Goal: Transaction & Acquisition: Book appointment/travel/reservation

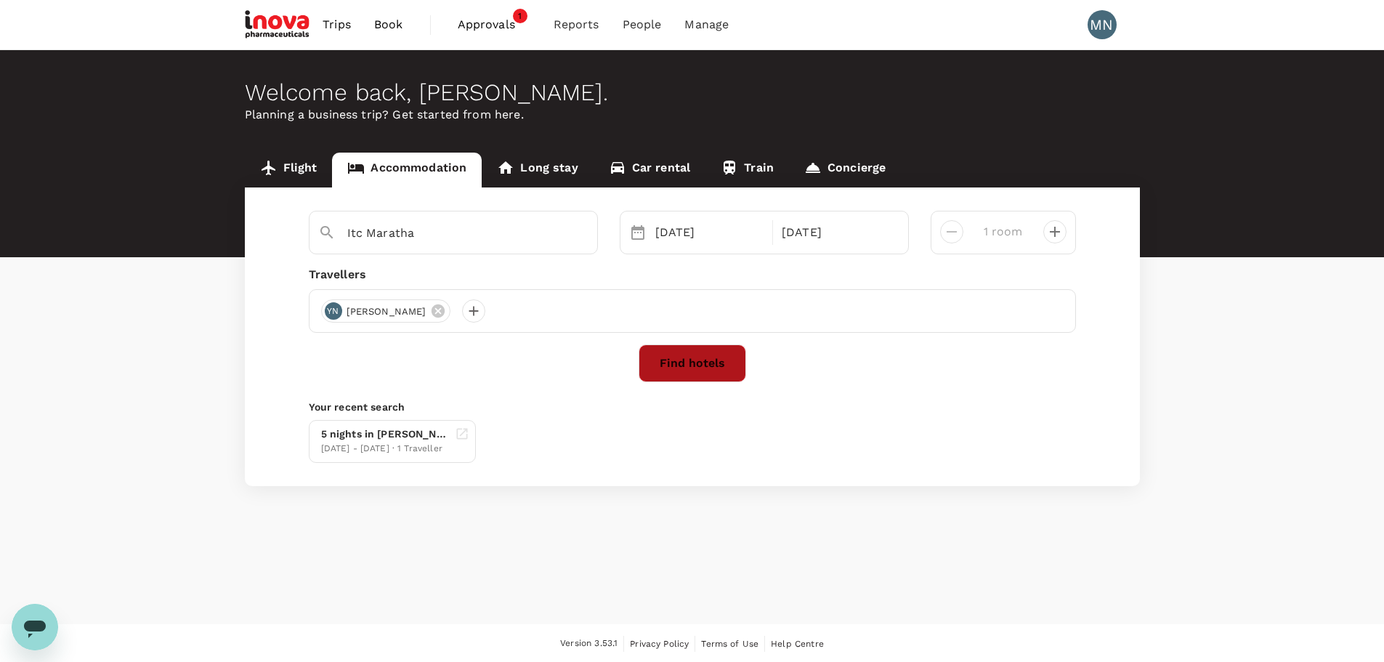
click at [719, 363] on button "Find hotels" at bounding box center [693, 363] width 108 height 38
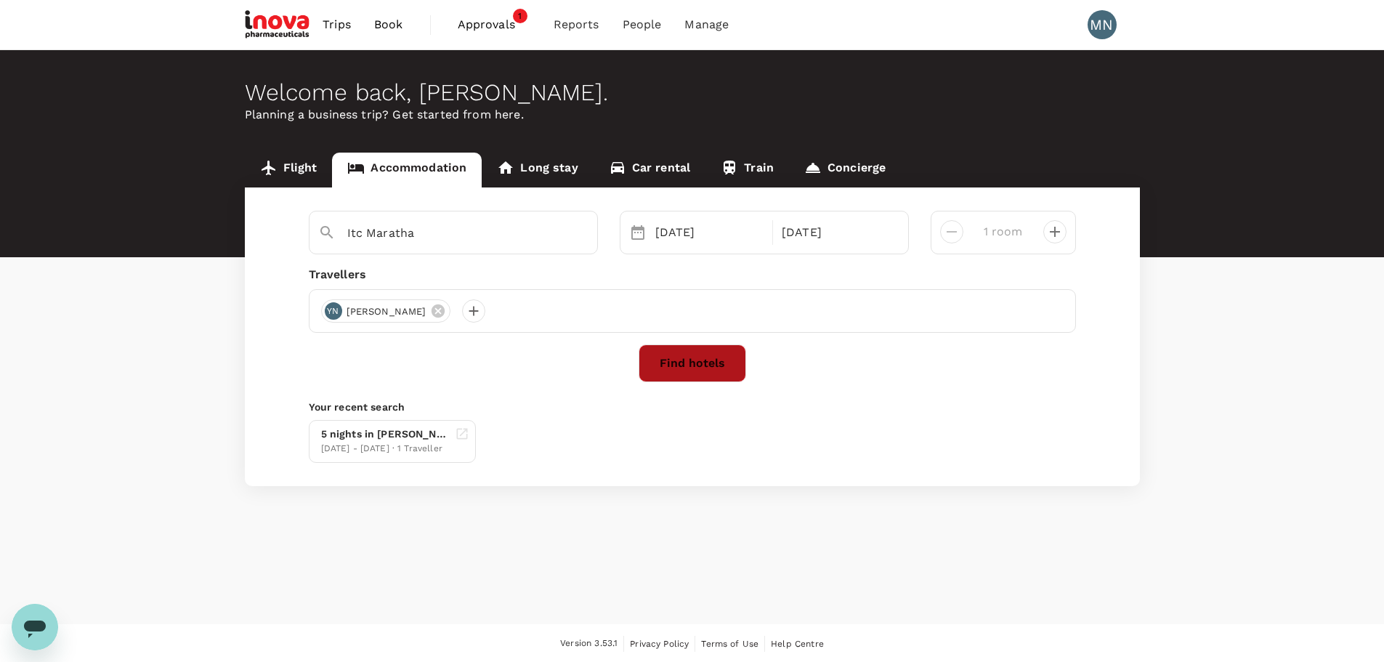
click at [706, 351] on button "Find hotels" at bounding box center [693, 363] width 108 height 38
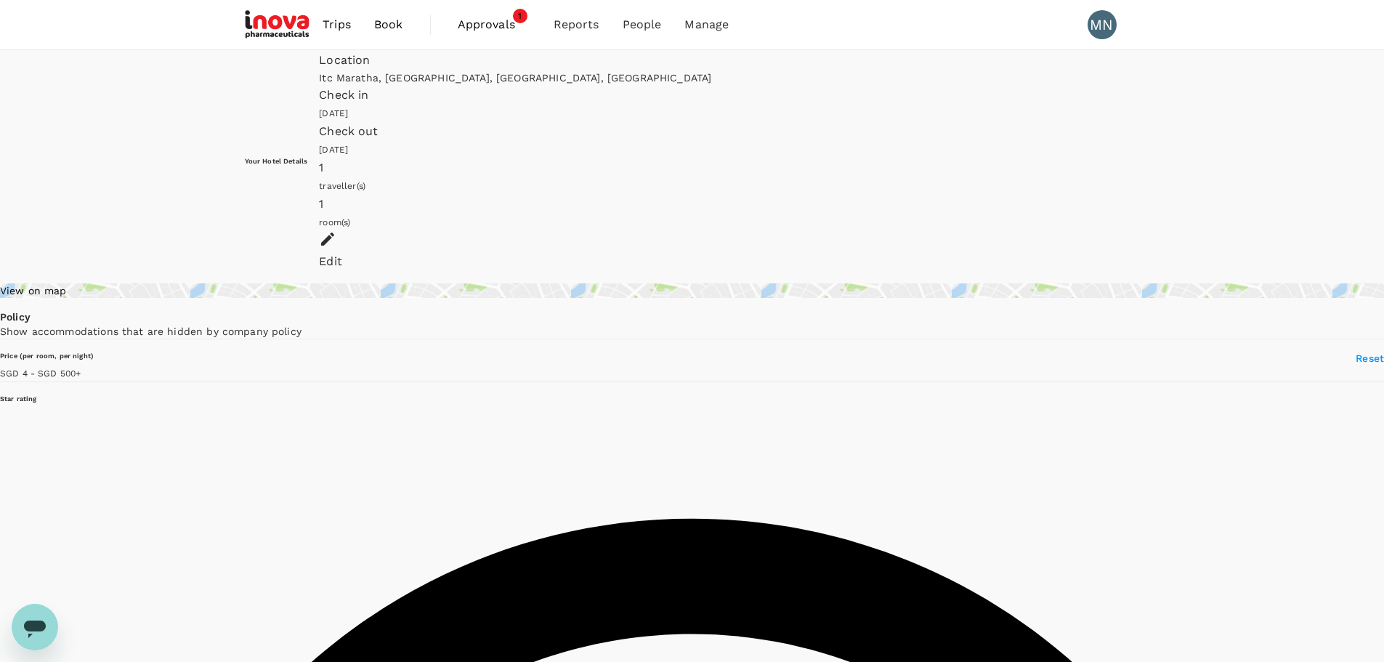
drag, startPoint x: 576, startPoint y: 157, endPoint x: 1327, endPoint y: 398, distance: 789.0
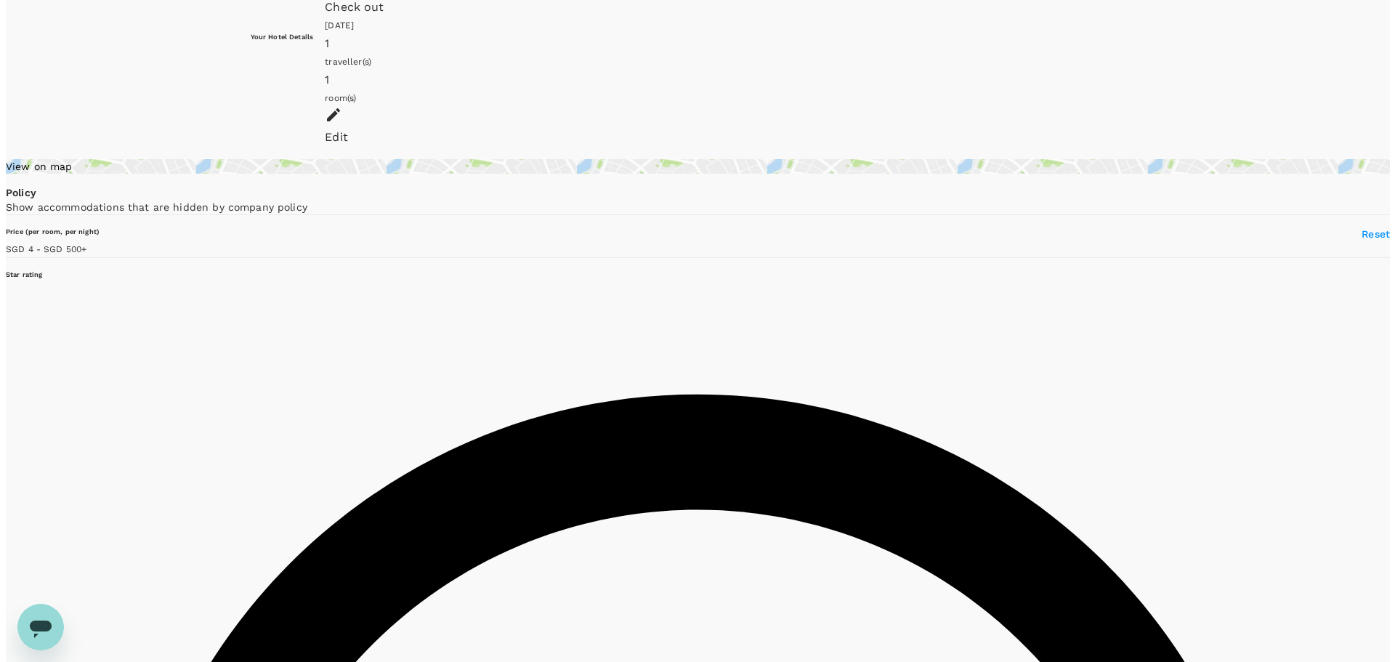
scroll to position [145, 0]
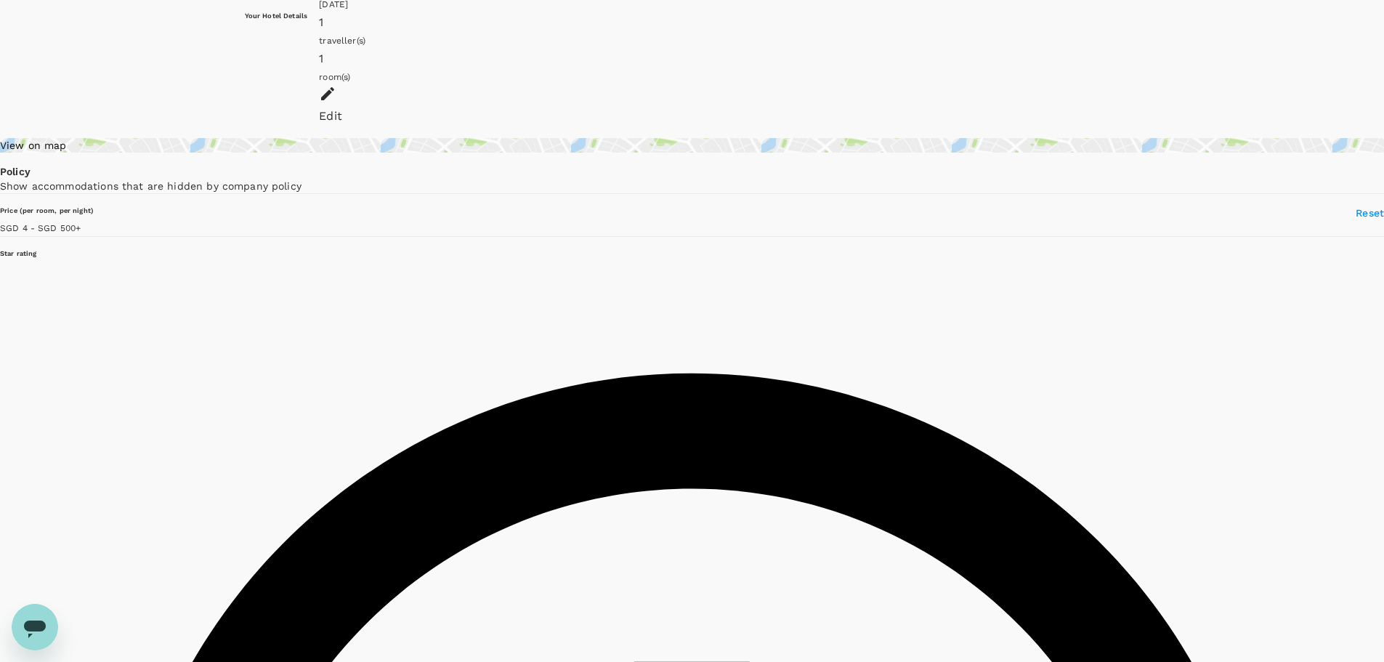
type input "499.23"
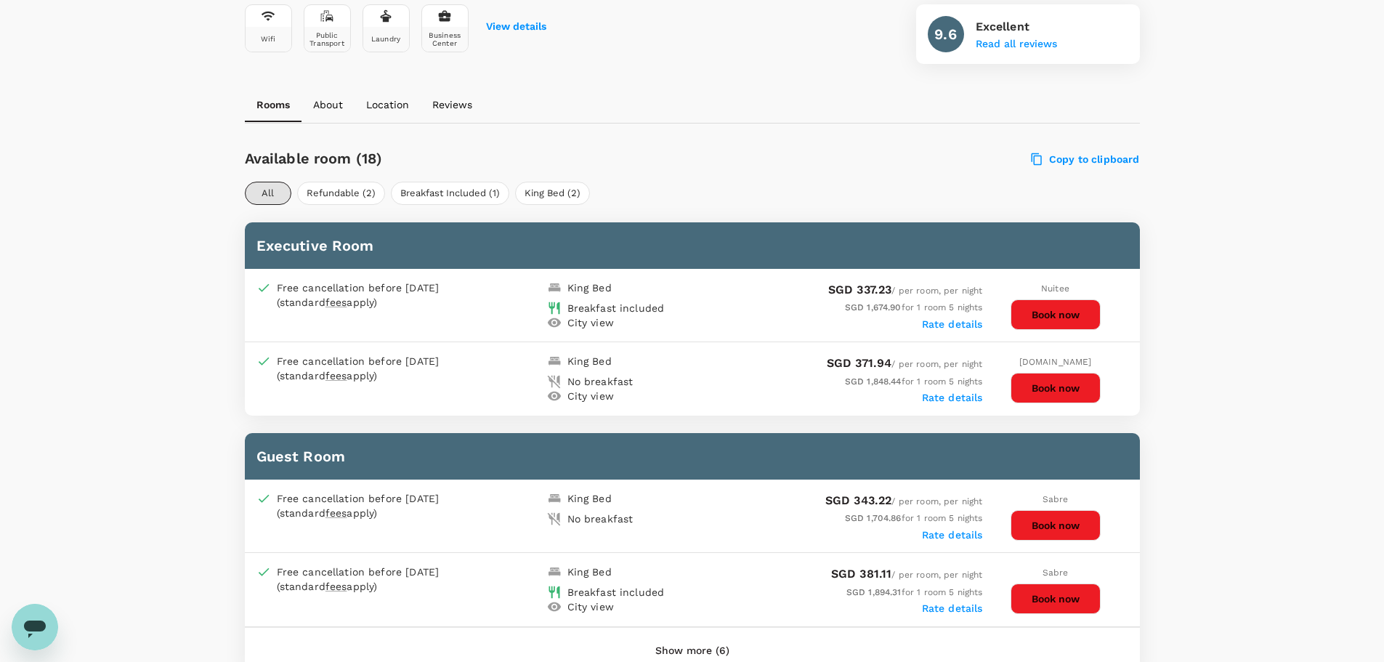
scroll to position [581, 0]
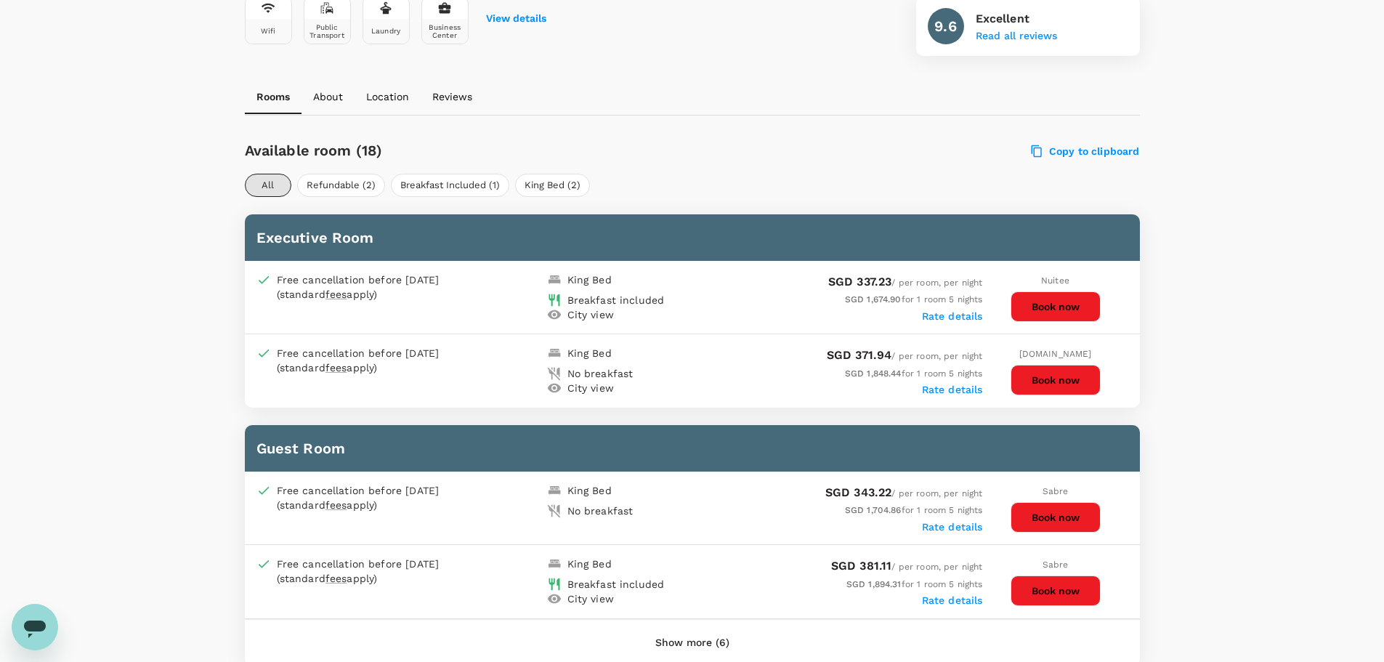
click at [1044, 307] on button "Book now" at bounding box center [1056, 306] width 90 height 31
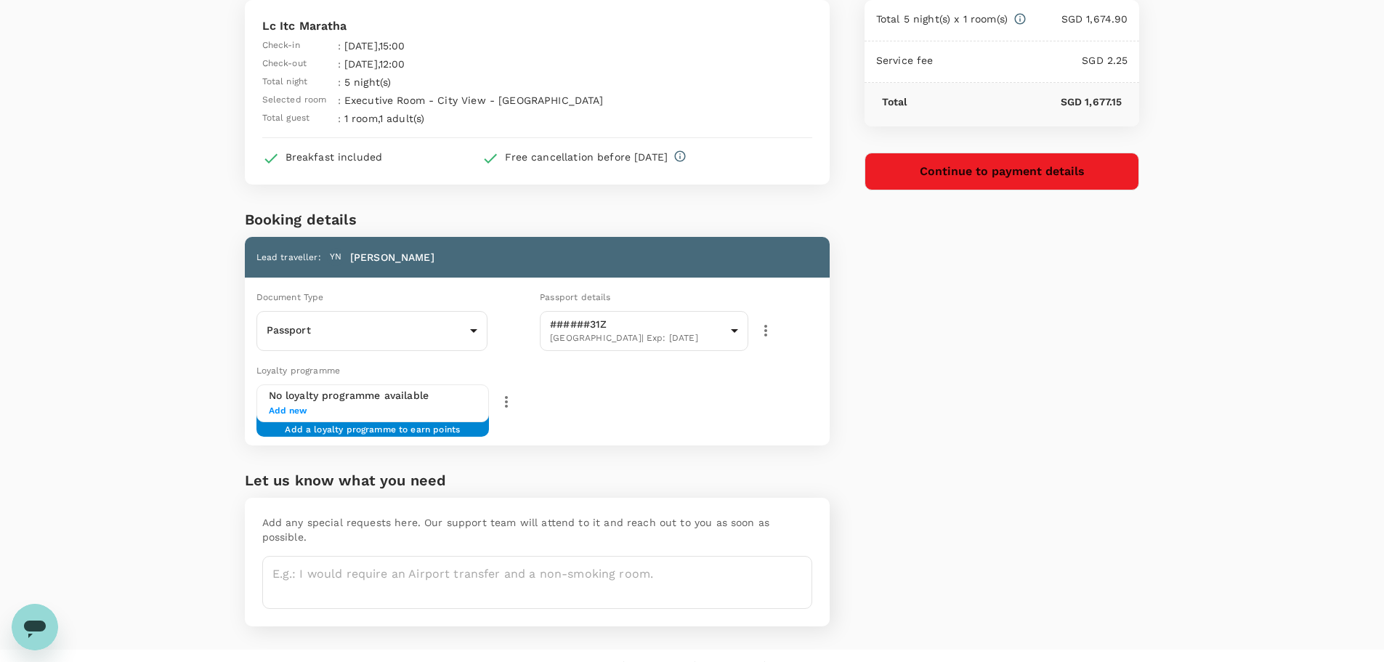
scroll to position [108, 0]
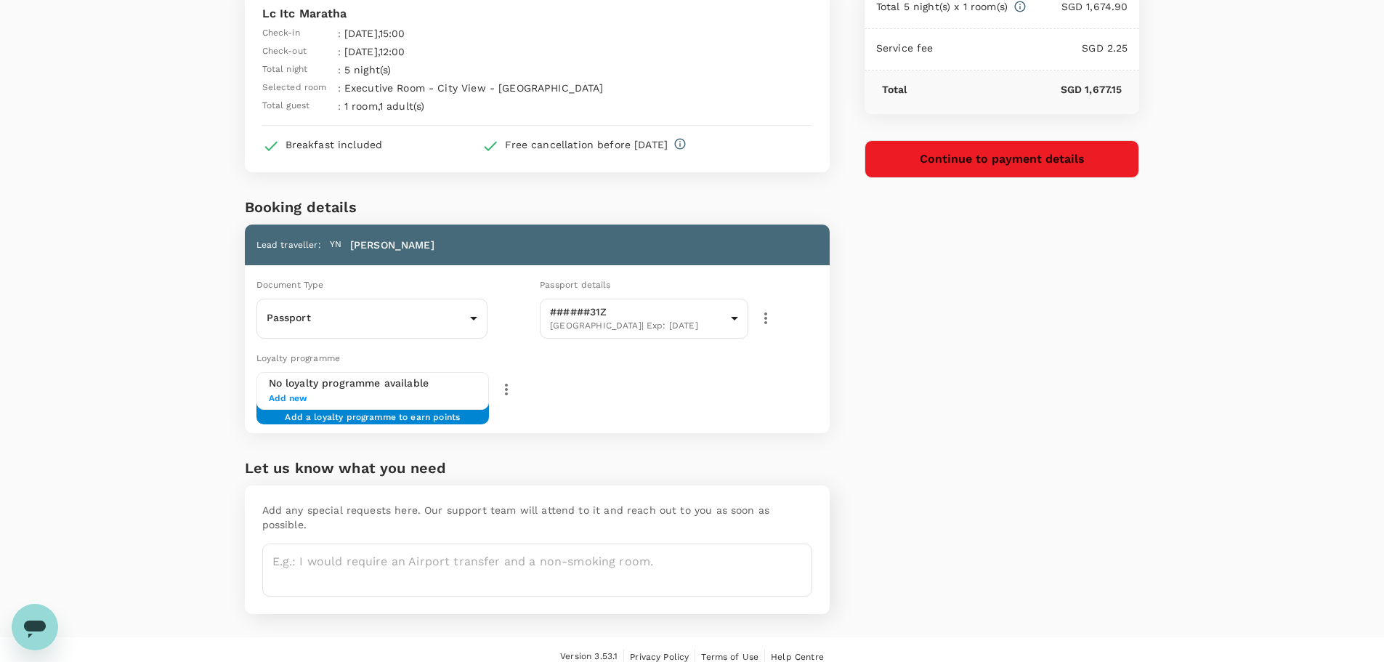
click at [834, 395] on div "Price Summary Total 5 night(s) x 1 room(s) SGD 1,674.90 Service fee SGD 2.25 To…" at bounding box center [985, 281] width 310 height 714
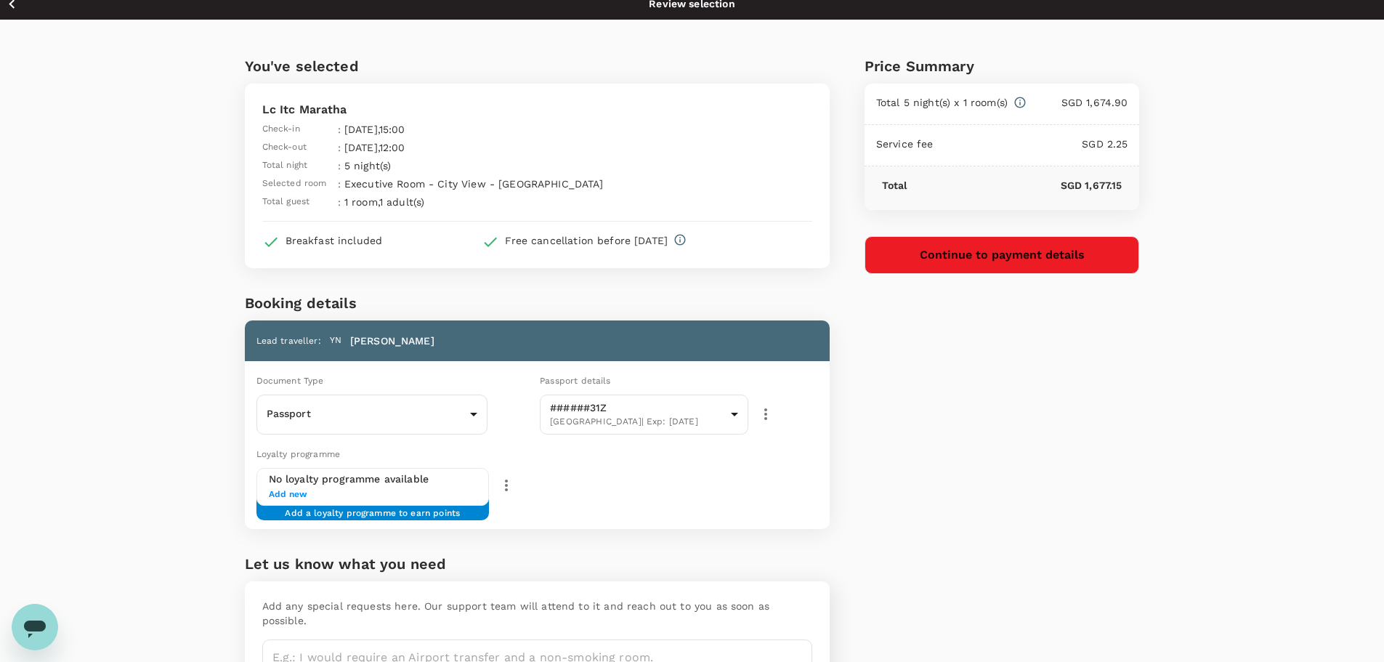
scroll to position [0, 0]
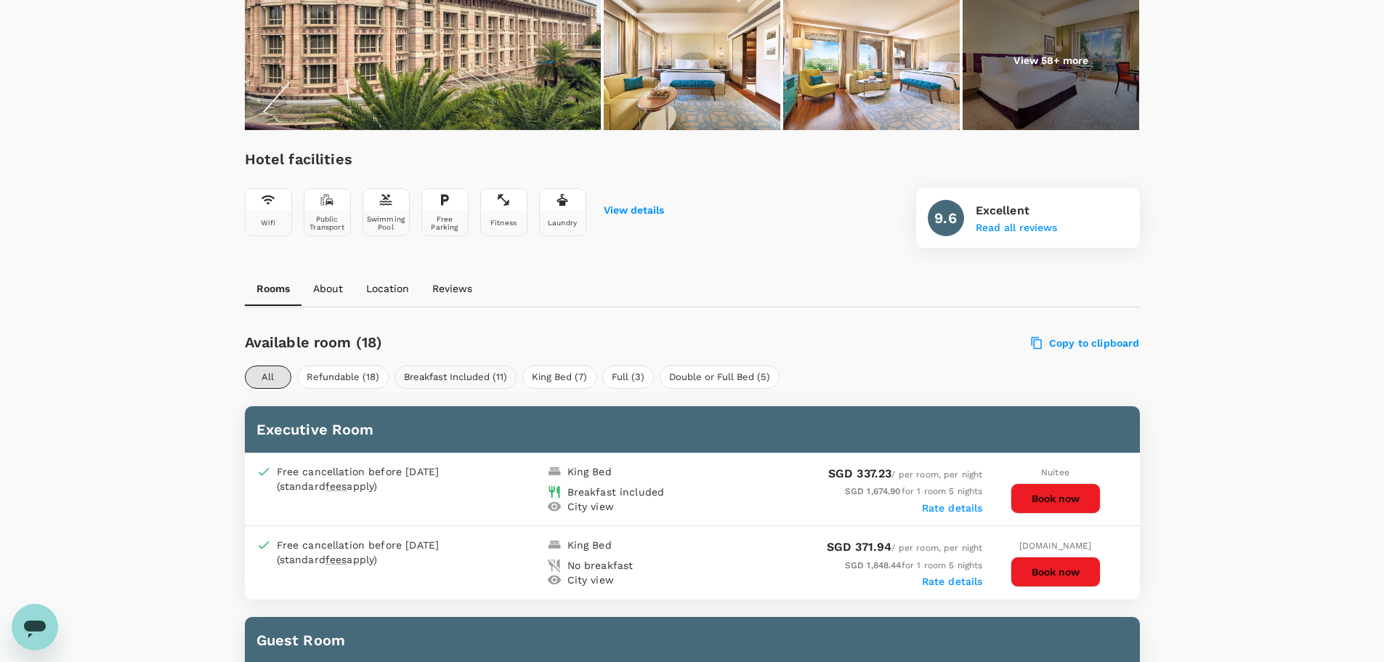
scroll to position [218, 0]
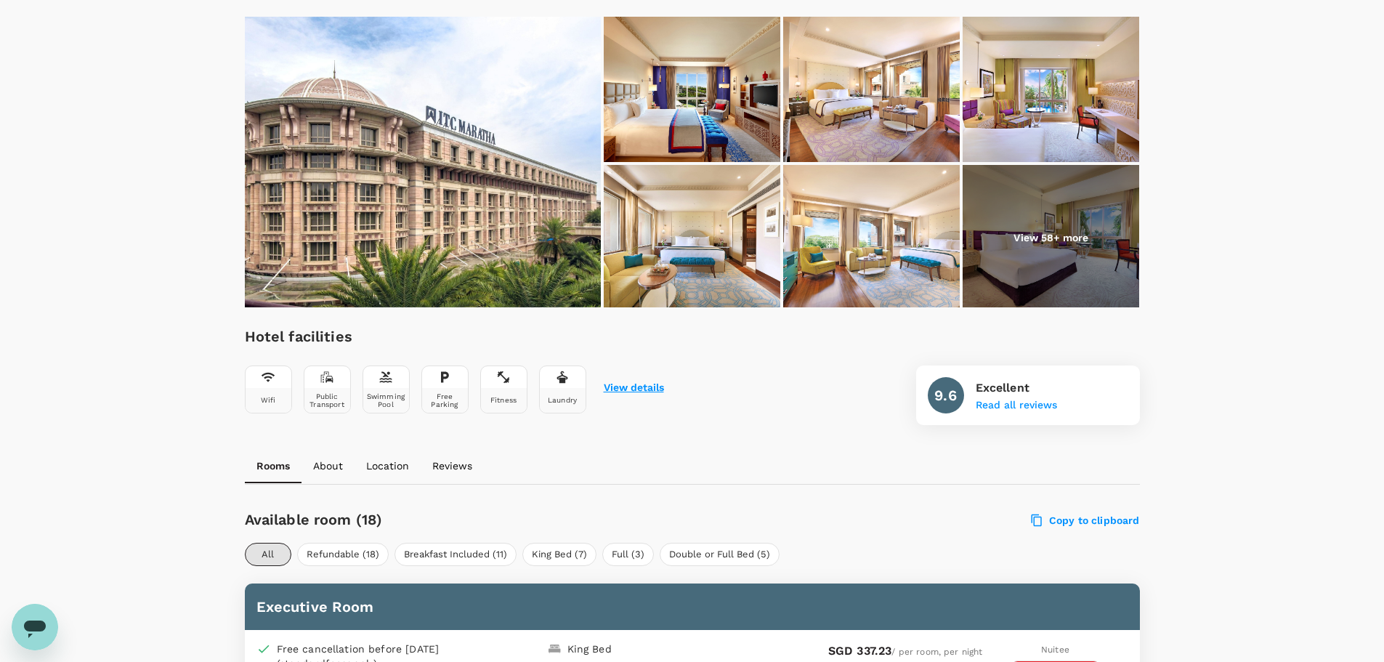
click at [639, 386] on button "View details" at bounding box center [634, 388] width 60 height 12
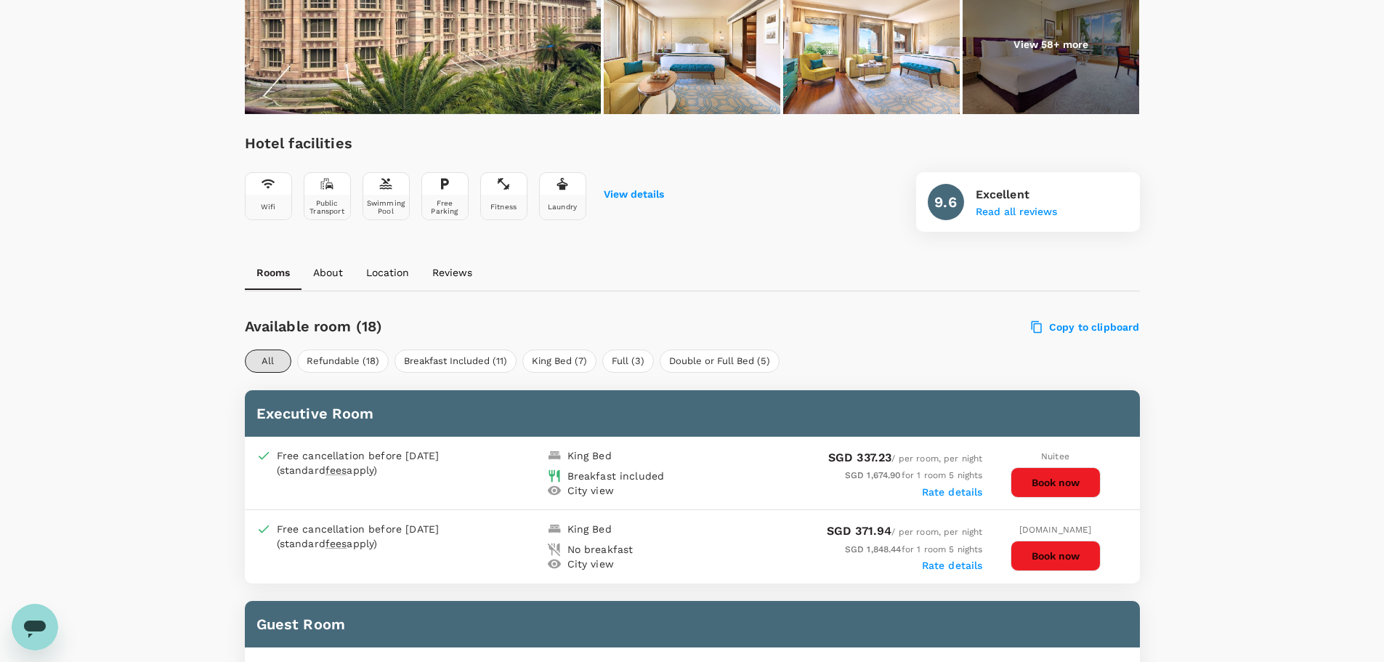
scroll to position [380, 0]
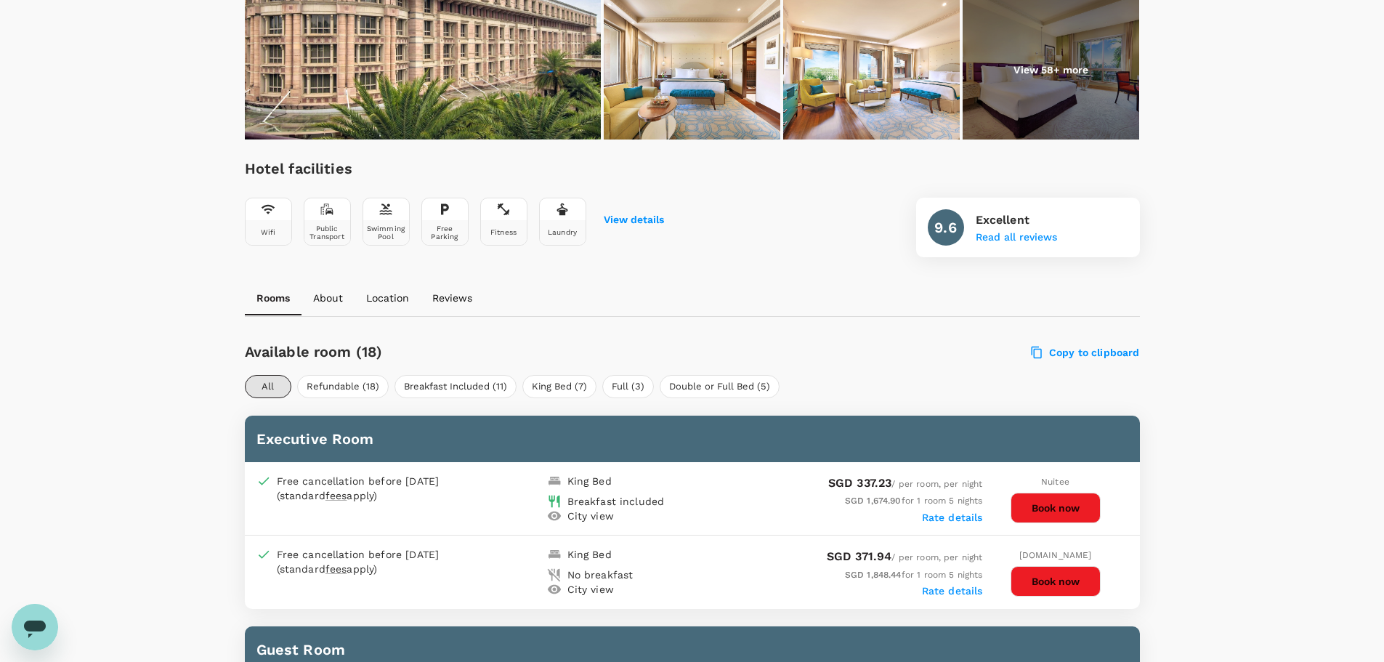
click at [394, 290] on button "Location" at bounding box center [388, 298] width 66 height 35
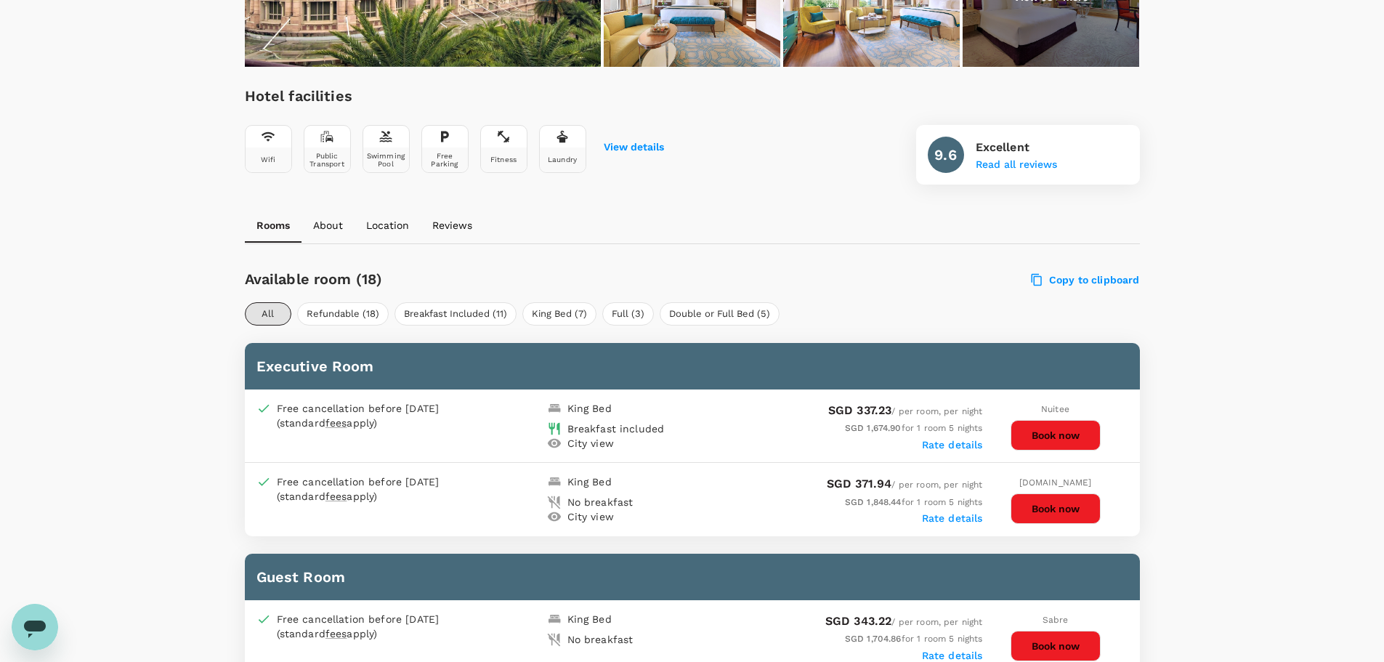
click at [388, 222] on p "Location" at bounding box center [387, 225] width 43 height 15
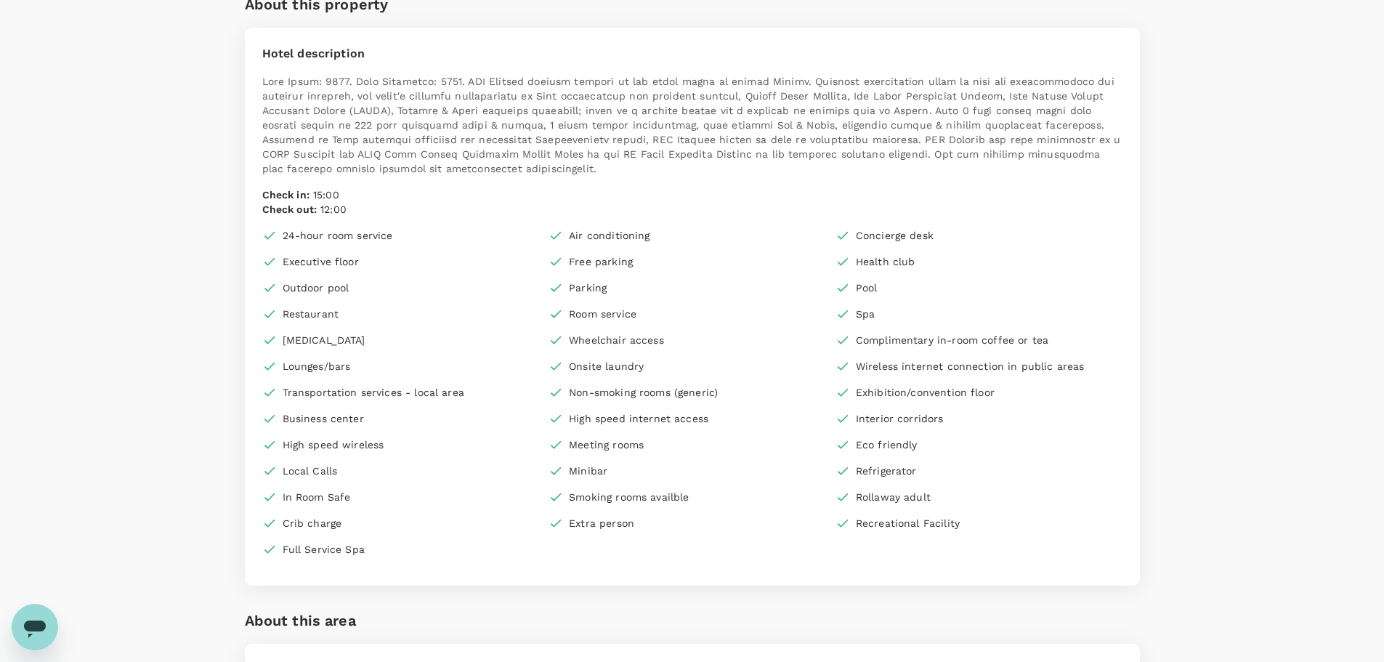
scroll to position [0, 0]
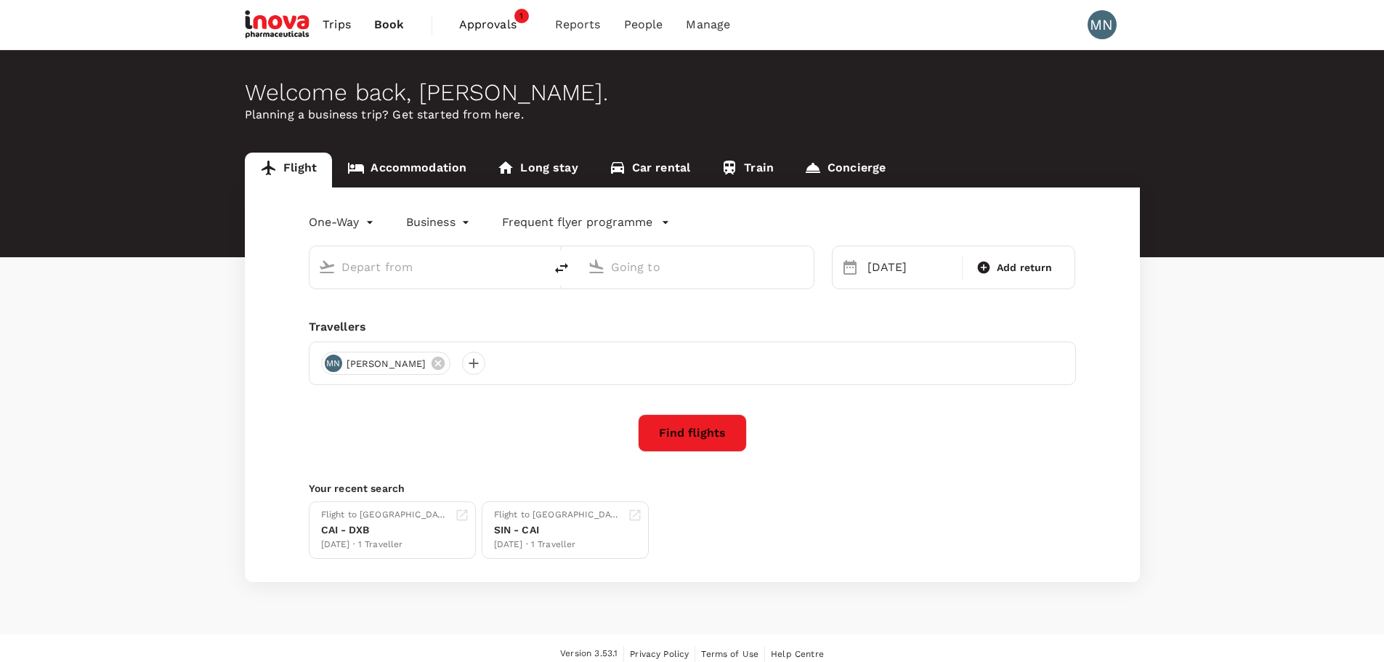
type input "Dubai Intl (DXB)"
type input "Singapore Changi (SIN)"
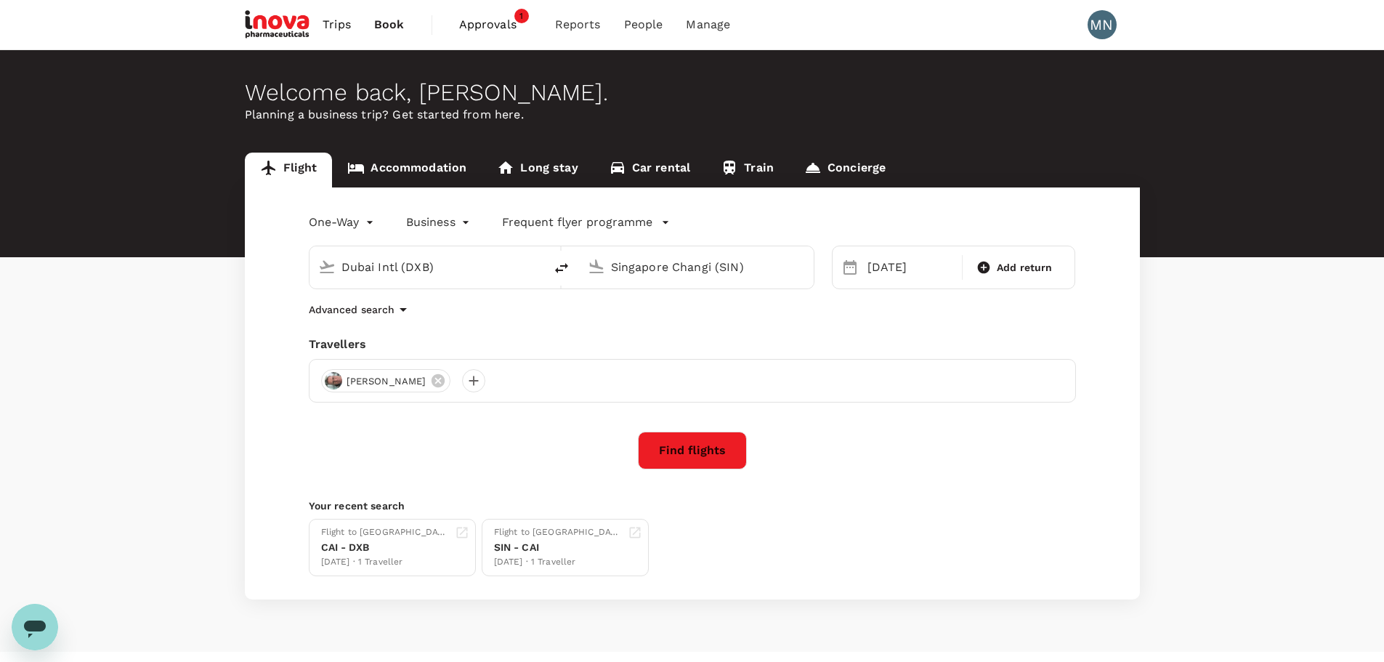
click at [560, 268] on icon "delete" at bounding box center [561, 267] width 17 height 17
type input "Singapore Changi (SIN)"
drag, startPoint x: 712, startPoint y: 266, endPoint x: 592, endPoint y: 271, distance: 120.7
click at [592, 271] on div "Dubai Intl (DXB)" at bounding box center [693, 265] width 223 height 32
click at [644, 324] on p "Chhatrapati Shivaji Intl" at bounding box center [718, 324] width 254 height 15
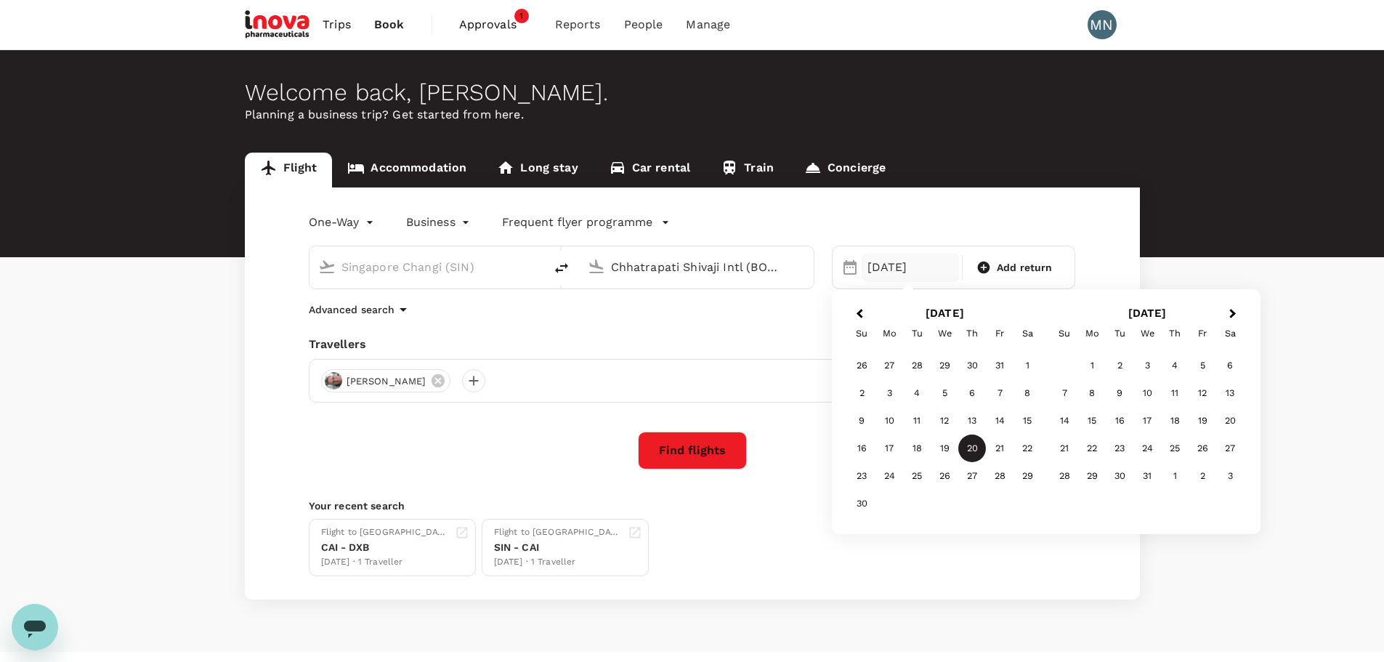
type input "Chhatrapati Shivaji Intl (BOM)"
click at [769, 320] on div "One-Way oneway Business business Frequent flyer programme Singapore Changi (SIN…" at bounding box center [692, 393] width 895 height 412
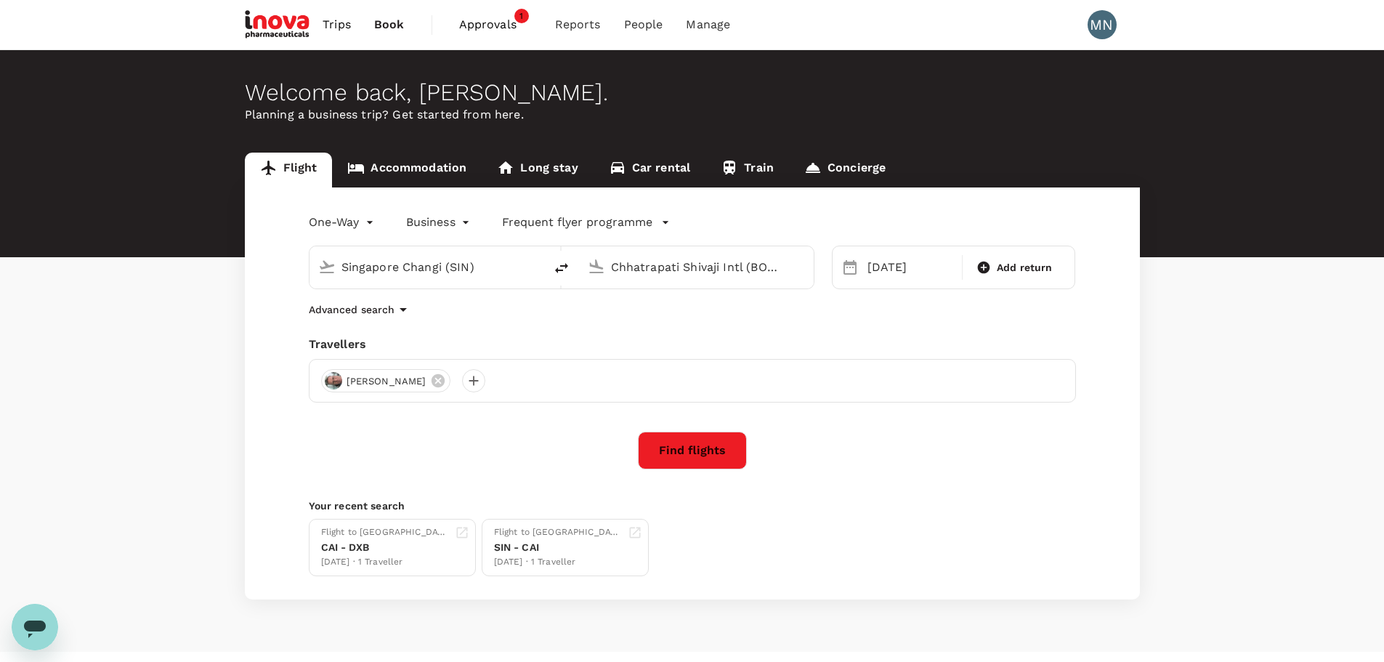
click at [430, 379] on icon at bounding box center [438, 381] width 16 height 16
click at [334, 382] on div at bounding box center [332, 380] width 23 height 23
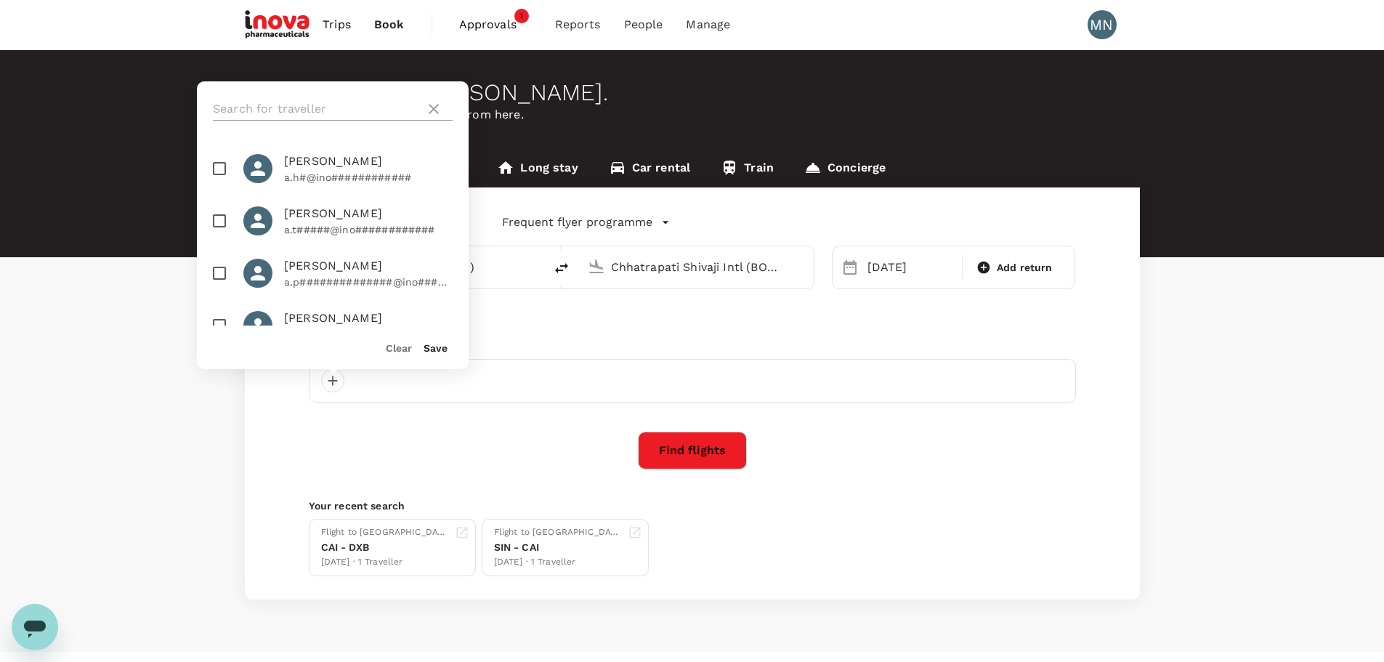
click at [317, 110] on input "text" at bounding box center [316, 108] width 206 height 23
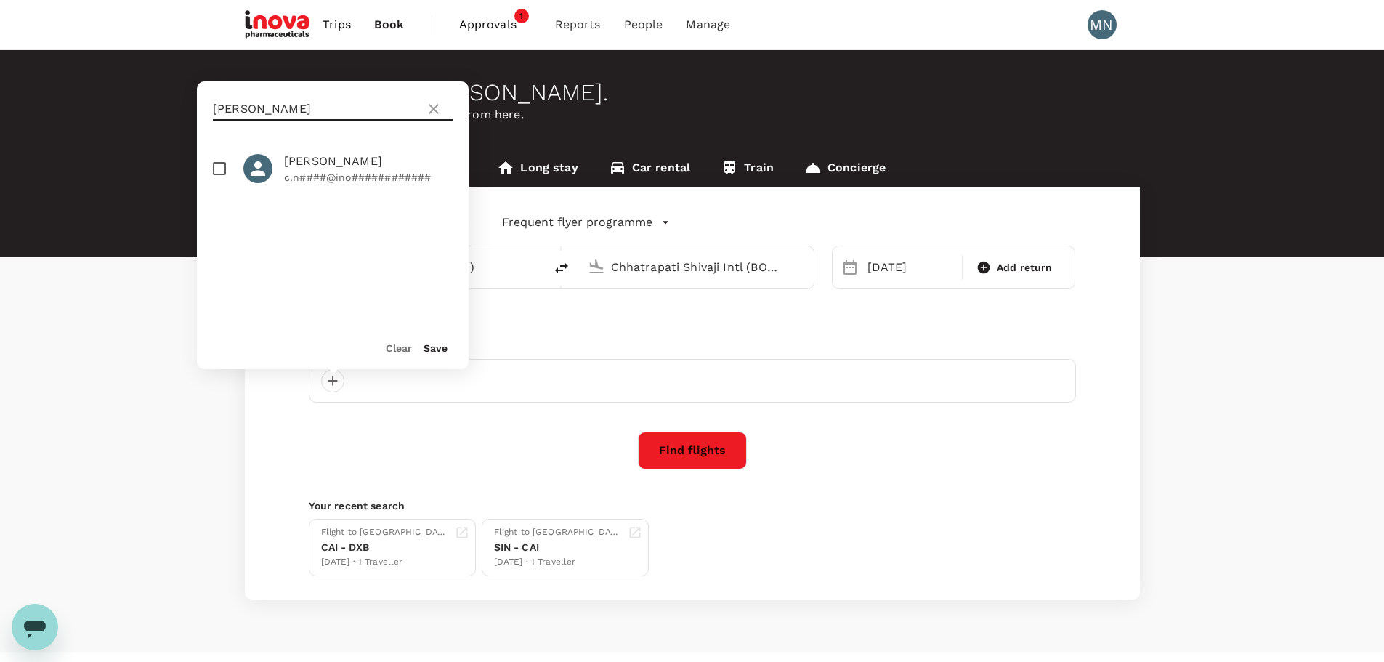
type input "cecil"
click at [337, 171] on p "c.n####@ino############" at bounding box center [368, 177] width 169 height 15
checkbox input "true"
click at [444, 352] on button "Save" at bounding box center [436, 348] width 24 height 12
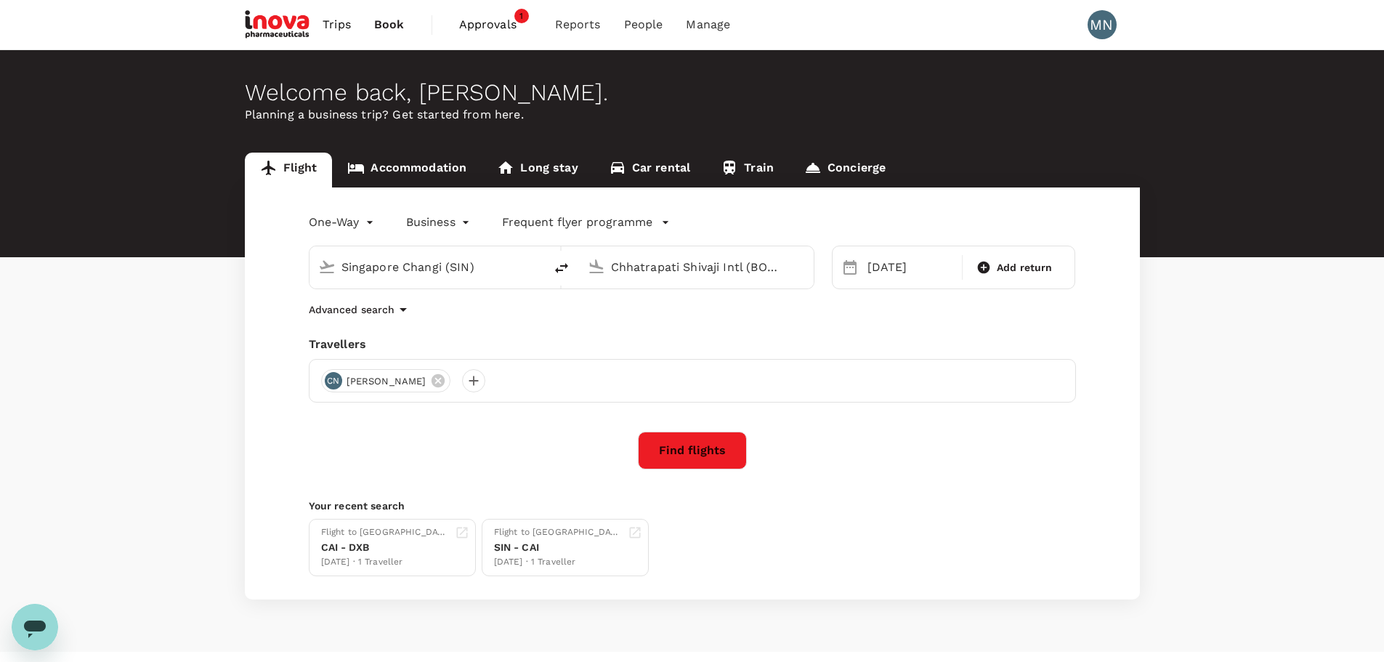
click at [344, 223] on body "Trips Book Approvals 1 Reports People Manage MN Welcome back , Melissa . Planni…" at bounding box center [692, 345] width 1384 height 691
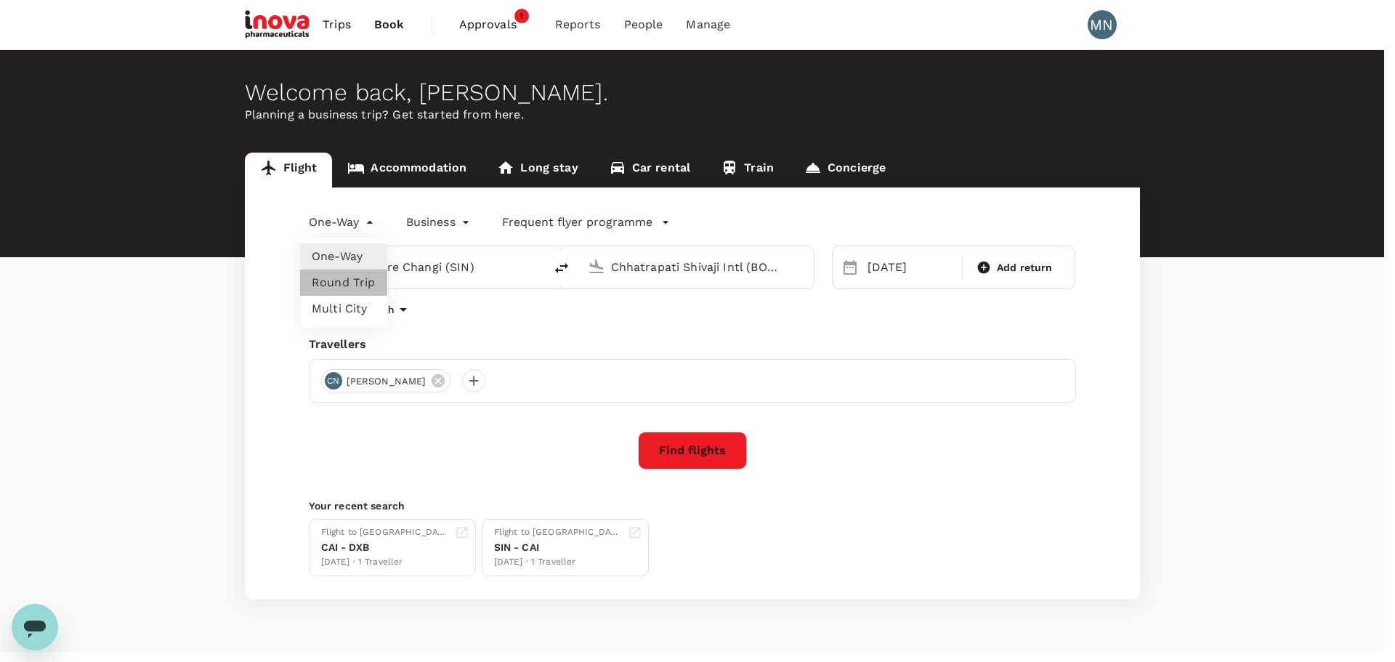
click at [351, 275] on li "Round Trip" at bounding box center [343, 283] width 87 height 26
type input "roundtrip"
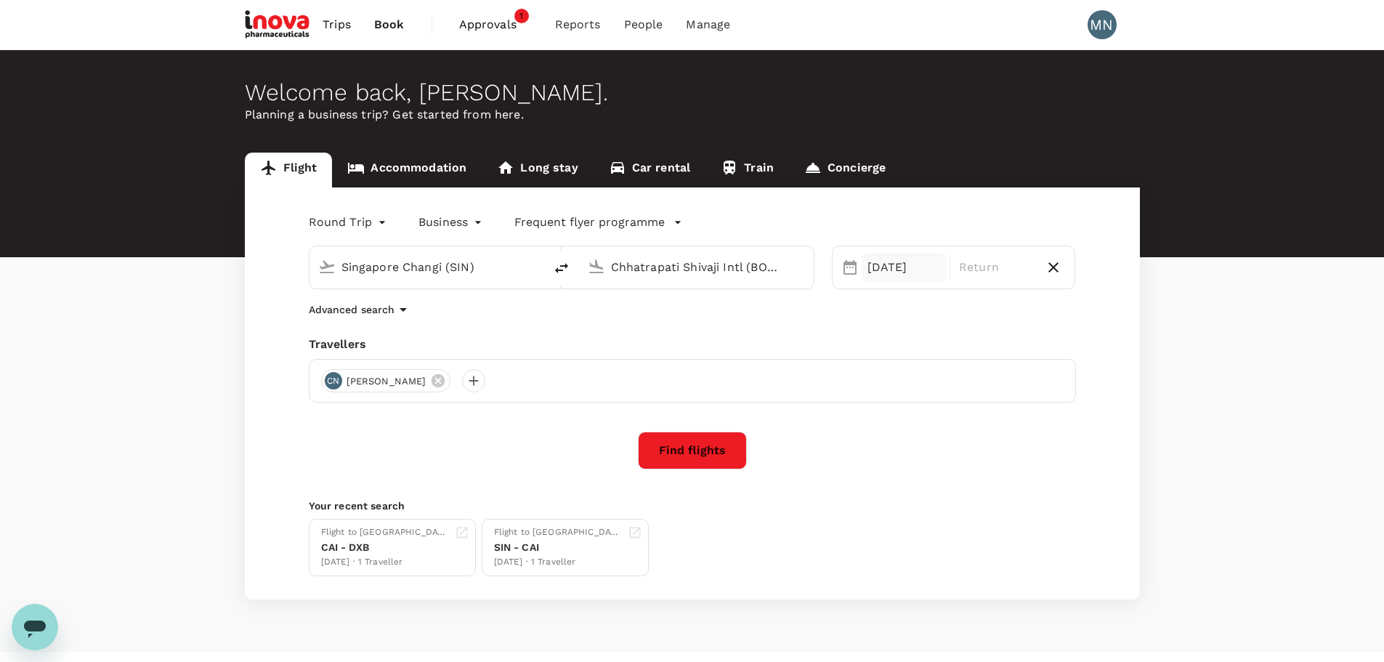
click at [917, 270] on div "20 Nov" at bounding box center [904, 267] width 85 height 29
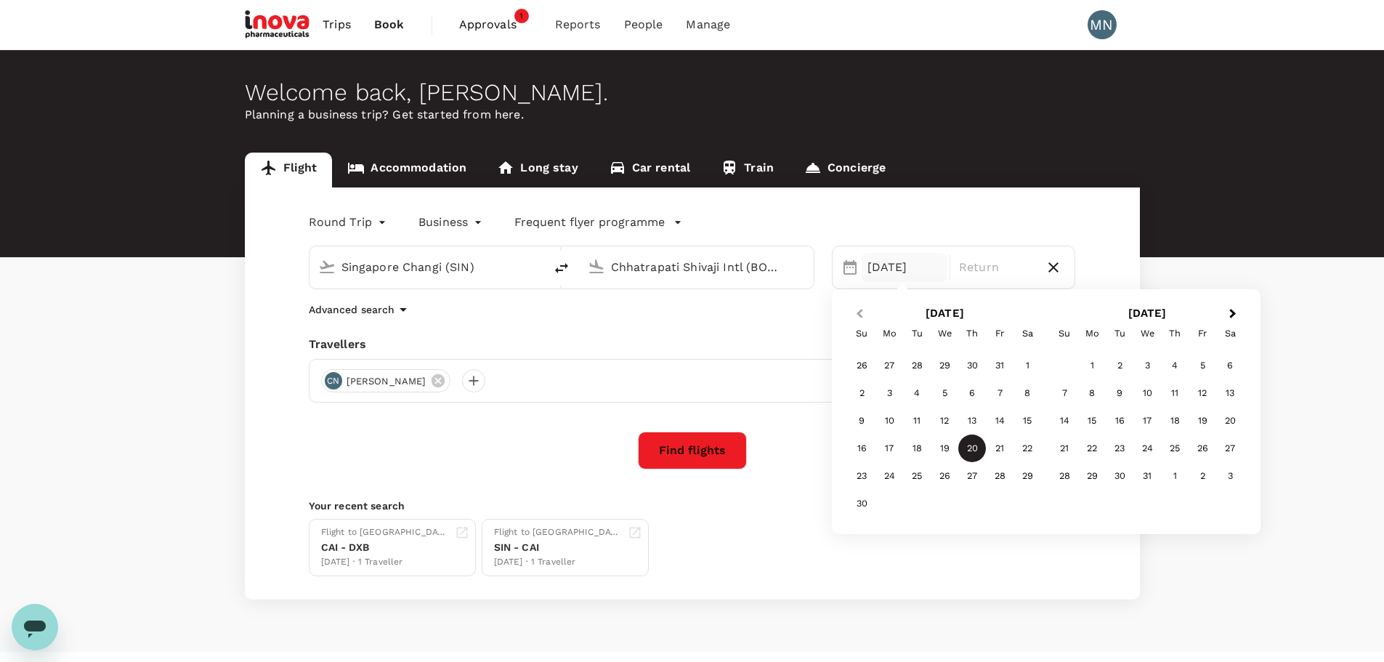
click at [860, 315] on span "Previous Month" at bounding box center [860, 314] width 0 height 17
click at [865, 475] on div "26" at bounding box center [862, 476] width 28 height 28
click at [995, 469] on div "31" at bounding box center [1000, 476] width 28 height 28
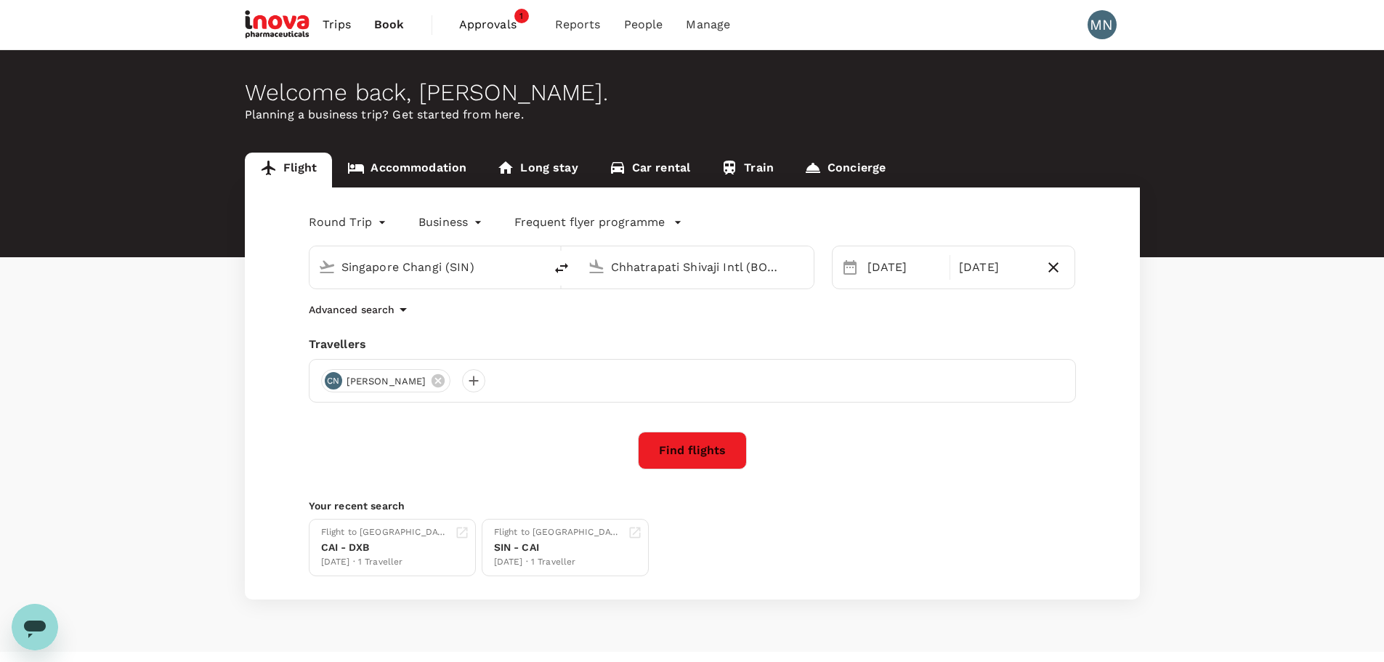
click at [691, 451] on button "Find flights" at bounding box center [692, 451] width 109 height 38
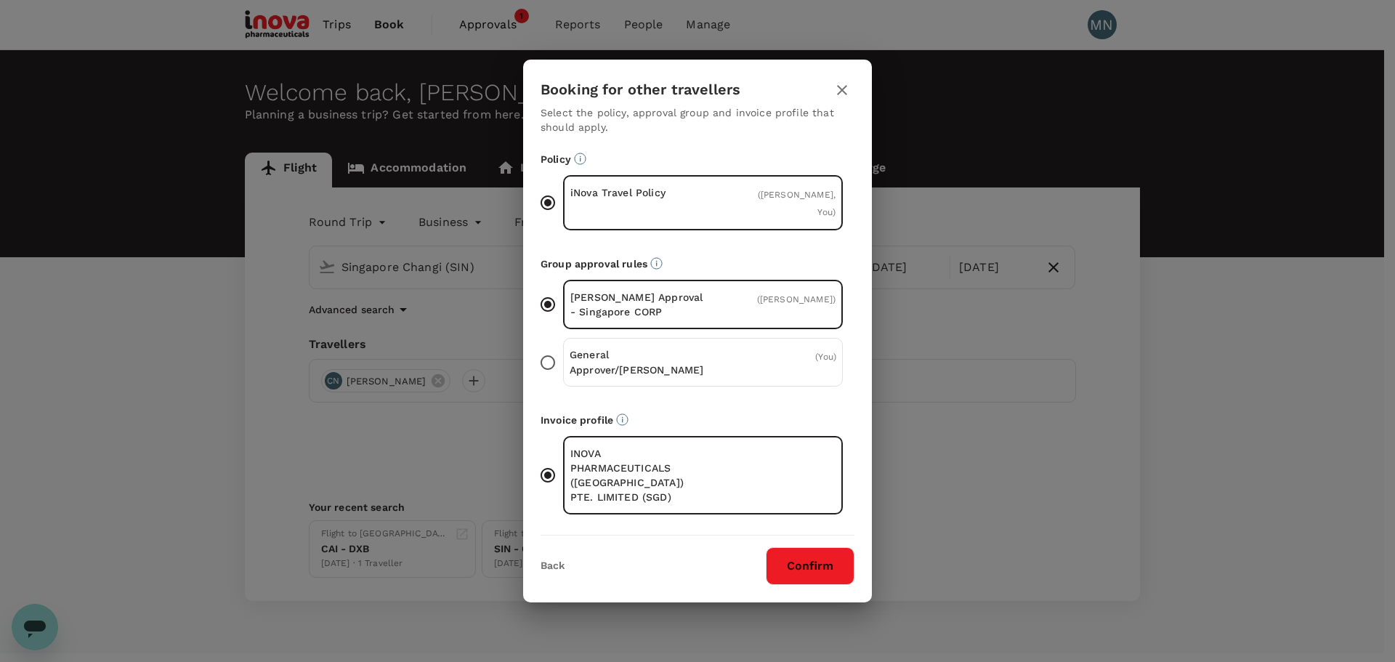
click at [834, 550] on button "Confirm" at bounding box center [810, 566] width 89 height 38
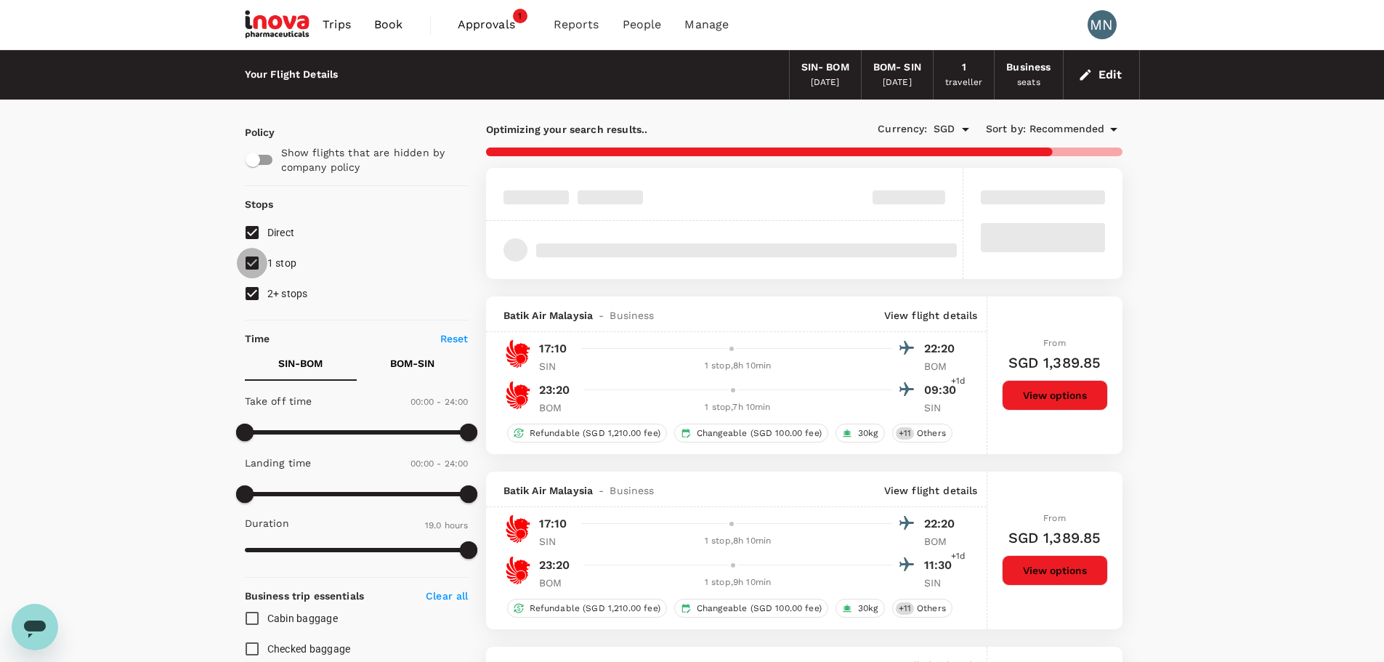
click at [250, 262] on input "1 stop" at bounding box center [252, 263] width 31 height 31
checkbox input "false"
click at [250, 291] on input "2+ stops" at bounding box center [252, 293] width 31 height 31
checkbox input "false"
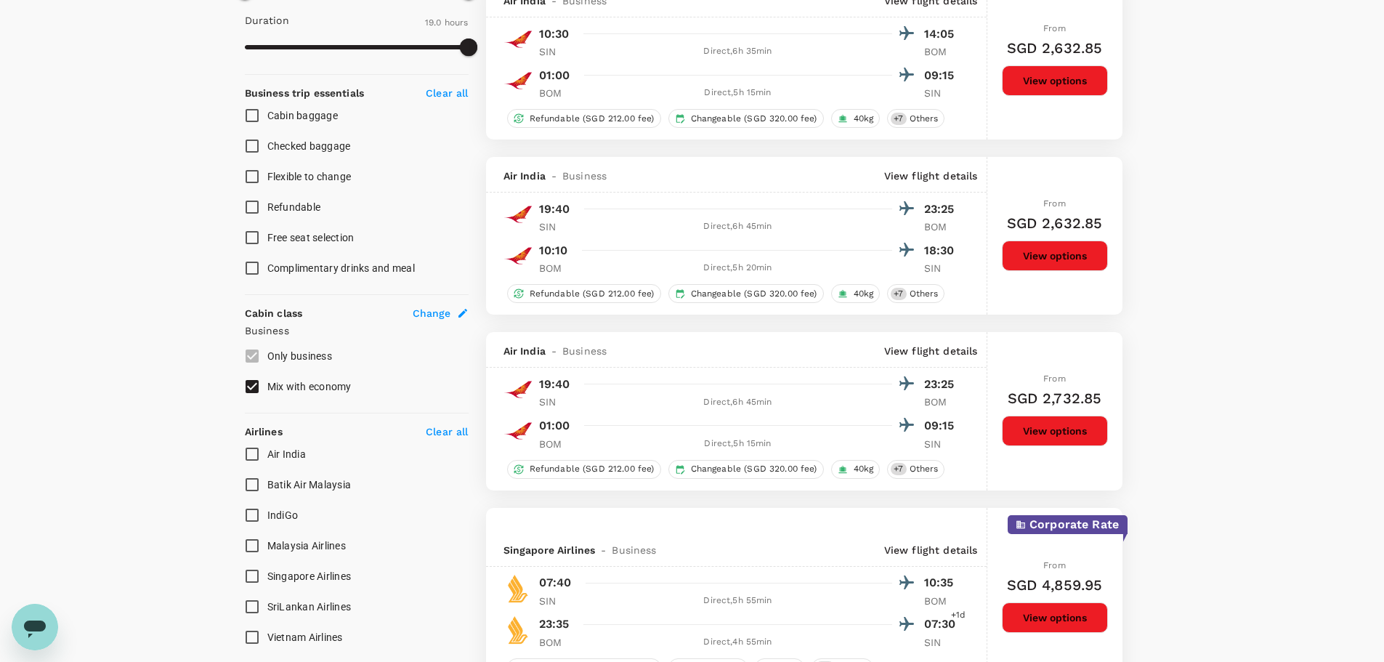
scroll to position [629, 0]
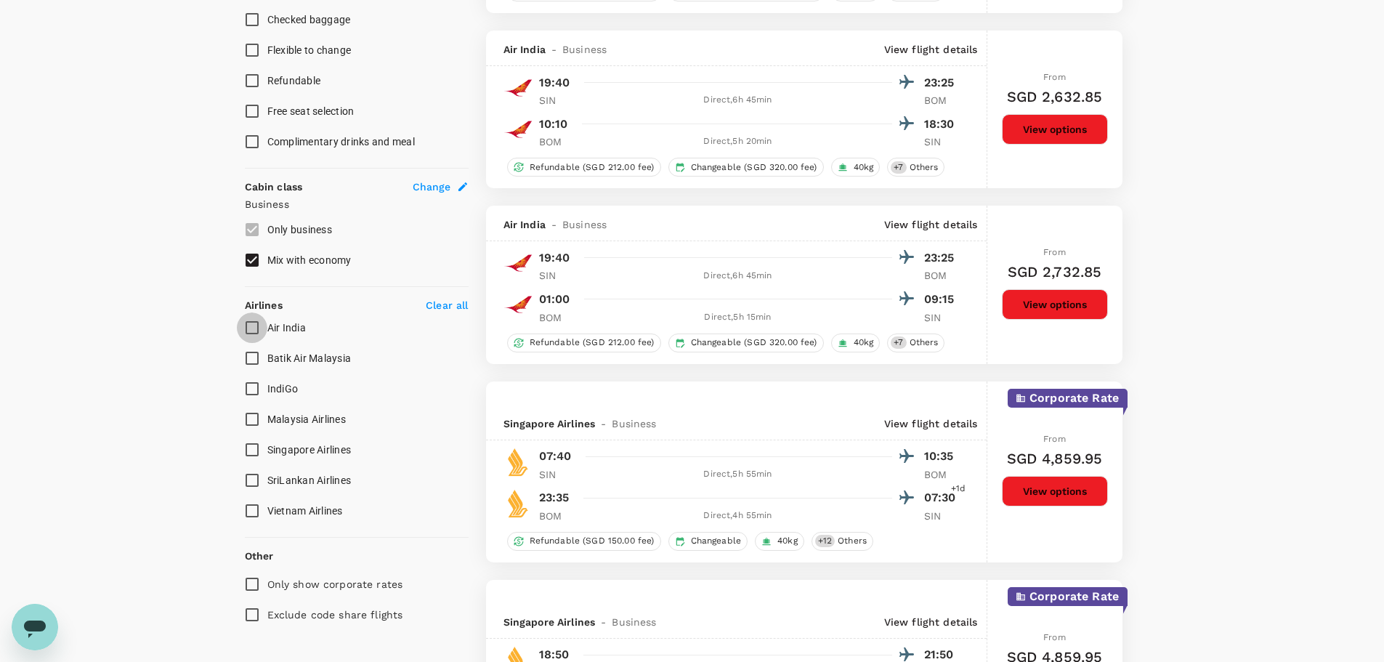
click at [259, 323] on input "Air India" at bounding box center [252, 327] width 31 height 31
checkbox input "true"
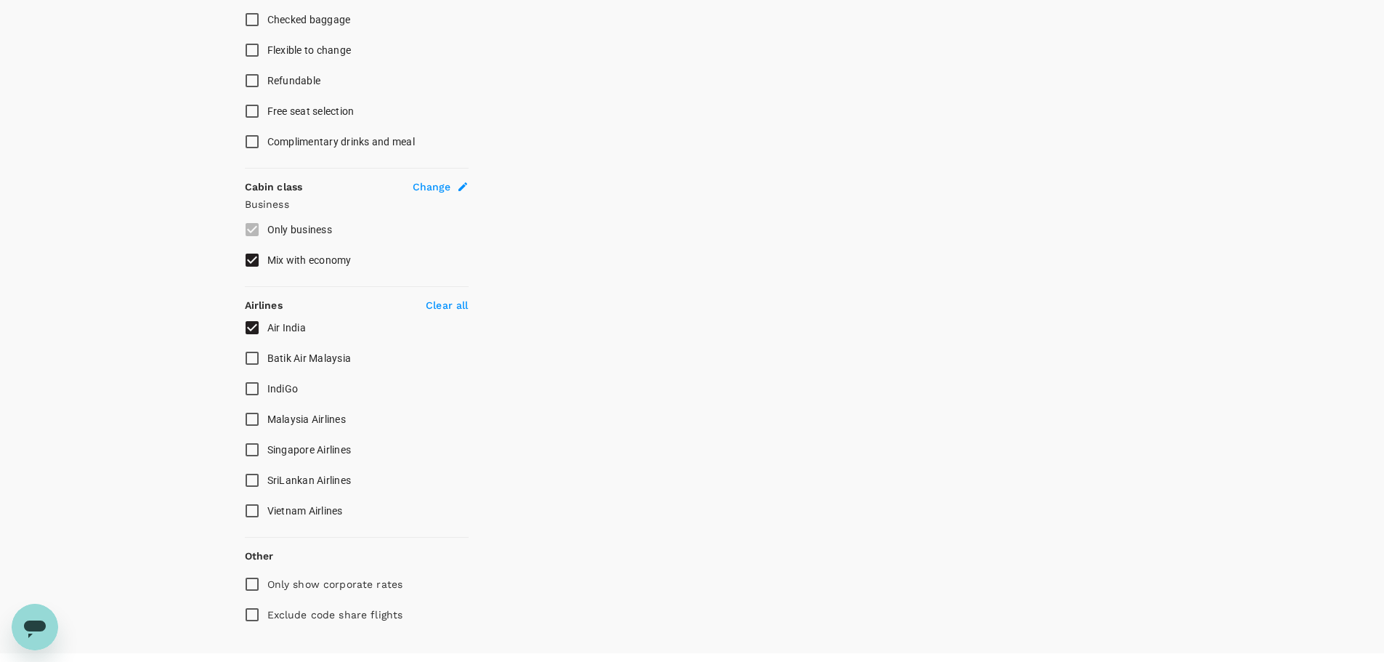
click at [252, 451] on input "Singapore Airlines" at bounding box center [252, 450] width 31 height 31
checkbox input "true"
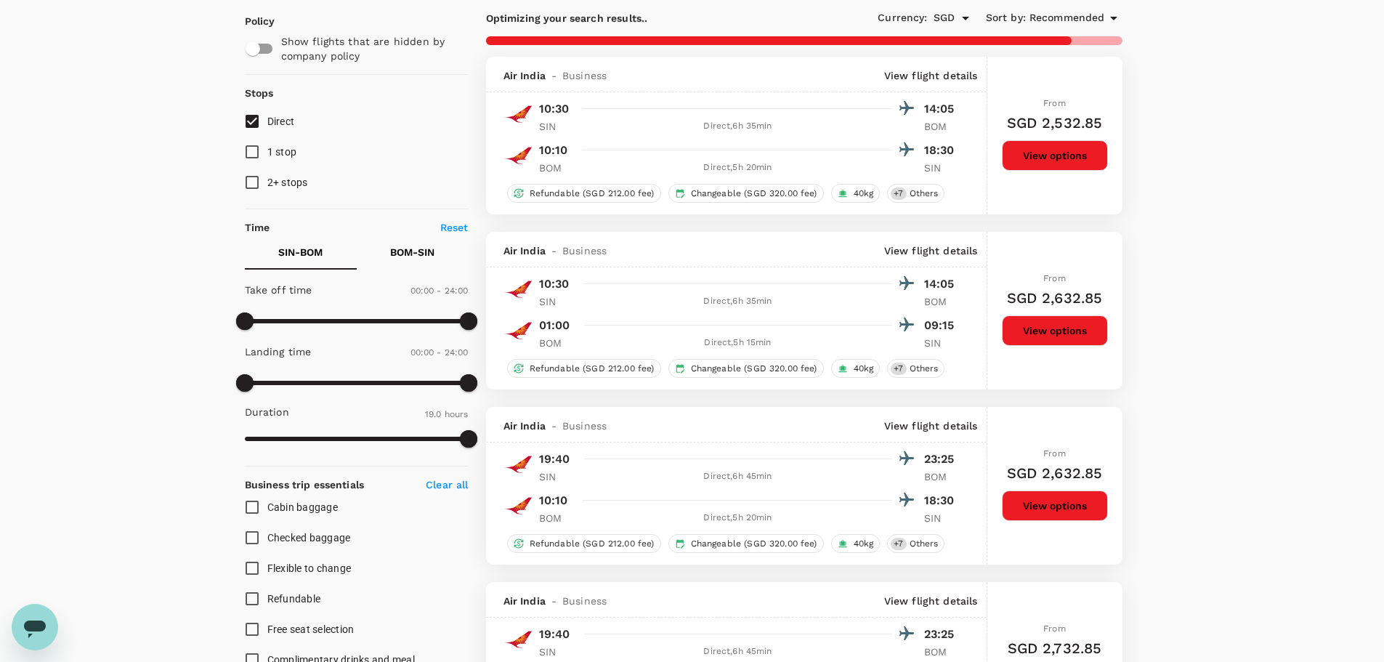
scroll to position [0, 0]
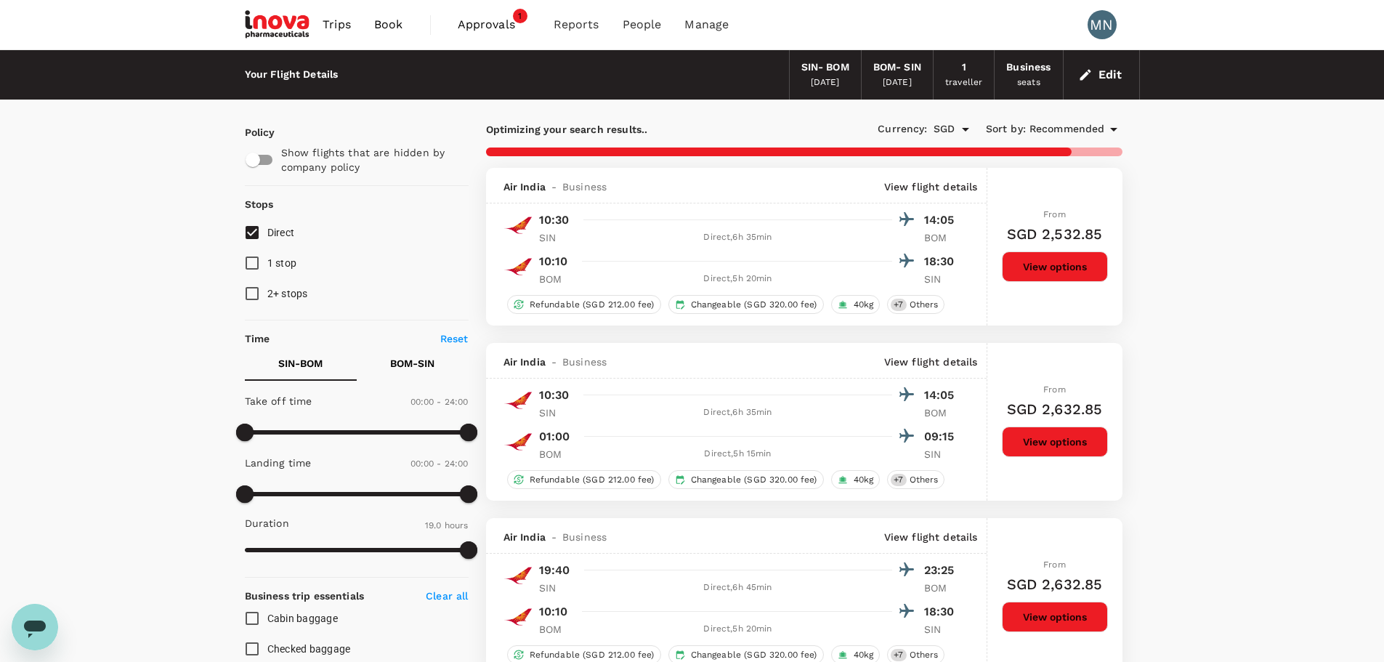
click at [1111, 68] on button "Edit" at bounding box center [1102, 74] width 52 height 23
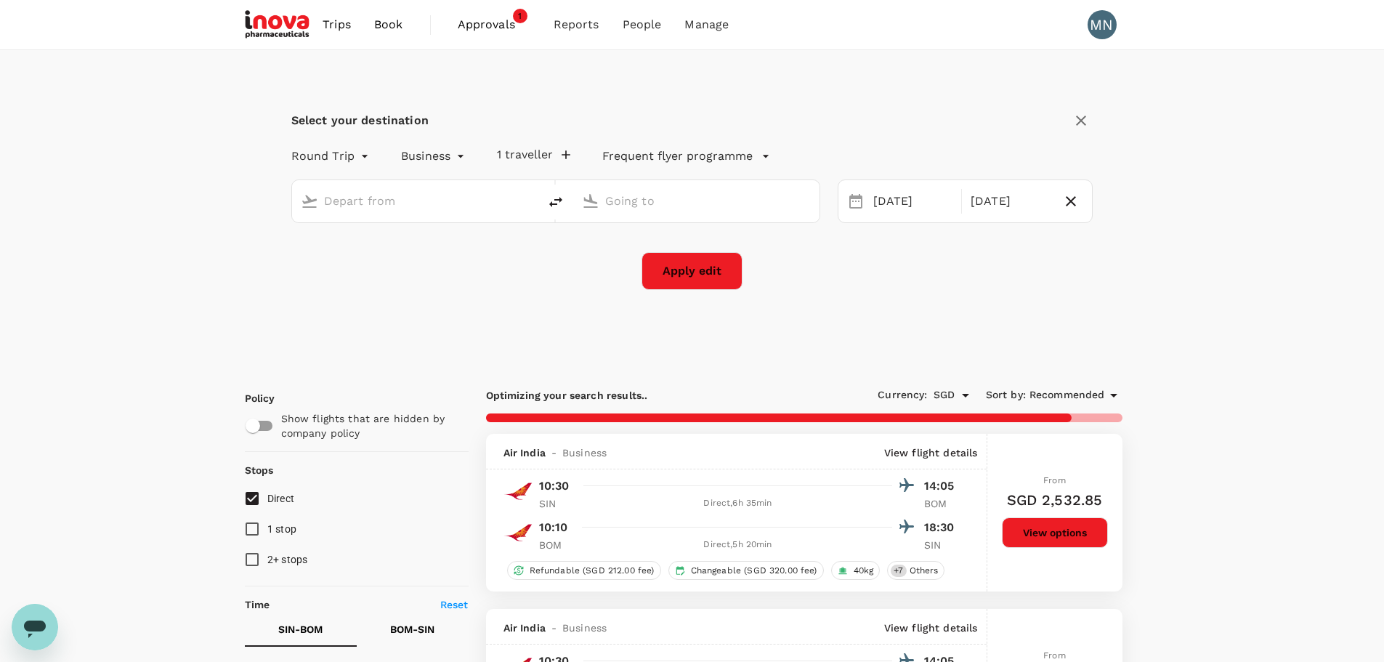
type input "Singapore Changi (SIN)"
type input "Chhatrapati Shivaji Intl (BOM)"
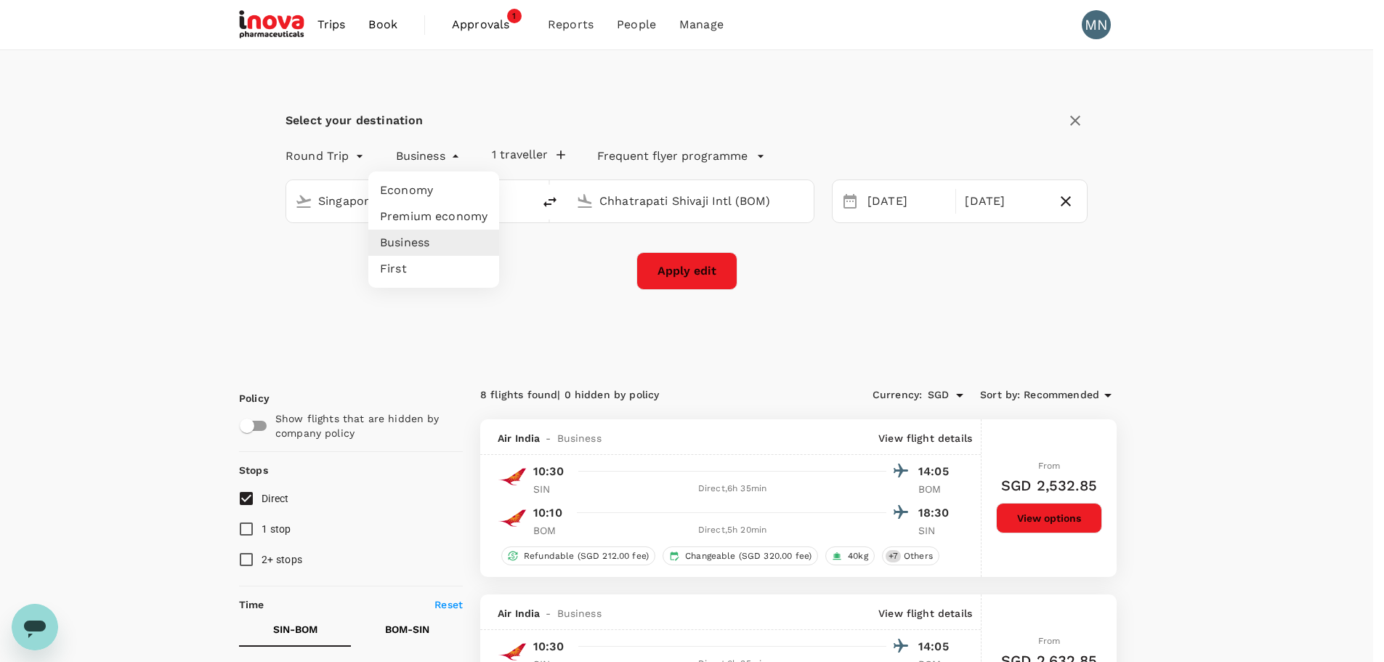
click at [427, 189] on li "Economy" at bounding box center [433, 190] width 131 height 26
type input "economy"
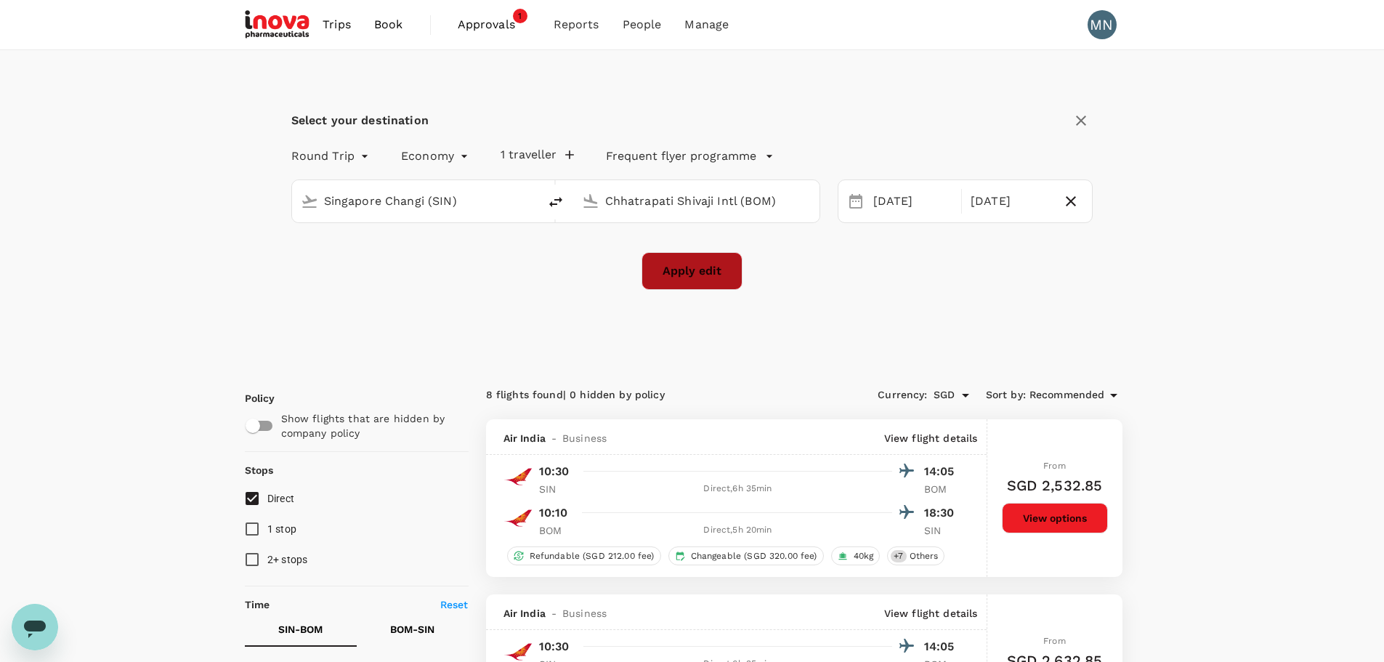
click at [698, 271] on button "Apply edit" at bounding box center [692, 271] width 101 height 38
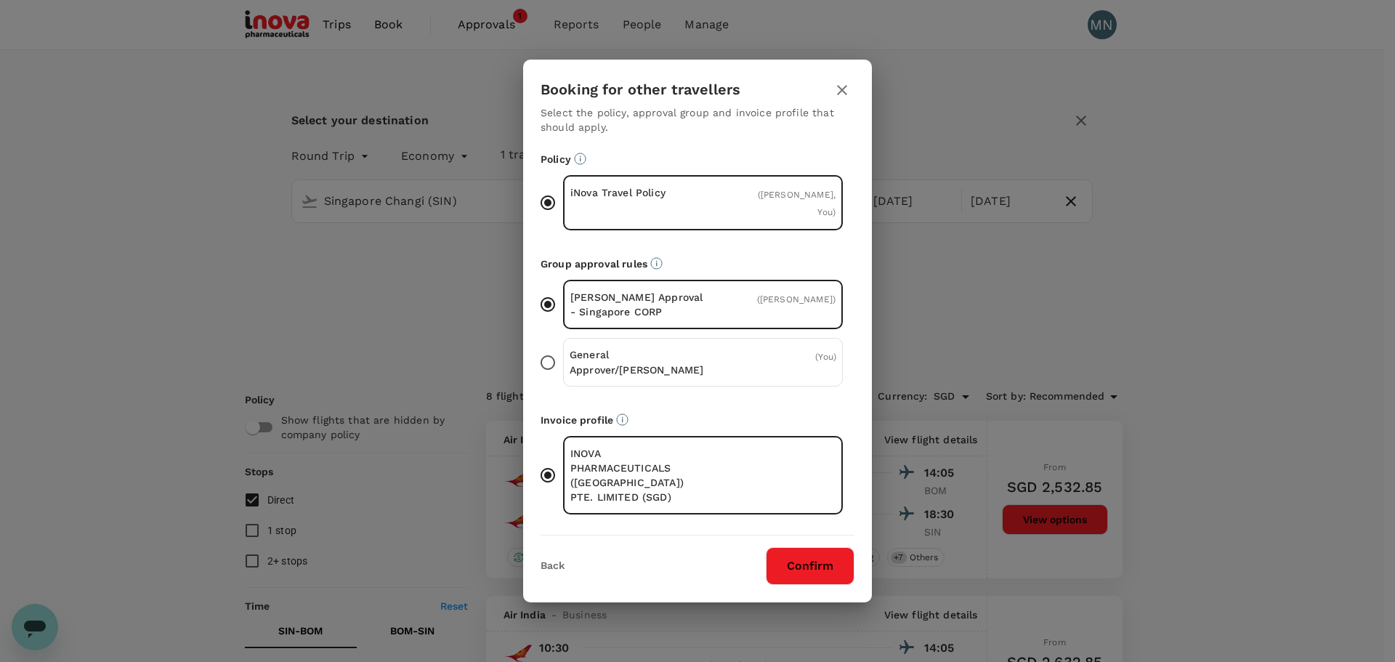
click at [808, 554] on button "Confirm" at bounding box center [810, 566] width 89 height 38
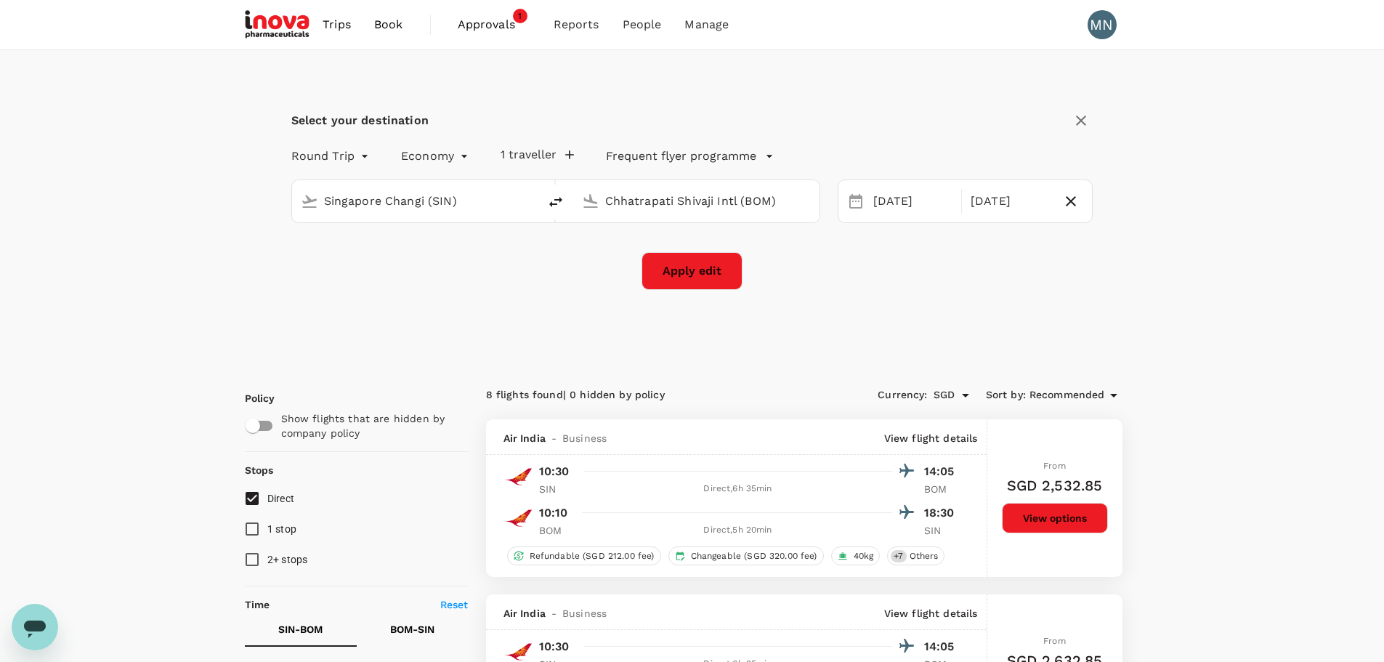
checkbox input "false"
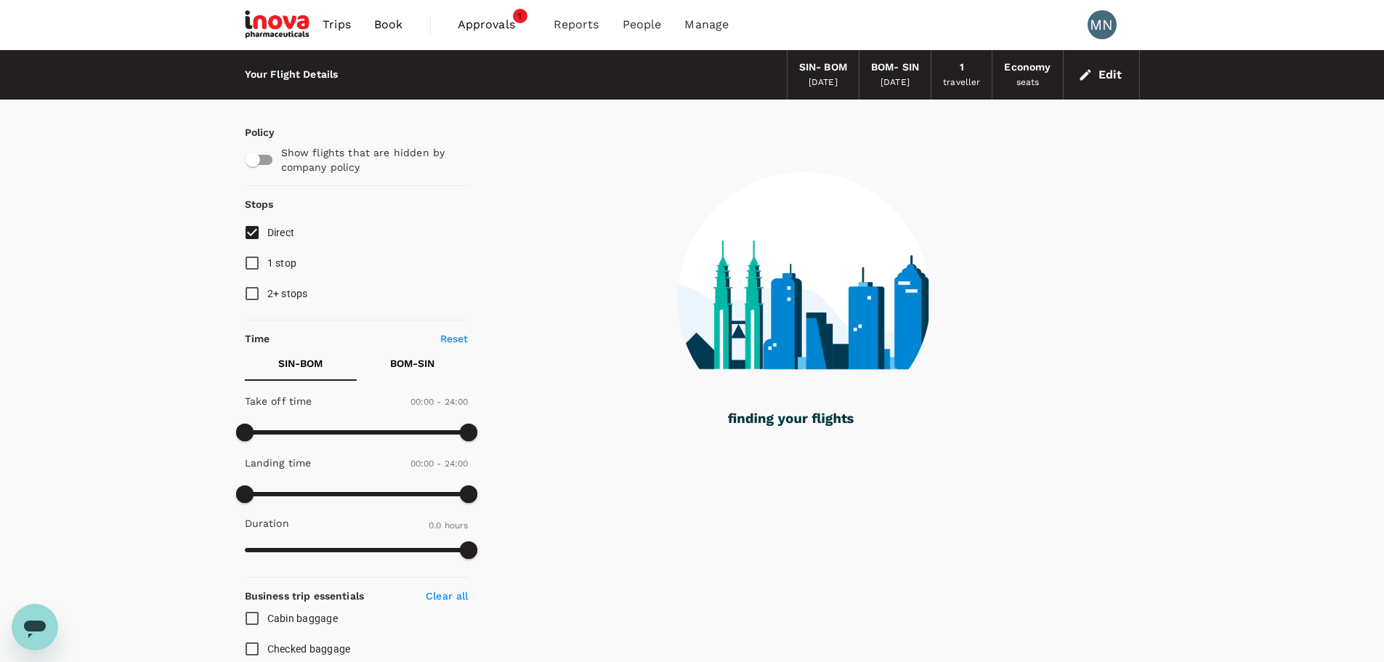
type input "590"
checkbox input "true"
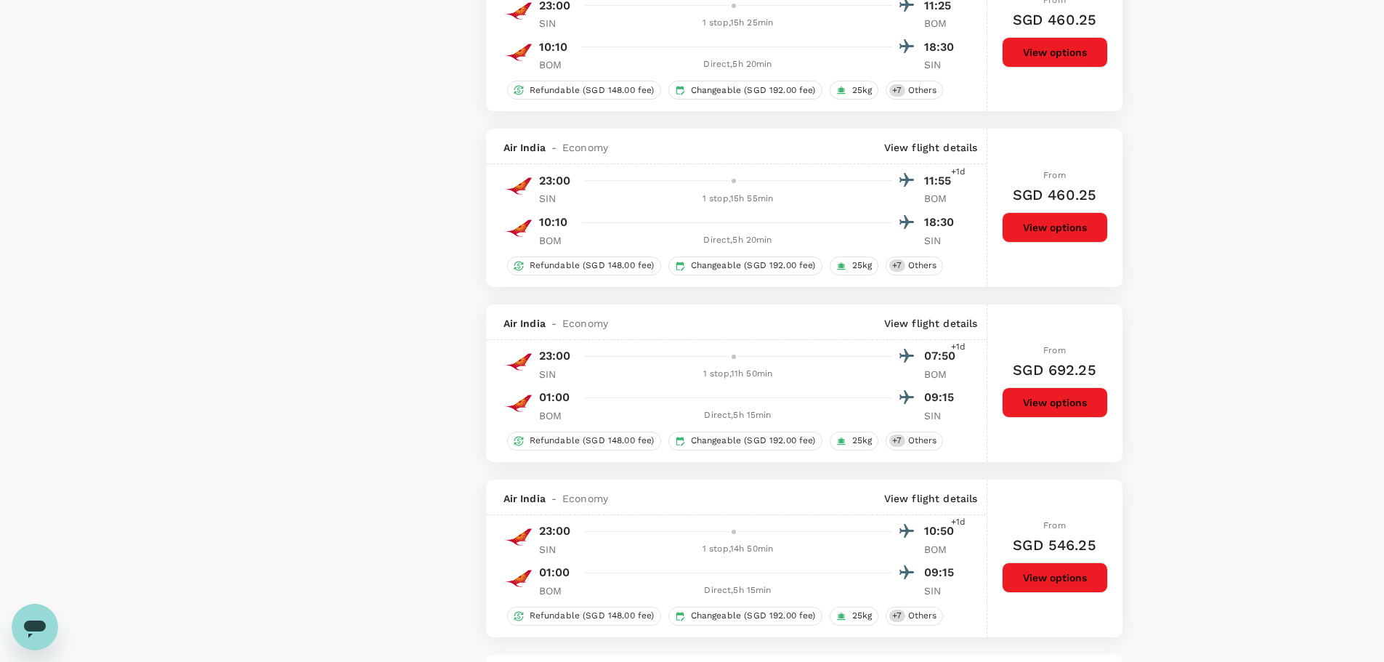
scroll to position [3289, 0]
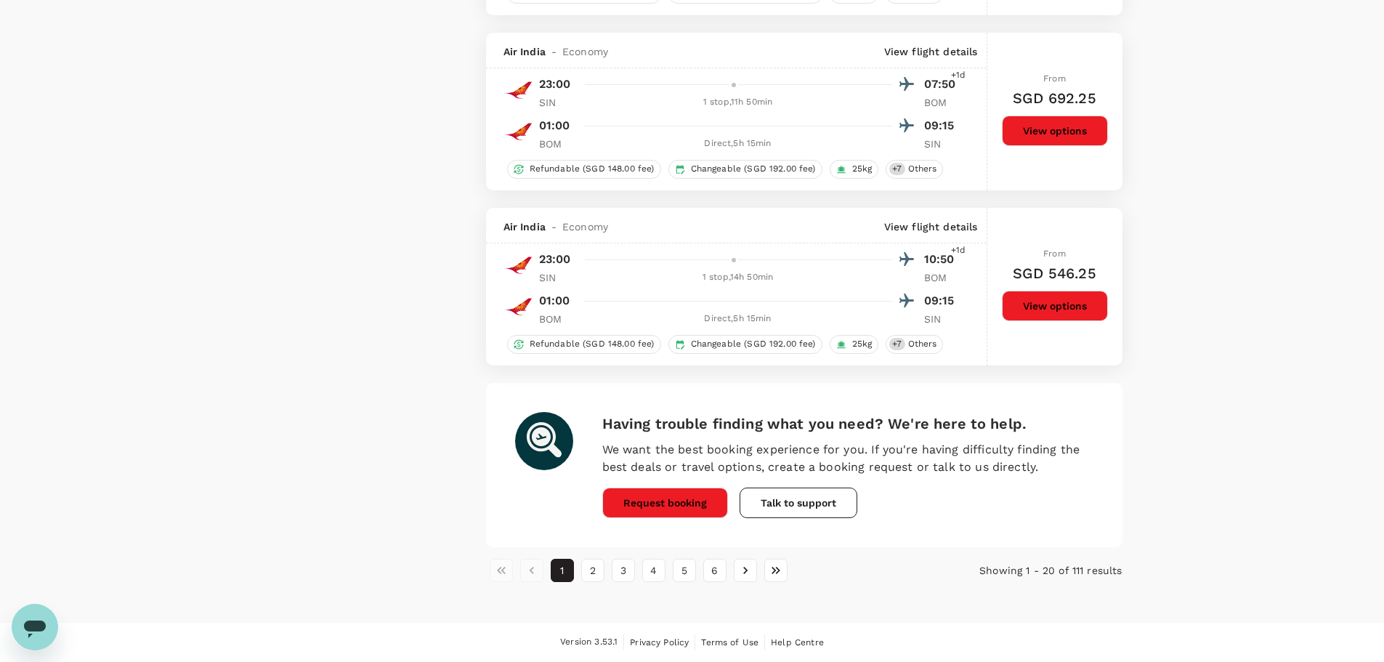
click at [580, 566] on li "2" at bounding box center [593, 570] width 31 height 23
type input "2040"
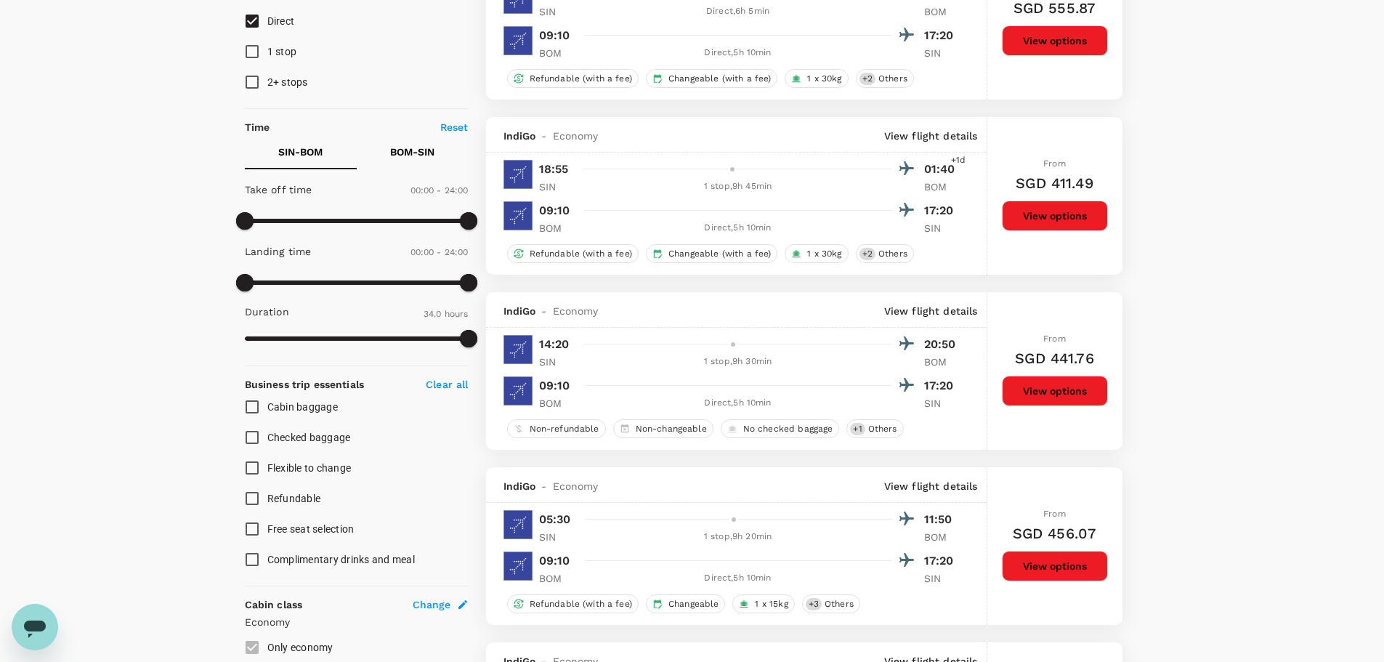
scroll to position [0, 0]
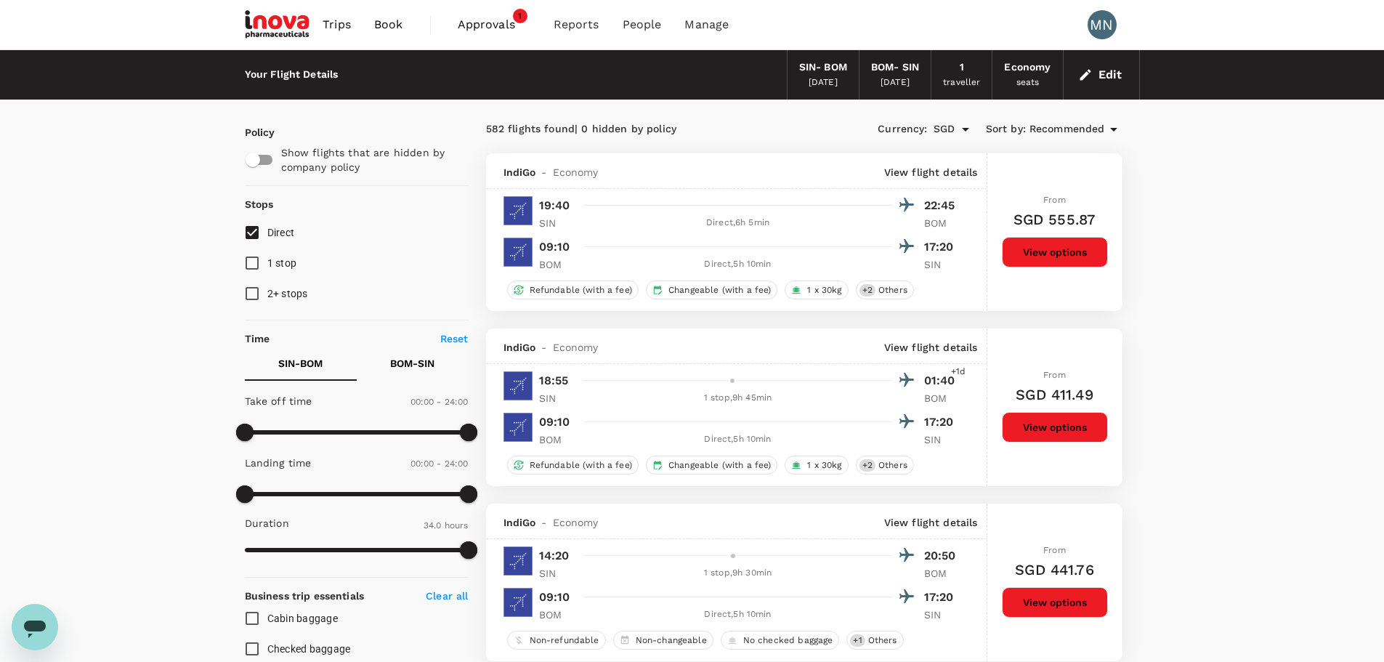
click at [426, 362] on p "BOM - SIN" at bounding box center [412, 363] width 44 height 15
type input "480"
drag, startPoint x: 248, startPoint y: 428, endPoint x: 321, endPoint y: 444, distance: 75.1
click at [321, 441] on span at bounding box center [318, 432] width 17 height 17
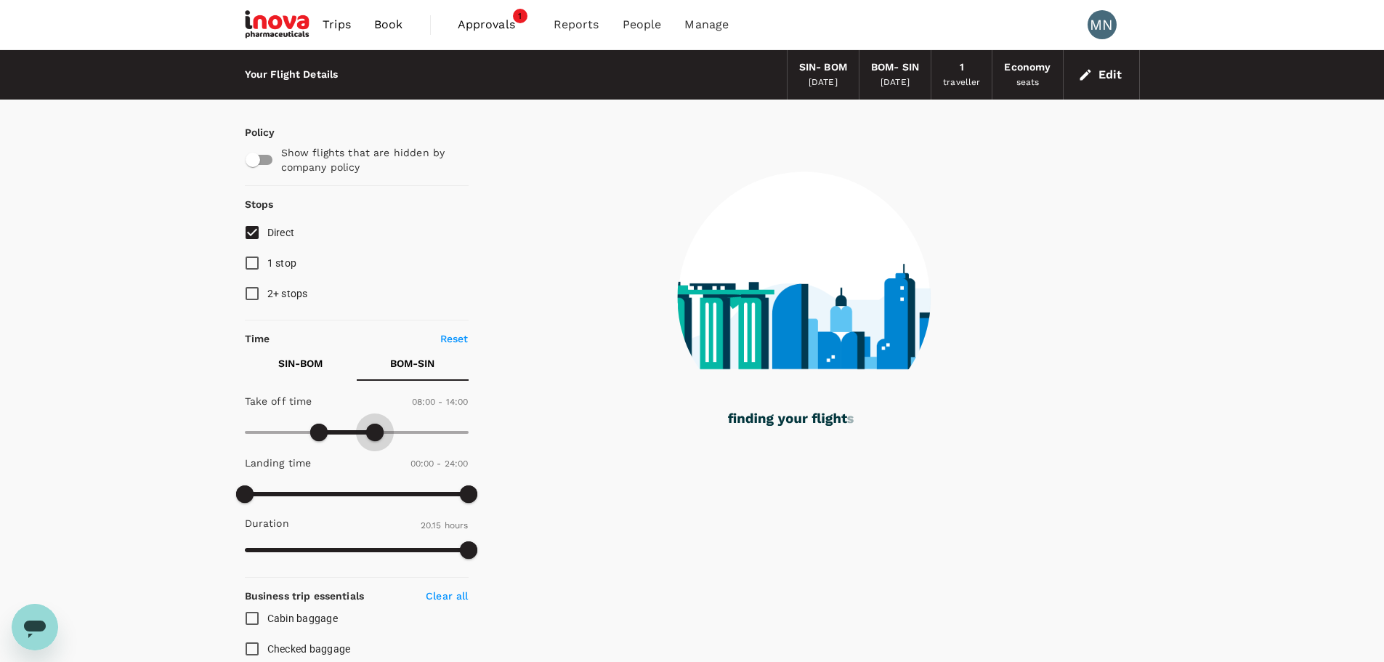
type input "750"
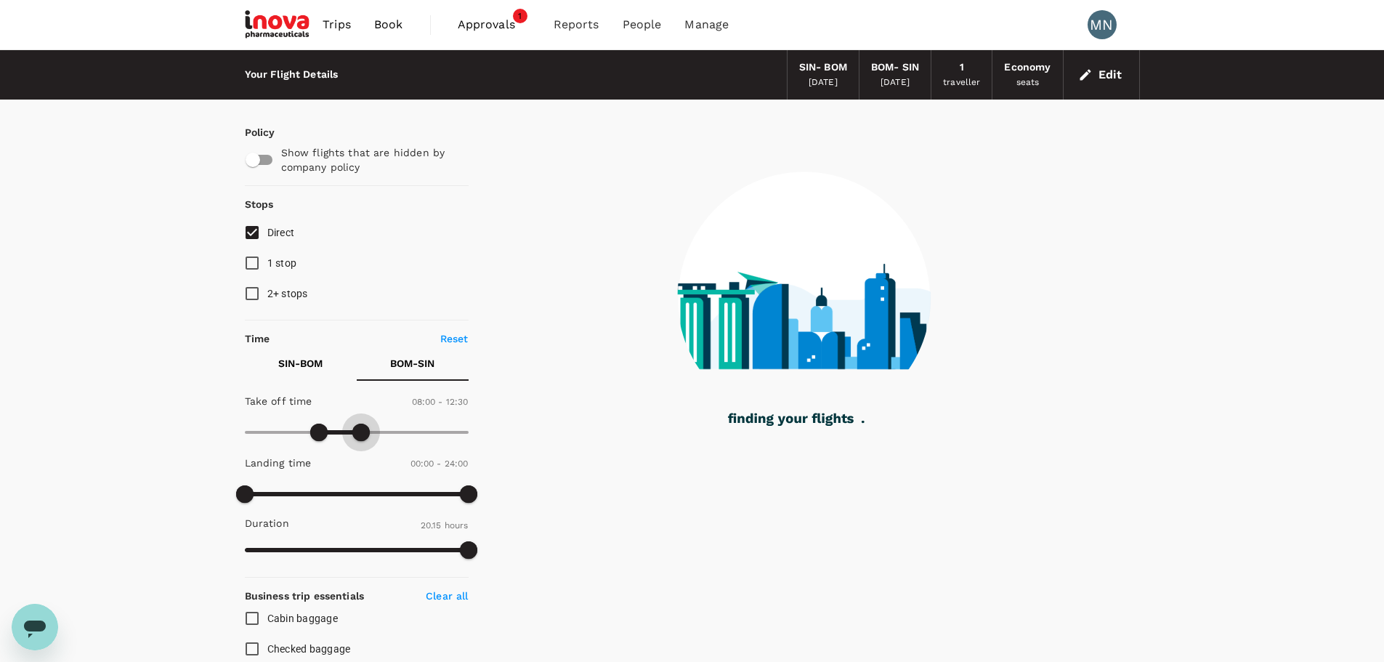
drag, startPoint x: 464, startPoint y: 437, endPoint x: 359, endPoint y: 445, distance: 105.7
click at [359, 441] on span at bounding box center [360, 432] width 17 height 17
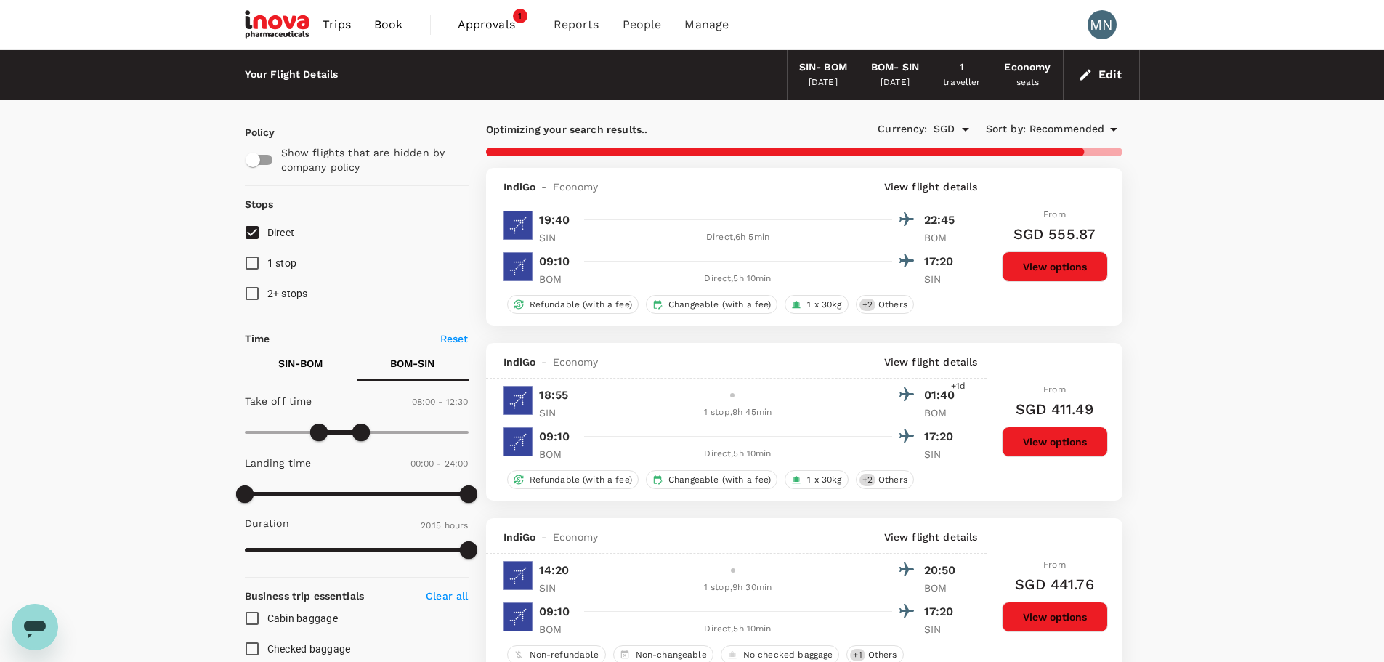
type input "450"
click at [312, 434] on span at bounding box center [314, 432] width 17 height 17
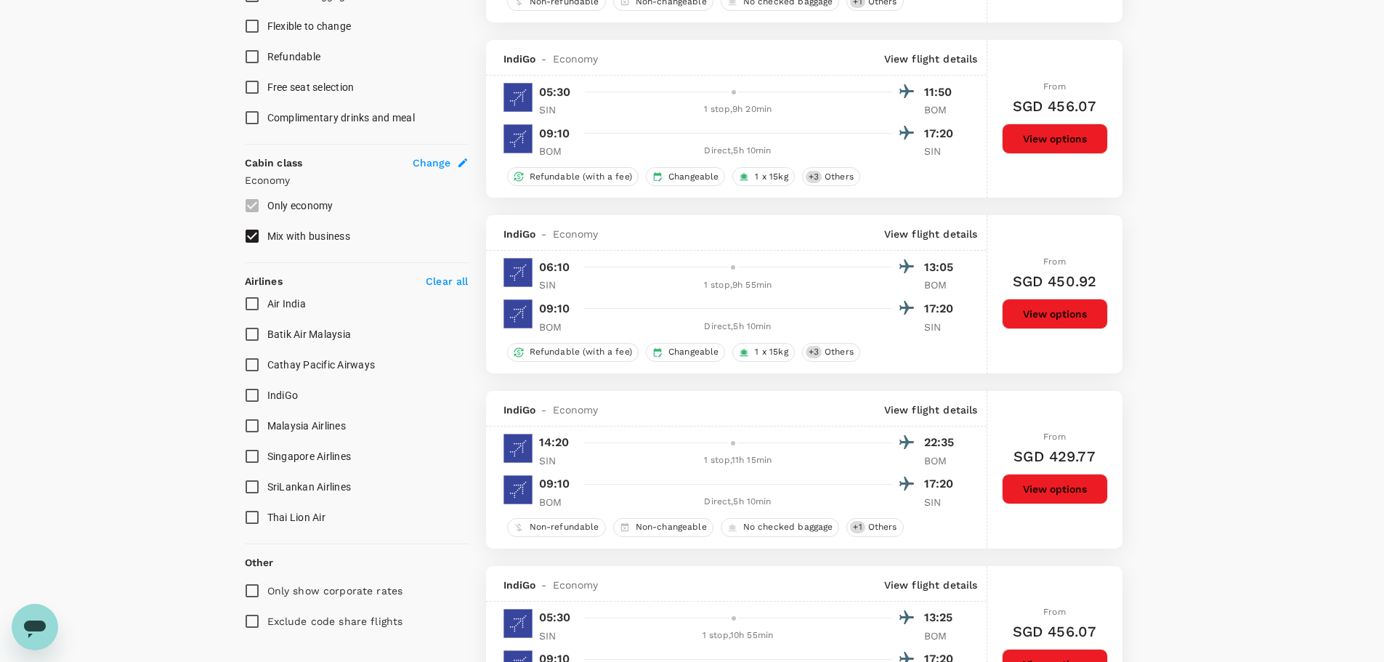
scroll to position [654, 0]
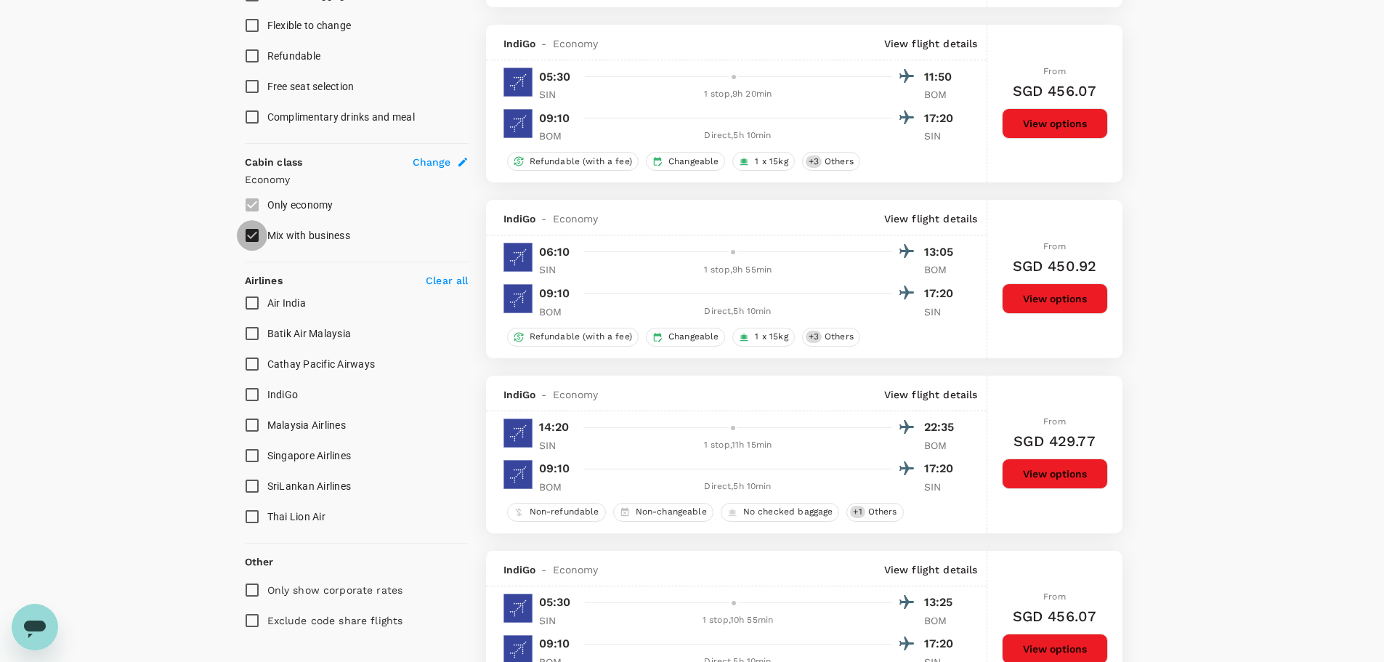
click at [251, 232] on input "Mix with business" at bounding box center [252, 235] width 31 height 31
checkbox input "false"
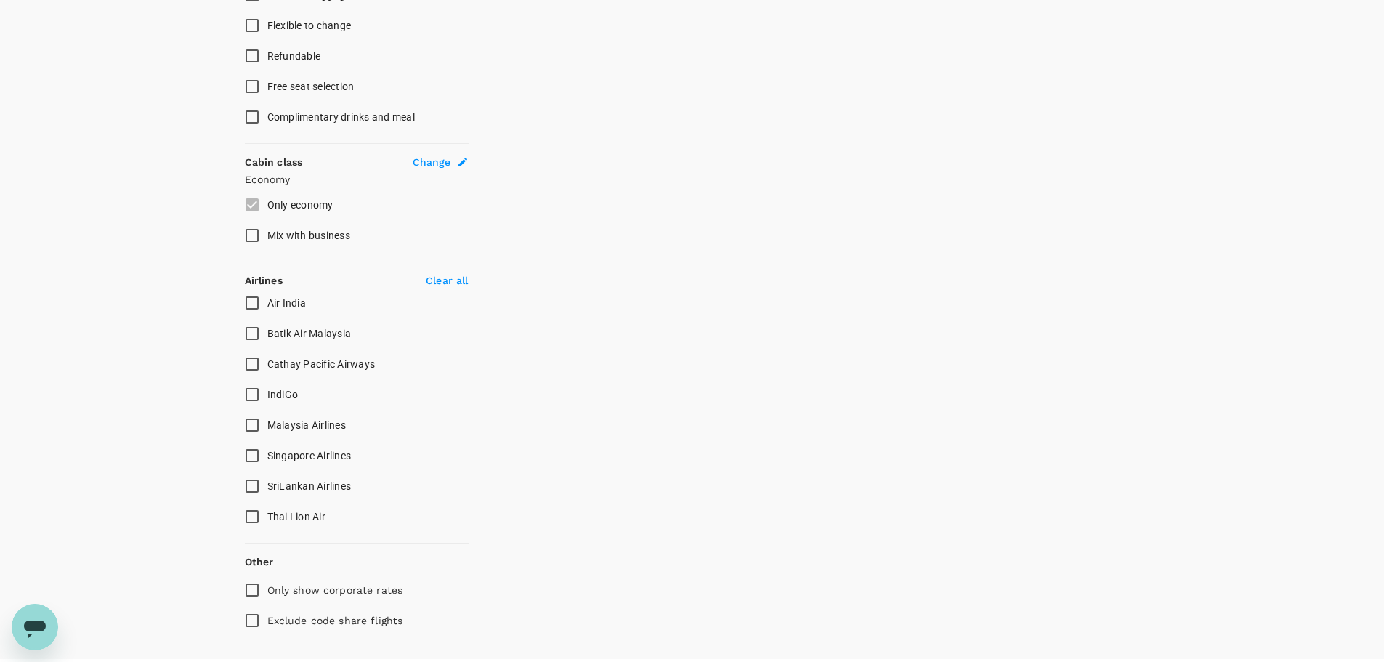
click at [250, 208] on label "Only economy" at bounding box center [347, 205] width 220 height 31
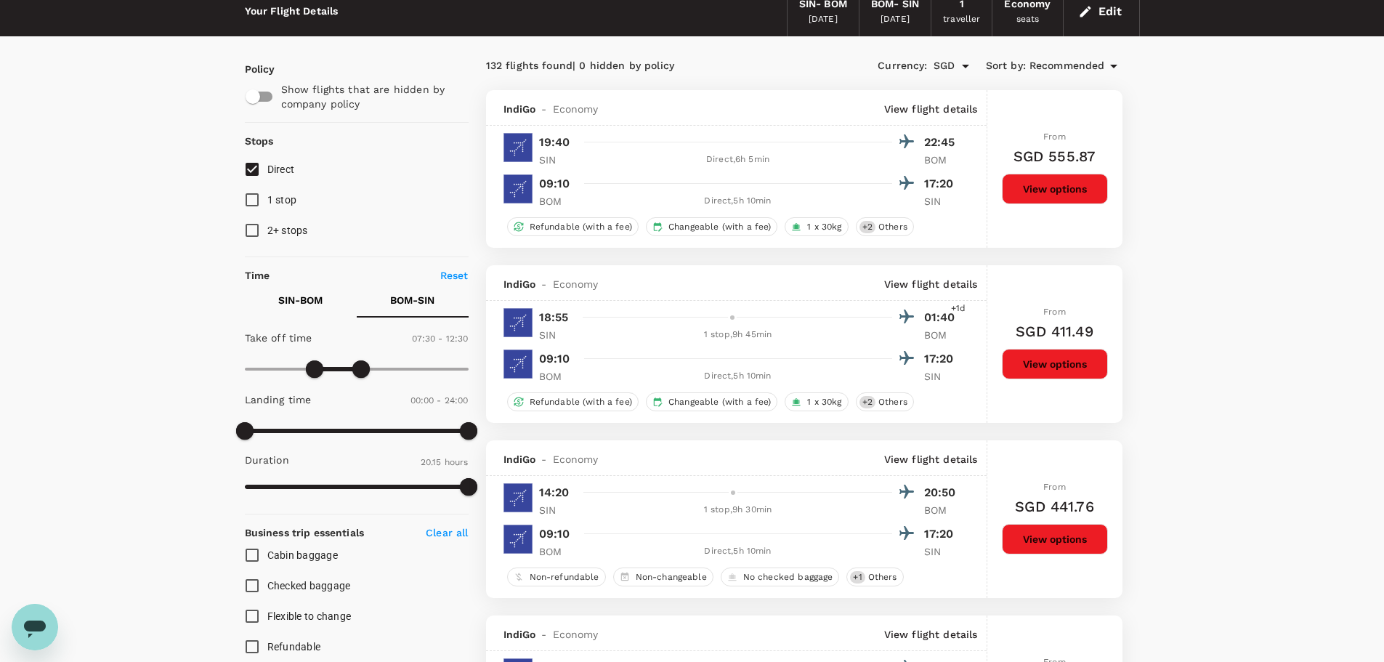
scroll to position [0, 0]
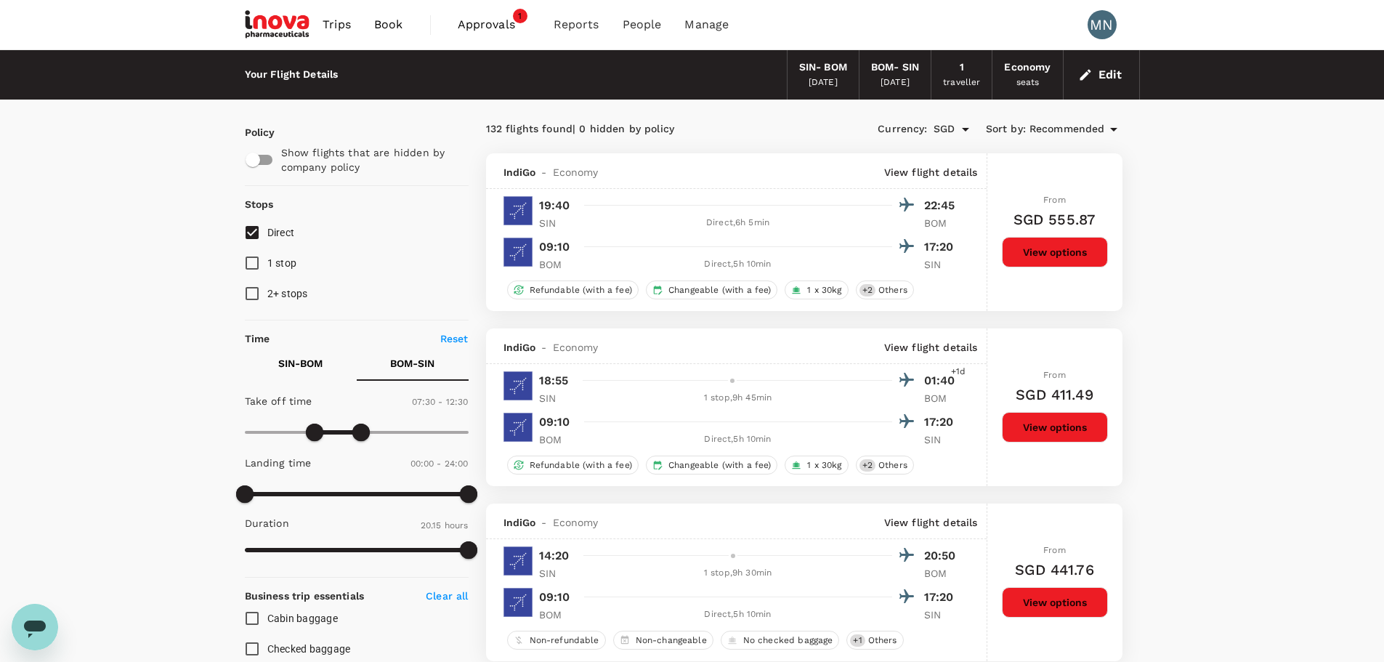
click at [1095, 129] on span "Recommended" at bounding box center [1068, 129] width 76 height 16
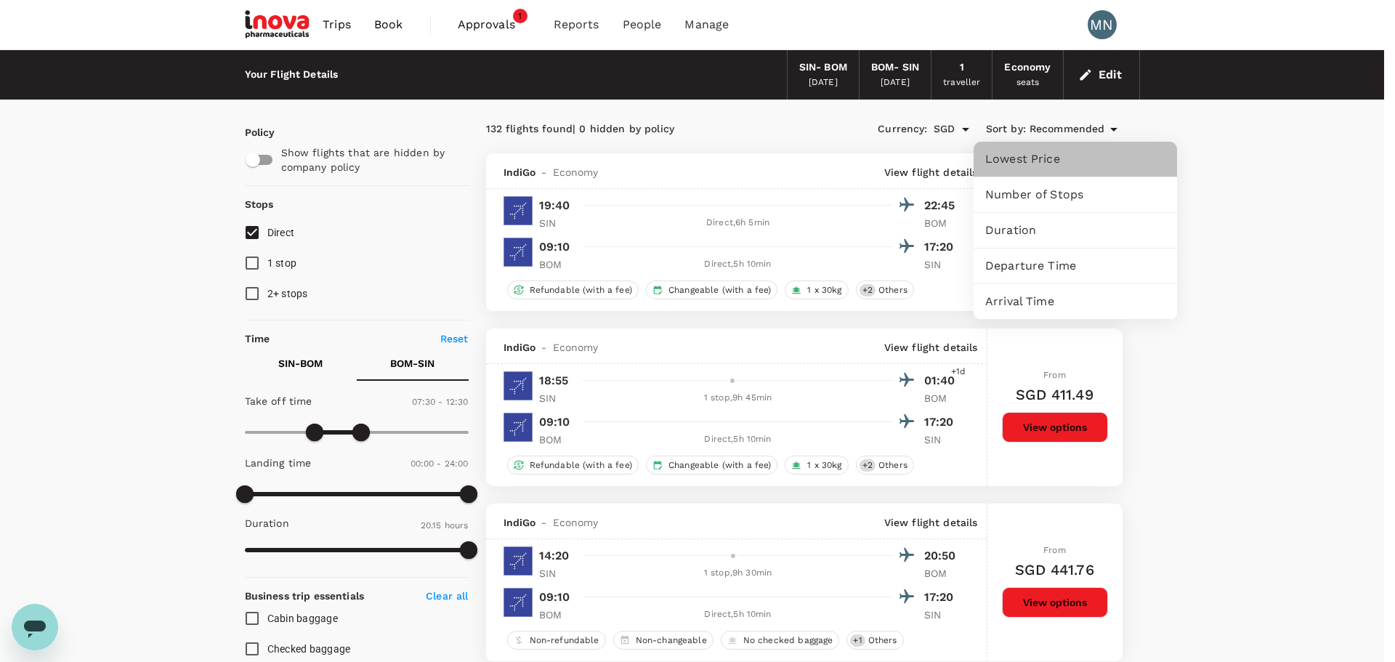
click at [1045, 159] on span "Lowest Price" at bounding box center [1075, 158] width 180 height 17
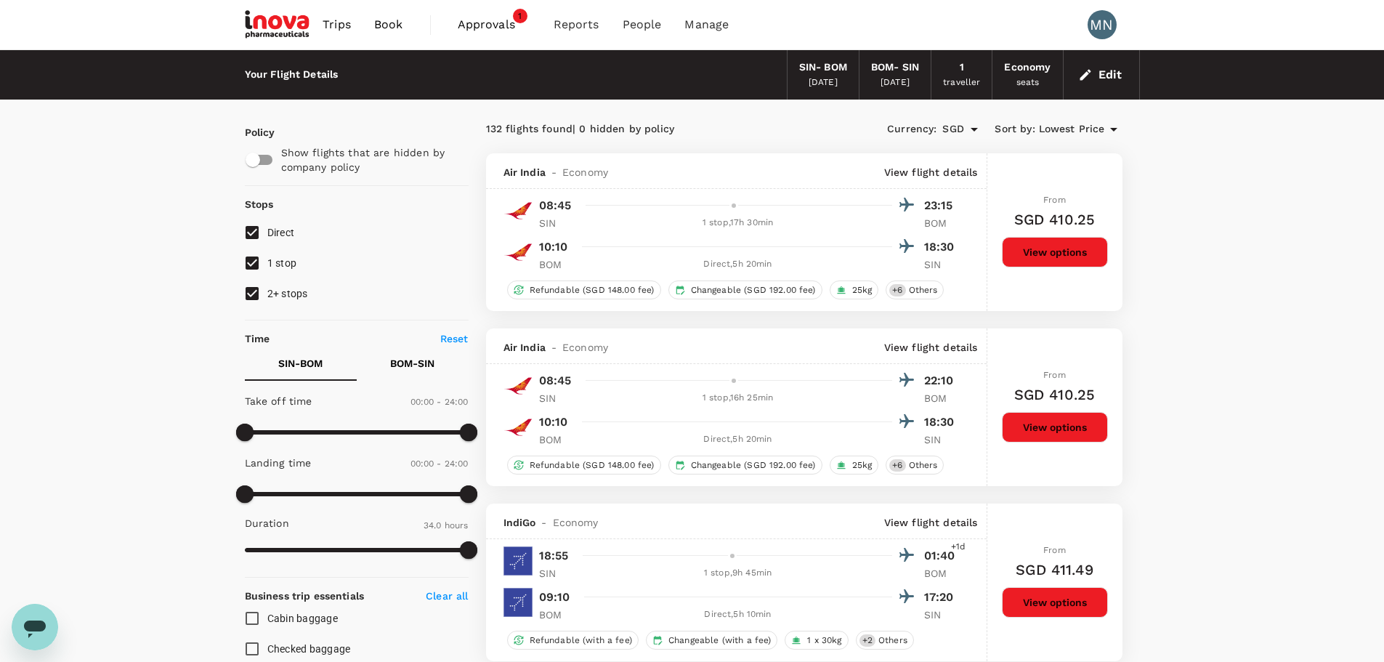
click at [254, 291] on input "2+ stops" at bounding box center [252, 293] width 31 height 31
checkbox input "false"
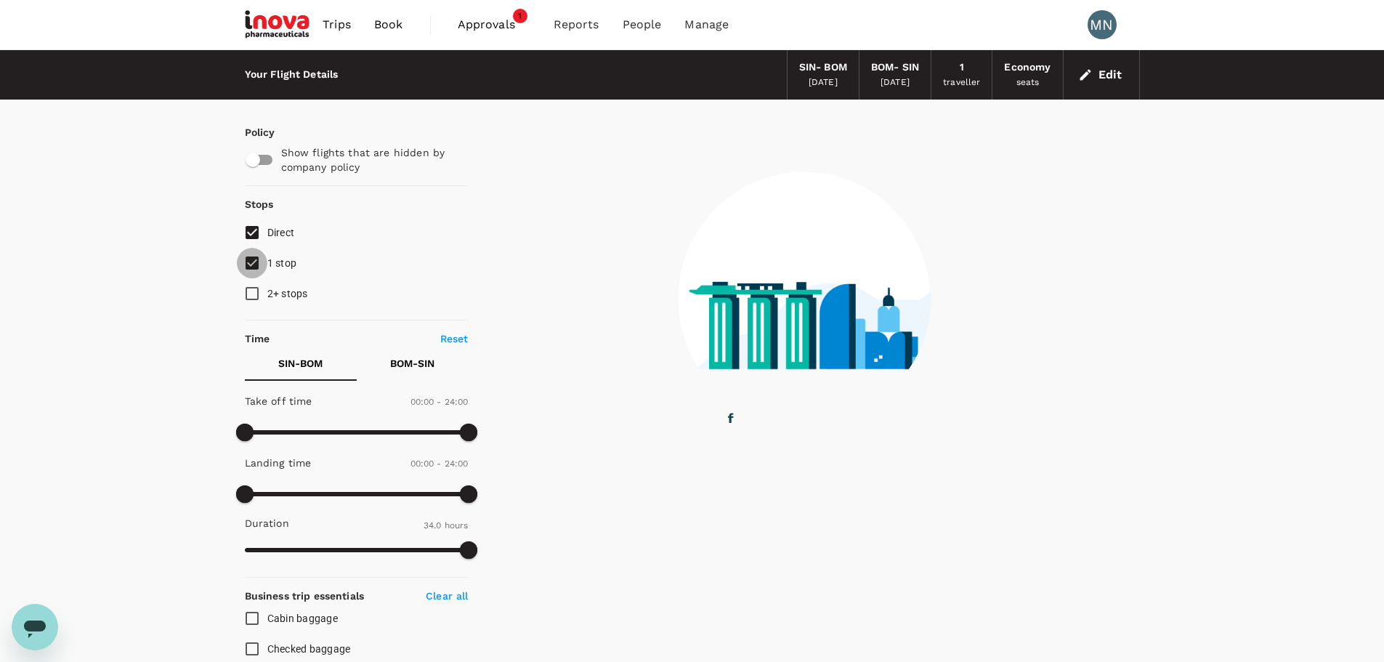
click at [255, 262] on input "1 stop" at bounding box center [252, 263] width 31 height 31
checkbox input "false"
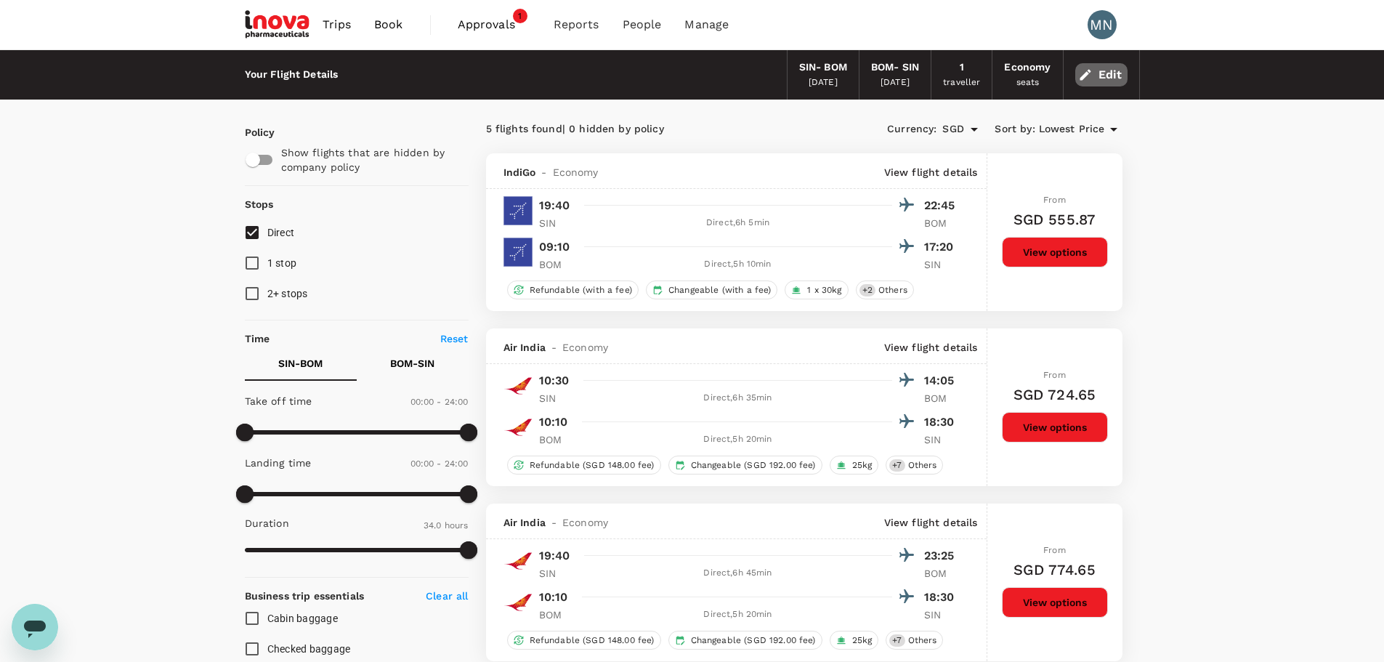
click at [1113, 72] on button "Edit" at bounding box center [1102, 74] width 52 height 23
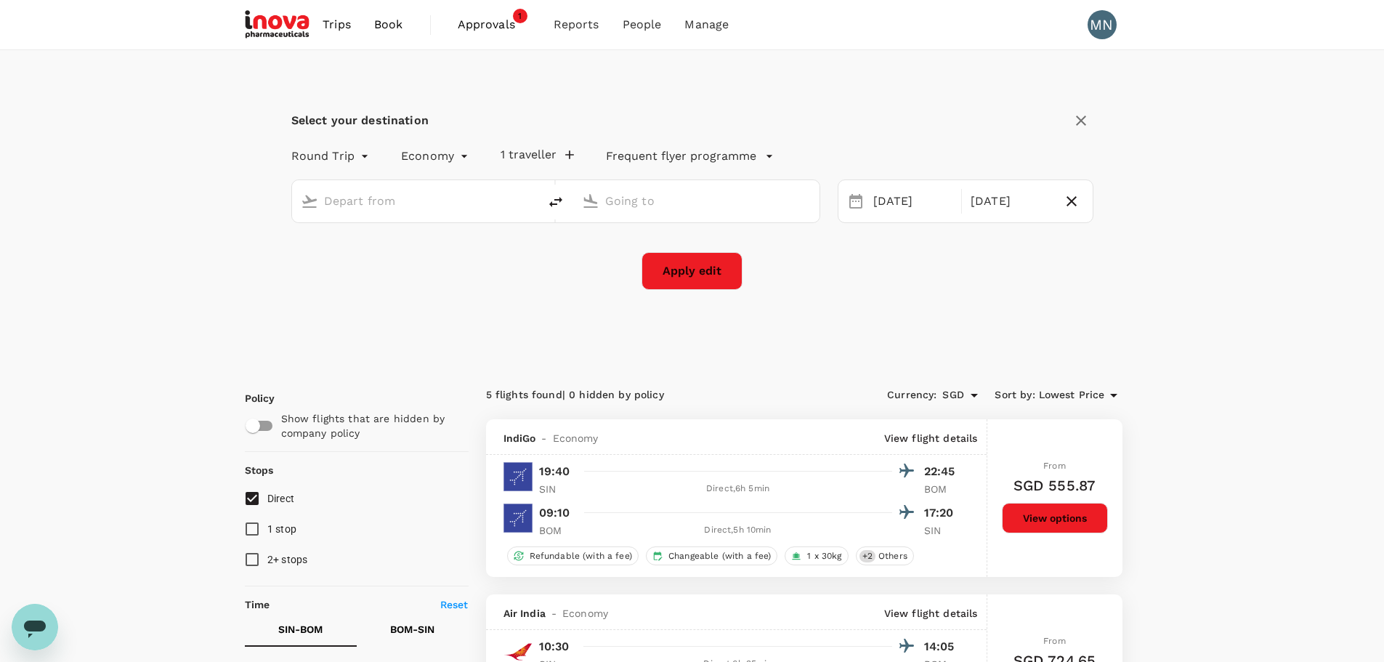
type input "Singapore Changi (SIN)"
type input "Chhatrapati Shivaji Intl (BOM)"
click at [895, 200] on div "[DATE]" at bounding box center [914, 201] width 92 height 28
click at [723, 342] on div "Select your destination Round Trip roundtrip Economy economy 1 traveller Freque…" at bounding box center [692, 207] width 895 height 315
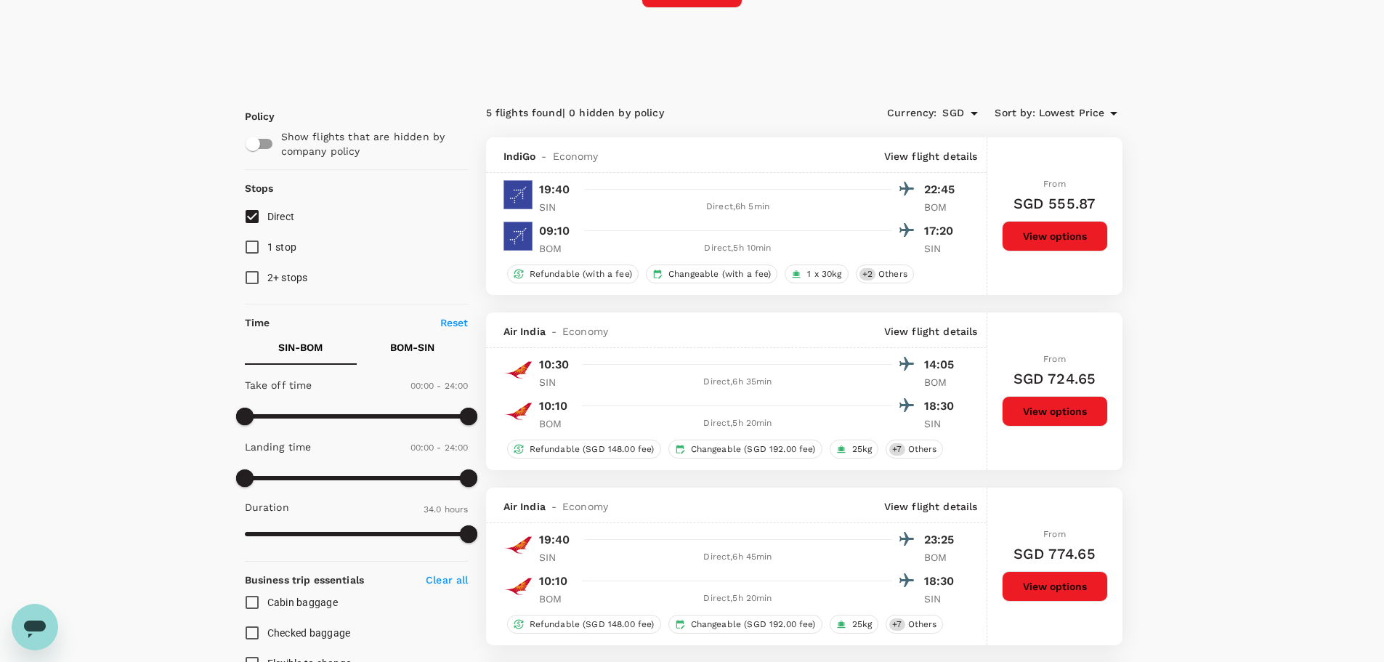
scroll to position [291, 0]
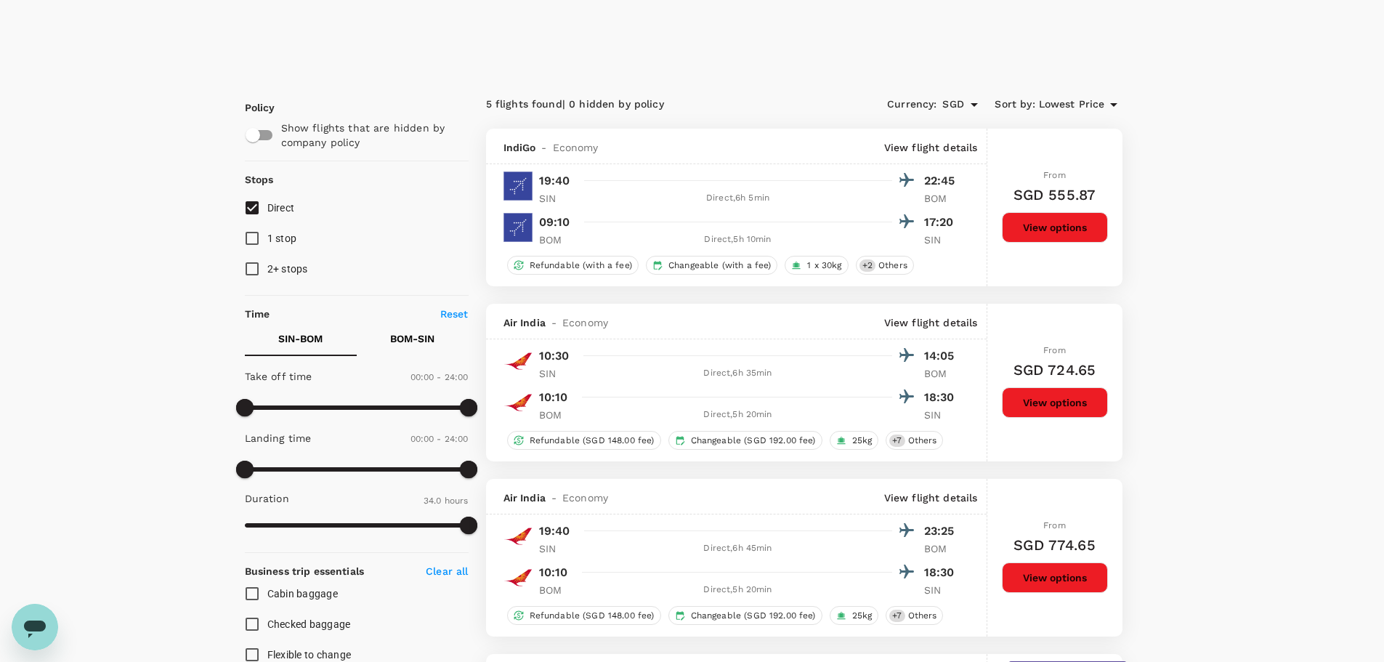
drag, startPoint x: 1285, startPoint y: 355, endPoint x: 1273, endPoint y: 187, distance: 168.3
click at [1273, 187] on div "Select your destination Round Trip roundtrip Economy economy 1 traveller Freque…" at bounding box center [692, 525] width 1384 height 1532
drag, startPoint x: 953, startPoint y: 378, endPoint x: 1242, endPoint y: 273, distance: 306.9
click at [1242, 273] on div "Select your destination Round Trip roundtrip Economy economy 1 traveller Freque…" at bounding box center [692, 525] width 1384 height 1532
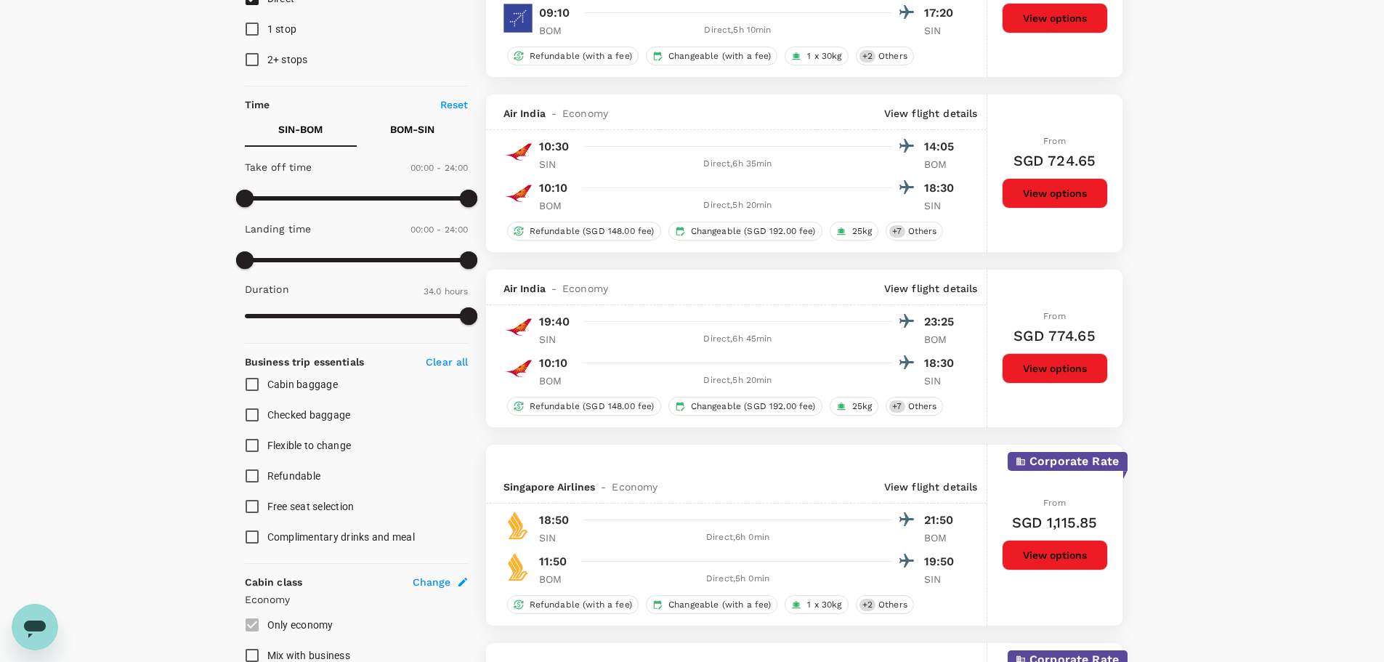
scroll to position [509, 0]
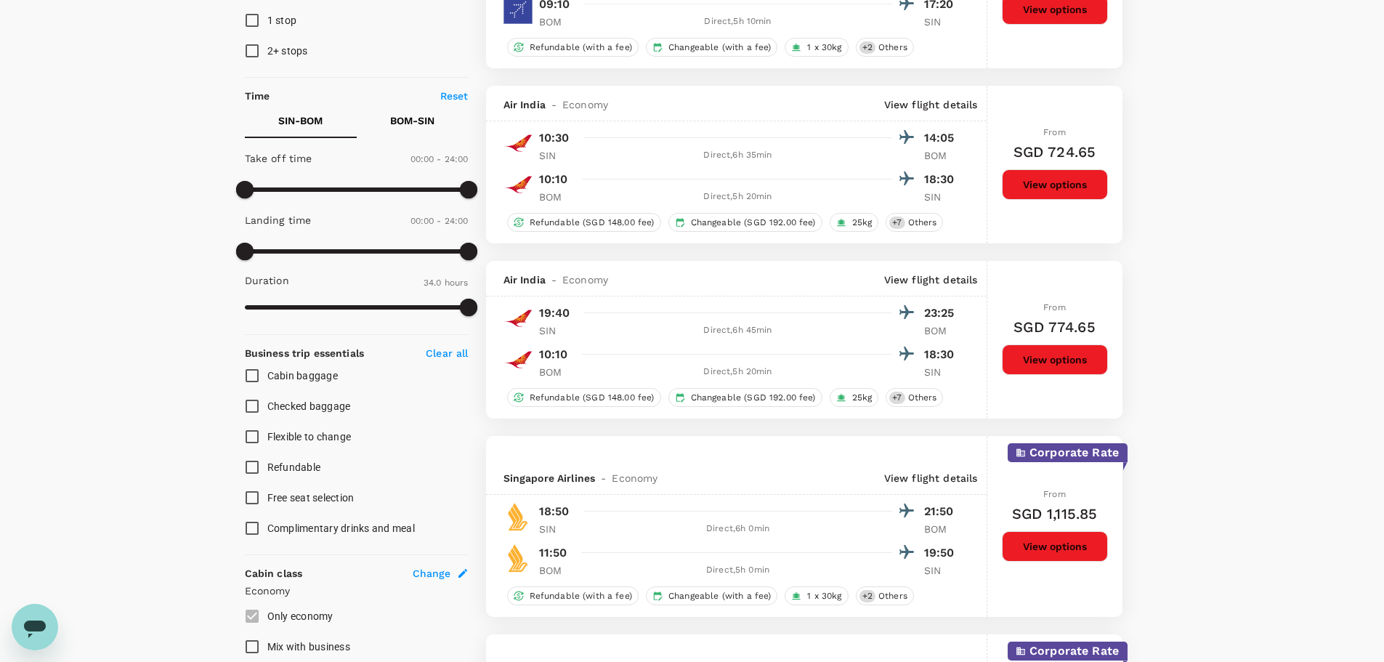
drag, startPoint x: 1251, startPoint y: 290, endPoint x: 1276, endPoint y: 208, distance: 85.8
click at [1276, 208] on div "Select your destination Round Trip roundtrip Economy economy 1 traveller Freque…" at bounding box center [692, 307] width 1384 height 1532
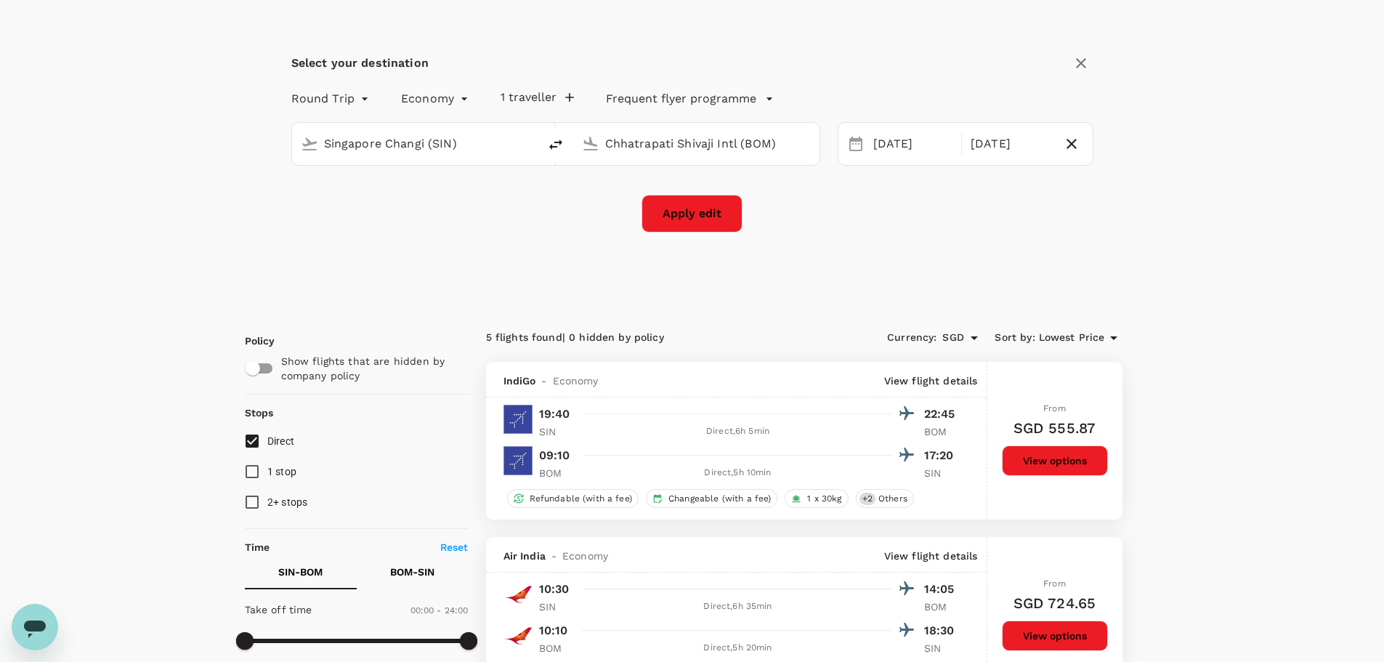
scroll to position [0, 0]
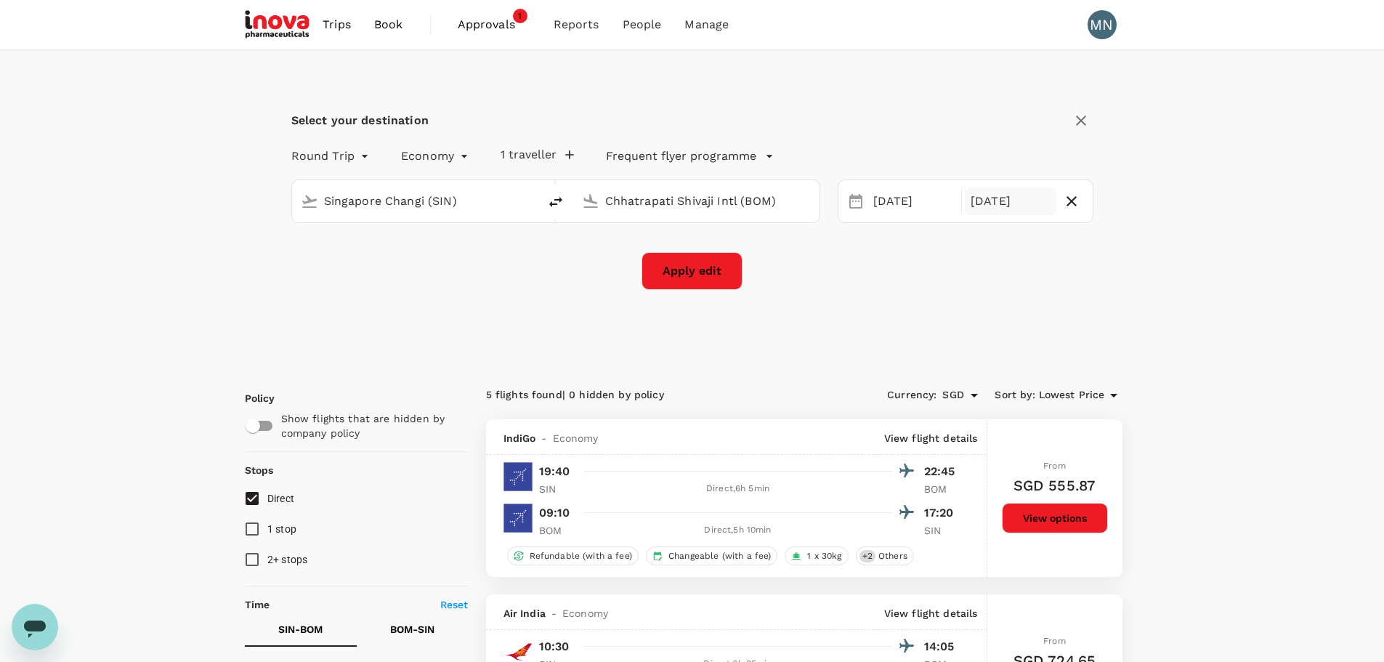
click at [1002, 204] on div "31 Oct" at bounding box center [1011, 201] width 92 height 28
click at [980, 403] on div "30" at bounding box center [978, 409] width 28 height 28
click at [1110, 276] on div "Select your destination Round Trip roundtrip Economy economy 1 traveller Freque…" at bounding box center [692, 207] width 895 height 315
click at [704, 276] on button "Apply edit" at bounding box center [692, 271] width 101 height 38
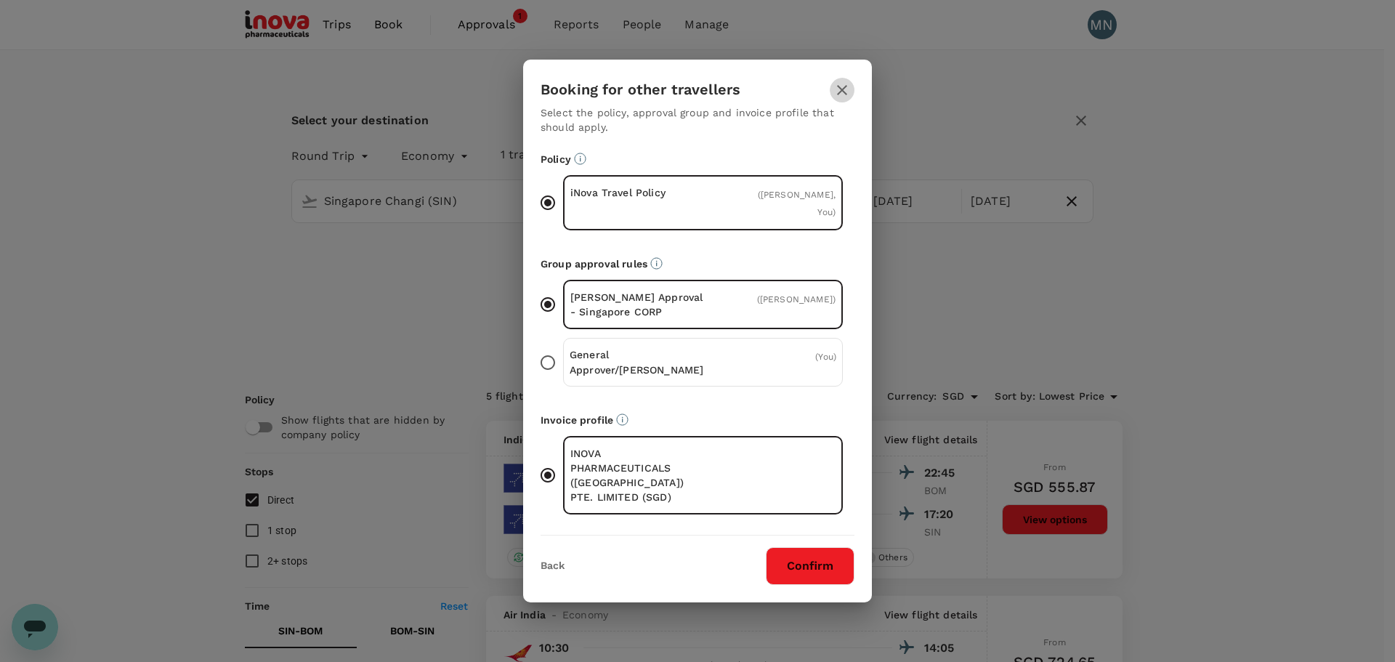
click at [842, 98] on icon "button" at bounding box center [842, 89] width 17 height 17
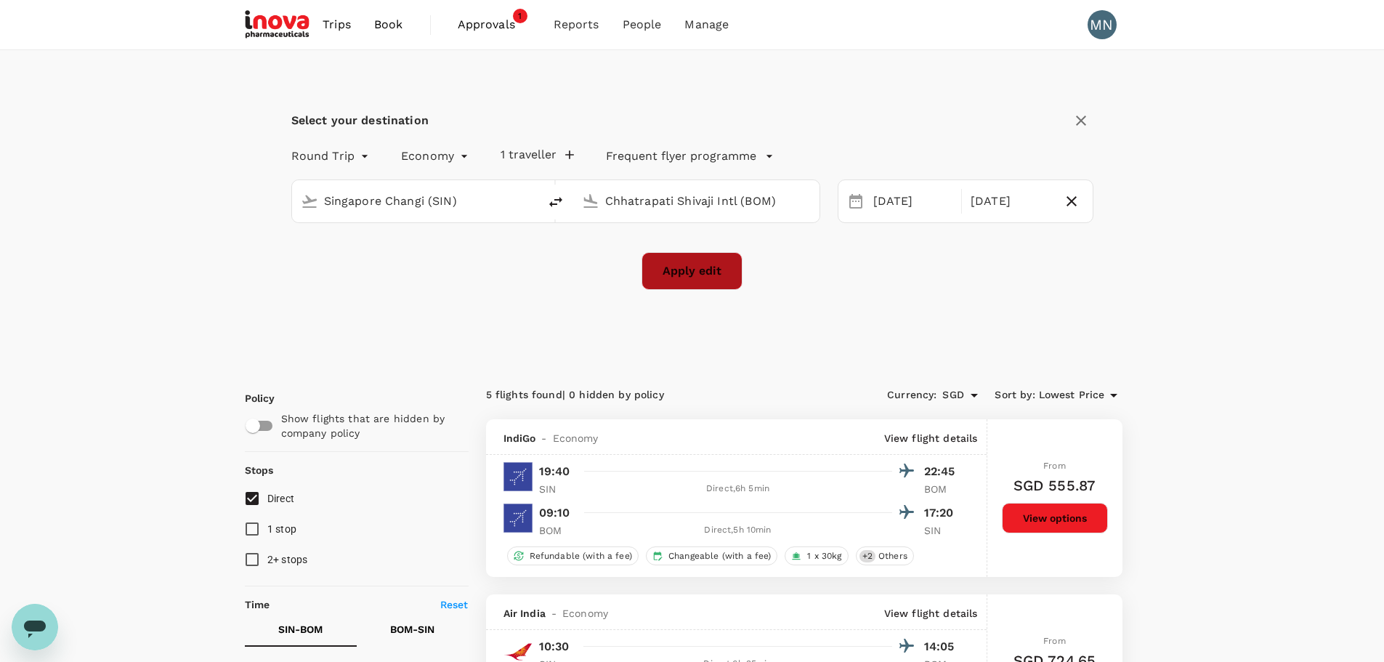
click at [699, 277] on button "Apply edit" at bounding box center [692, 271] width 101 height 38
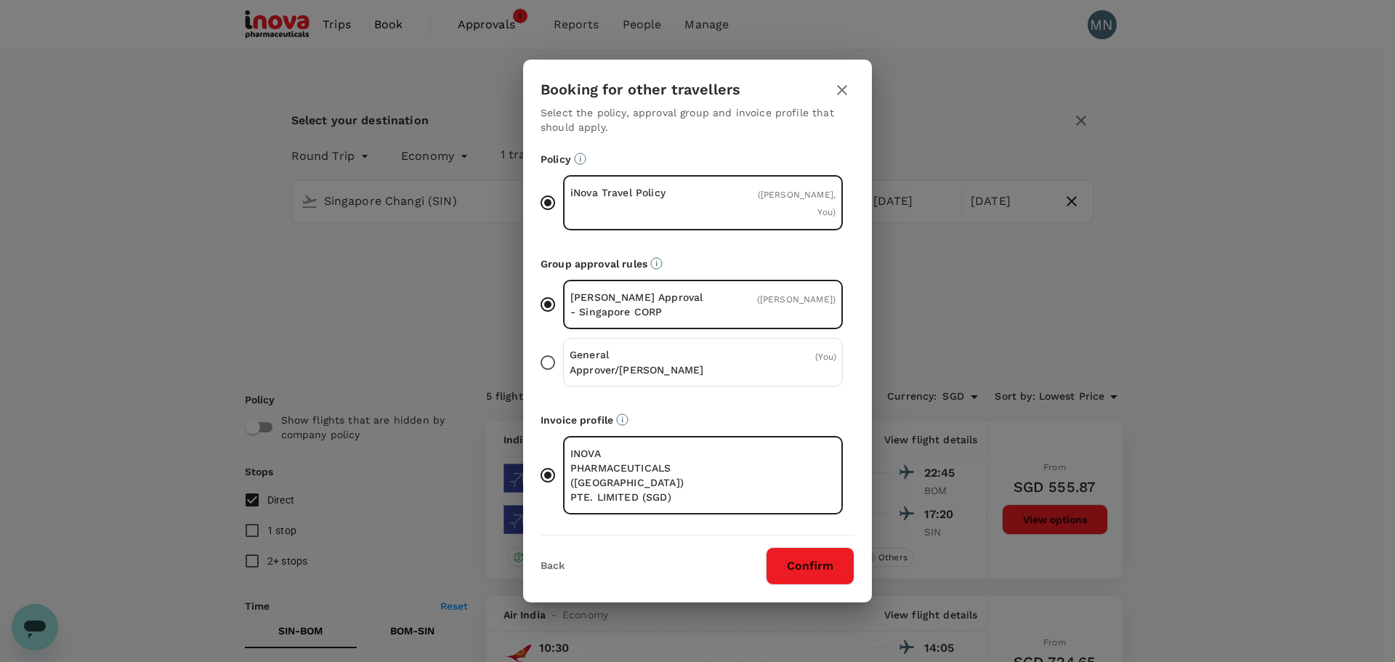
click at [799, 547] on button "Confirm" at bounding box center [810, 566] width 89 height 38
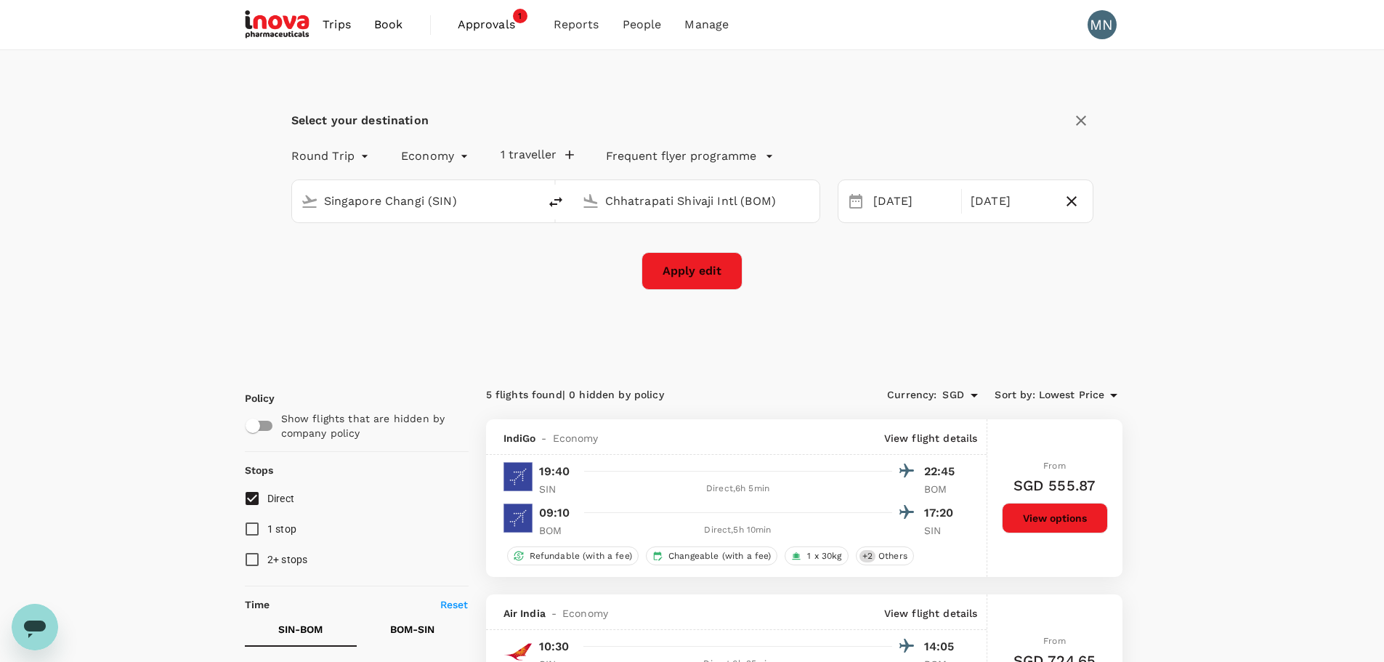
checkbox input "false"
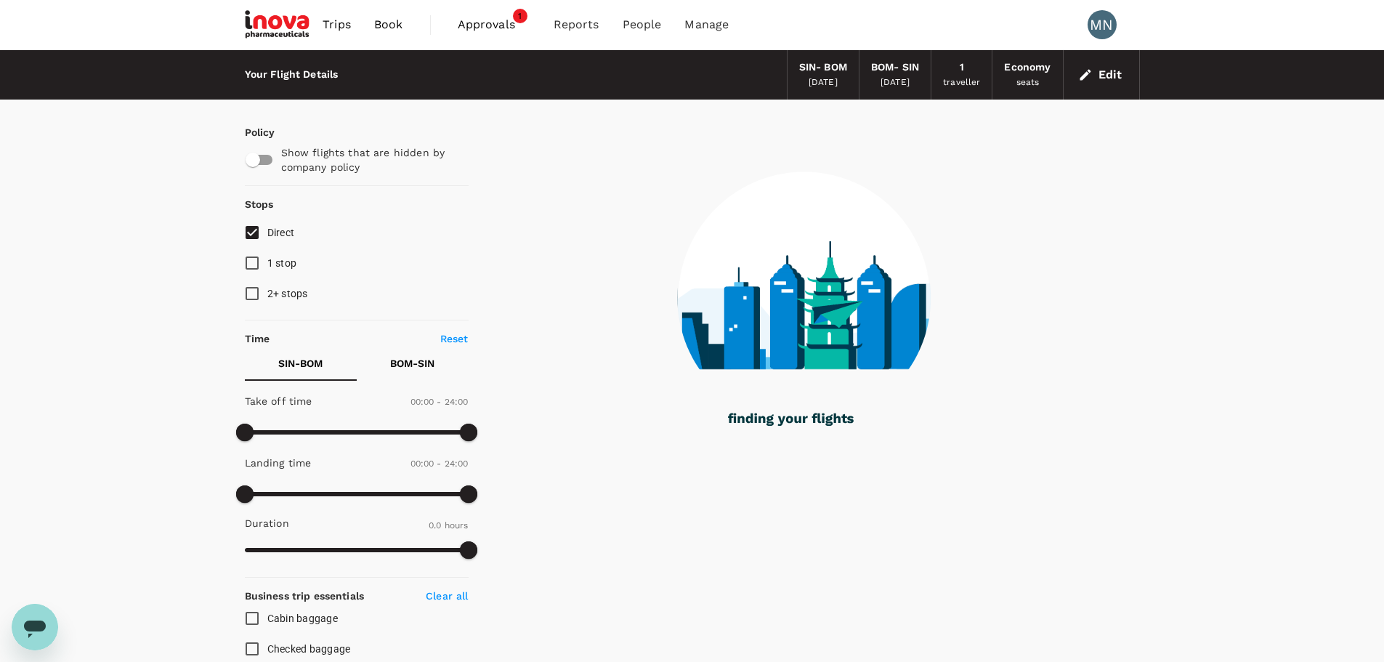
type input "1315"
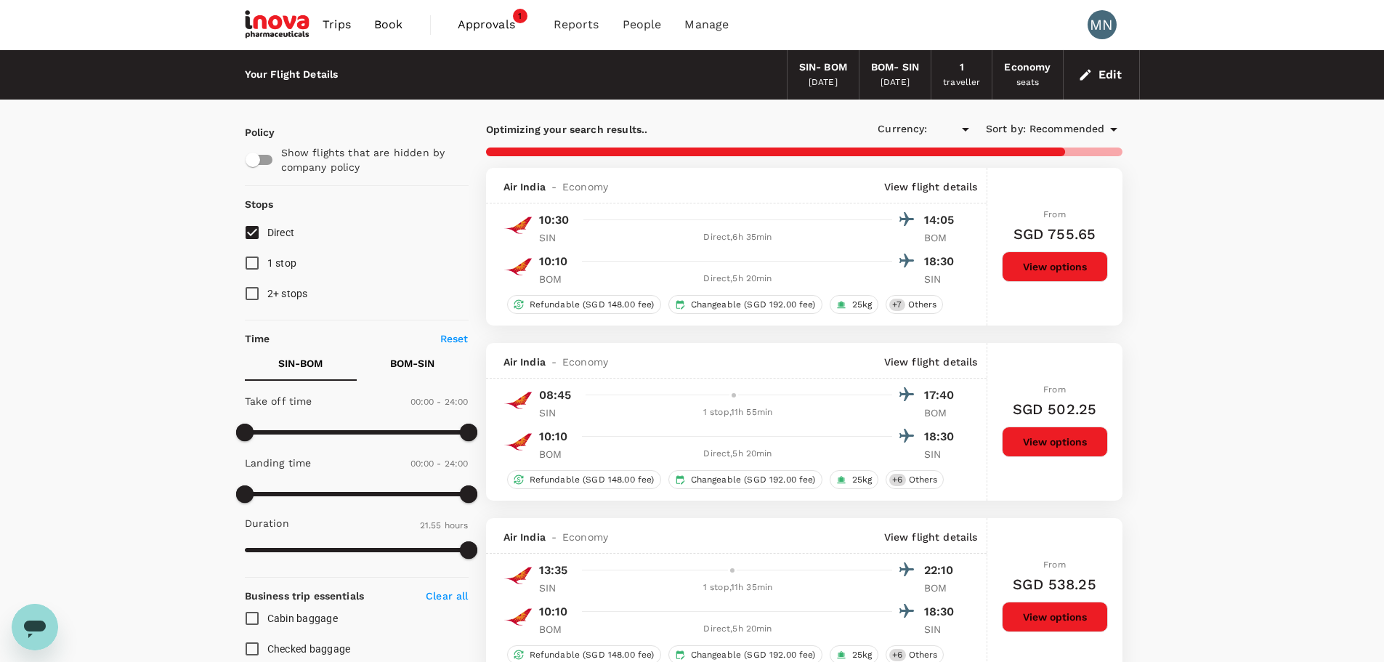
checkbox input "true"
type input "SGD"
click at [414, 360] on p "BOM - SIN" at bounding box center [412, 363] width 44 height 15
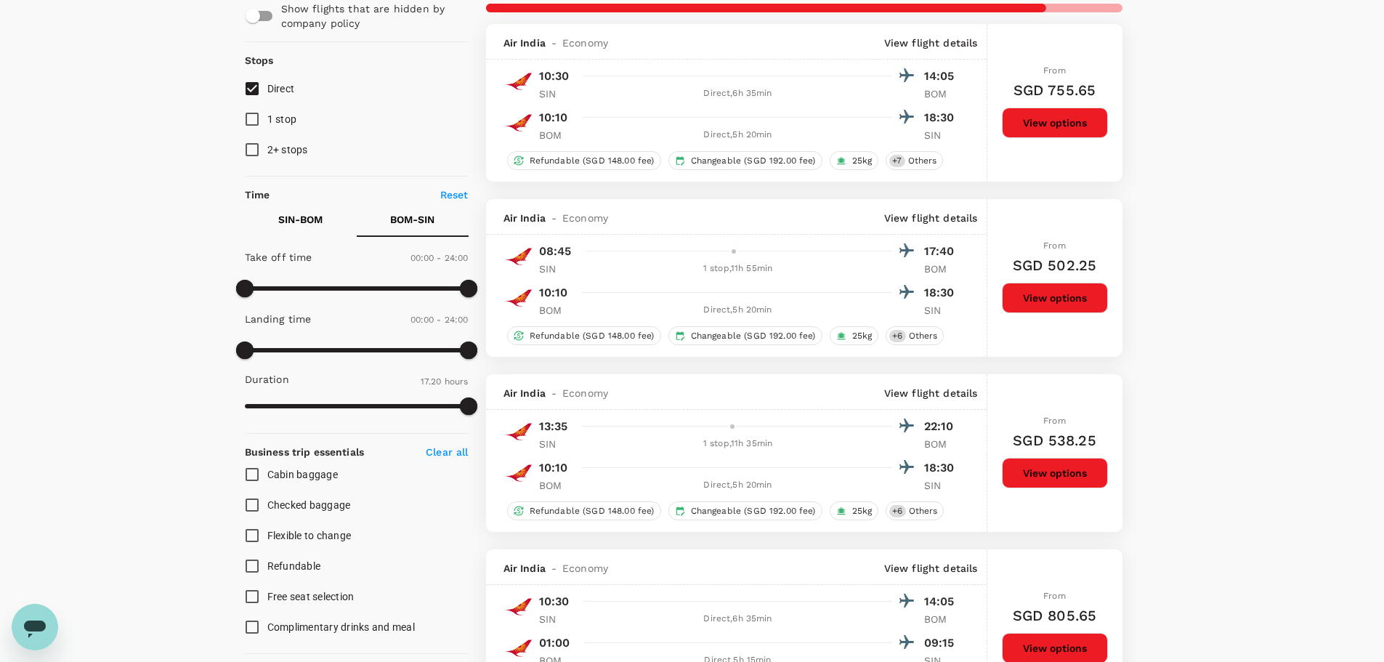
scroll to position [145, 0]
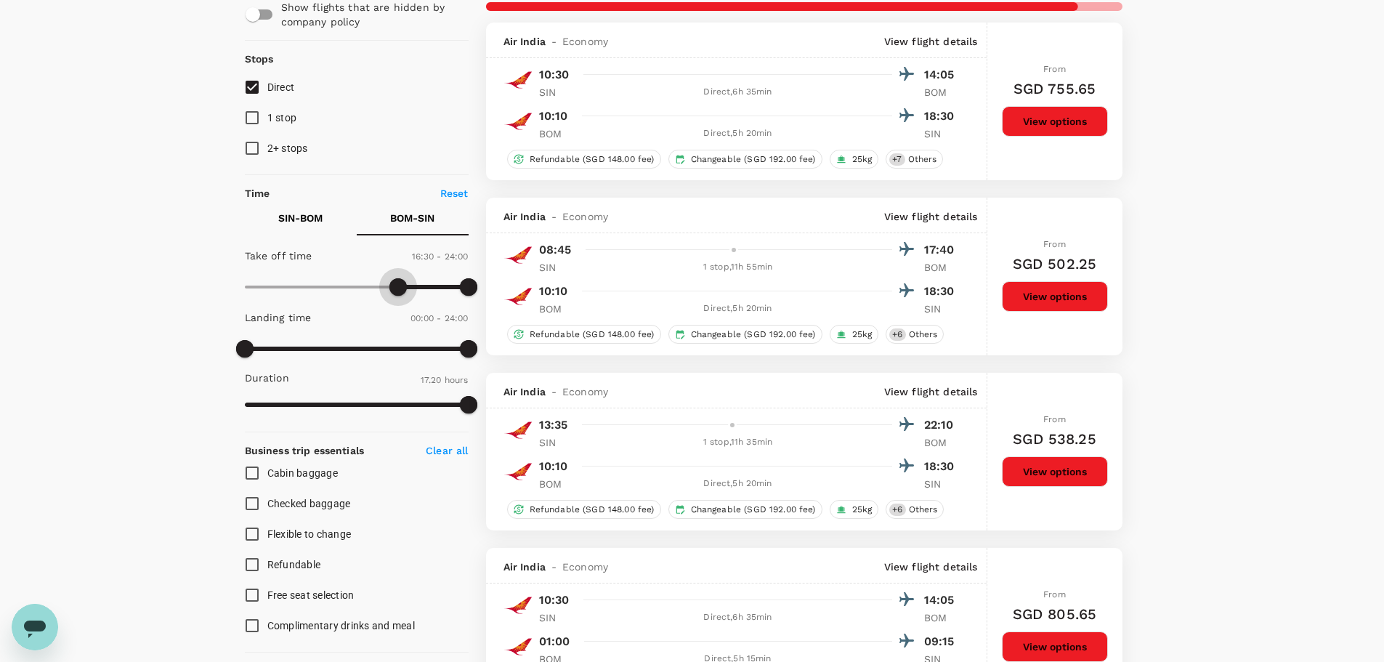
type input "1050"
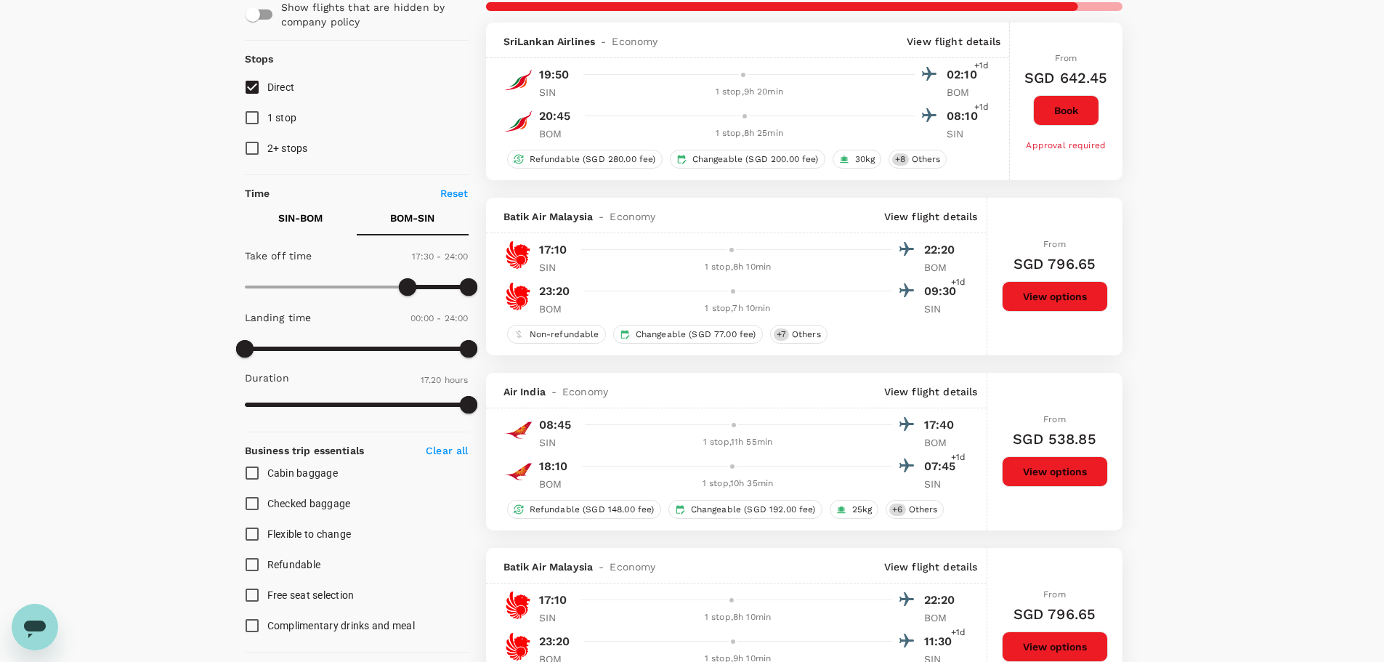
type input "SGD"
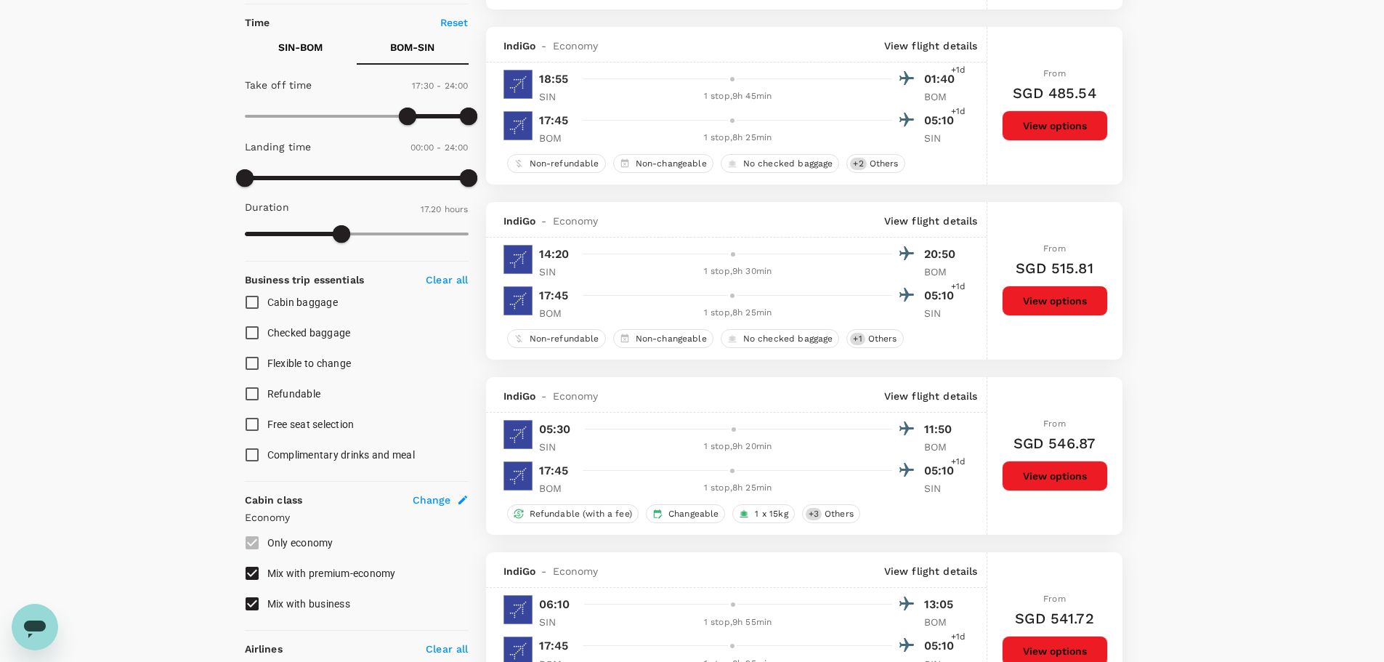
scroll to position [73, 0]
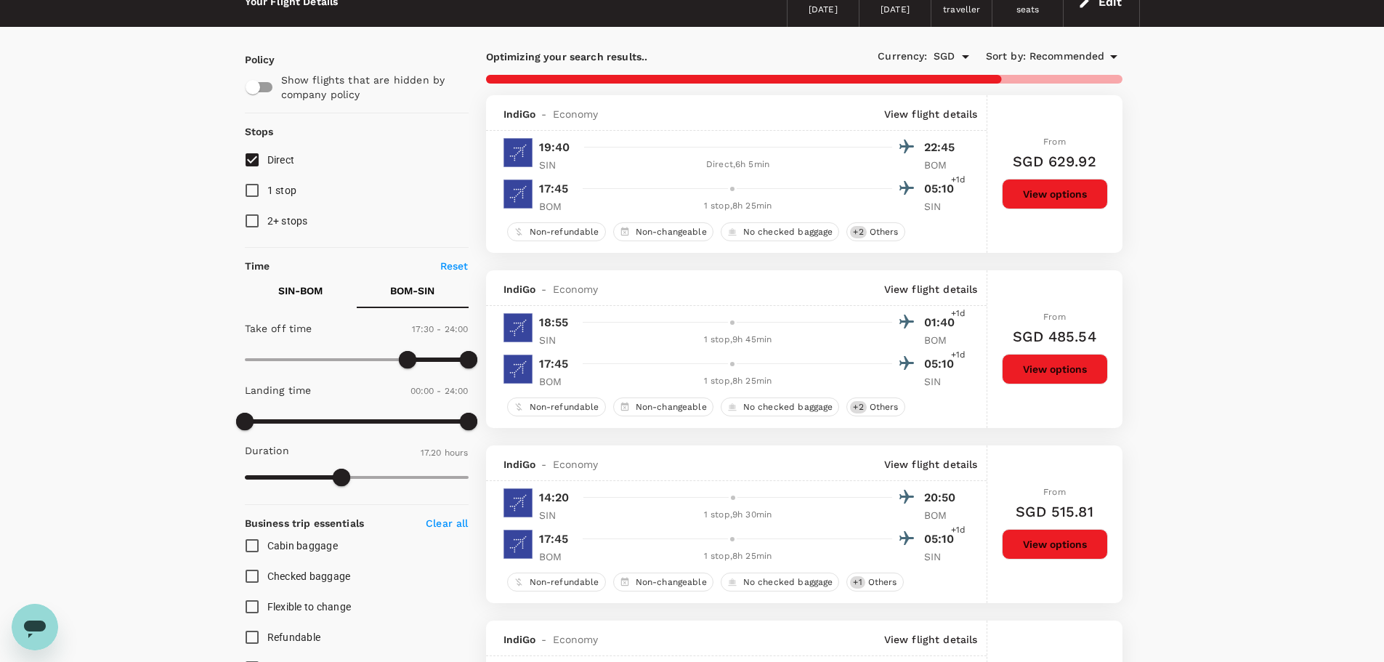
click at [1091, 59] on span "Recommended" at bounding box center [1068, 57] width 76 height 16
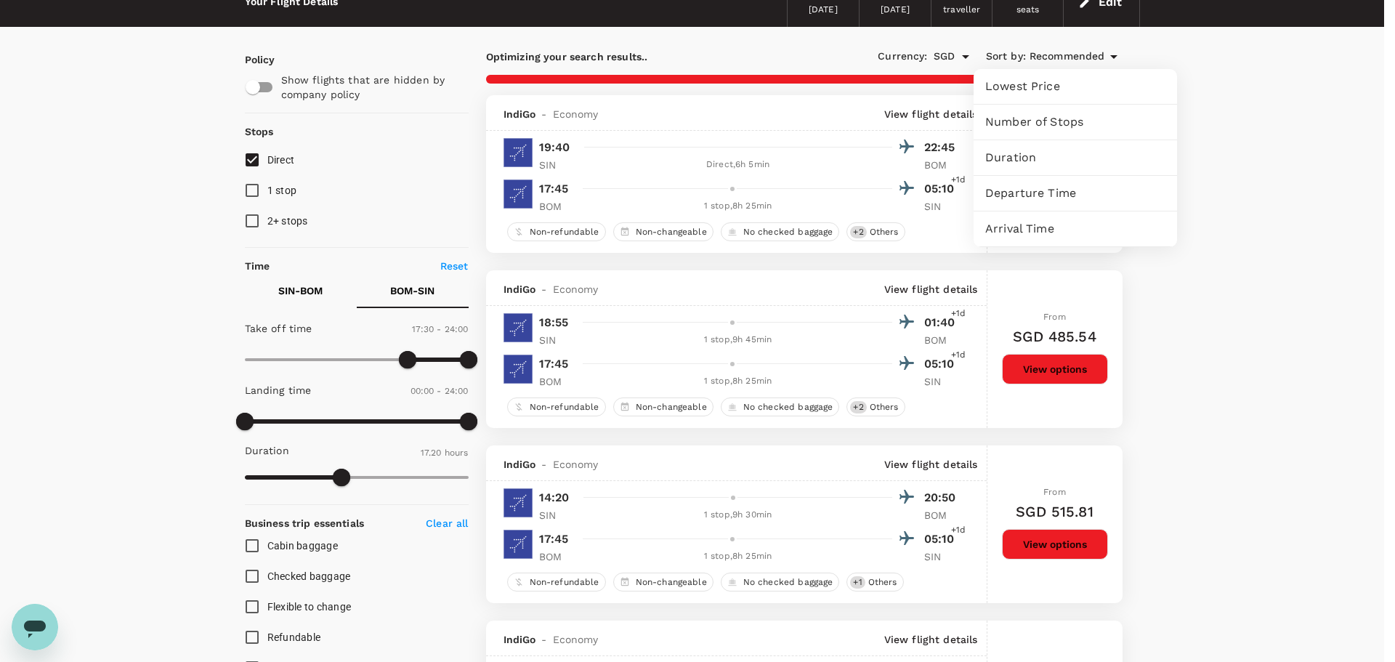
click at [1302, 215] on div at bounding box center [697, 331] width 1395 height 662
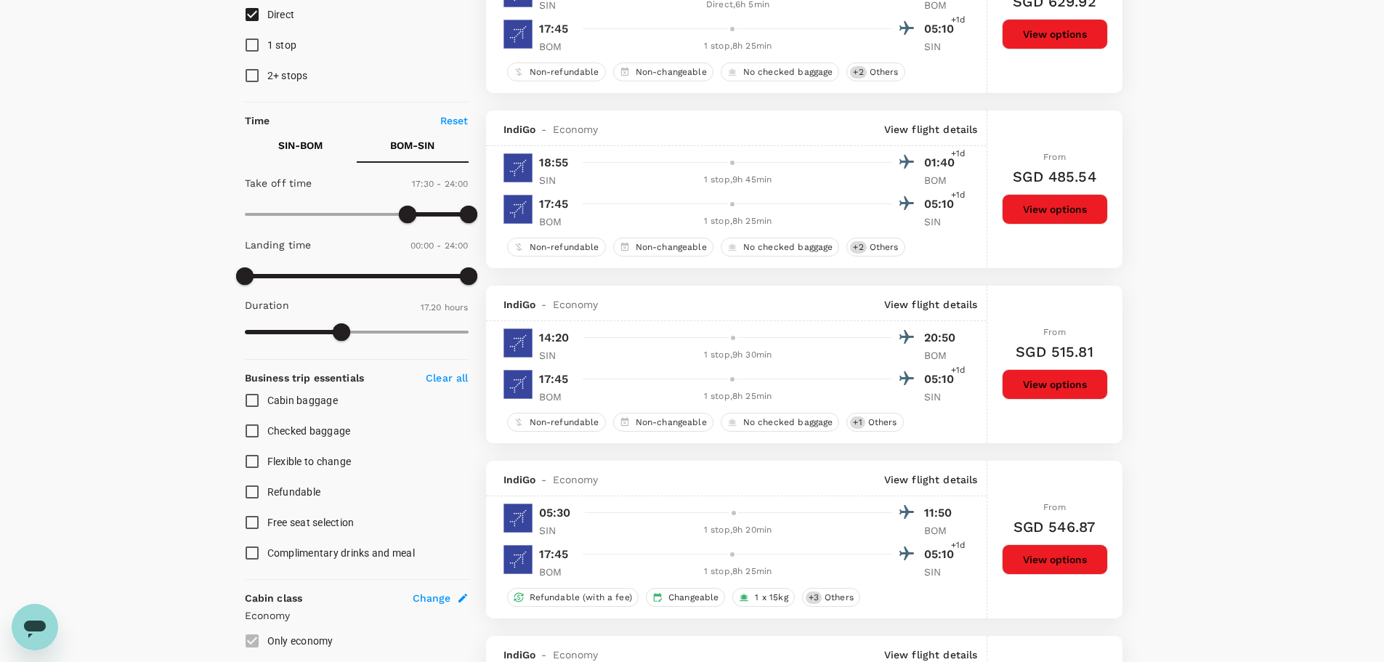
scroll to position [0, 0]
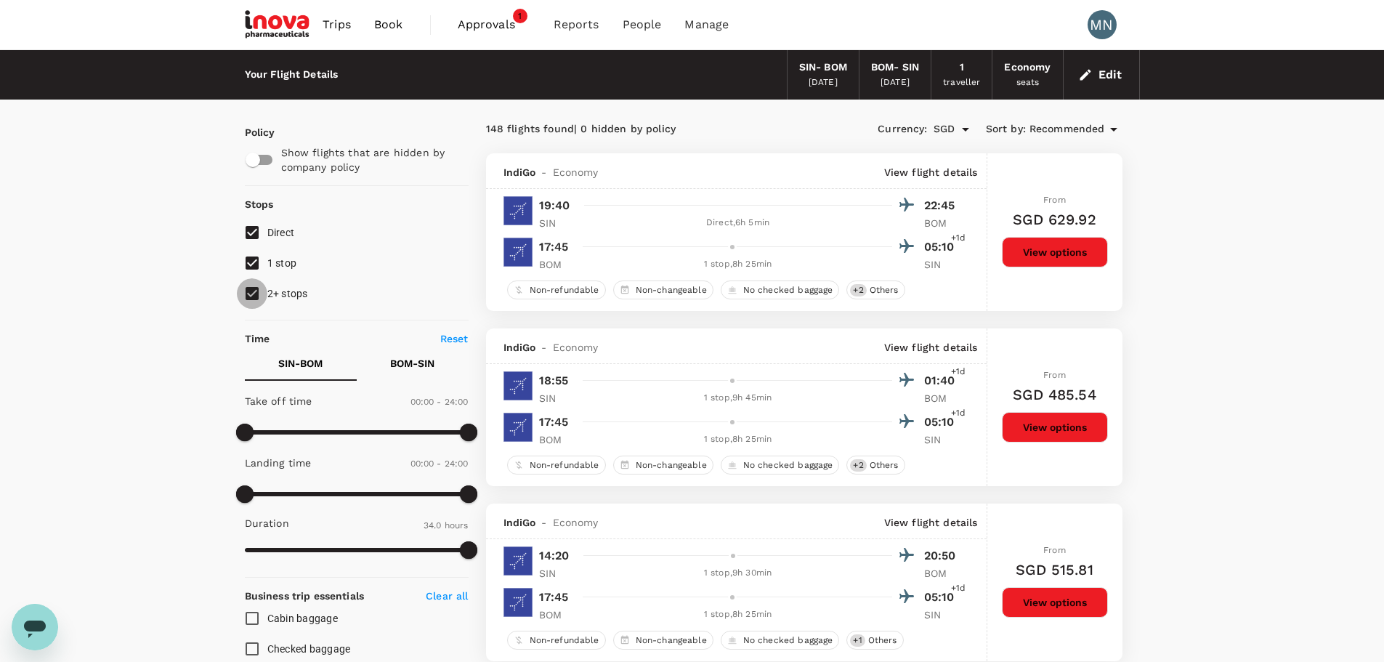
click at [251, 298] on input "2+ stops" at bounding box center [252, 293] width 31 height 31
checkbox input "false"
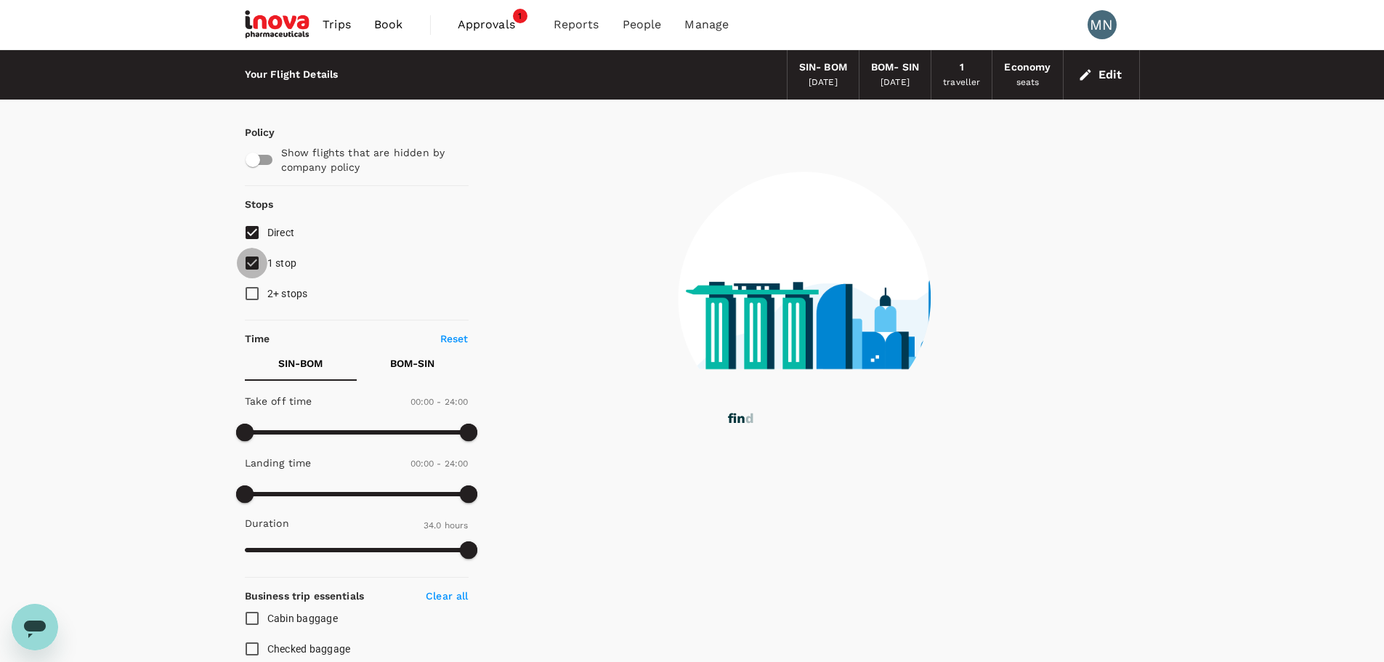
click at [253, 262] on input "1 stop" at bounding box center [252, 263] width 31 height 31
checkbox input "false"
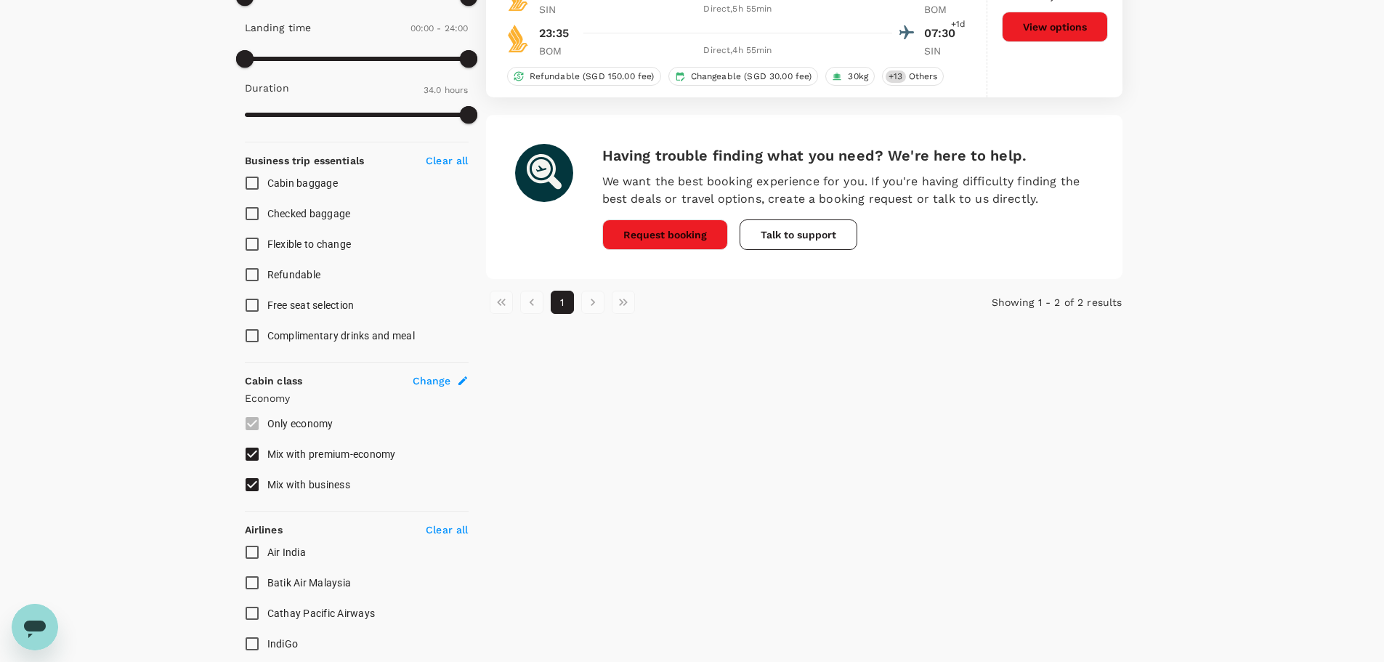
scroll to position [606, 0]
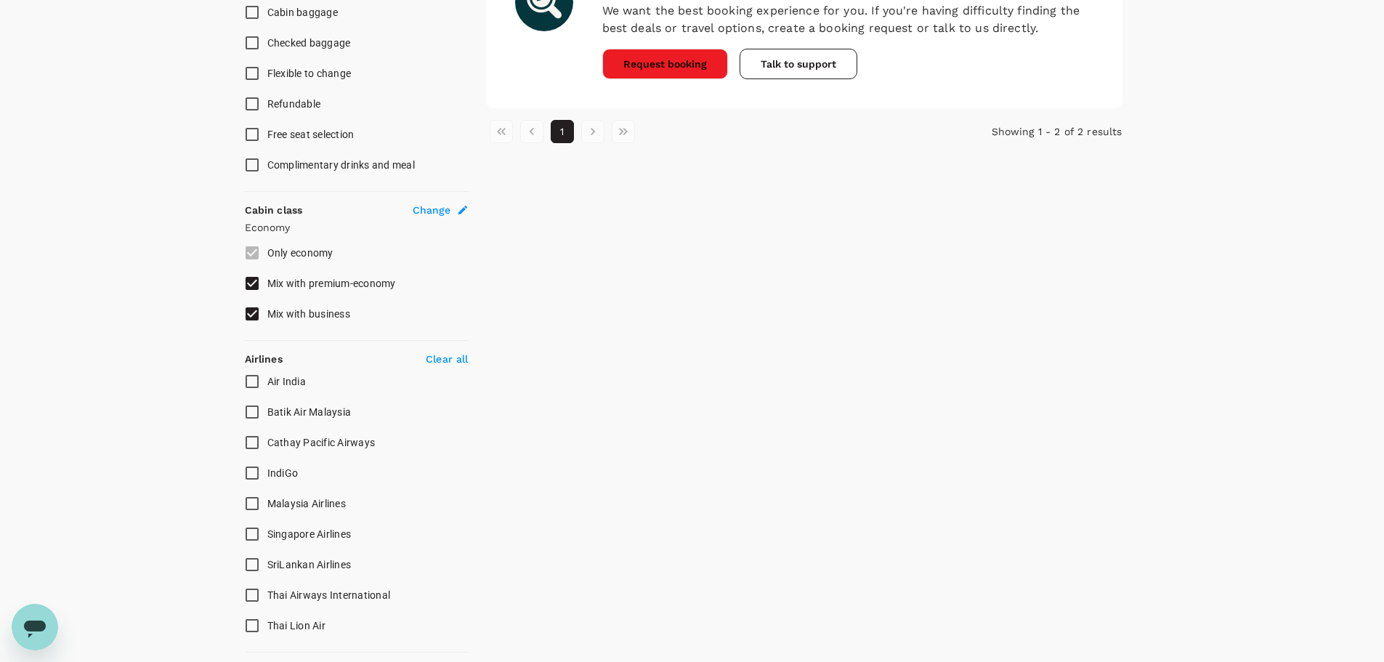
click at [251, 318] on input "Mix with business" at bounding box center [252, 314] width 31 height 31
checkbox input "false"
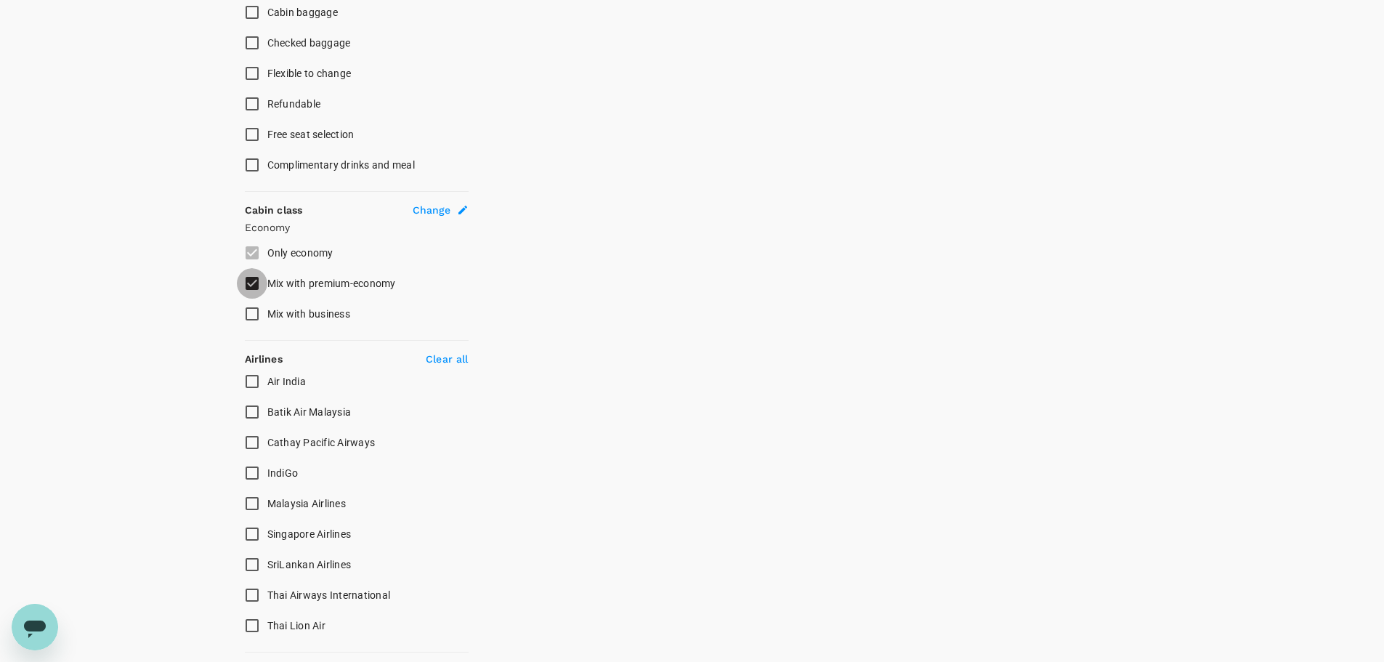
click at [254, 286] on input "Mix with premium-economy" at bounding box center [252, 283] width 31 height 31
checkbox input "false"
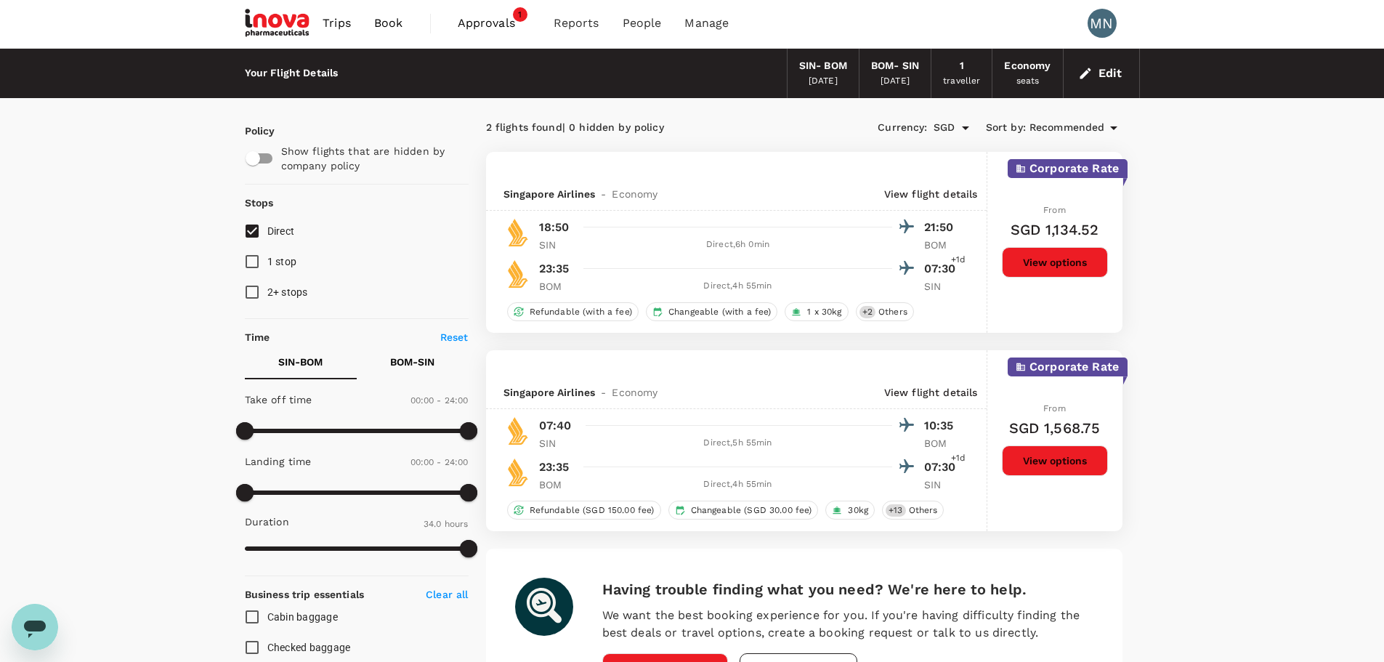
scroll to position [0, 0]
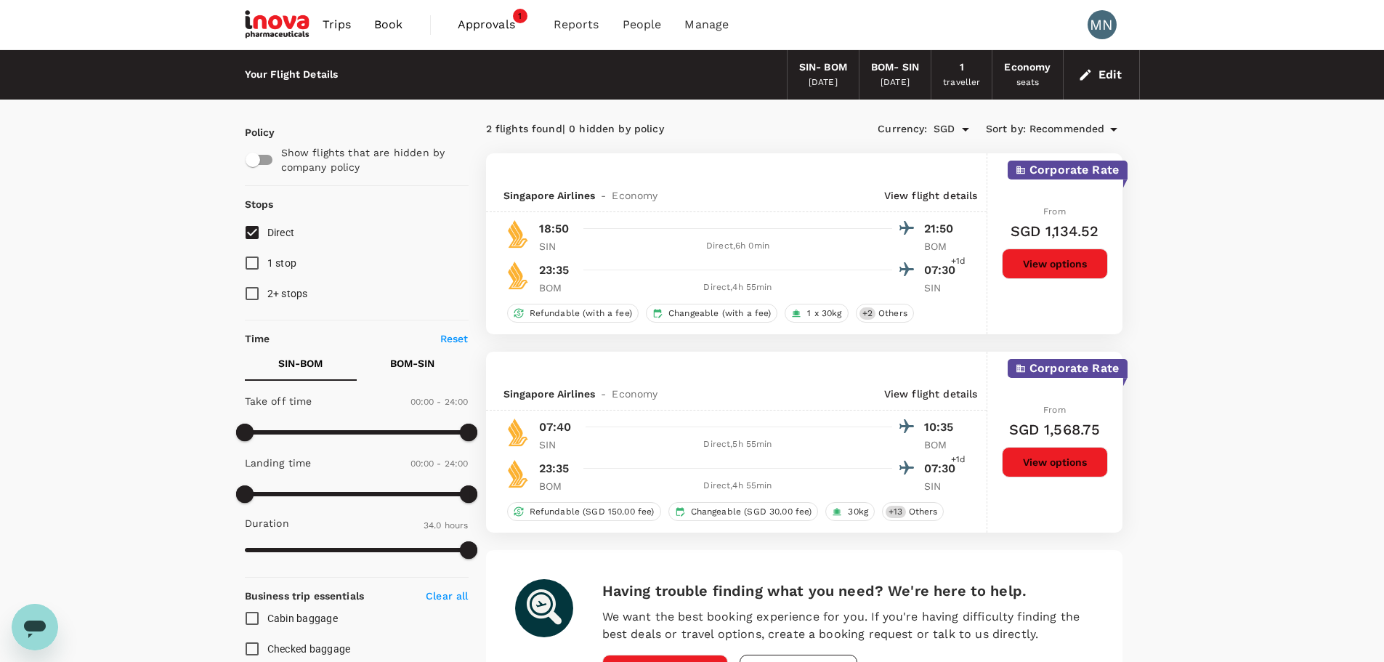
click at [1108, 75] on button "Edit" at bounding box center [1102, 74] width 52 height 23
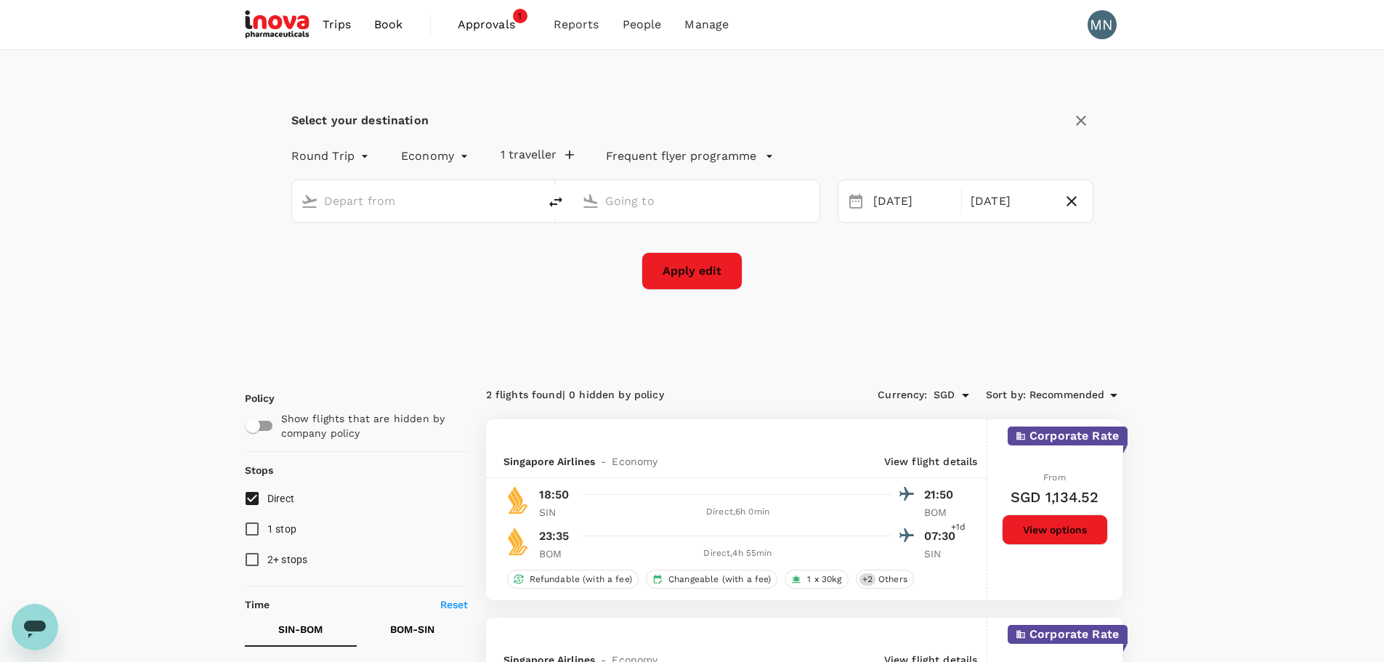
type input "Singapore Changi (SIN)"
type input "Chhatrapati Shivaji Intl (BOM)"
click at [894, 200] on div "[DATE]" at bounding box center [914, 201] width 92 height 28
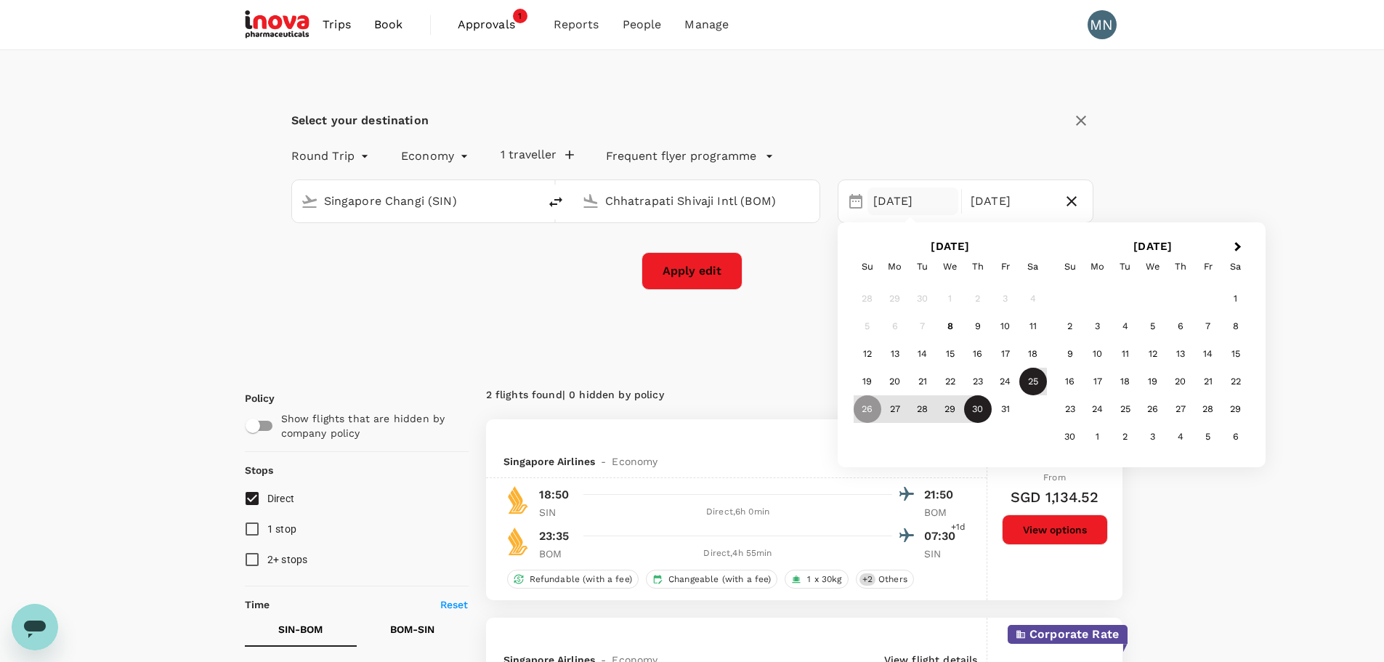
click at [1032, 383] on div "25" at bounding box center [1034, 382] width 28 height 28
click at [711, 278] on button "Apply edit" at bounding box center [692, 271] width 101 height 38
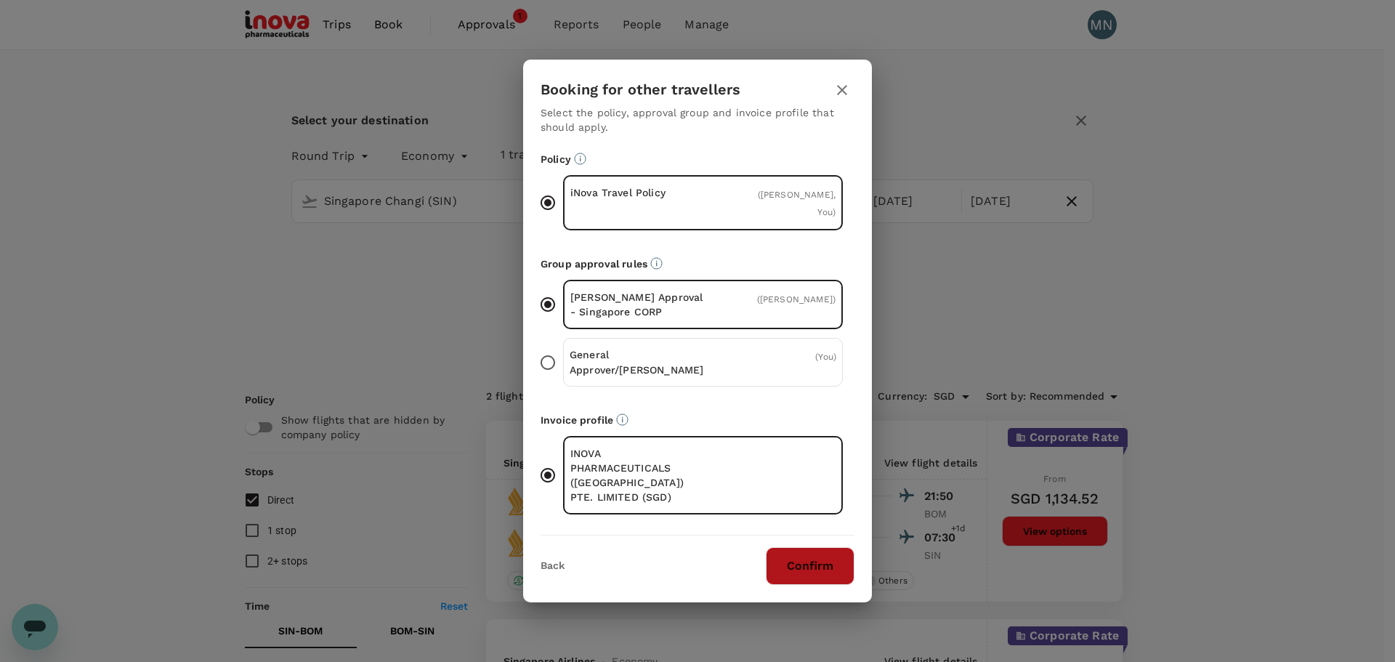
click at [828, 551] on button "Confirm" at bounding box center [810, 566] width 89 height 38
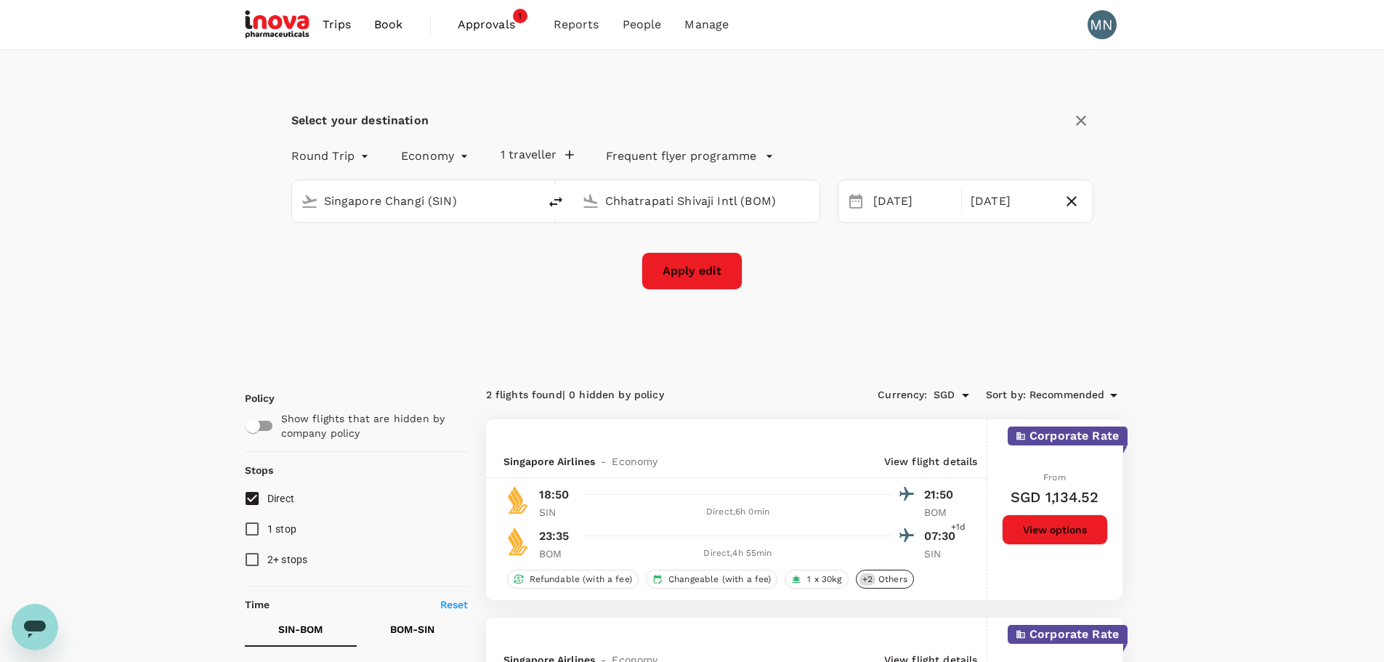
checkbox input "false"
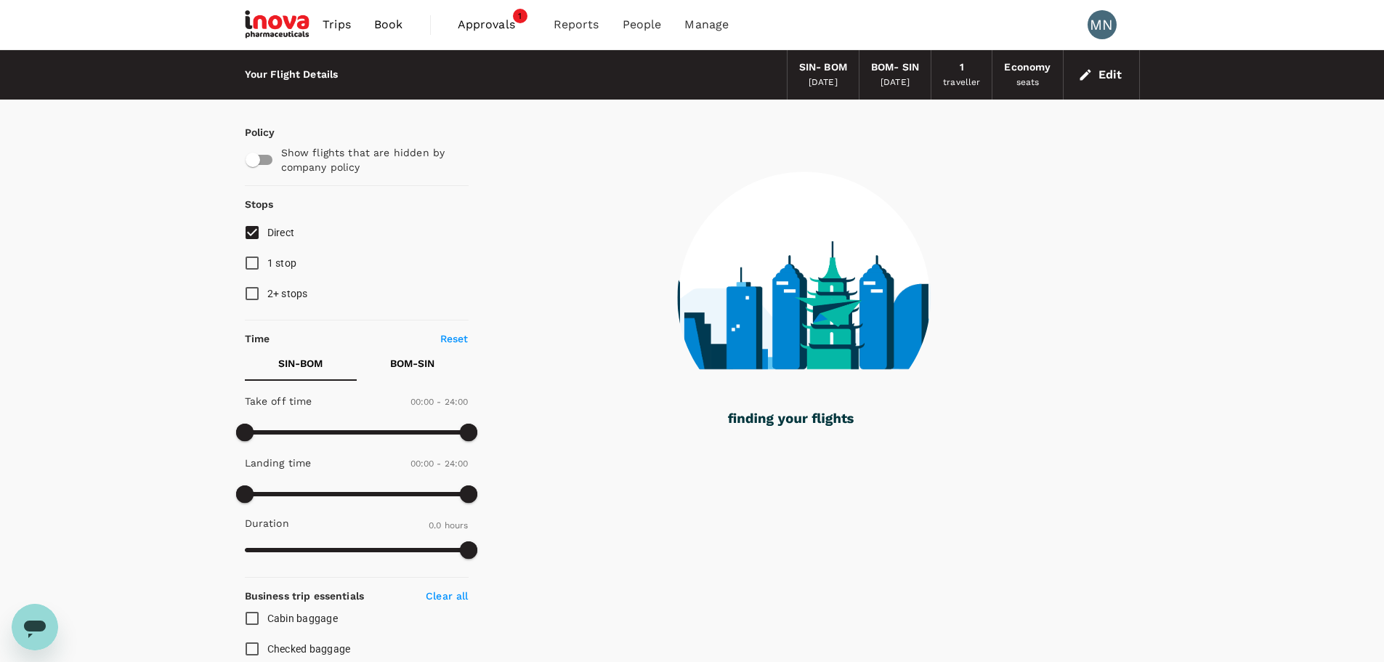
type input "1075"
checkbox input "true"
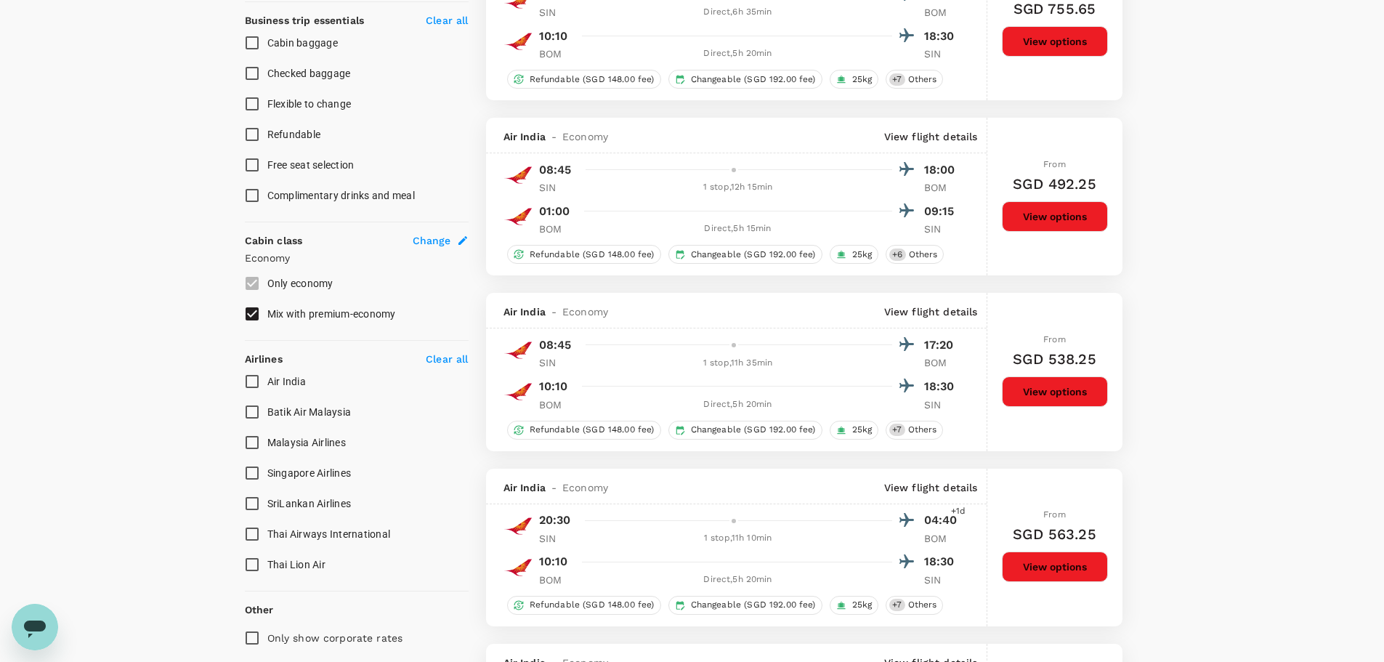
scroll to position [581, 0]
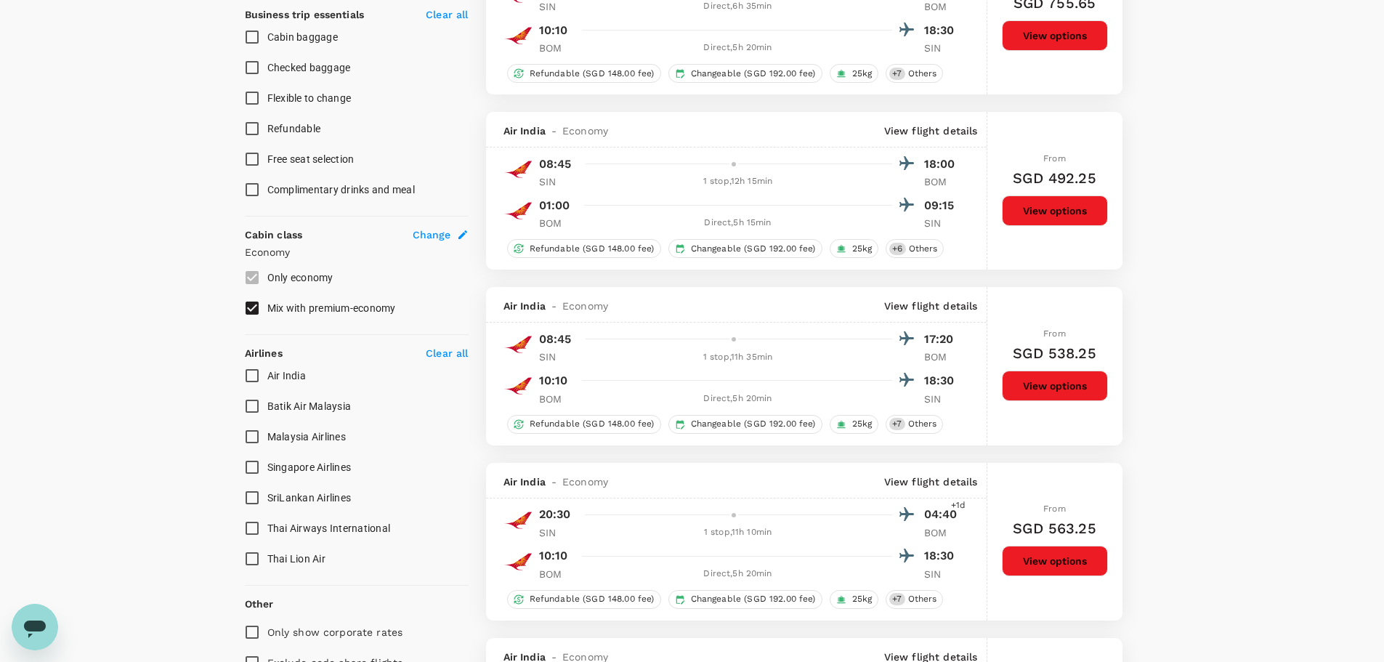
click at [259, 476] on input "Singapore Airlines" at bounding box center [252, 467] width 31 height 31
checkbox input "true"
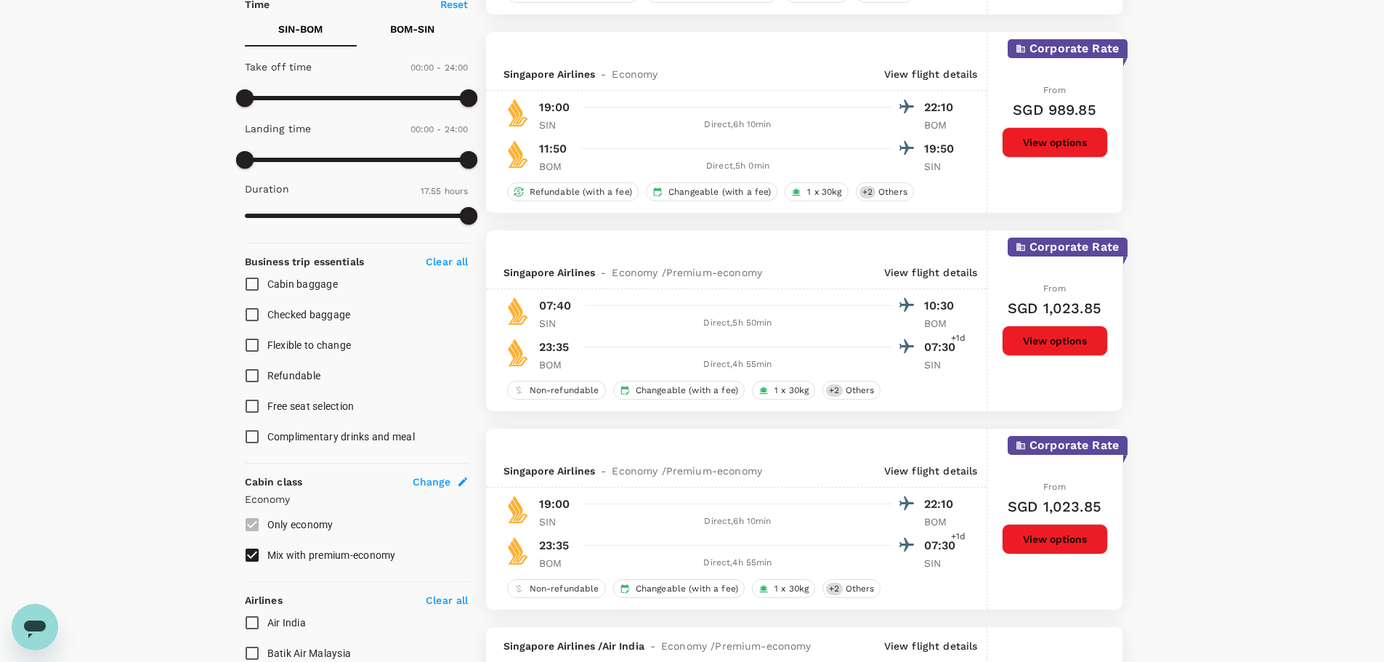
scroll to position [363, 0]
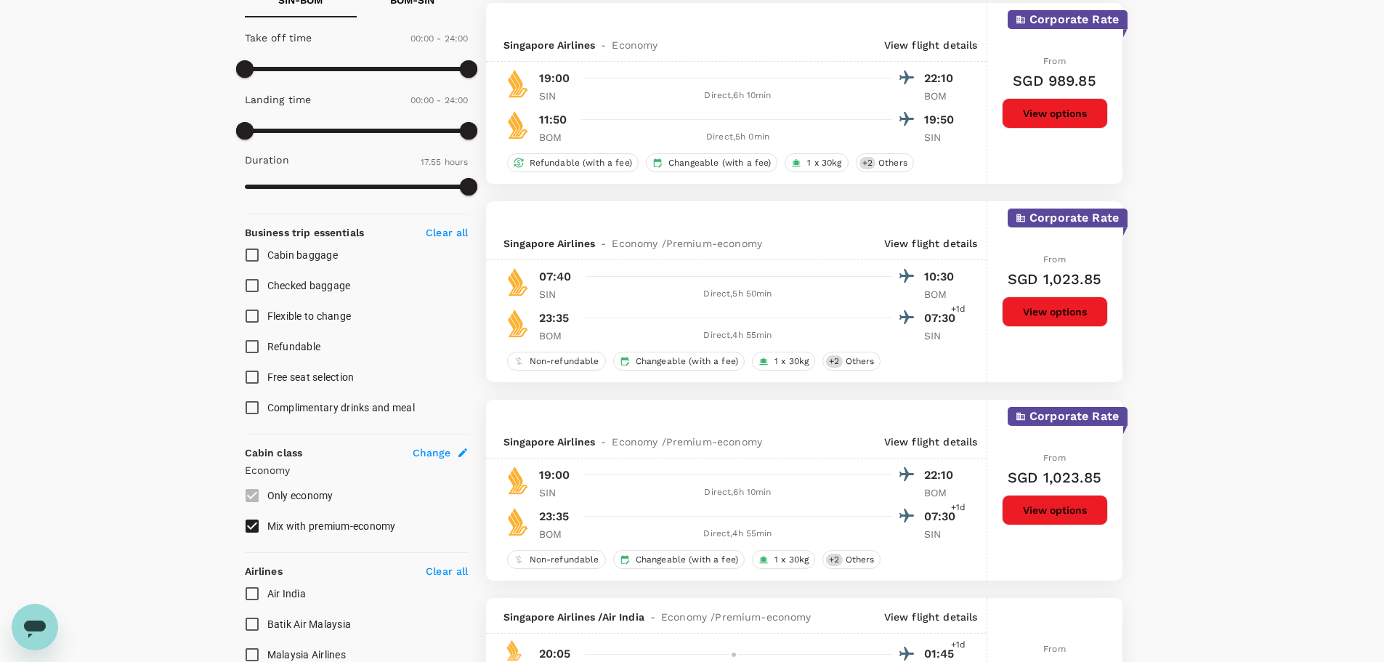
type input "1840"
checkbox input "false"
checkbox input "true"
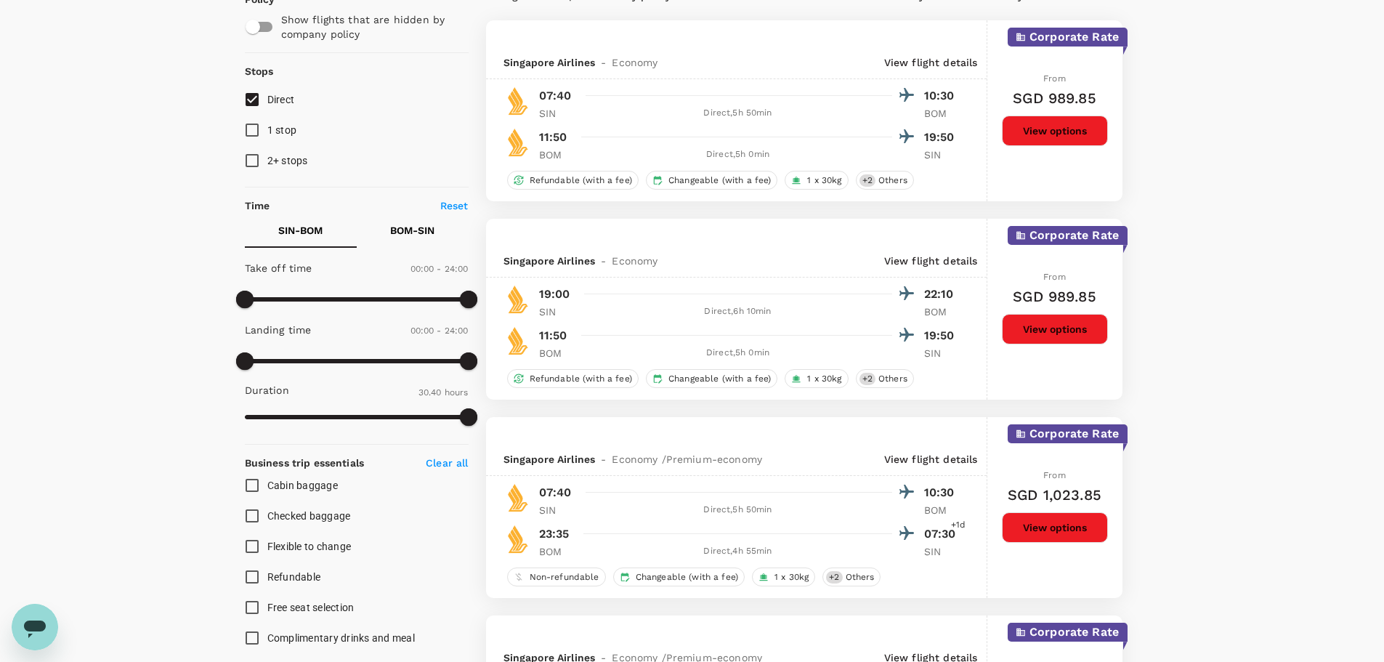
scroll to position [0, 0]
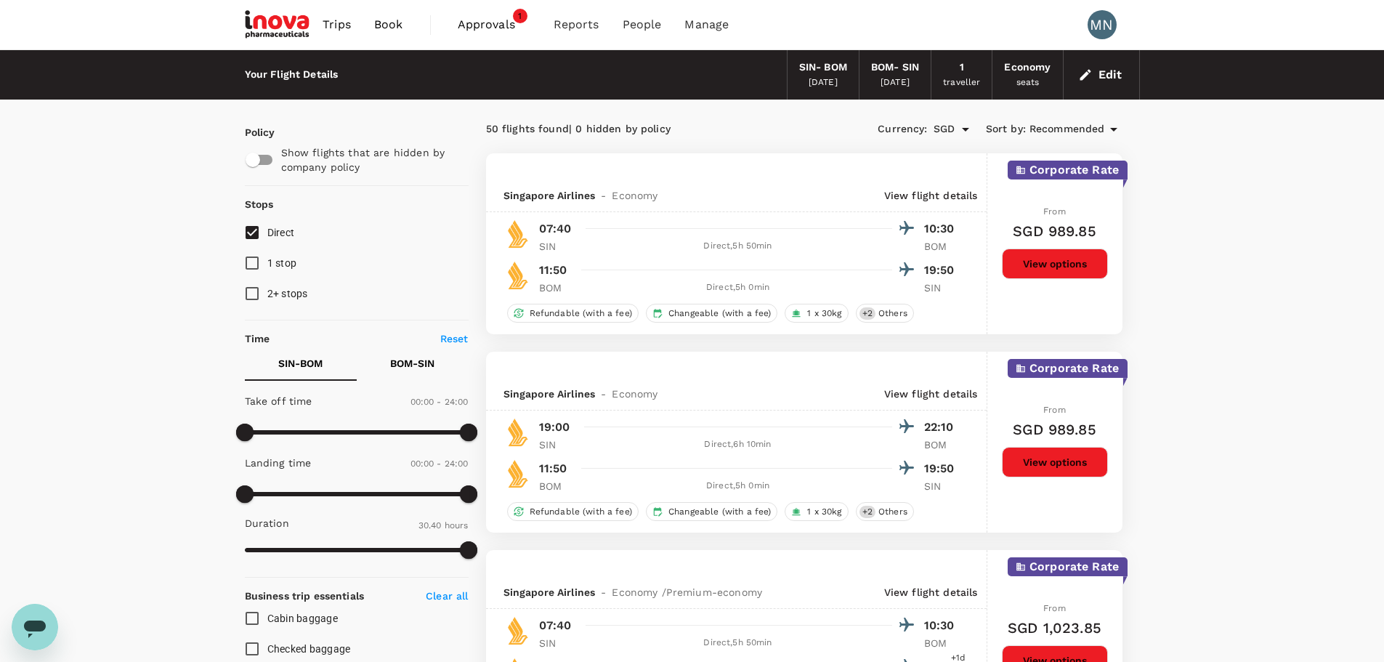
click at [1114, 70] on button "Edit" at bounding box center [1102, 74] width 52 height 23
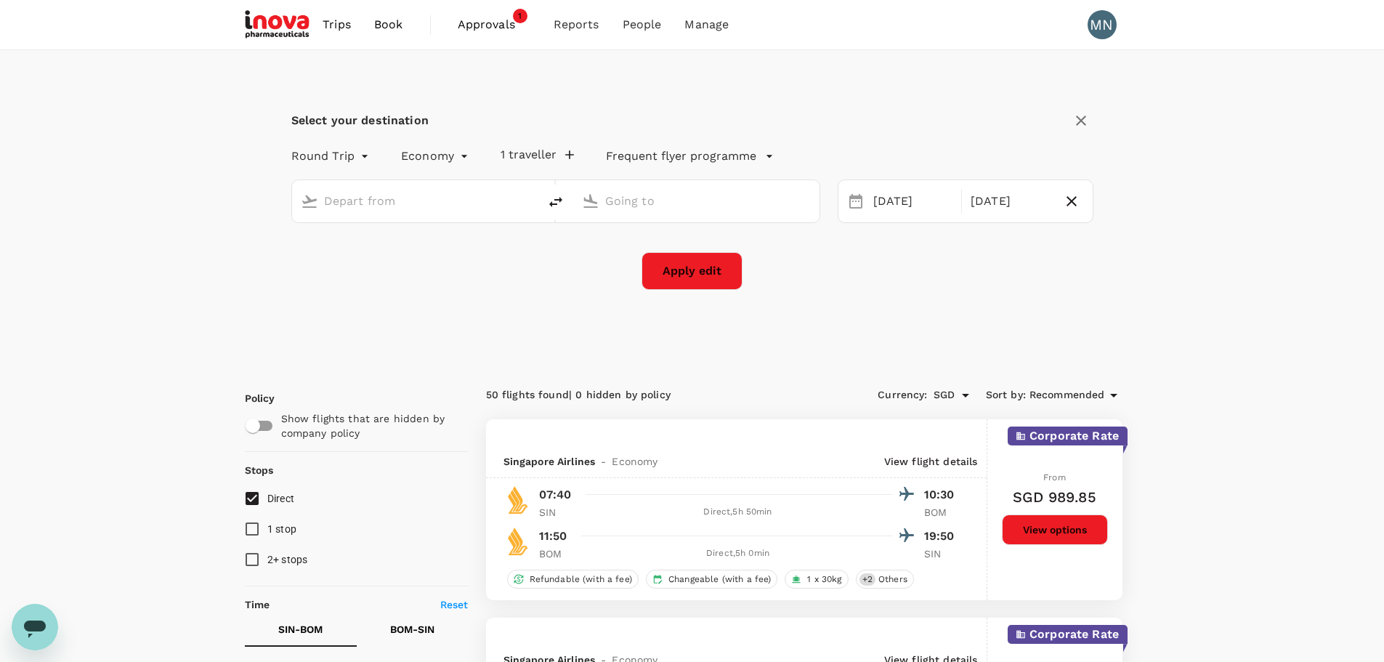
type input "Singapore Changi (SIN)"
type input "Chhatrapati Shivaji Intl (BOM)"
click at [993, 201] on div "[DATE]" at bounding box center [1011, 201] width 92 height 28
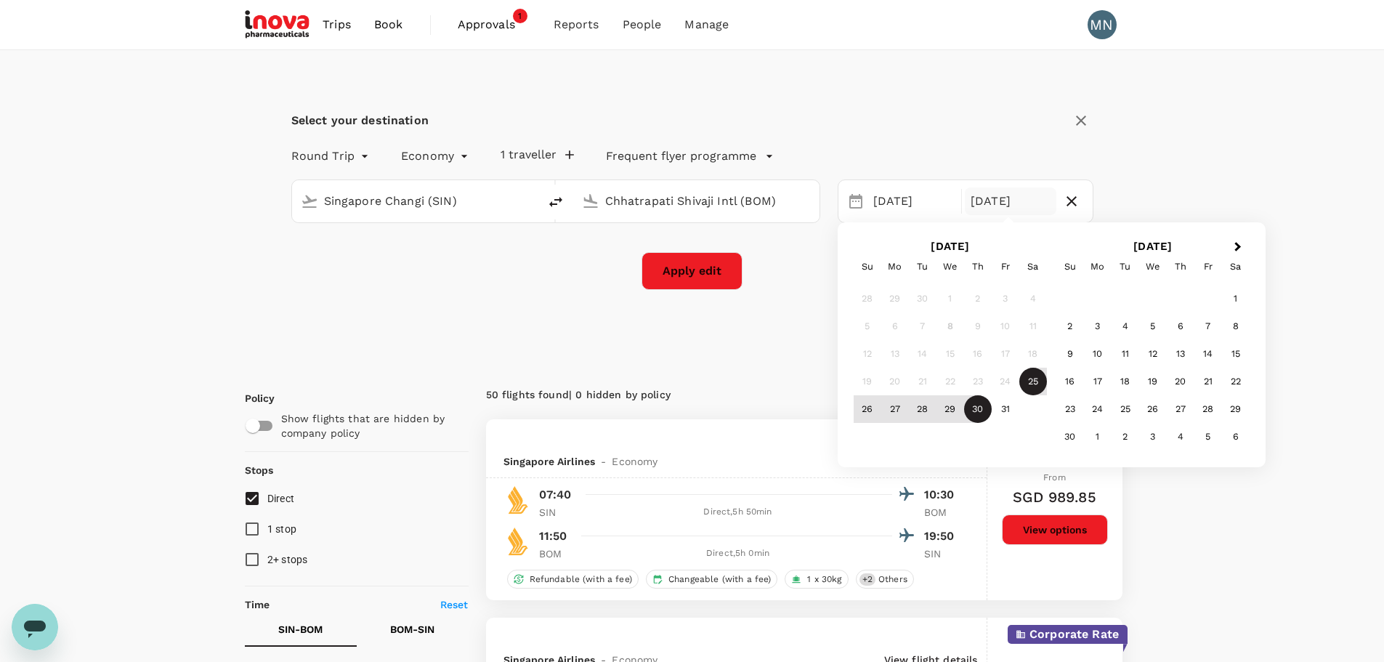
click at [746, 334] on div "Select your destination Round Trip roundtrip Economy economy 1 traveller Freque…" at bounding box center [692, 207] width 895 height 315
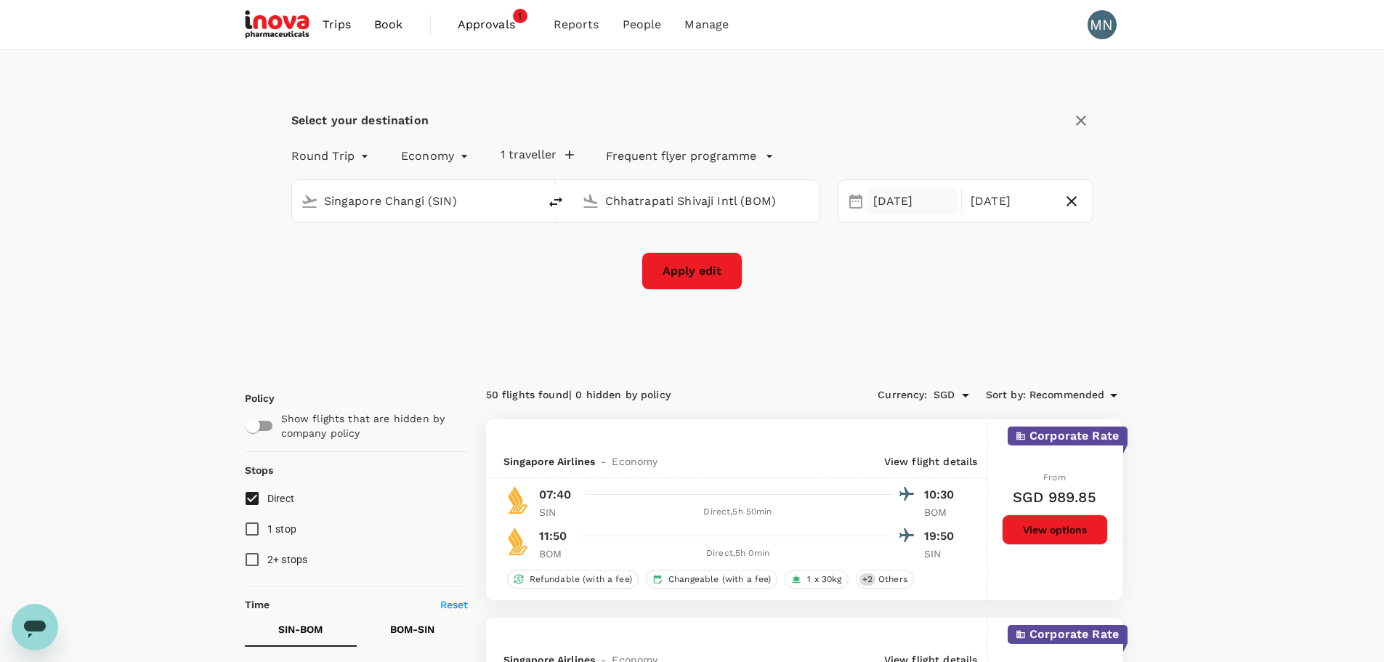
click at [923, 196] on div "25 Oct" at bounding box center [914, 201] width 92 height 28
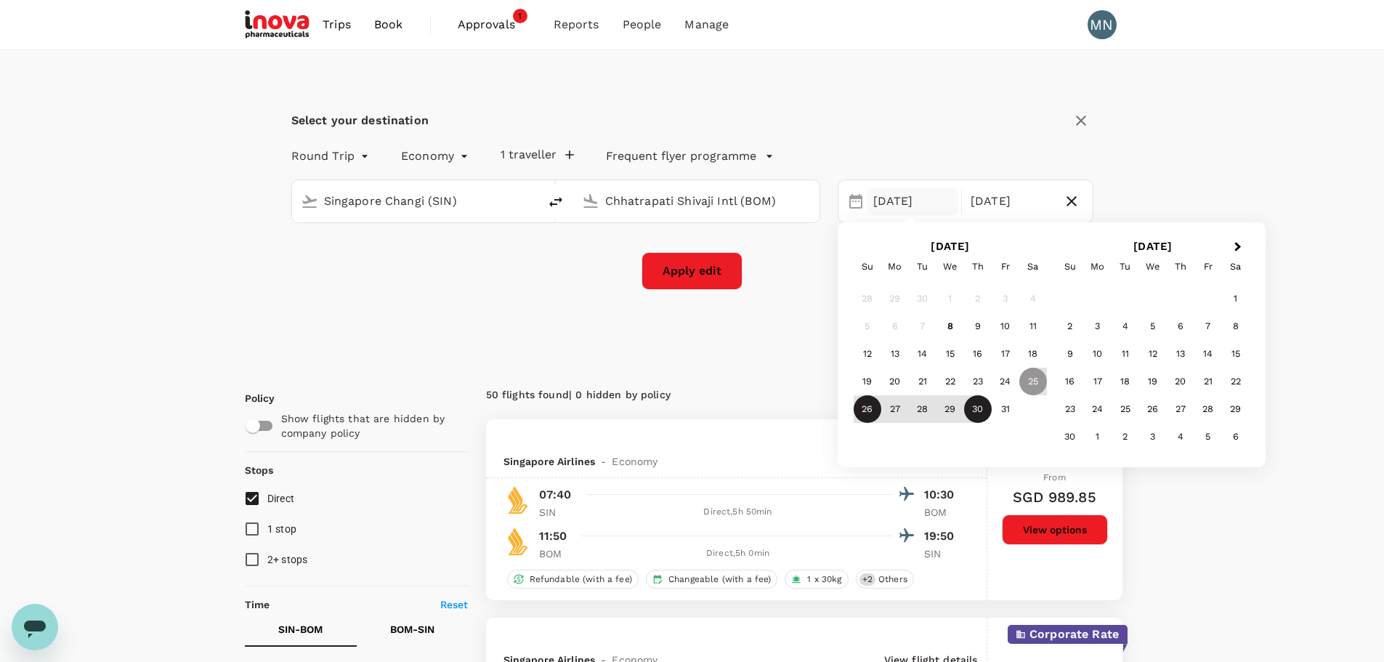
click at [867, 418] on div "26" at bounding box center [868, 409] width 28 height 28
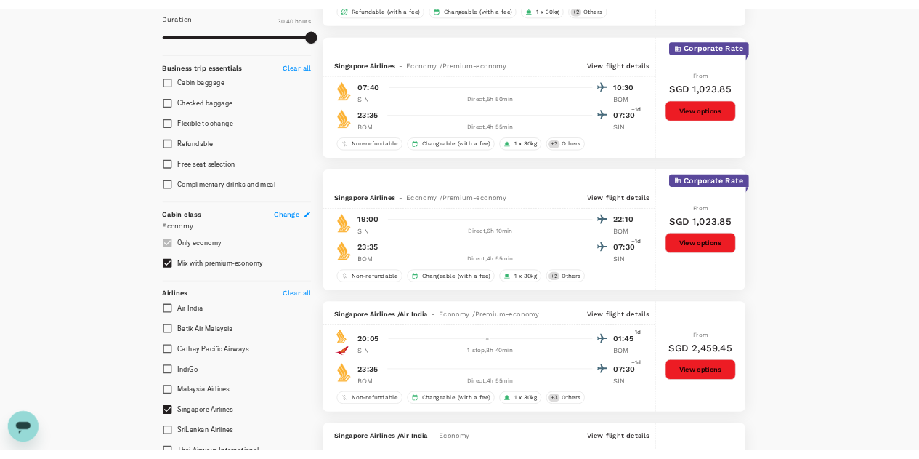
scroll to position [799, 0]
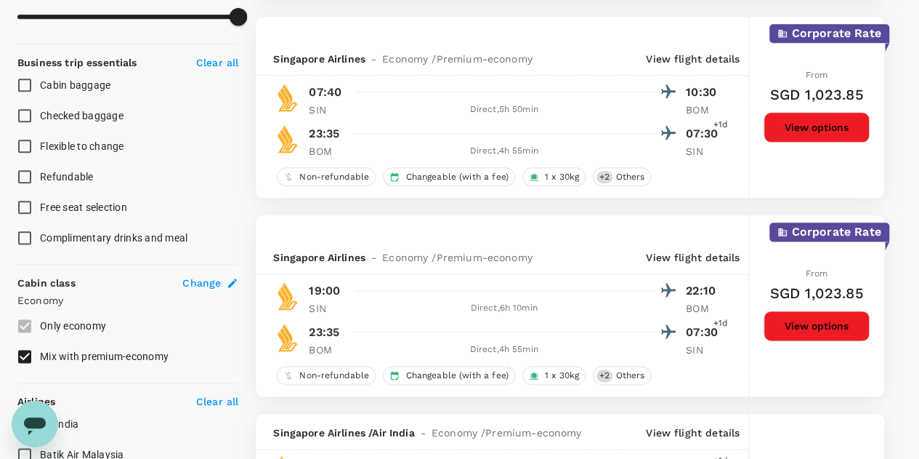
click at [791, 132] on button "View options" at bounding box center [817, 127] width 106 height 31
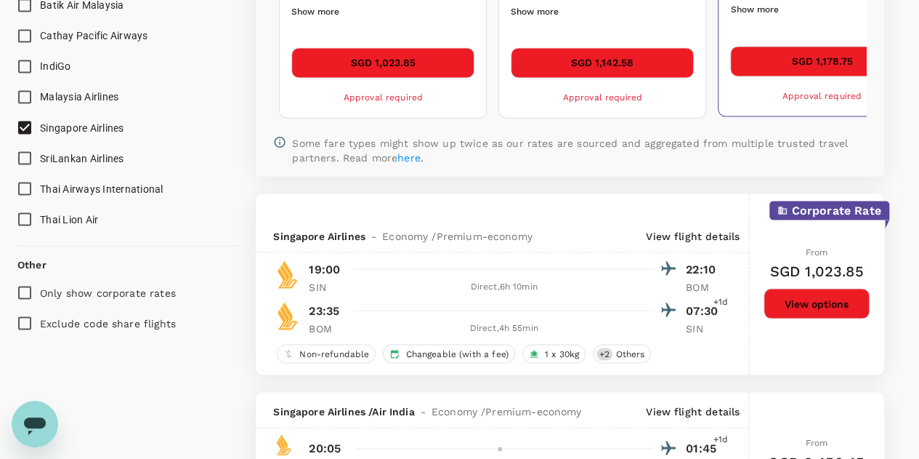
scroll to position [1251, 0]
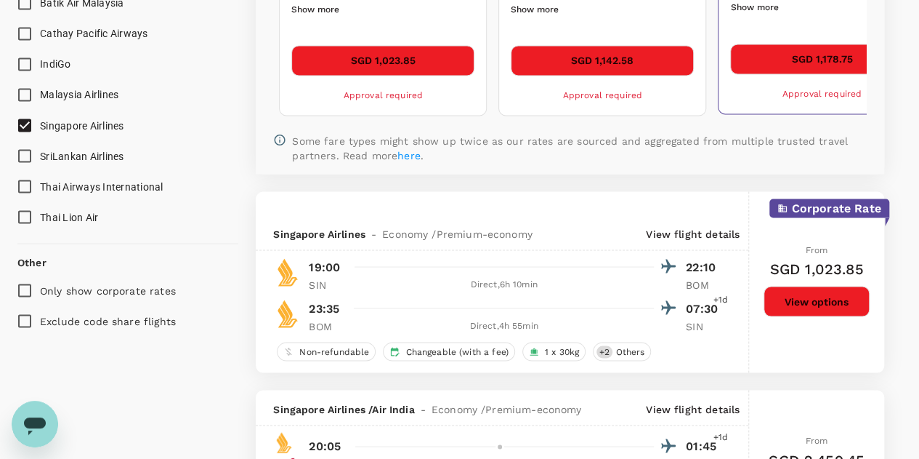
click at [813, 291] on button "View options" at bounding box center [817, 301] width 106 height 31
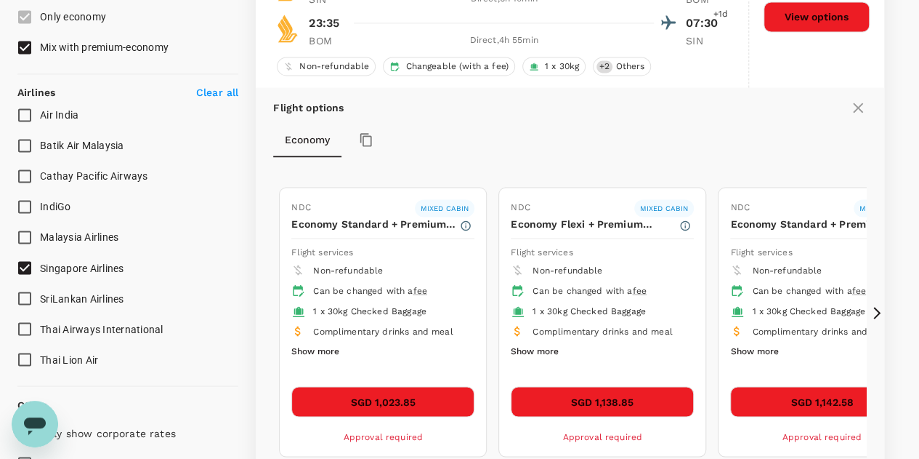
scroll to position [1086, 0]
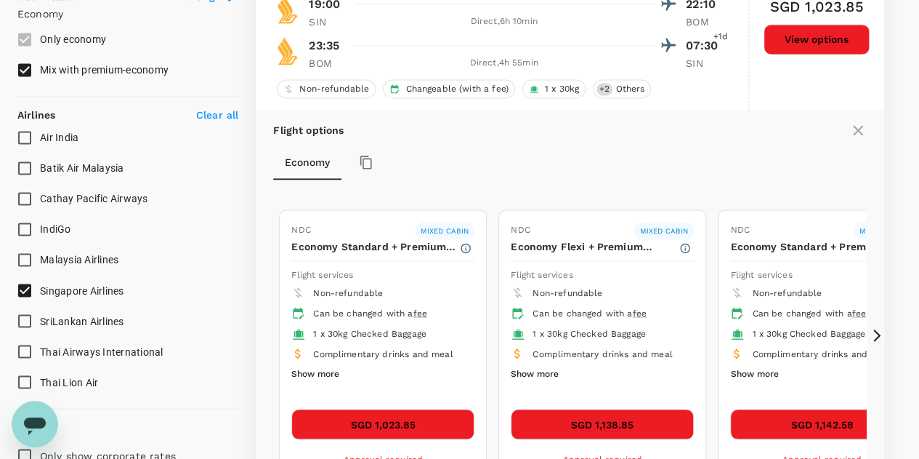
click at [857, 124] on icon at bounding box center [858, 129] width 17 height 17
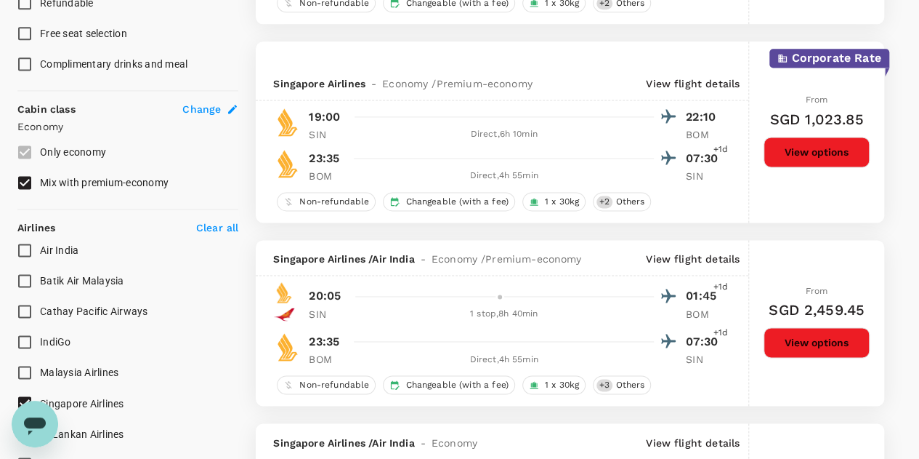
scroll to position [940, 0]
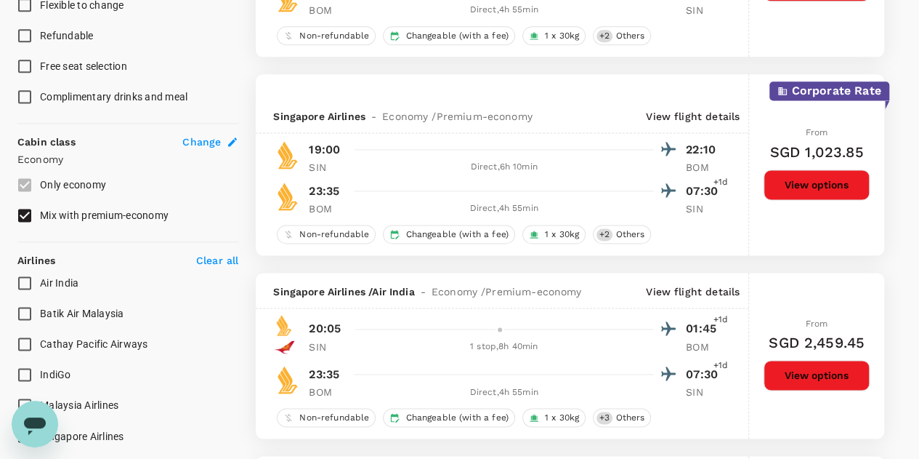
drag, startPoint x: 21, startPoint y: 207, endPoint x: 39, endPoint y: 197, distance: 20.2
click at [22, 207] on input "Mix with premium-economy" at bounding box center [24, 215] width 31 height 31
checkbox input "false"
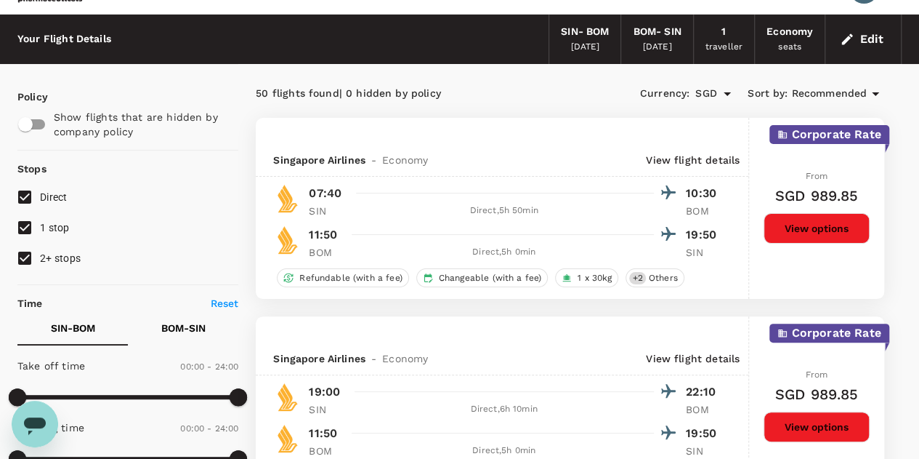
scroll to position [0, 0]
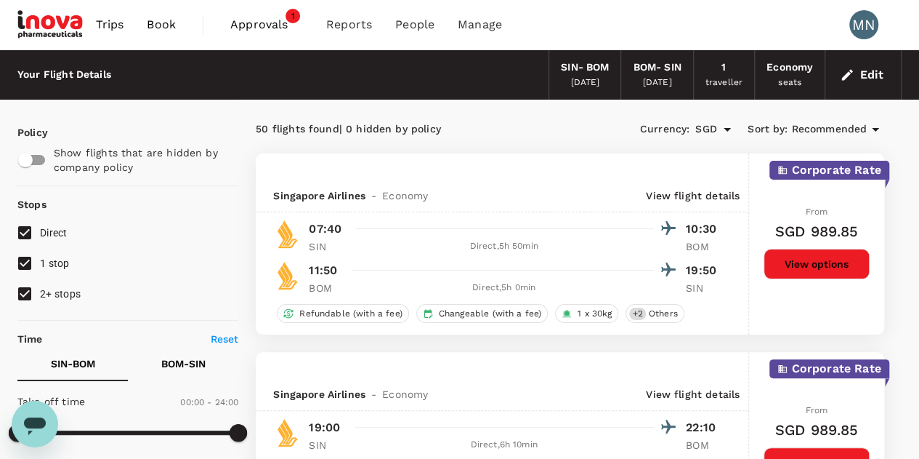
click at [861, 76] on button "Edit" at bounding box center [863, 74] width 52 height 23
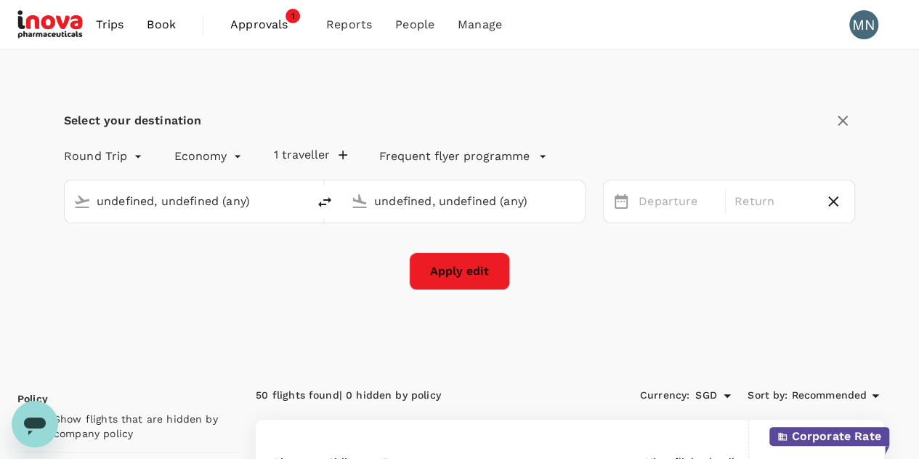
type input "Singapore Changi (SIN)"
type input "Chhatrapati Shivaji Intl (BOM)"
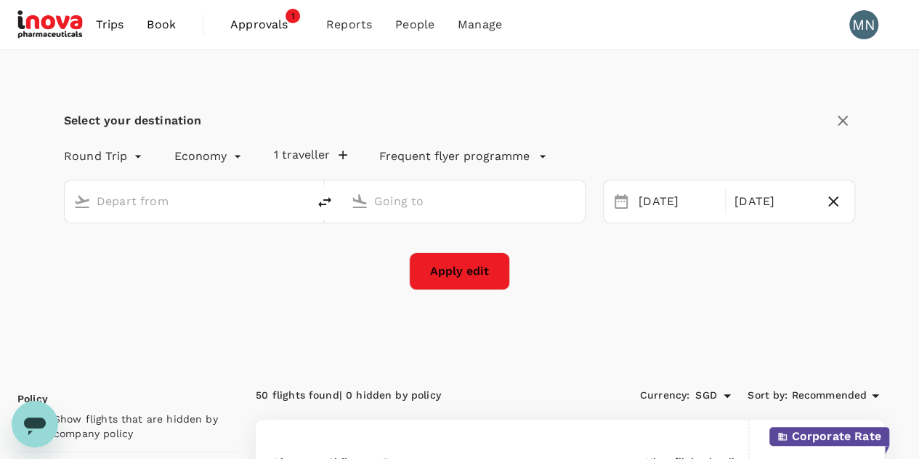
type input "Singapore Changi (SIN)"
type input "Chhatrapati Shivaji Intl (BOM)"
click at [663, 207] on div "25 Oct" at bounding box center [677, 201] width 89 height 28
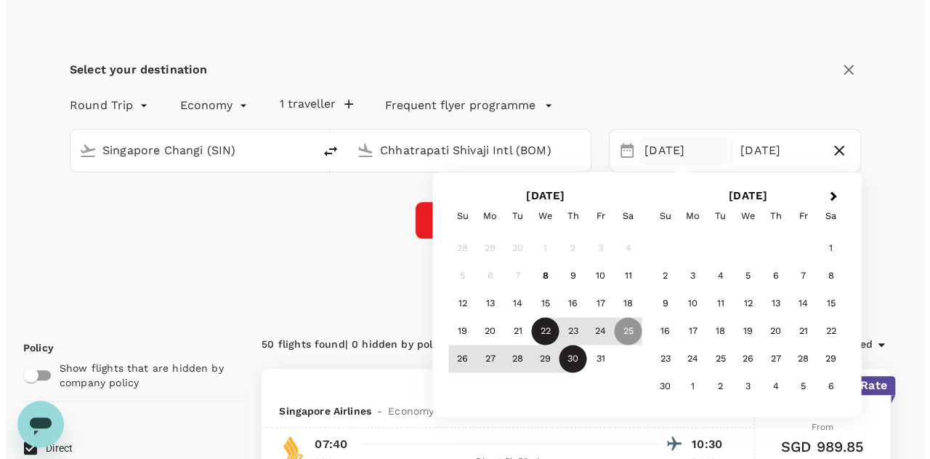
scroll to position [73, 0]
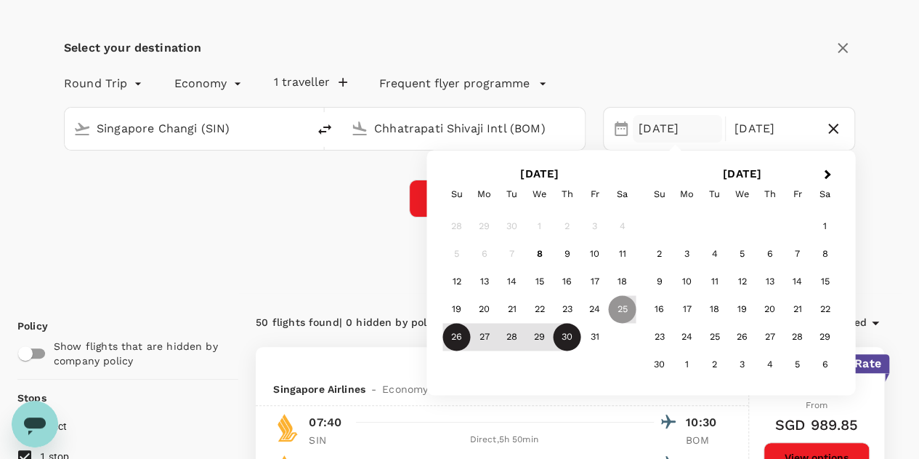
click at [452, 337] on div "26" at bounding box center [457, 337] width 28 height 28
click at [568, 338] on div "30" at bounding box center [568, 337] width 28 height 28
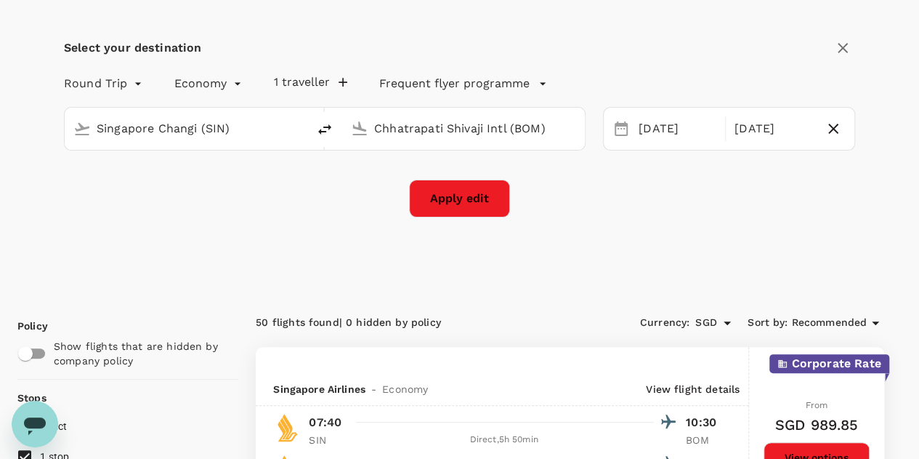
click at [482, 198] on button "Apply edit" at bounding box center [459, 199] width 101 height 38
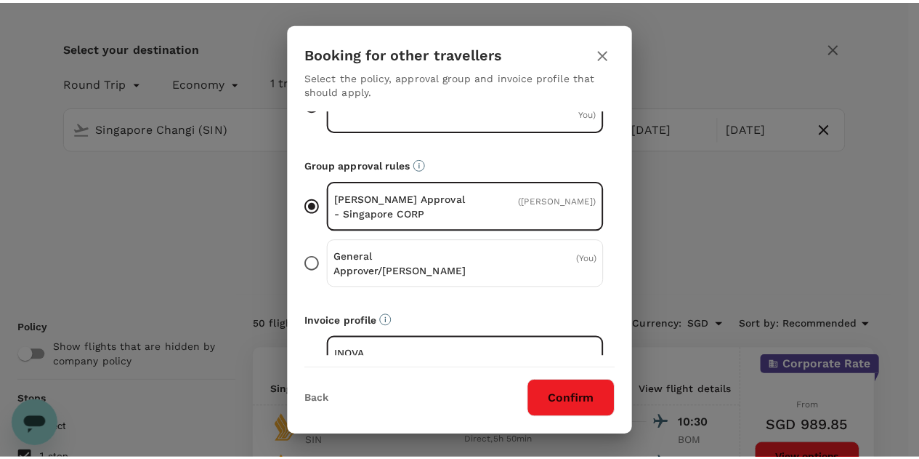
scroll to position [99, 0]
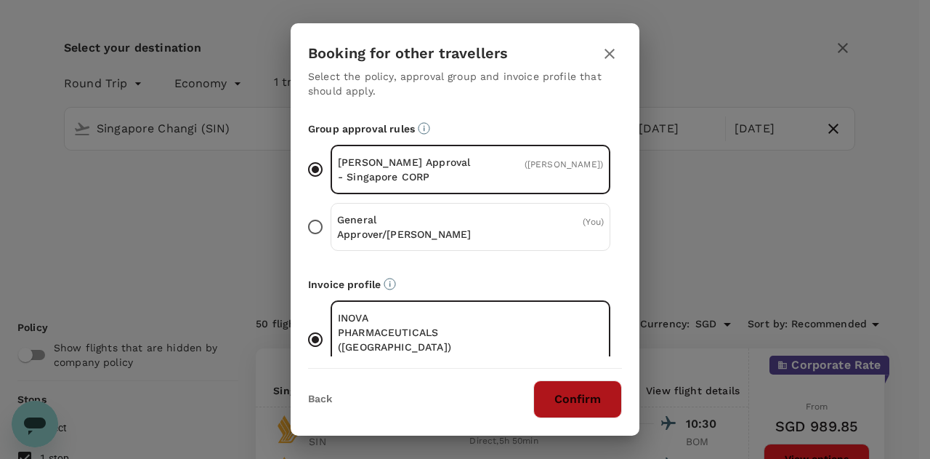
click at [583, 403] on button "Confirm" at bounding box center [577, 399] width 89 height 38
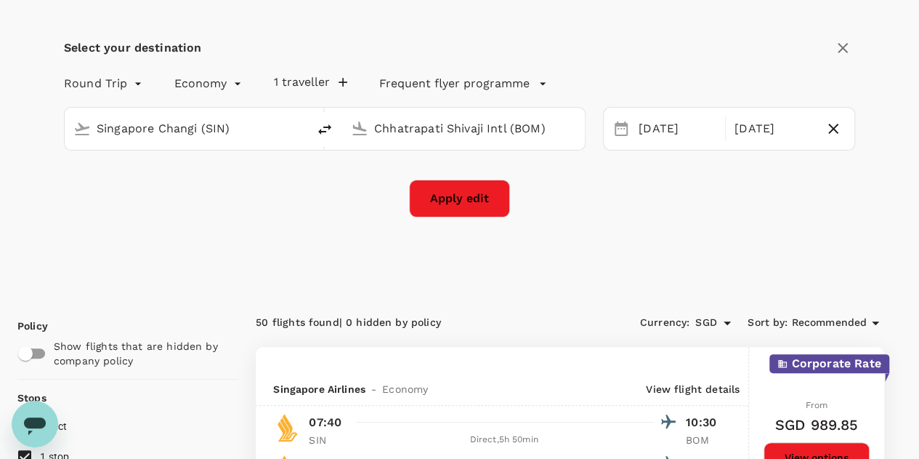
checkbox input "false"
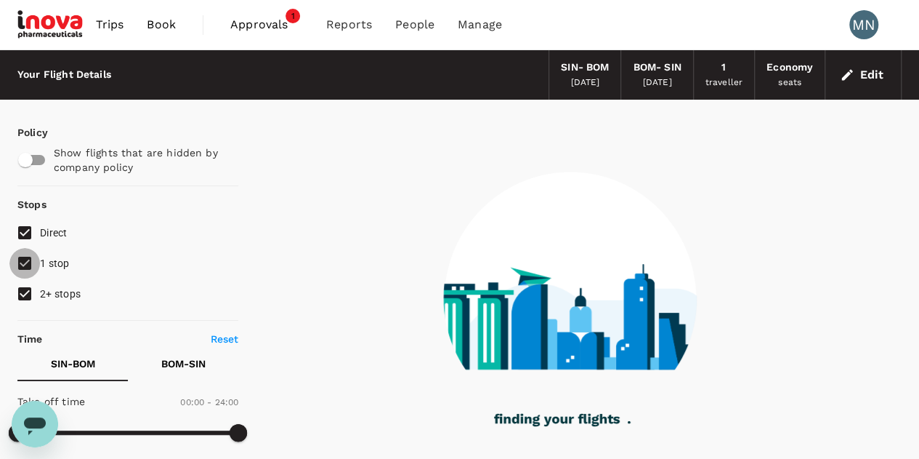
click at [36, 267] on input "1 stop" at bounding box center [24, 263] width 31 height 31
checkbox input "false"
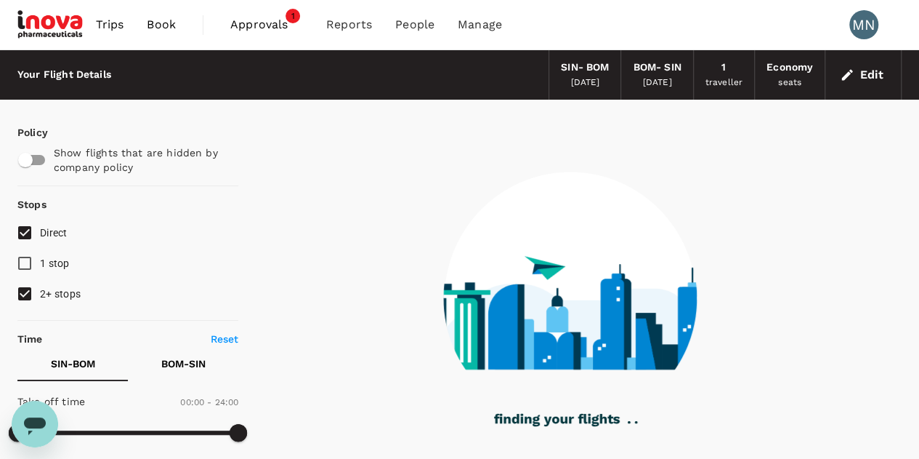
click at [35, 287] on input "2+ stops" at bounding box center [24, 293] width 31 height 31
checkbox input "false"
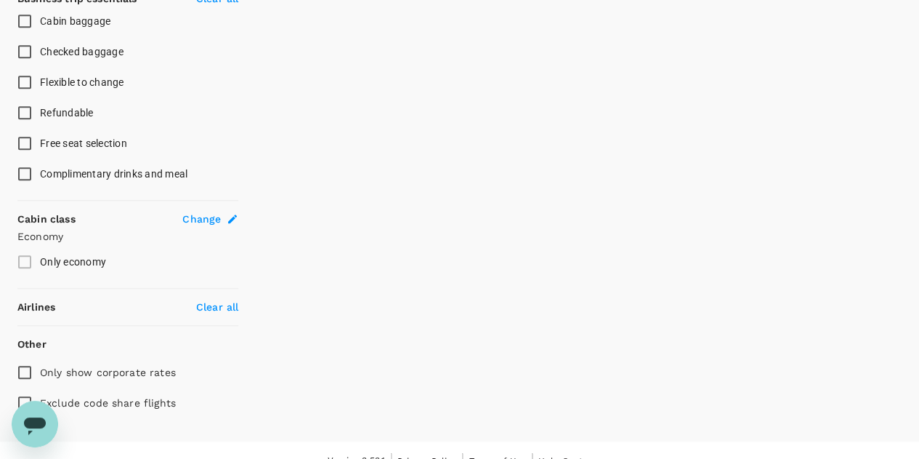
scroll to position [543, 0]
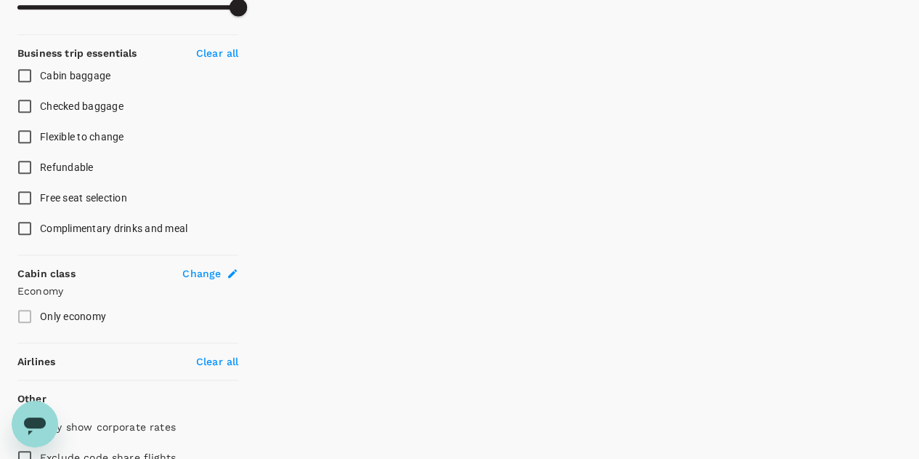
type input "1020"
checkbox input "true"
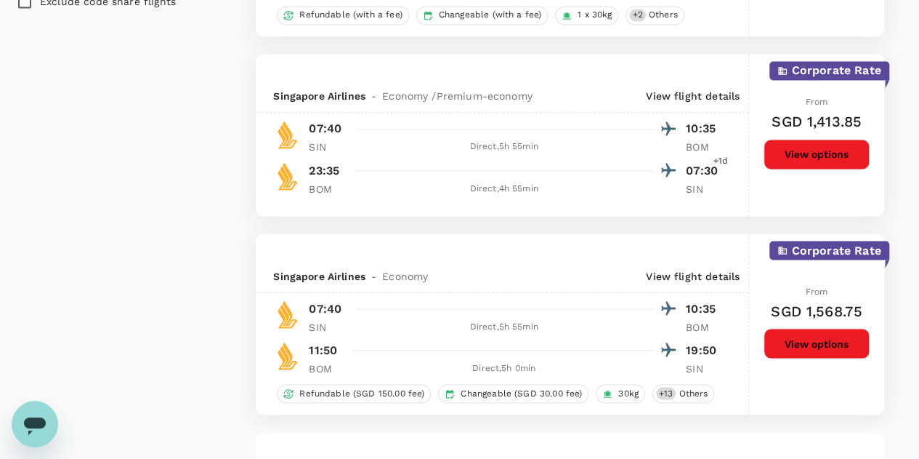
scroll to position [1235, 0]
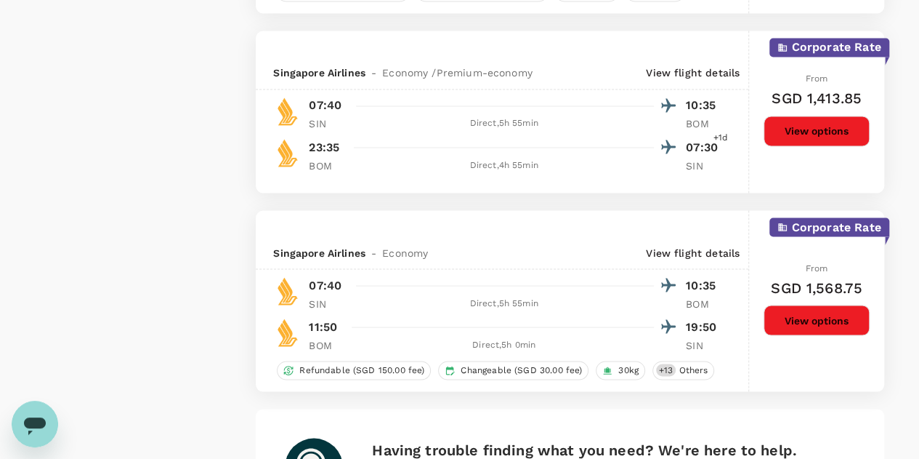
type input "2040"
checkbox input "false"
checkbox input "true"
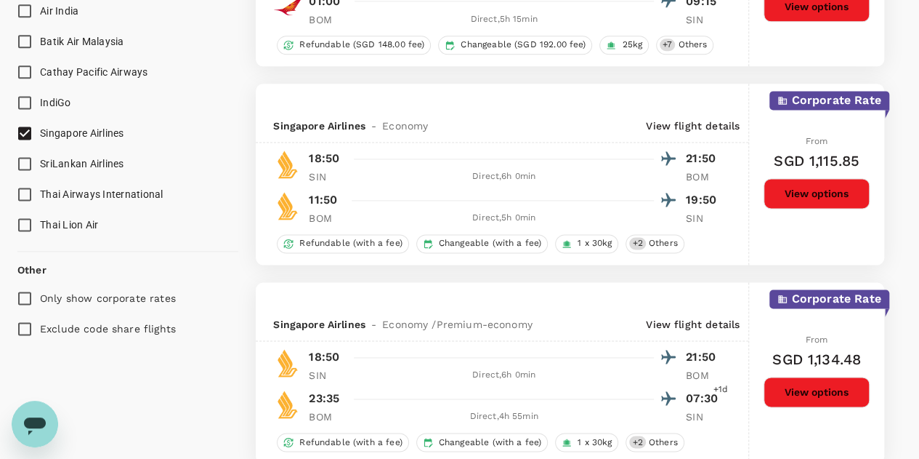
scroll to position [727, 0]
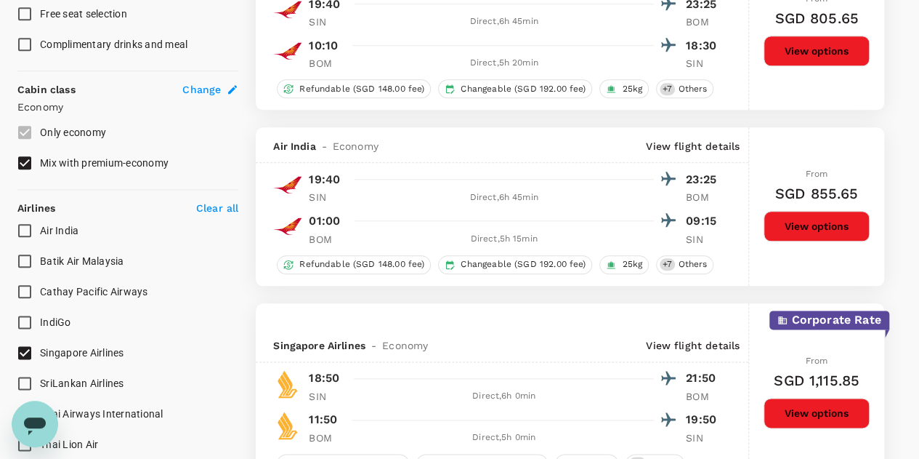
click at [23, 164] on input "Mix with premium-economy" at bounding box center [24, 163] width 31 height 31
checkbox input "false"
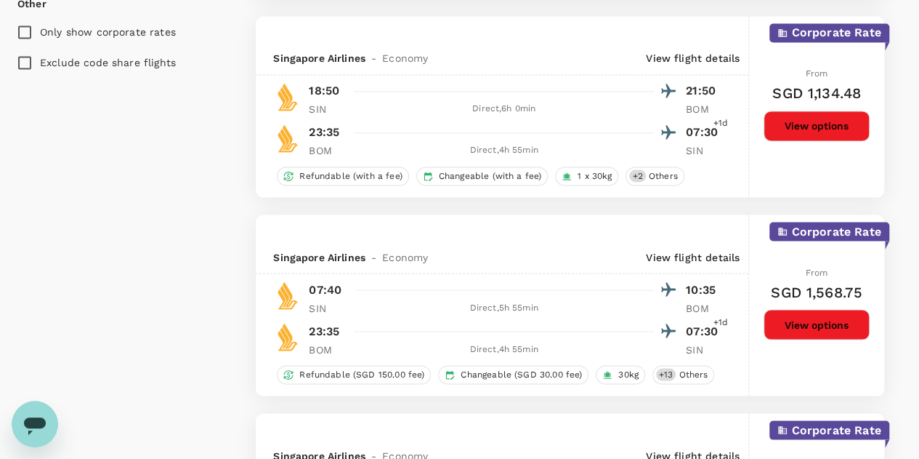
scroll to position [1235, 0]
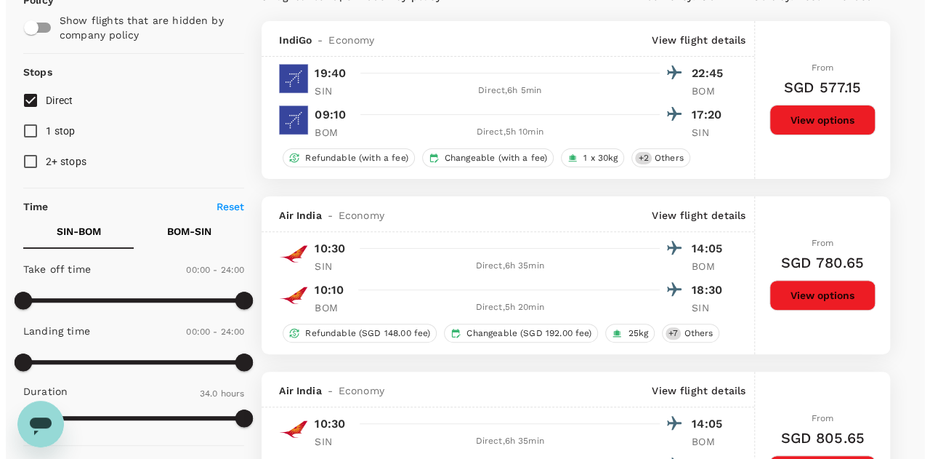
scroll to position [0, 0]
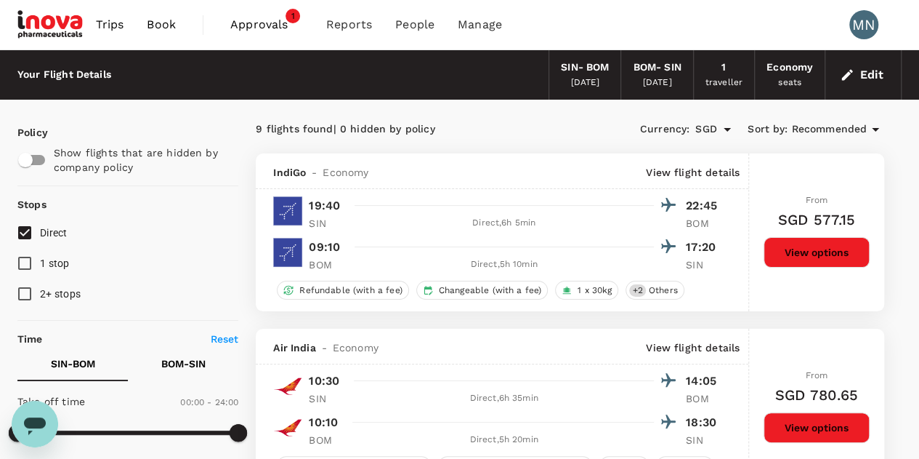
click at [878, 63] on button "Edit" at bounding box center [863, 74] width 52 height 23
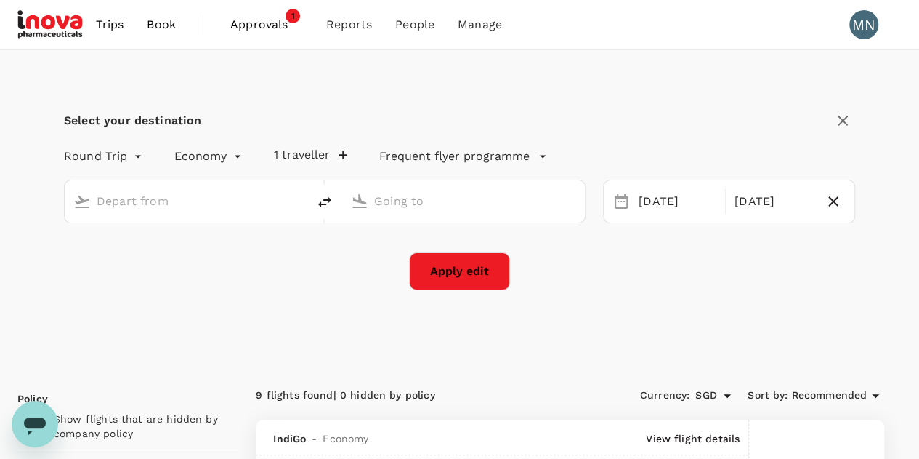
type input "Singapore Changi (SIN)"
type input "Chhatrapati Shivaji Intl (BOM)"
click at [656, 195] on div "26 Oct" at bounding box center [677, 201] width 89 height 28
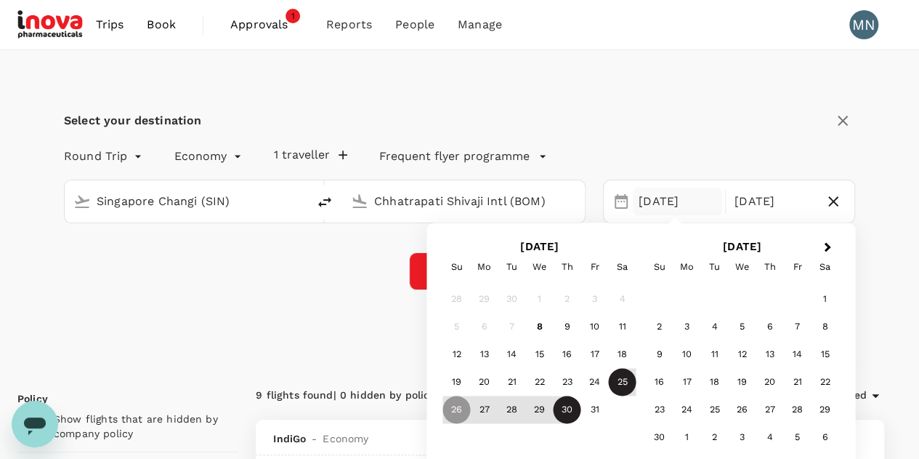
click at [623, 389] on div "25" at bounding box center [623, 382] width 28 height 28
click at [562, 415] on div "30" at bounding box center [568, 410] width 28 height 28
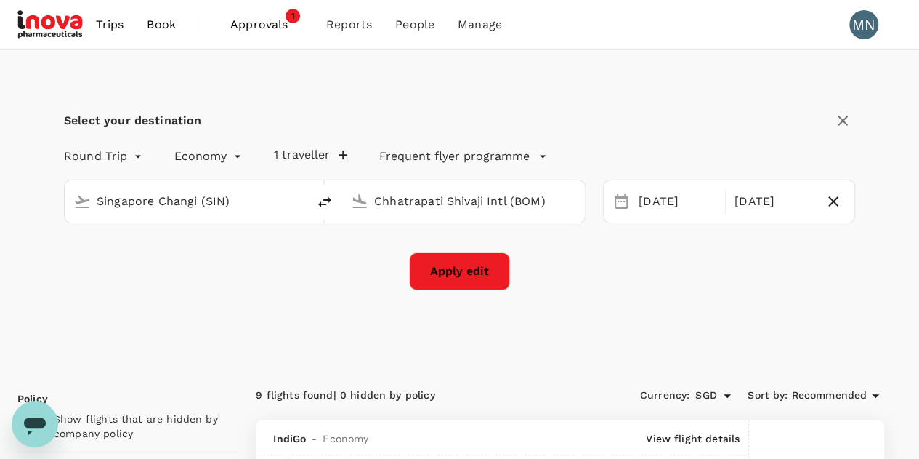
click at [469, 267] on button "Apply edit" at bounding box center [459, 271] width 101 height 38
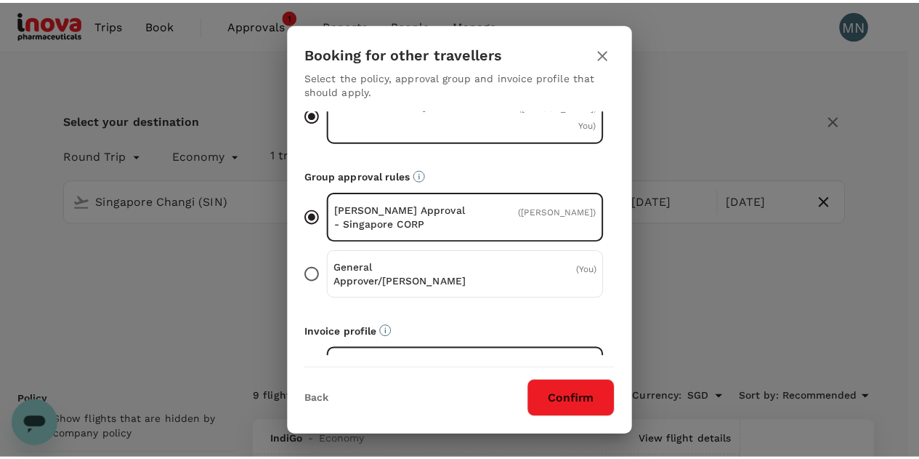
scroll to position [99, 0]
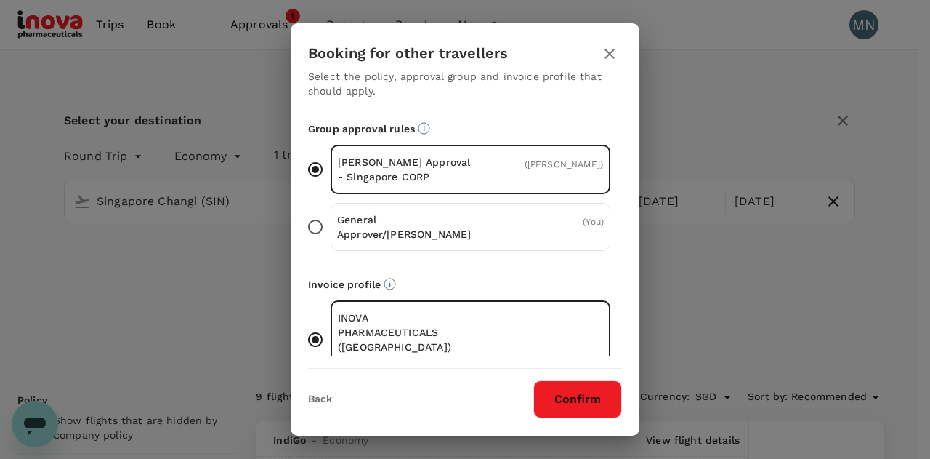
click at [583, 398] on button "Confirm" at bounding box center [577, 399] width 89 height 38
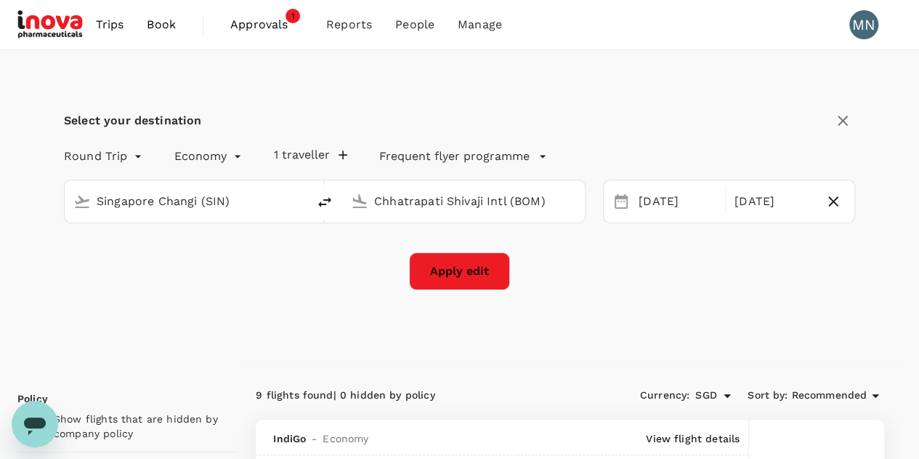
checkbox input "false"
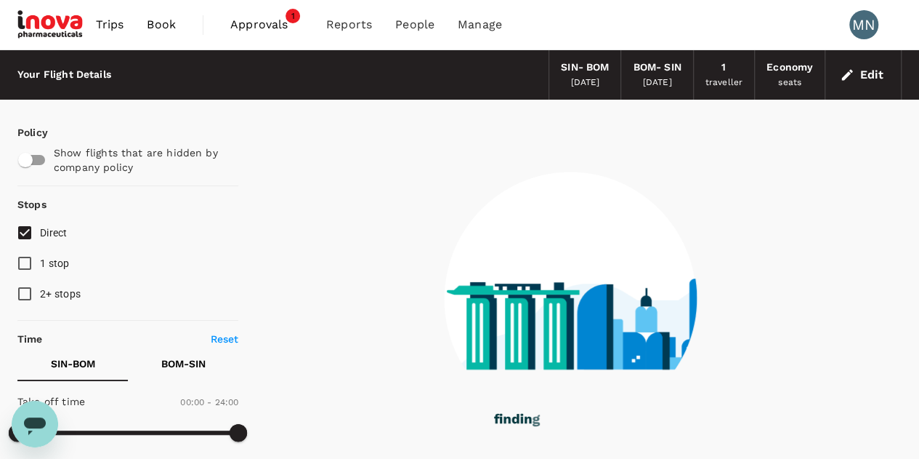
scroll to position [73, 0]
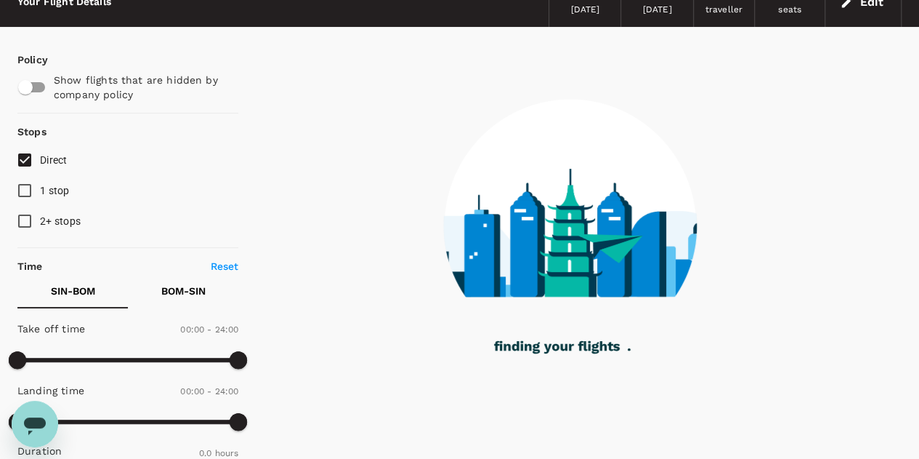
type input "1020"
checkbox input "true"
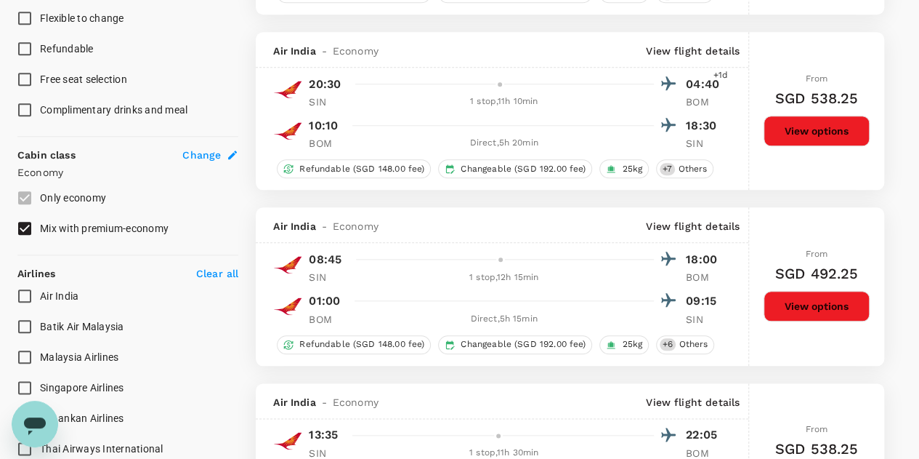
scroll to position [799, 0]
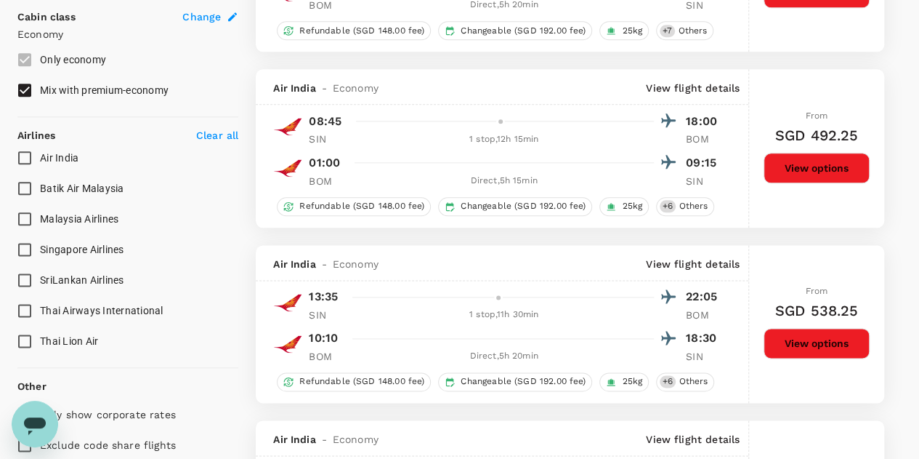
click at [32, 86] on input "Mix with premium-economy" at bounding box center [24, 90] width 31 height 31
checkbox input "false"
type input "1840"
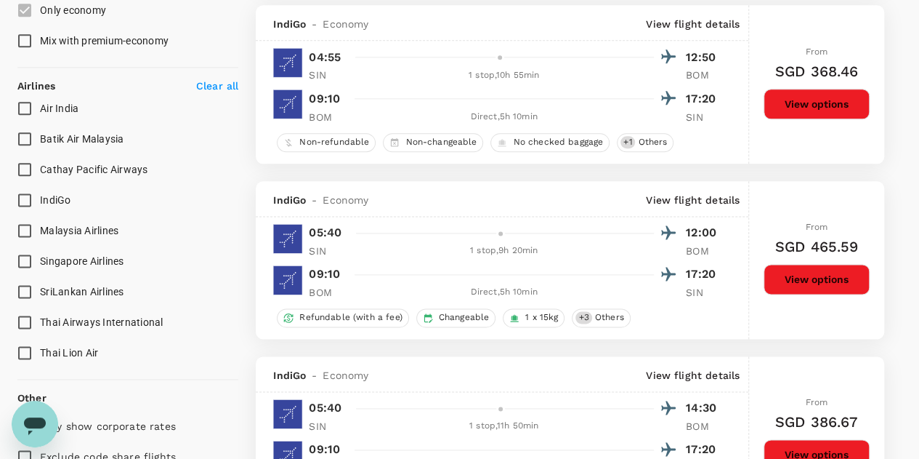
scroll to position [872, 0]
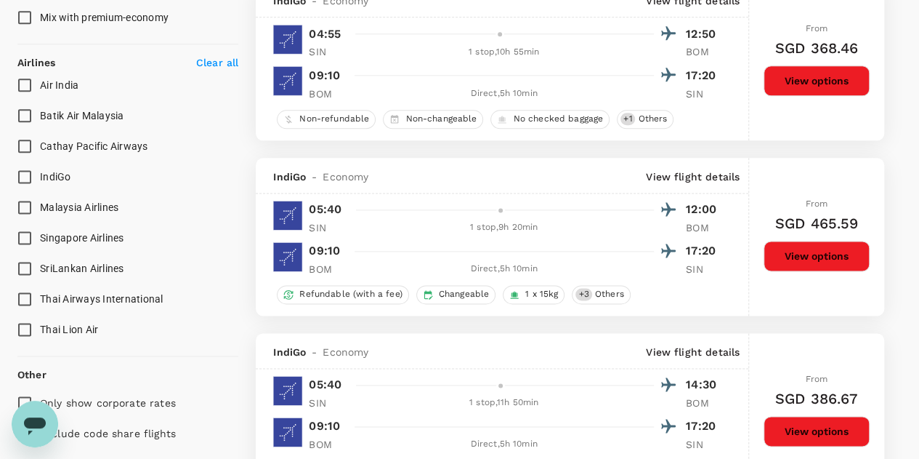
click at [28, 243] on input "Singapore Airlines" at bounding box center [24, 237] width 31 height 31
checkbox input "true"
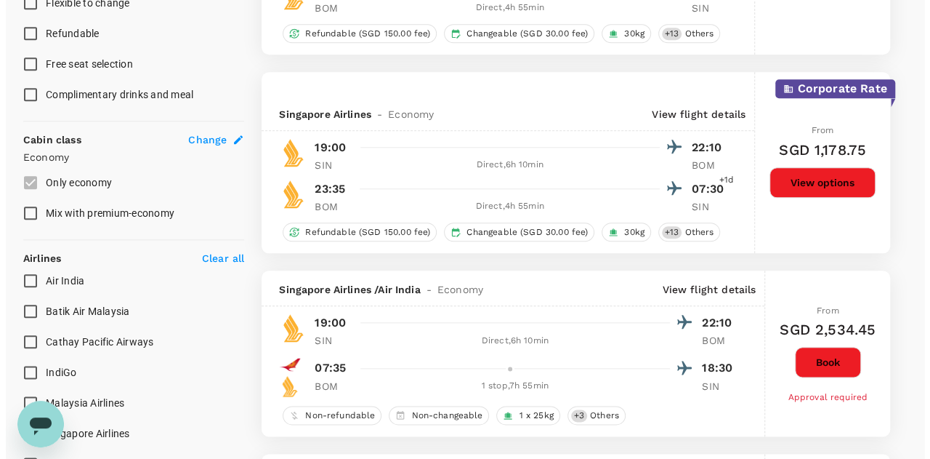
scroll to position [654, 0]
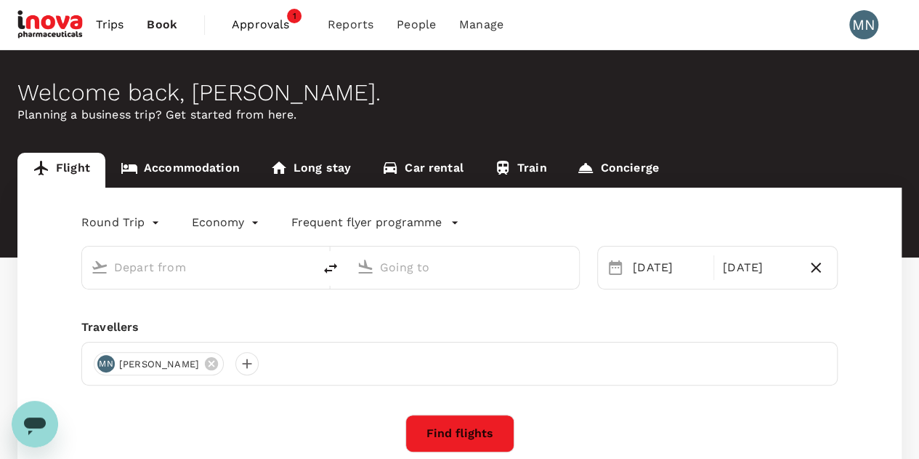
type input "Singapore Changi (SIN)"
type input "Chhatrapati Shivaji Intl (BOM)"
type input "Singapore Changi (SIN)"
type input "Chhatrapati Shivaji Intl (BOM)"
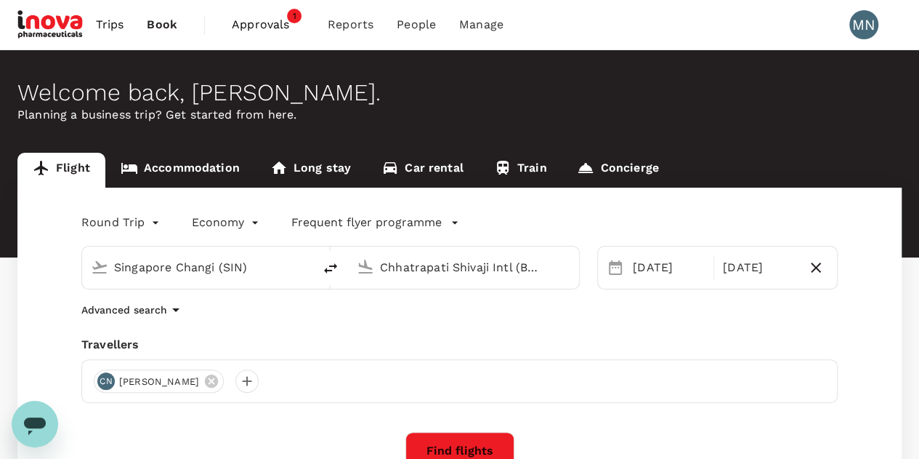
click at [469, 311] on div "Advanced search" at bounding box center [459, 309] width 757 height 17
click at [660, 270] on div "25 Oct" at bounding box center [669, 267] width 84 height 29
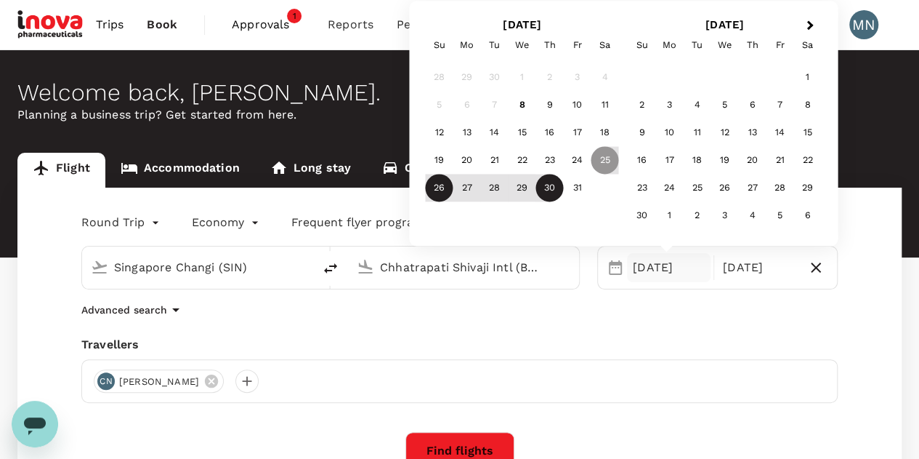
click at [437, 185] on div "26" at bounding box center [440, 188] width 28 height 28
click at [646, 328] on div "Round Trip roundtrip Economy economy Frequent flyer programme Singapore Changi …" at bounding box center [459, 393] width 884 height 412
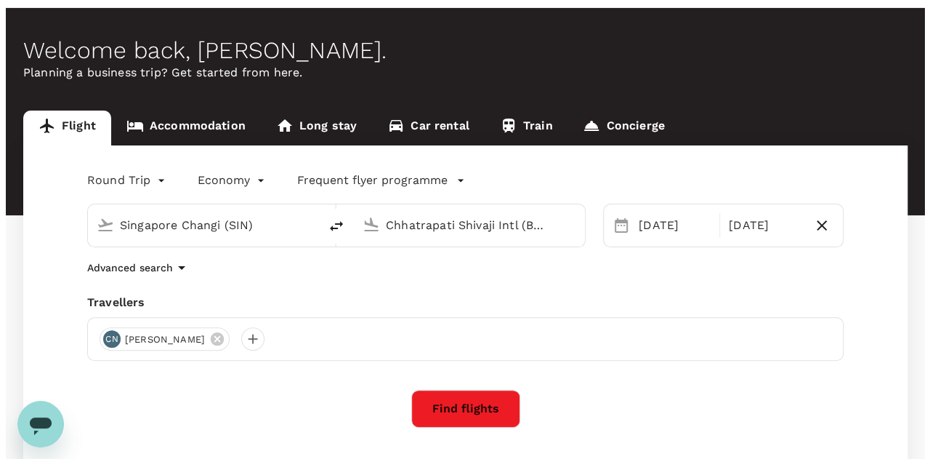
scroll to position [73, 0]
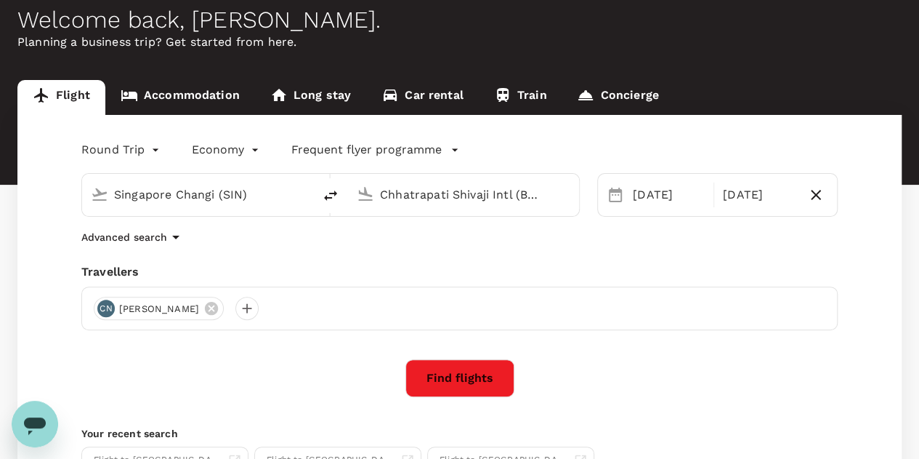
click at [475, 370] on button "Find flights" at bounding box center [460, 378] width 109 height 38
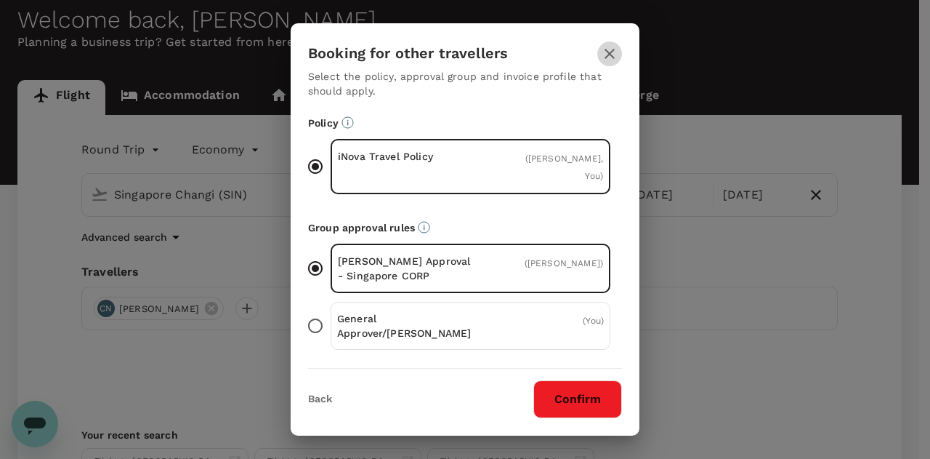
click at [616, 44] on button "button" at bounding box center [609, 53] width 25 height 25
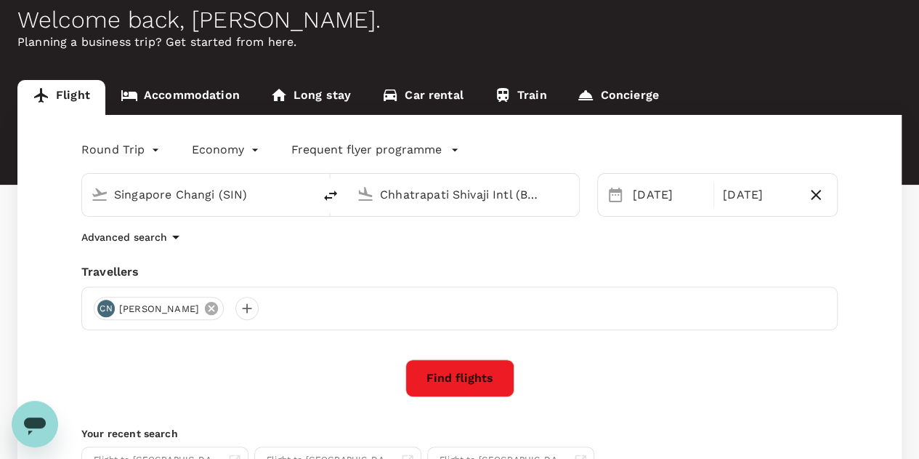
click at [205, 306] on icon at bounding box center [211, 308] width 13 height 13
click at [103, 303] on div at bounding box center [105, 308] width 23 height 23
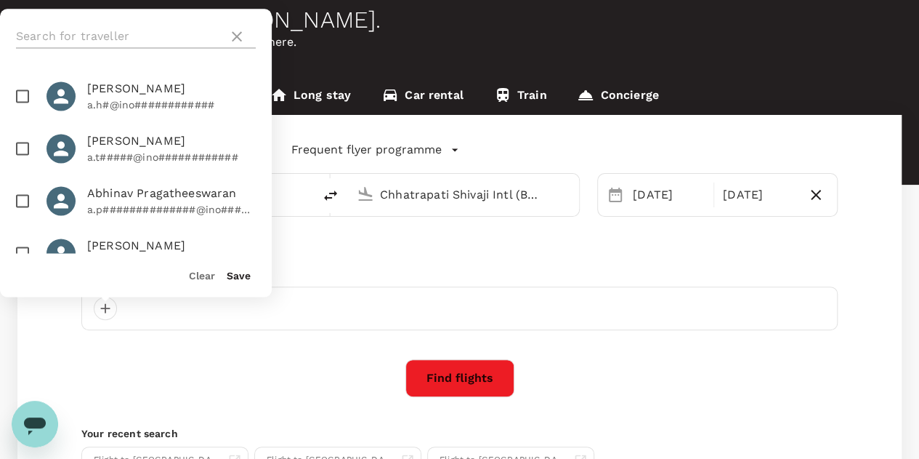
click at [147, 40] on input "text" at bounding box center [119, 36] width 206 height 23
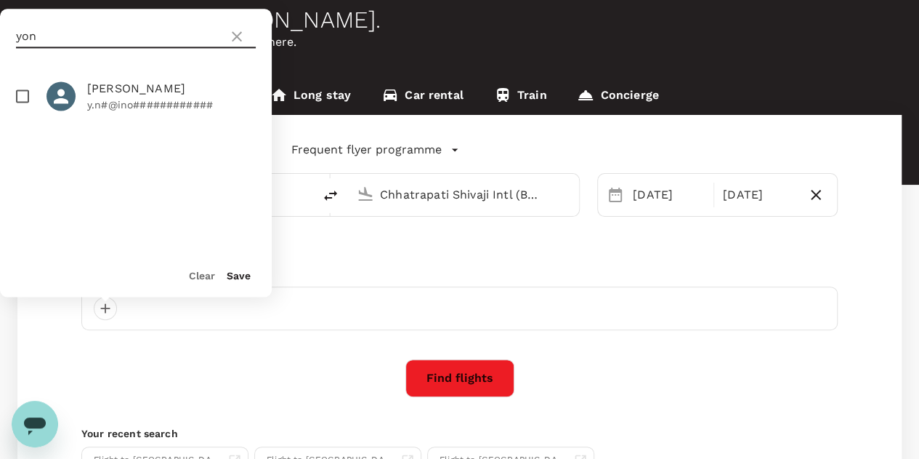
type input "yon"
click at [130, 89] on span "Yon Sen Ng" at bounding box center [171, 88] width 169 height 17
checkbox input "true"
click at [238, 276] on button "Save" at bounding box center [239, 276] width 24 height 12
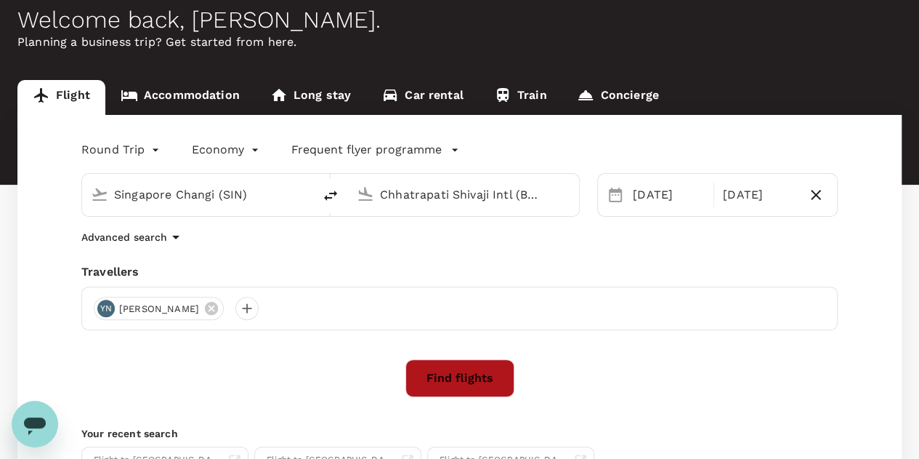
click at [469, 362] on button "Find flights" at bounding box center [460, 378] width 109 height 38
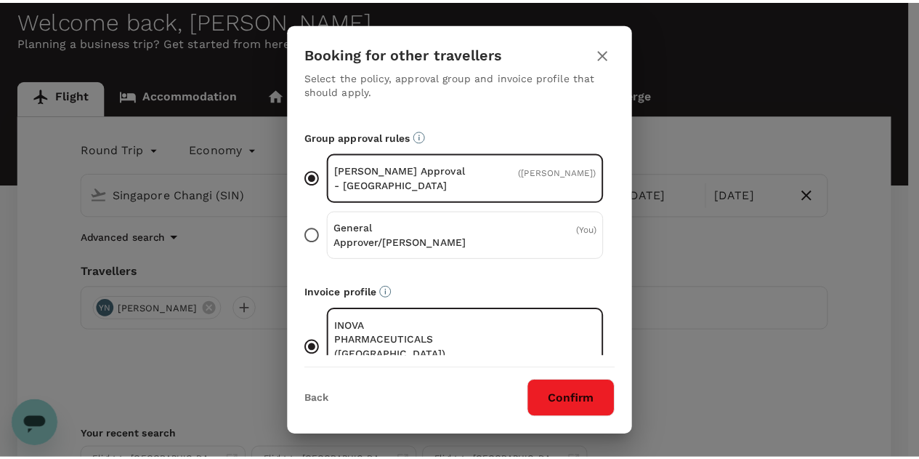
scroll to position [99, 0]
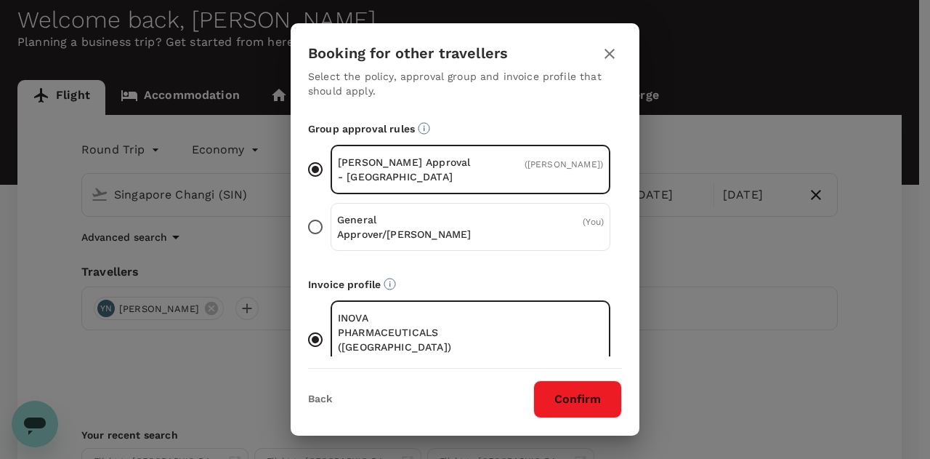
click at [589, 411] on button "Confirm" at bounding box center [577, 399] width 89 height 38
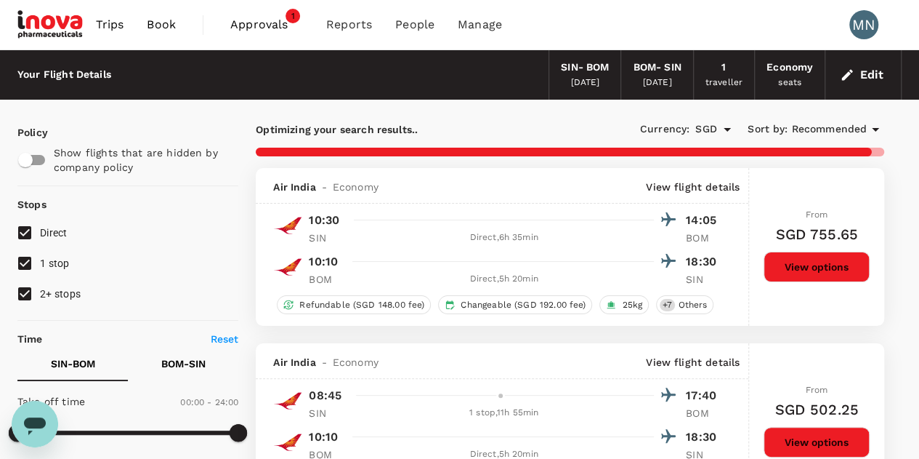
type input "2040"
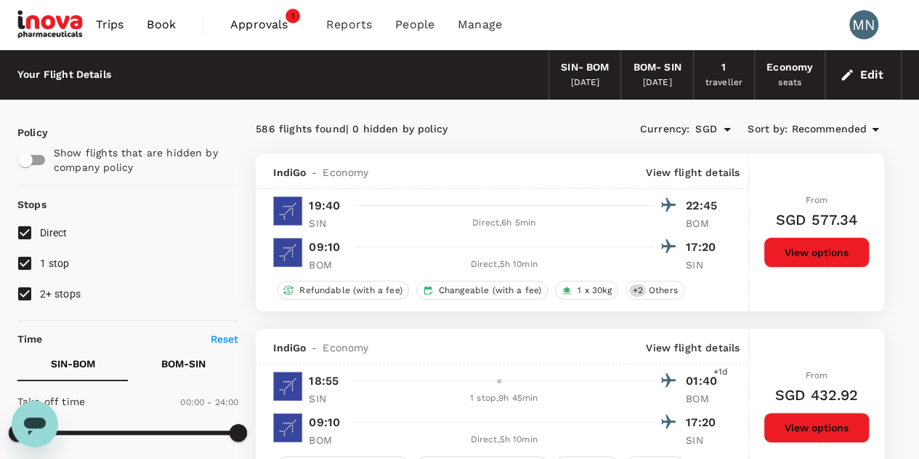
click at [28, 259] on input "1 stop" at bounding box center [24, 263] width 31 height 31
checkbox input "false"
click at [22, 290] on input "2+ stops" at bounding box center [24, 293] width 31 height 31
checkbox input "false"
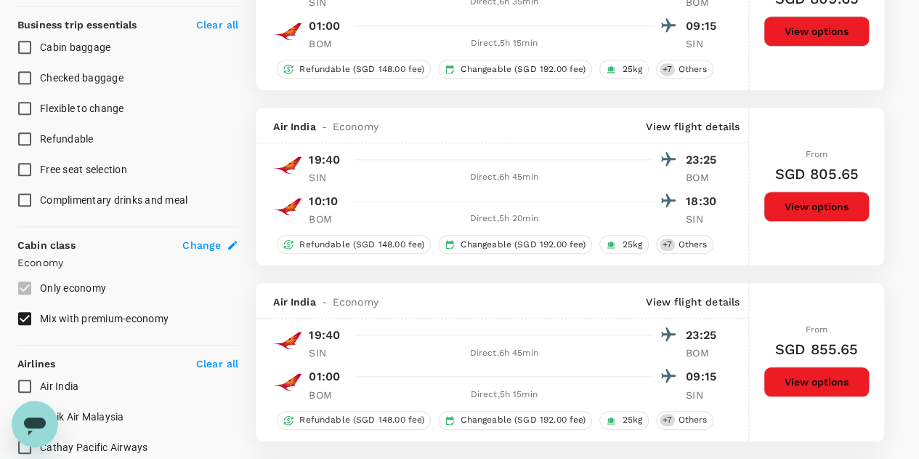
scroll to position [654, 0]
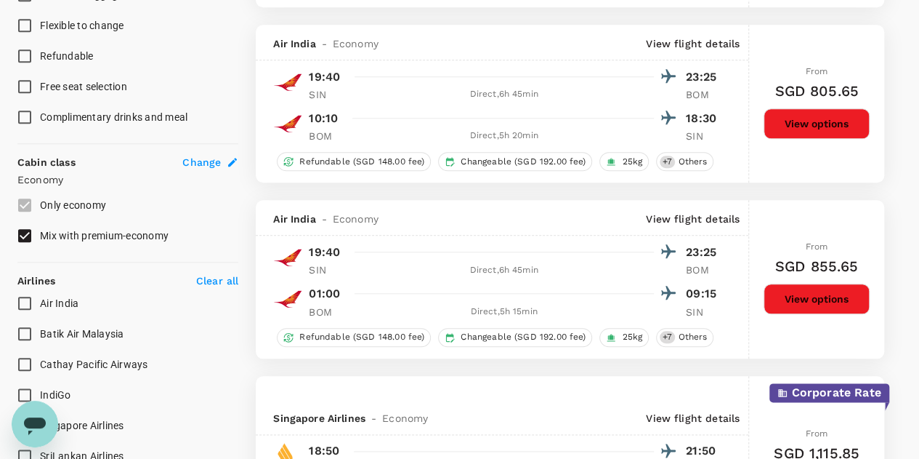
click at [26, 235] on input "Mix with premium-economy" at bounding box center [24, 235] width 31 height 31
checkbox input "false"
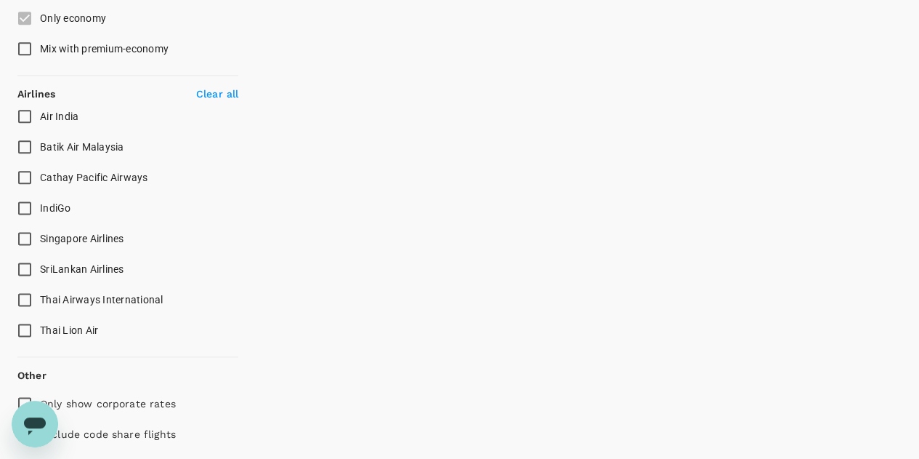
scroll to position [872, 0]
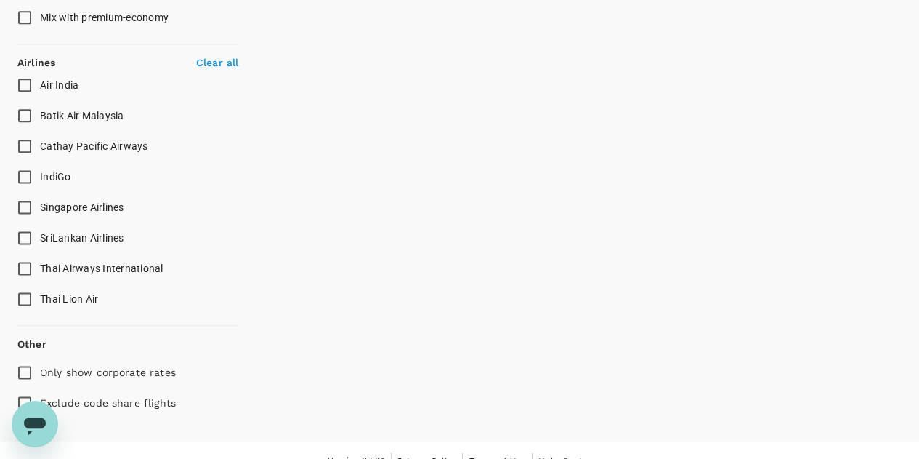
click at [29, 207] on input "Singapore Airlines" at bounding box center [24, 207] width 31 height 31
checkbox input "true"
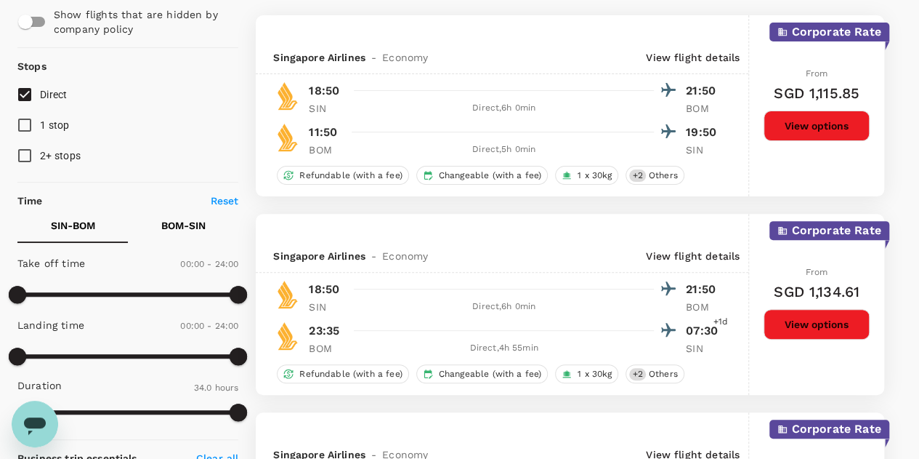
scroll to position [145, 0]
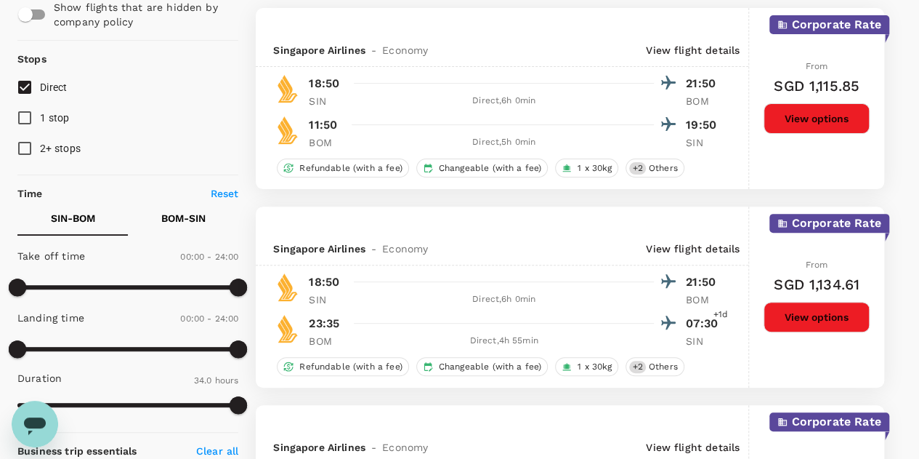
click at [817, 316] on button "View options" at bounding box center [817, 317] width 106 height 31
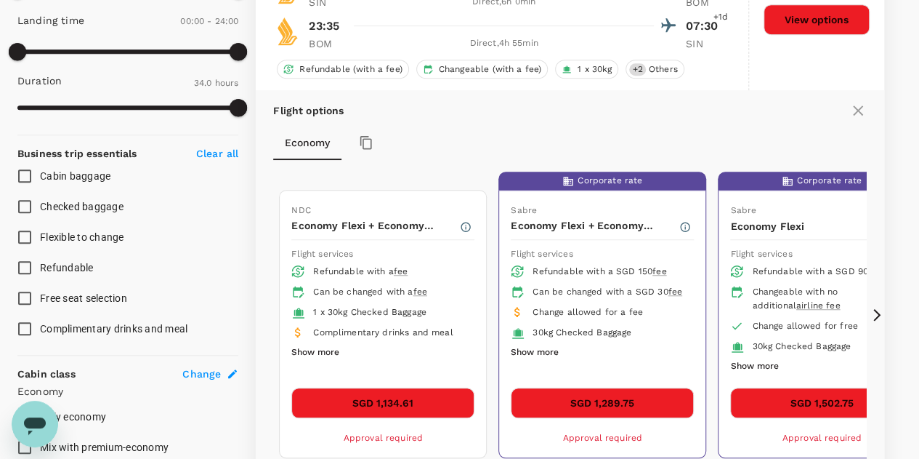
scroll to position [496, 0]
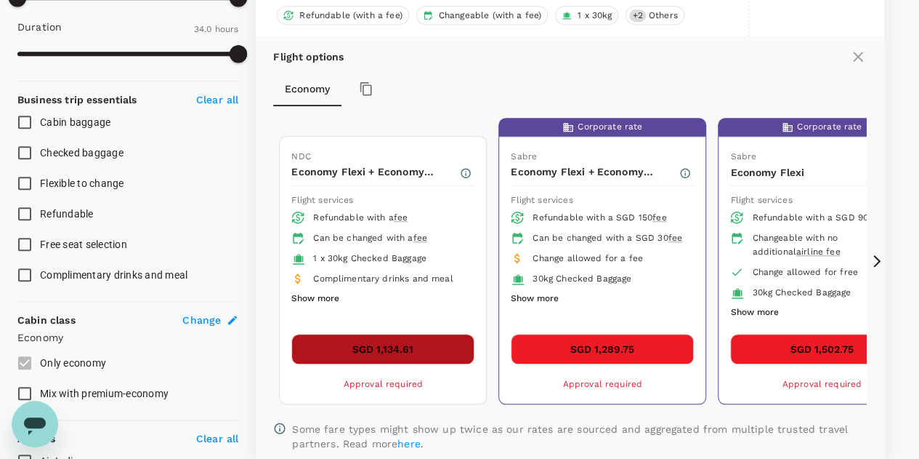
click at [342, 348] on button "SGD 1,134.61" at bounding box center [382, 349] width 183 height 31
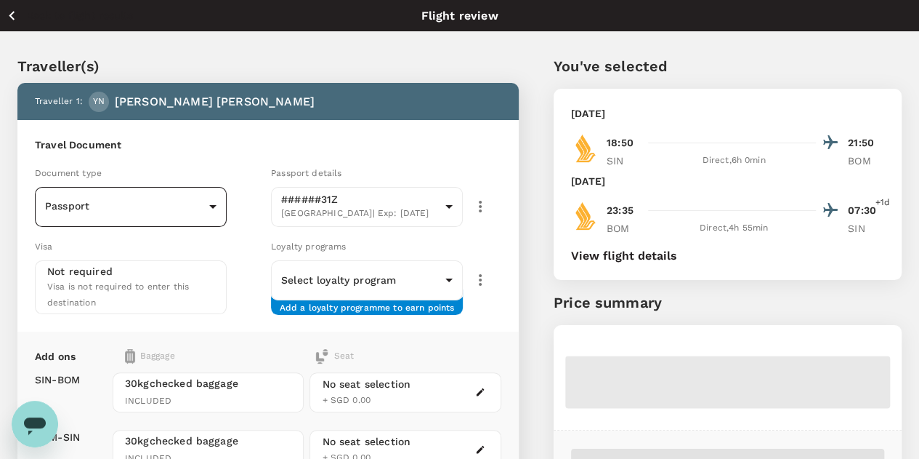
scroll to position [73, 0]
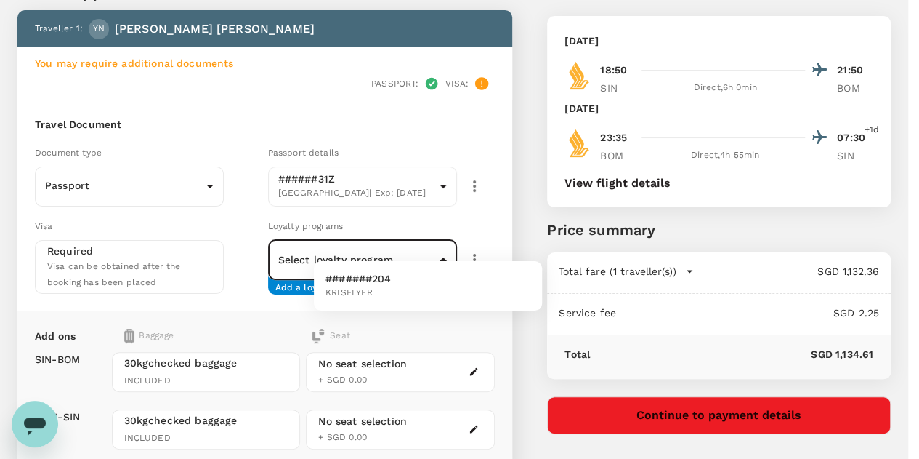
click at [529, 238] on body "Back to flight results Flight review Traveller(s) Traveller 1 : YN Yon Sen Ng Y…" at bounding box center [459, 301] width 919 height 749
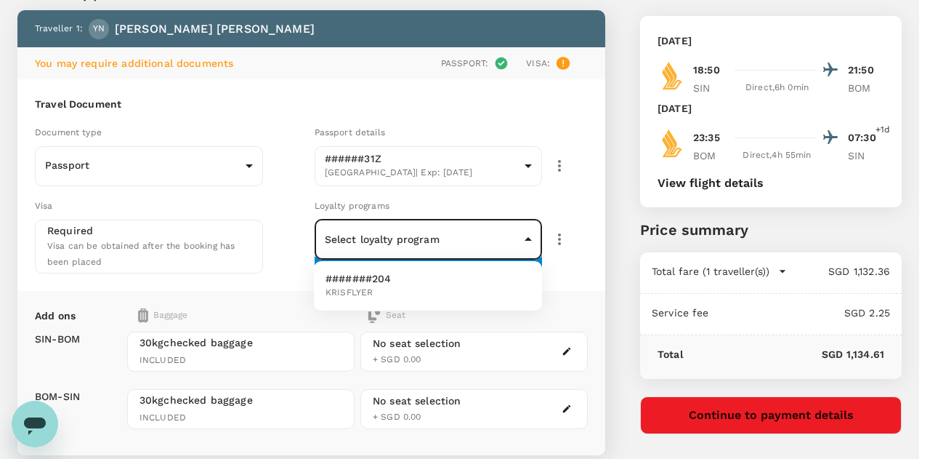
click at [451, 284] on li "#######204 KRISFLYER" at bounding box center [428, 286] width 228 height 38
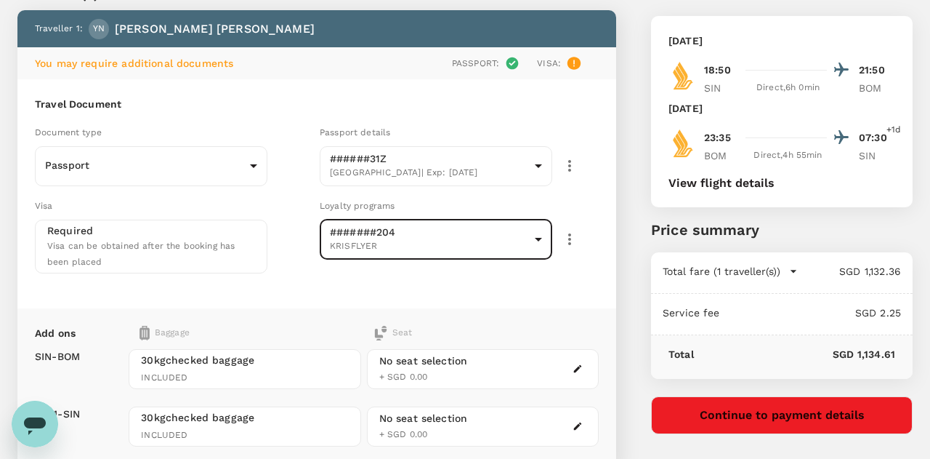
type input "4bd3f339-c339-4e5e-afdb-3bca62eadc74"
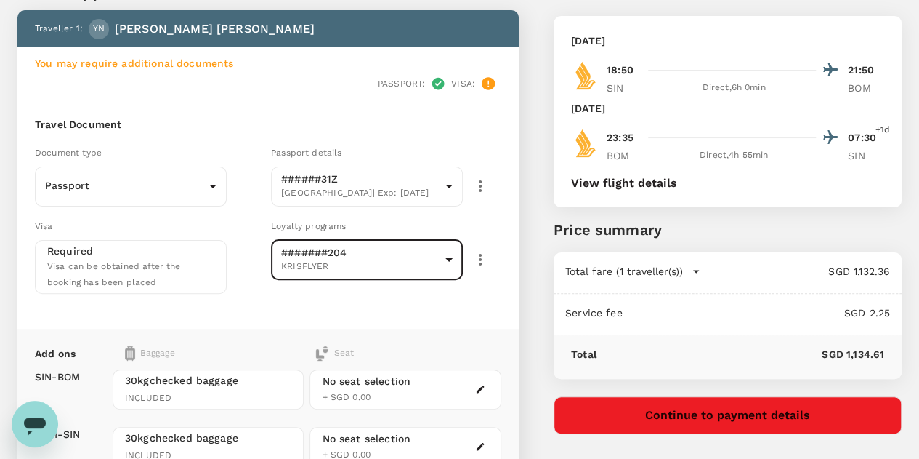
click at [265, 218] on div "Visa" at bounding box center [150, 226] width 230 height 16
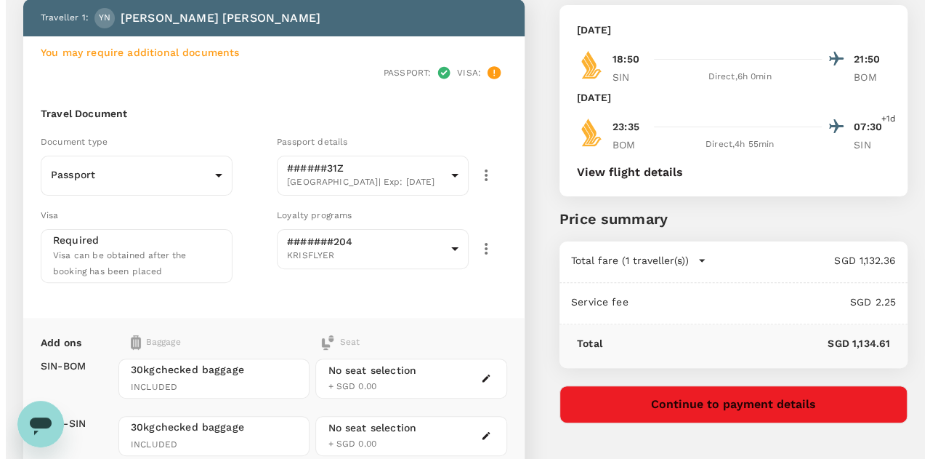
scroll to position [0, 0]
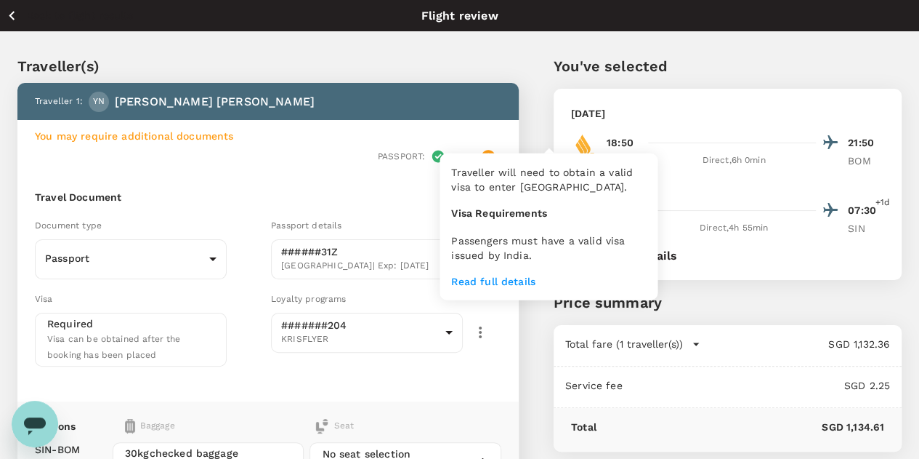
click at [517, 278] on p "Read full details" at bounding box center [548, 281] width 195 height 15
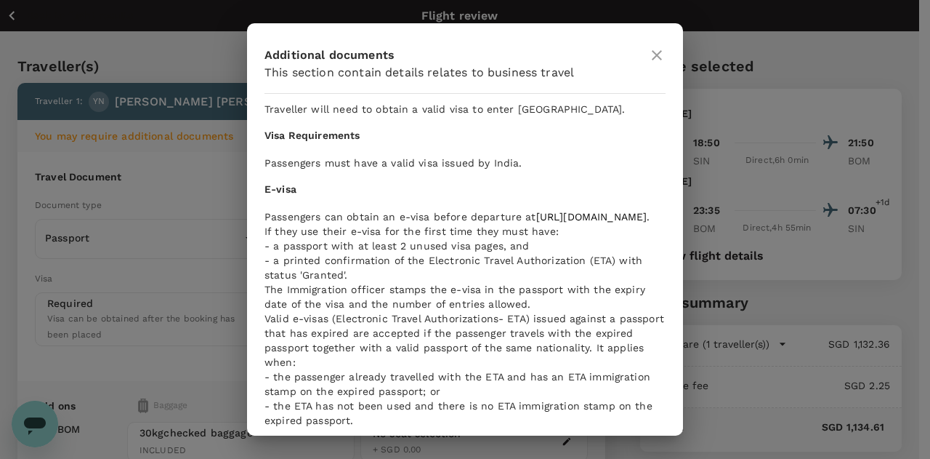
scroll to position [218, 0]
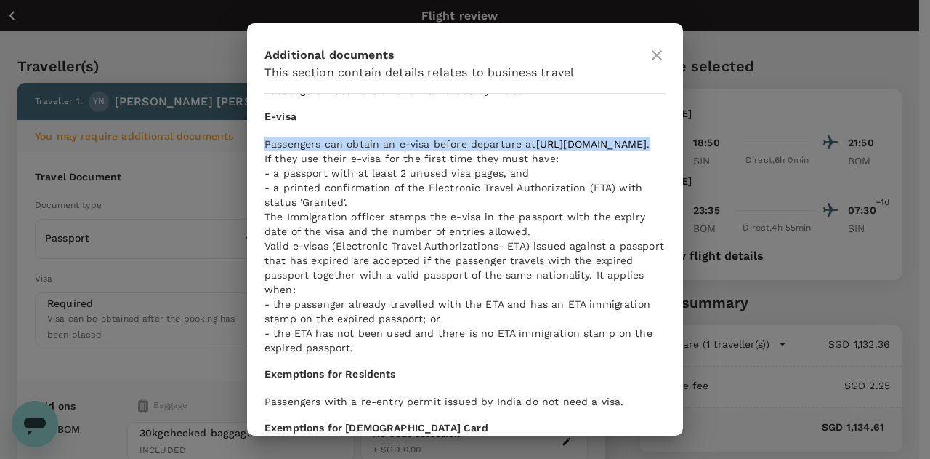
drag, startPoint x: 284, startPoint y: 140, endPoint x: 544, endPoint y: 152, distance: 259.7
click at [544, 152] on p "Passengers can obtain an e-visa before departure at https://indianvisaonline.go…" at bounding box center [465, 188] width 401 height 102
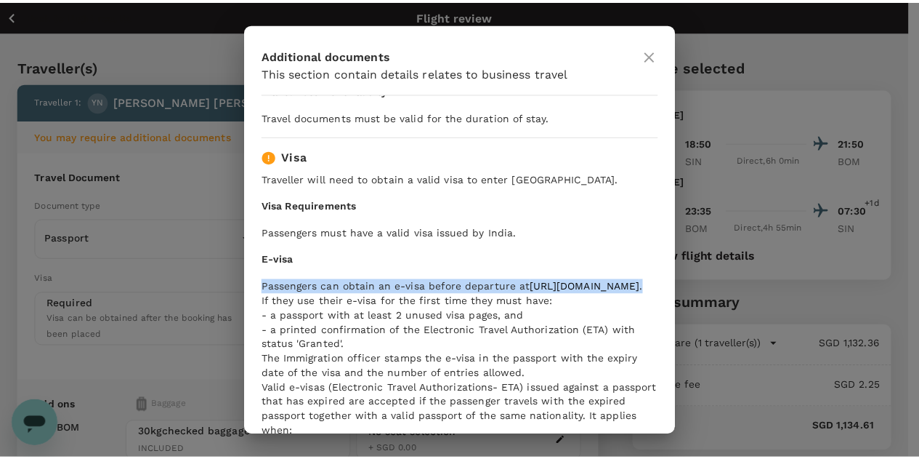
scroll to position [73, 0]
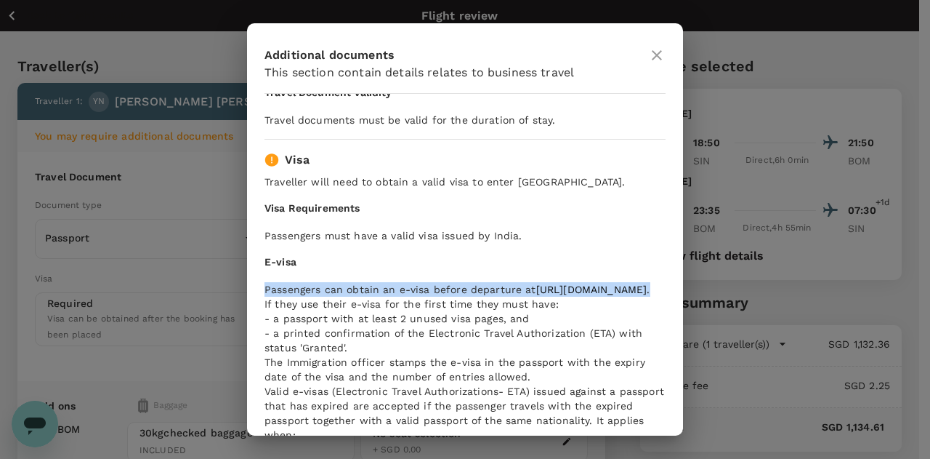
click at [661, 58] on icon at bounding box center [656, 55] width 17 height 17
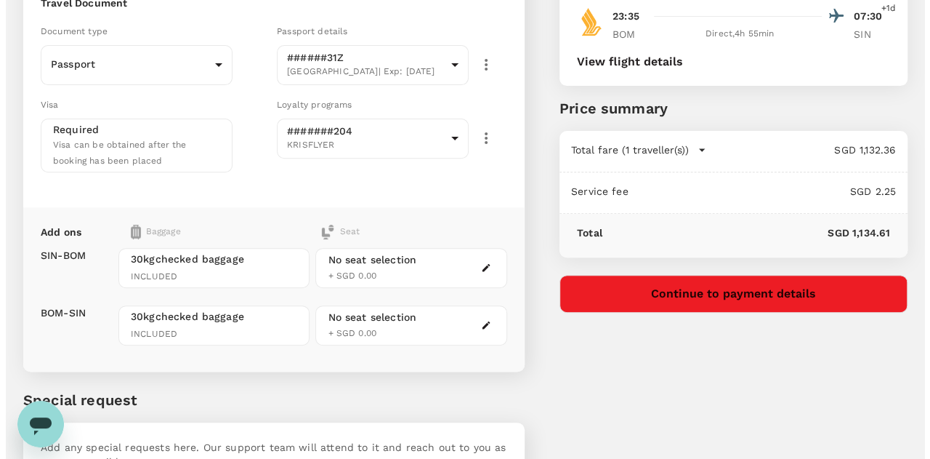
scroll to position [218, 0]
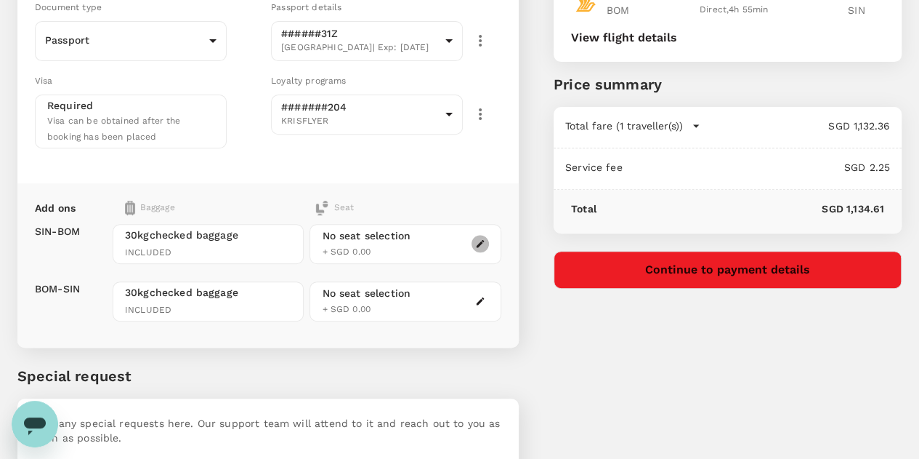
click at [485, 238] on icon "button" at bounding box center [480, 243] width 10 height 10
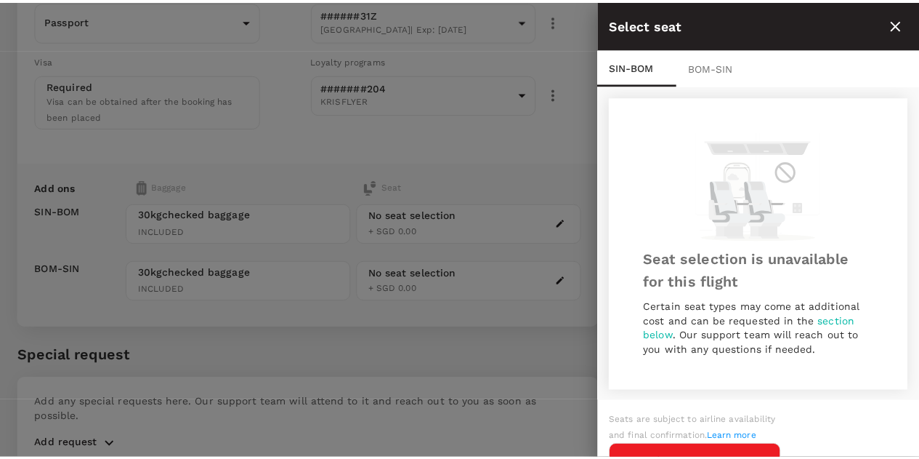
scroll to position [1, 0]
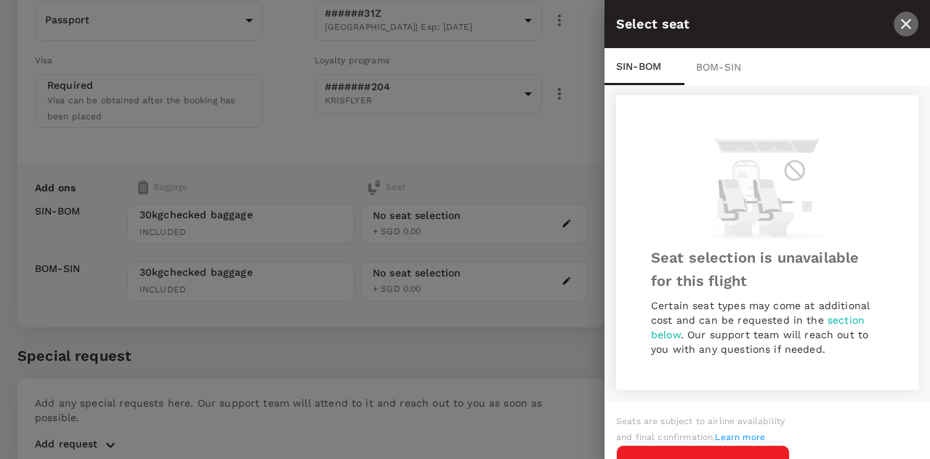
click at [906, 25] on icon "close" at bounding box center [906, 23] width 17 height 17
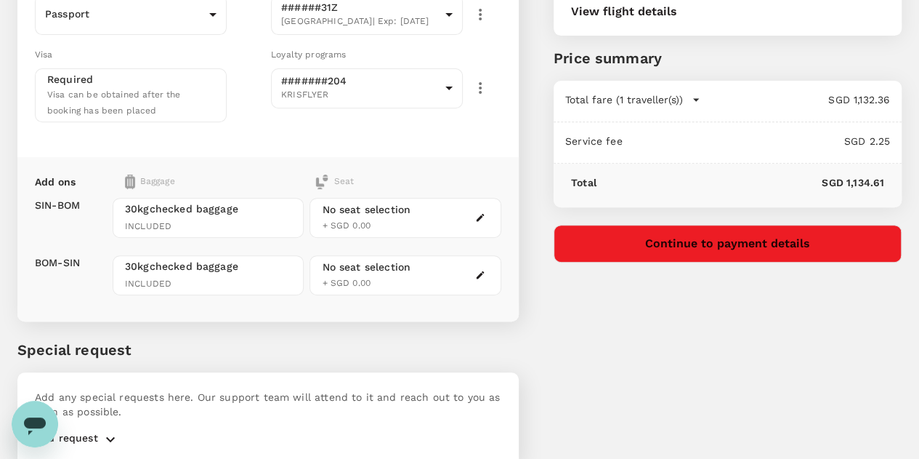
scroll to position [266, 0]
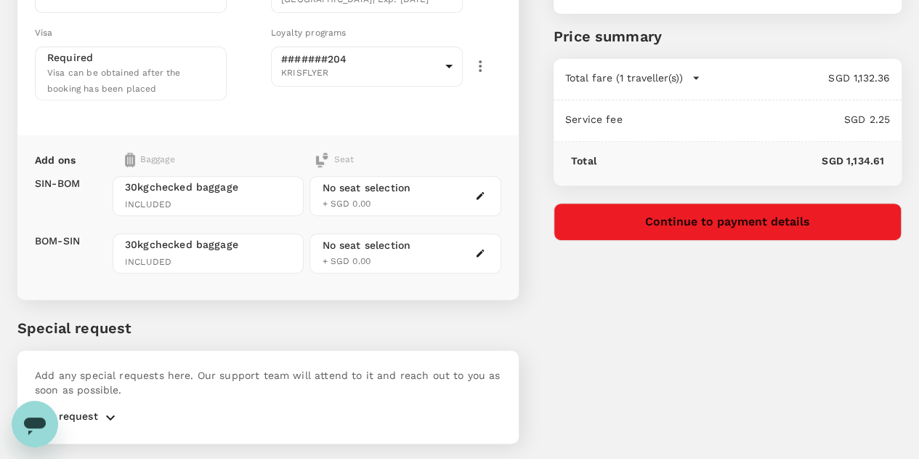
click at [94, 408] on p "Add request" at bounding box center [66, 416] width 63 height 17
click at [110, 414] on icon "button" at bounding box center [110, 416] width 9 height 5
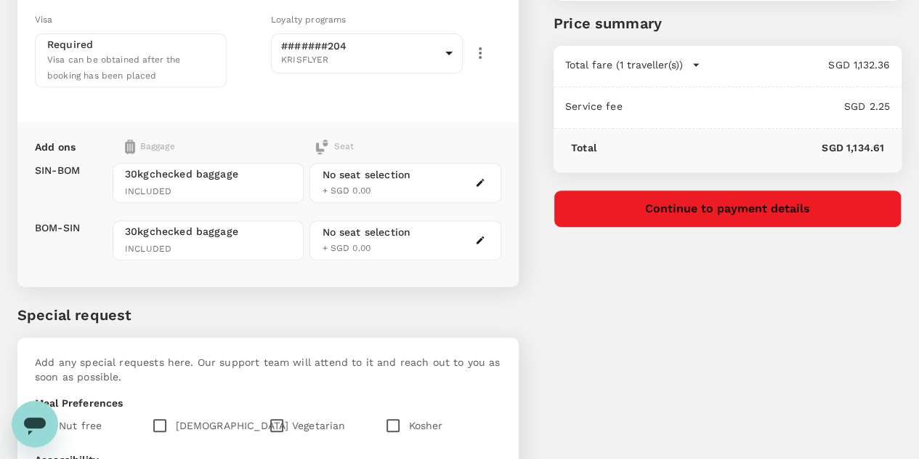
scroll to position [498, 0]
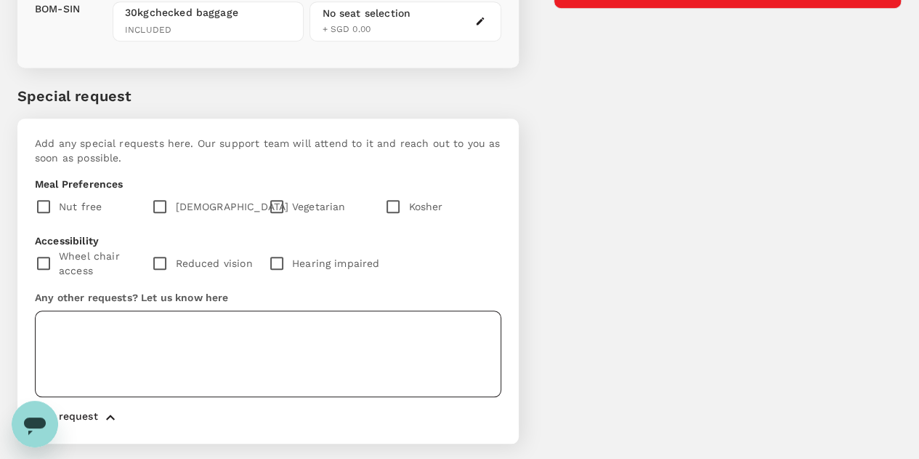
click at [174, 310] on textarea at bounding box center [268, 353] width 467 height 86
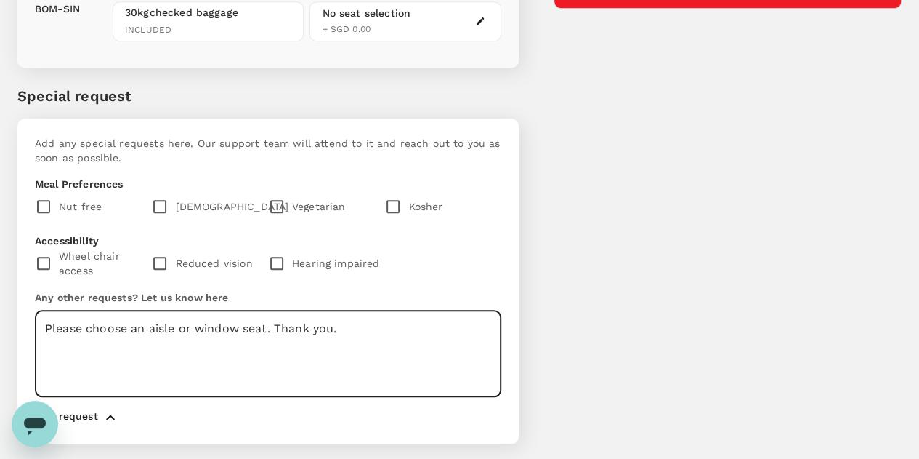
type textarea "Please choose an aisle or window seat. Thank you."
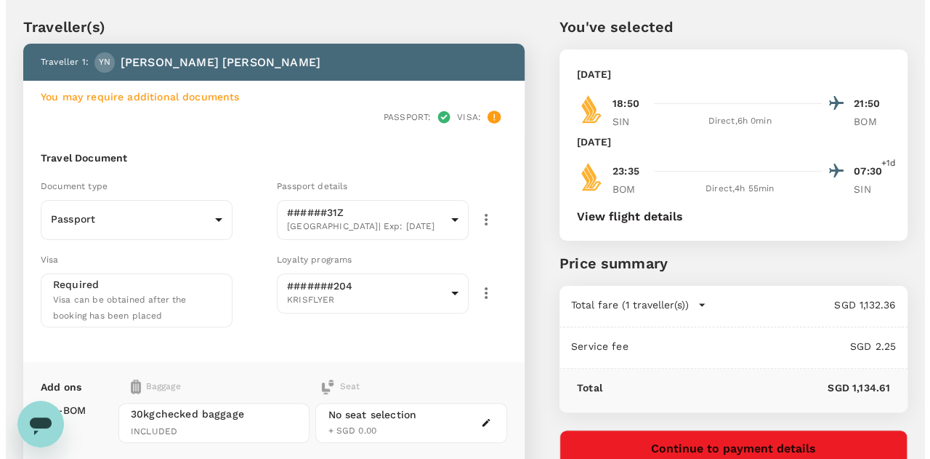
scroll to position [73, 0]
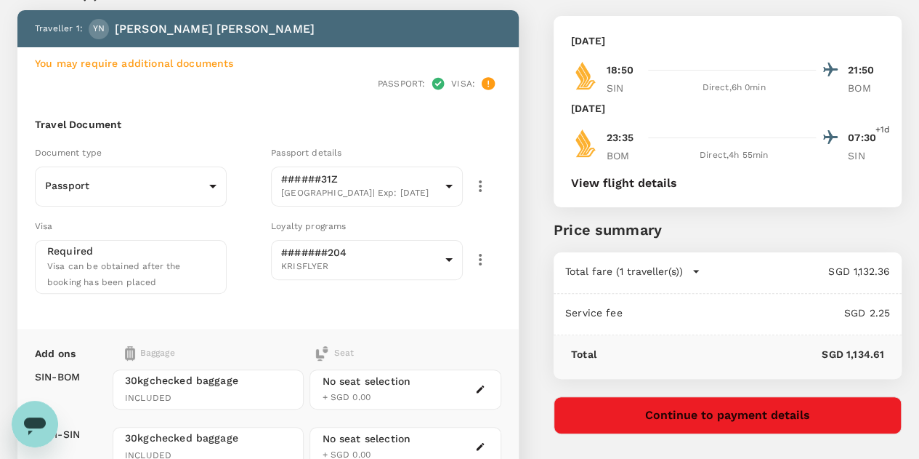
click at [677, 178] on button "View flight details" at bounding box center [624, 183] width 106 height 13
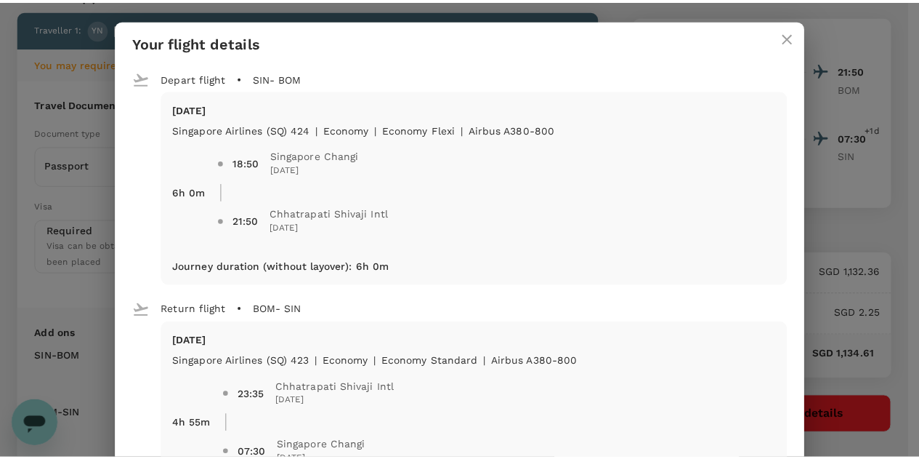
scroll to position [0, 0]
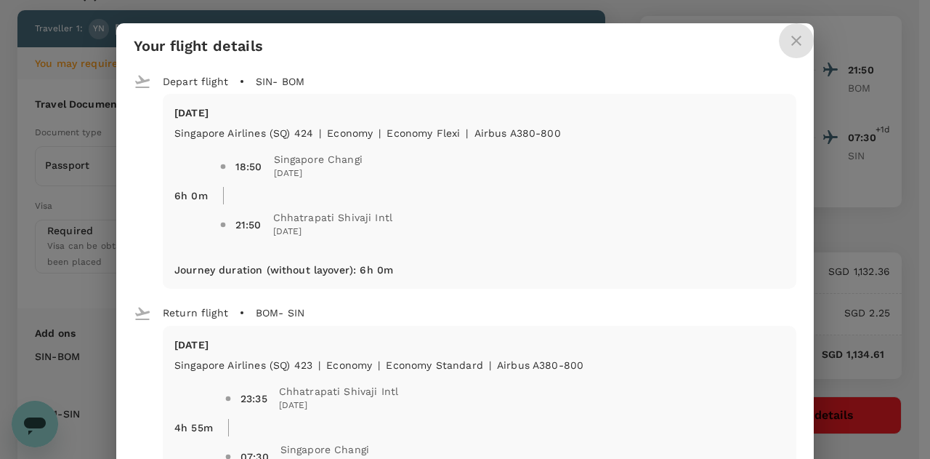
click at [791, 37] on icon "close" at bounding box center [796, 40] width 17 height 17
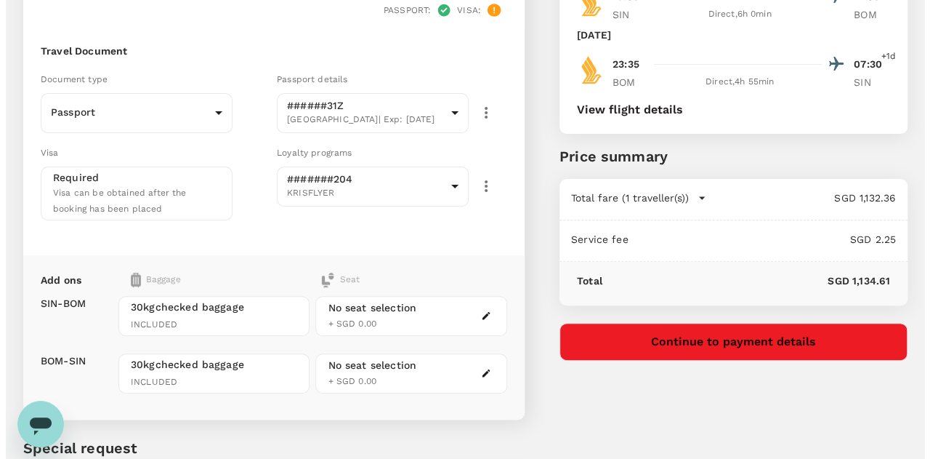
scroll to position [218, 0]
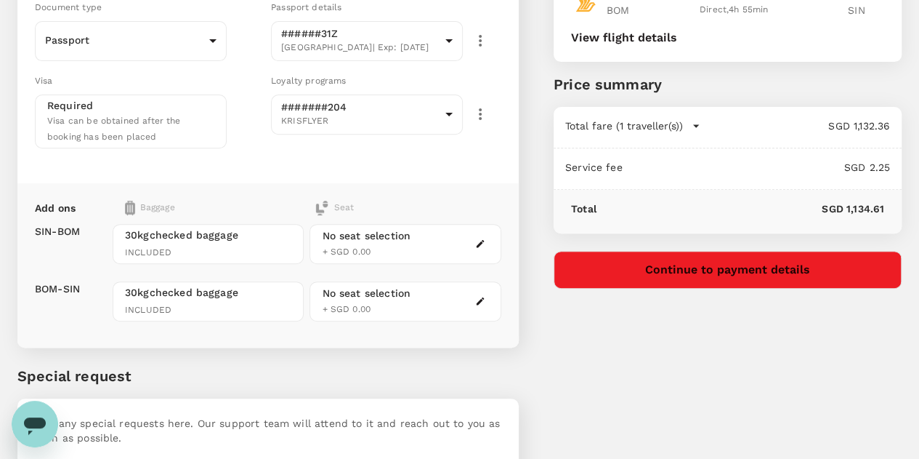
click at [800, 274] on button "Continue to payment details" at bounding box center [728, 270] width 348 height 38
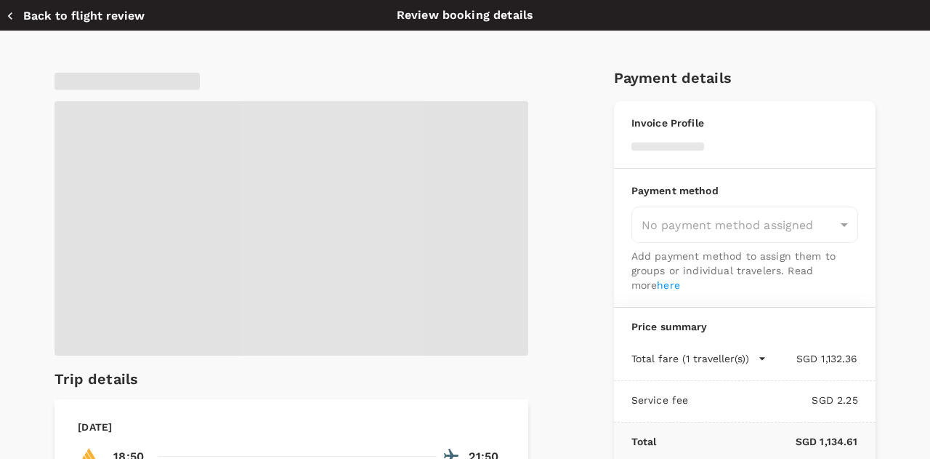
type input "9e677c2c-1b51-4fb9-8b8e-e61d94c42ce6"
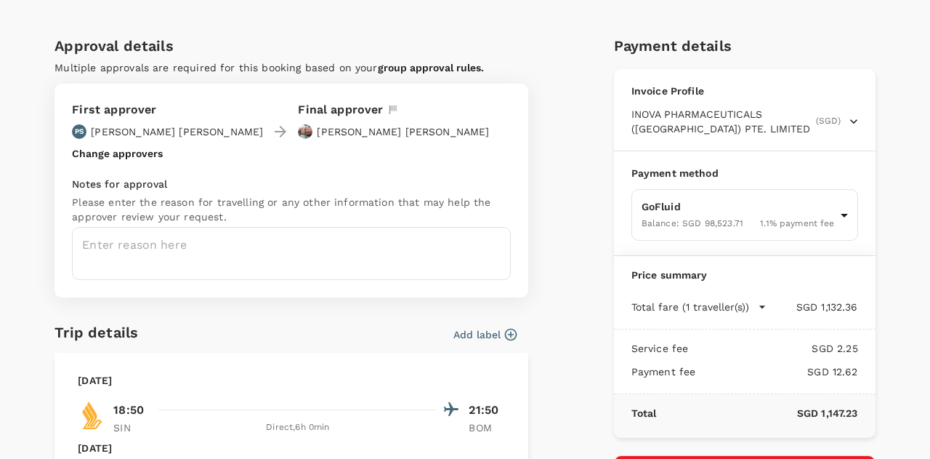
scroll to position [73, 0]
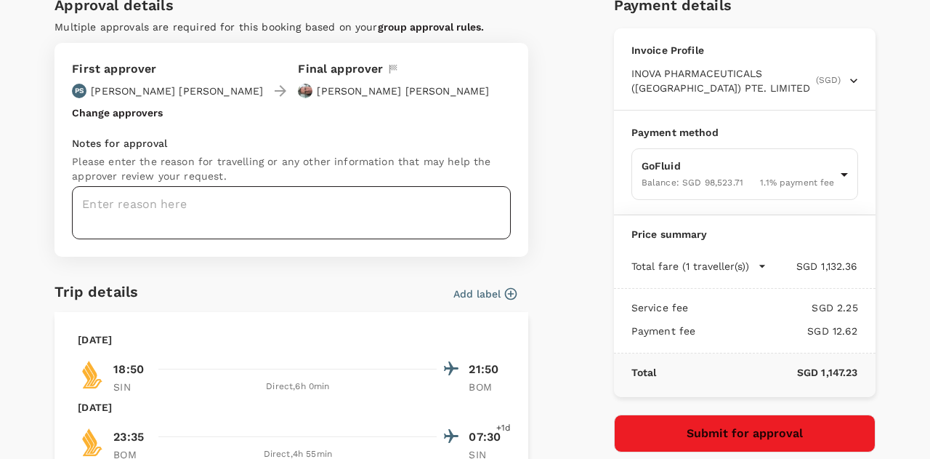
click at [233, 203] on textarea at bounding box center [291, 212] width 439 height 53
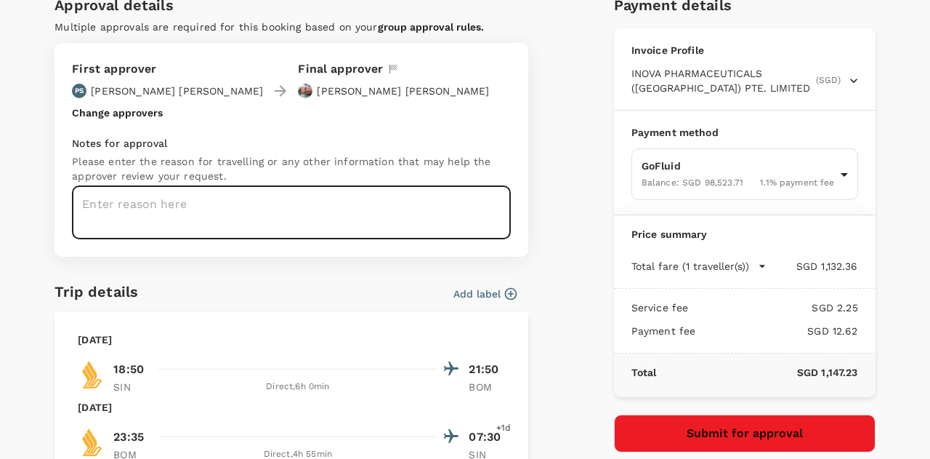
paste textarea "India Business Travel Booking - Cecile and Yon Sen"
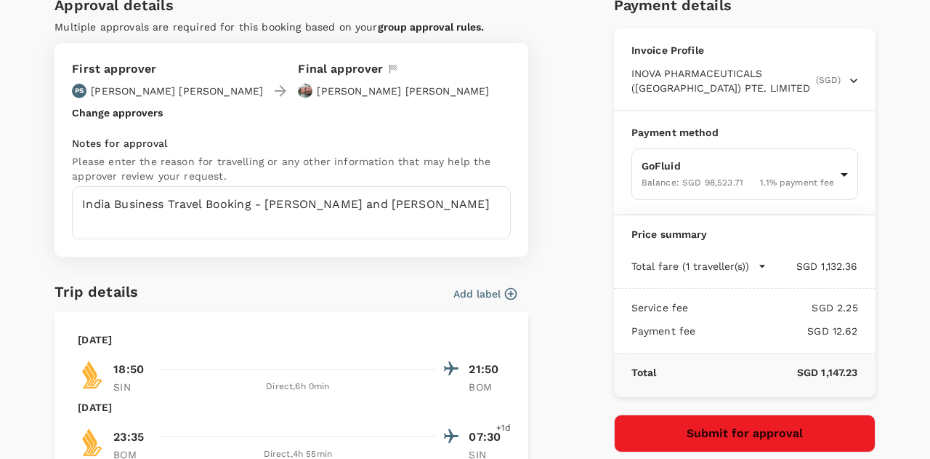
click at [536, 227] on div "Approval details Multiple approvals are required for this booking based on your…" at bounding box center [459, 353] width 832 height 743
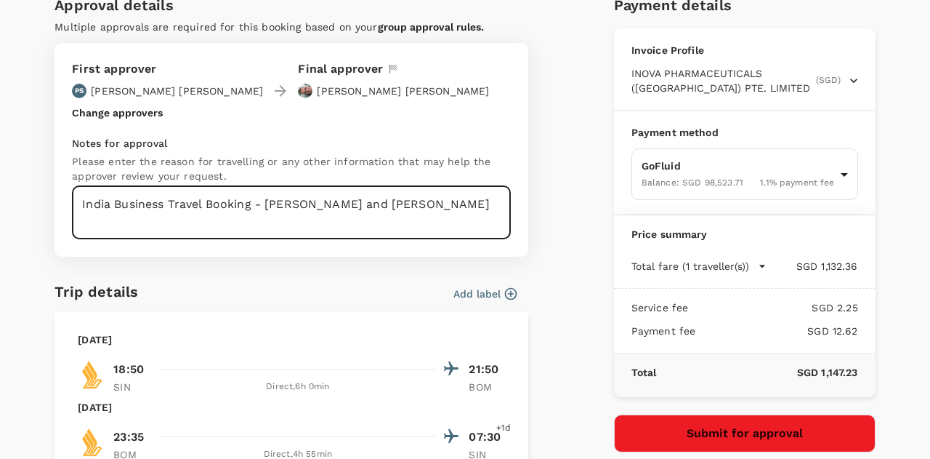
drag, startPoint x: 331, startPoint y: 204, endPoint x: 267, endPoint y: 209, distance: 64.1
click at [267, 209] on textarea "India Business Travel Booking - Cecile and Yon Sen" at bounding box center [291, 212] width 439 height 53
click at [505, 206] on div "First approver PS Philip Narayan Sami Final approver Paul Smith Change approver…" at bounding box center [292, 150] width 474 height 214
click at [264, 206] on textarea "India Business Travel Booking - Yon Sen" at bounding box center [291, 212] width 439 height 53
type textarea "India Business Travel Booking - Ng Yon Sen"
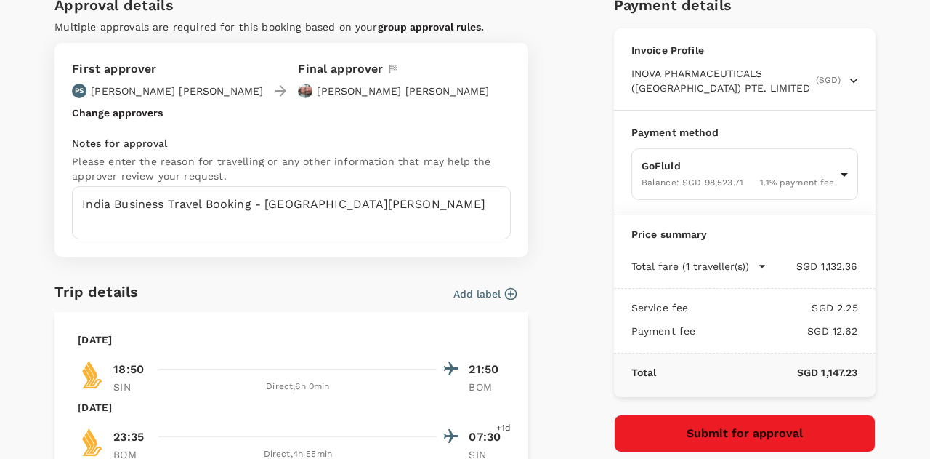
click at [573, 168] on div "Approval details Multiple approvals are required for this booking based on your…" at bounding box center [459, 353] width 832 height 743
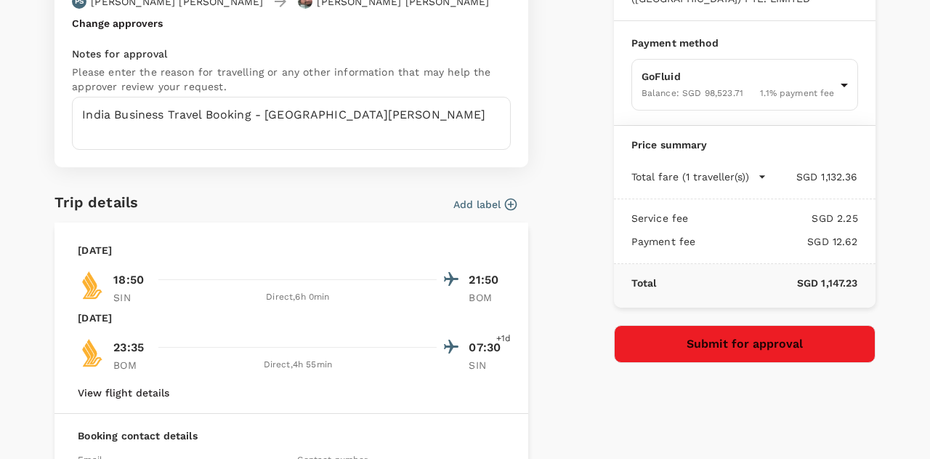
scroll to position [185, 0]
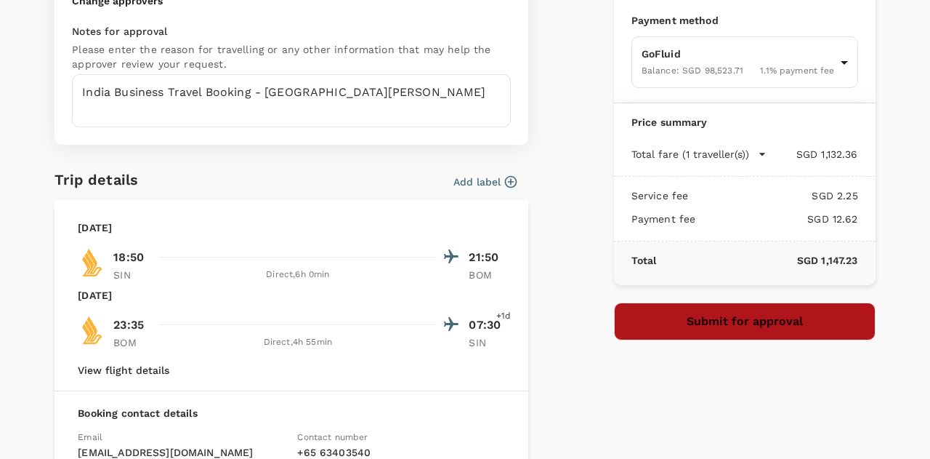
click at [762, 323] on button "Submit for approval" at bounding box center [745, 321] width 262 height 38
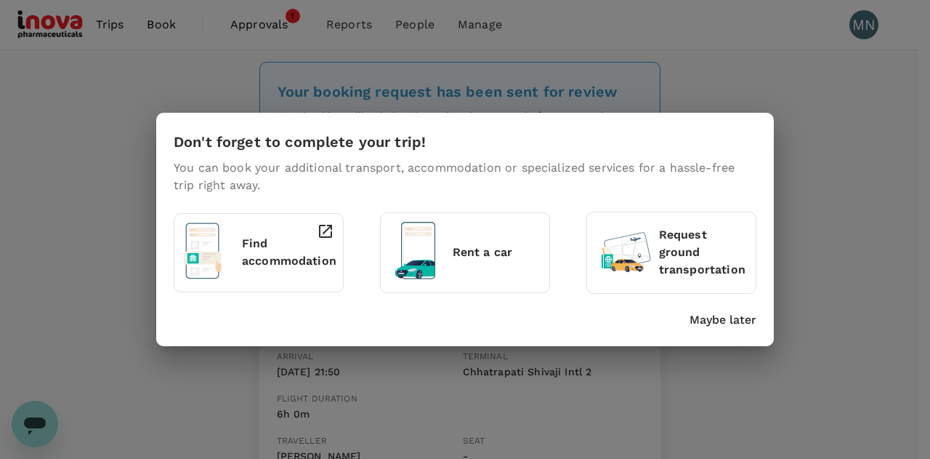
click at [711, 323] on p "Maybe later" at bounding box center [723, 319] width 67 height 17
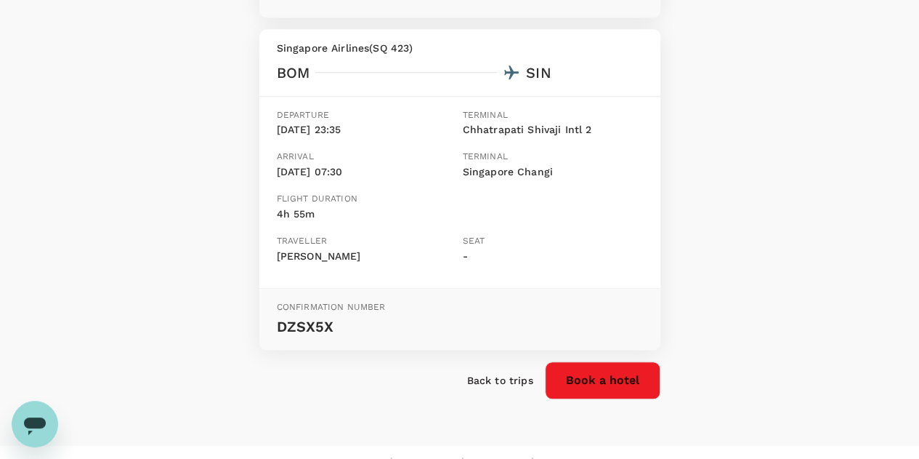
scroll to position [554, 0]
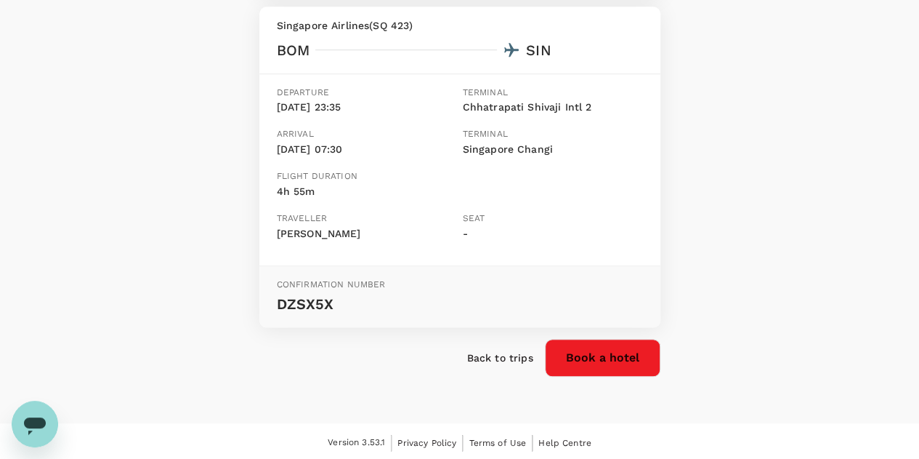
click at [619, 355] on button "Book a hotel" at bounding box center [603, 358] width 116 height 38
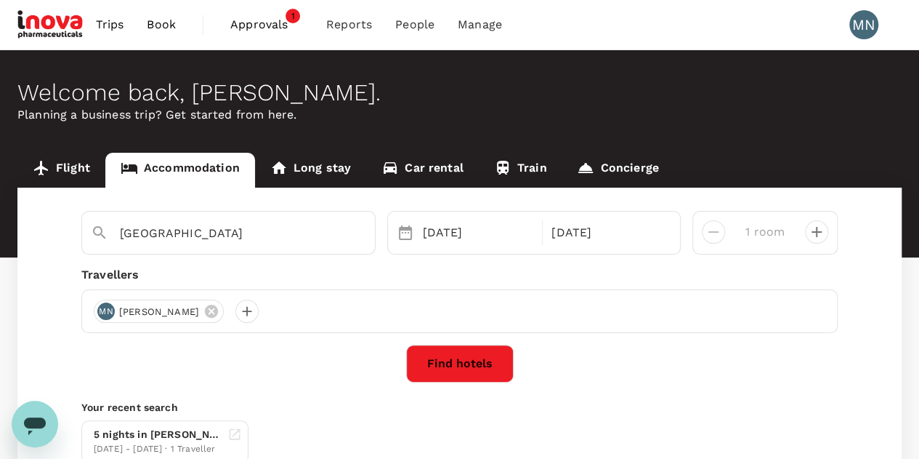
type input "Itc Maratha"
click at [577, 225] on div "[DATE]" at bounding box center [607, 232] width 123 height 29
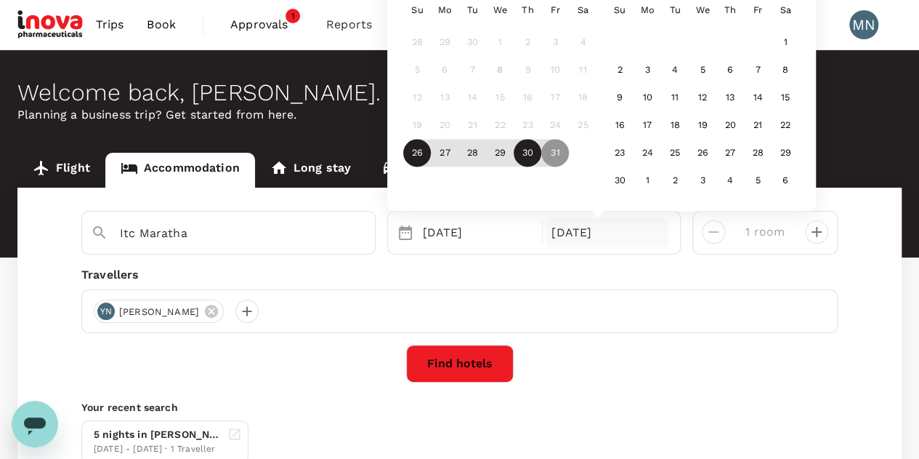
click at [531, 154] on div "30" at bounding box center [528, 154] width 28 height 28
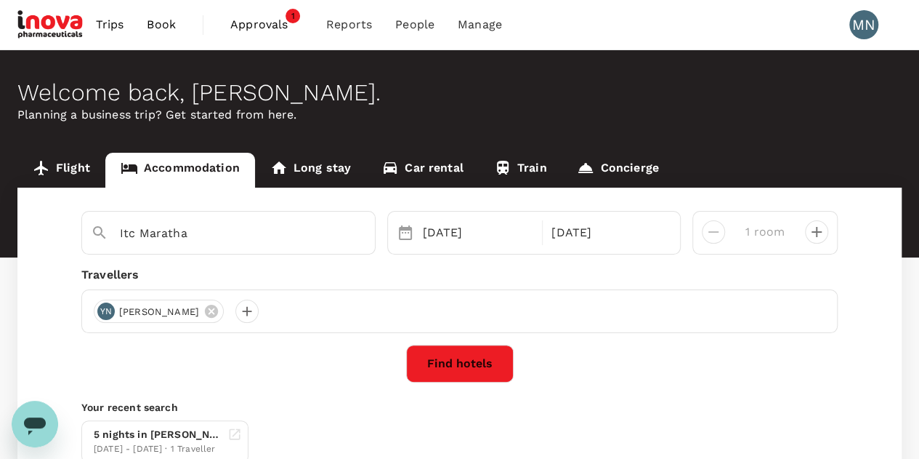
click at [483, 368] on button "Find hotels" at bounding box center [460, 363] width 108 height 38
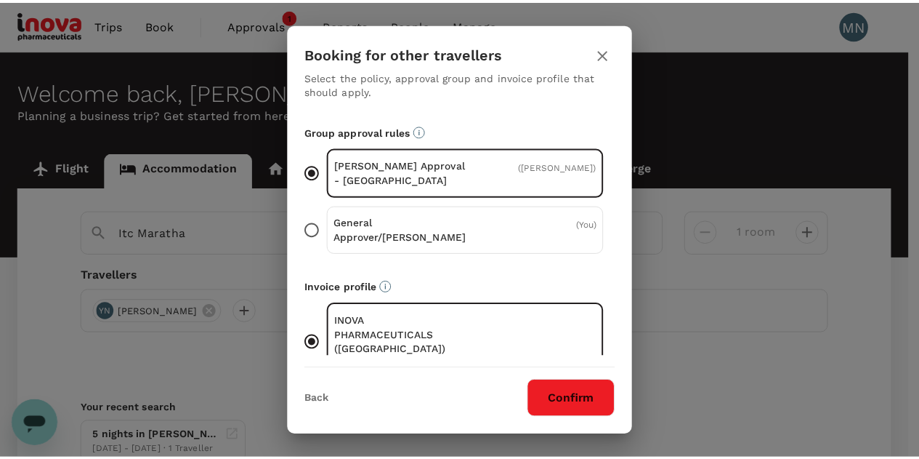
scroll to position [99, 0]
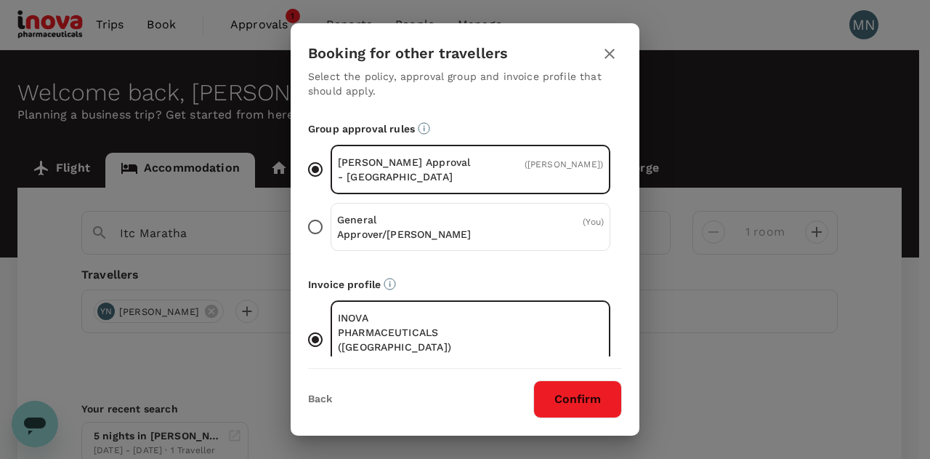
click at [589, 406] on button "Confirm" at bounding box center [577, 399] width 89 height 38
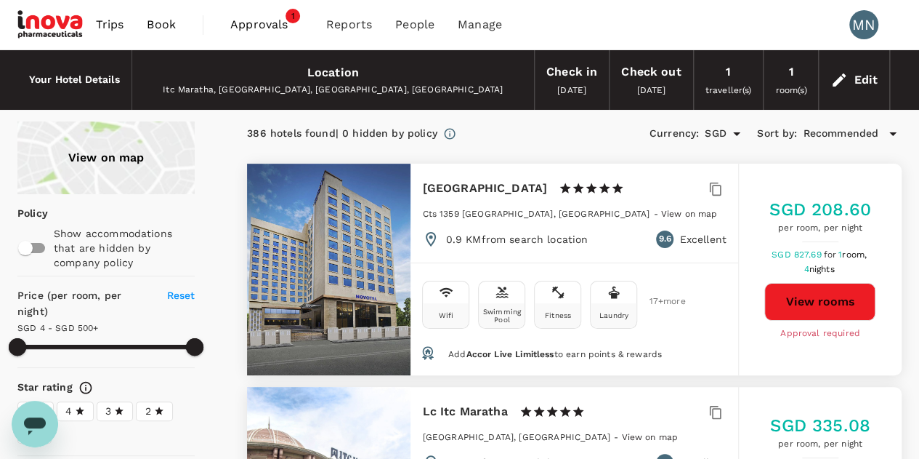
type input "499.32"
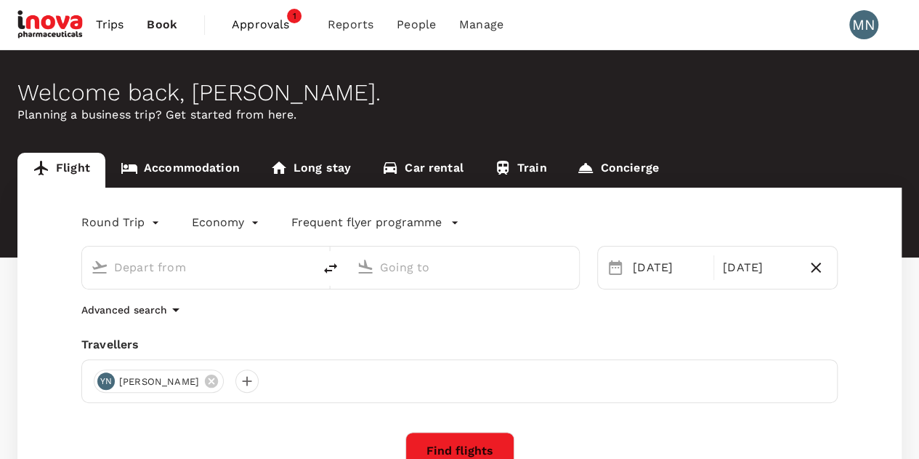
type input "Singapore Changi (SIN)"
type input "Chhatrapati Shivaji Intl (BOM)"
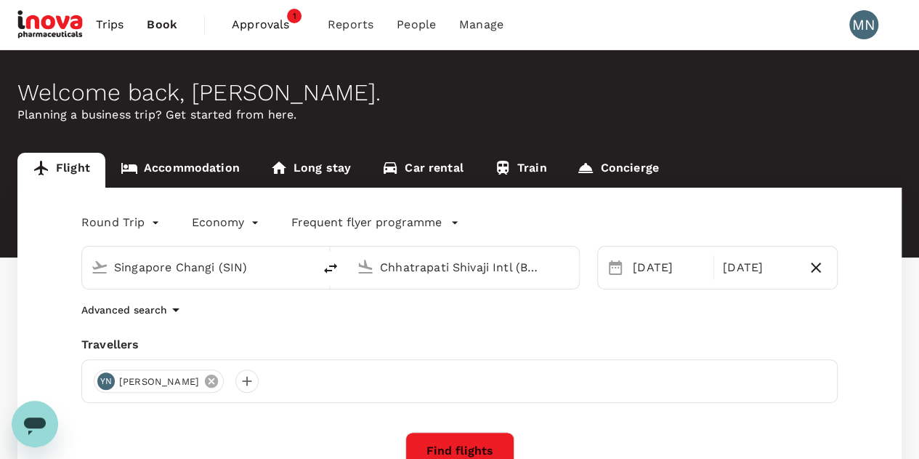
click at [205, 380] on icon at bounding box center [211, 380] width 13 height 13
click at [112, 382] on div at bounding box center [105, 380] width 23 height 23
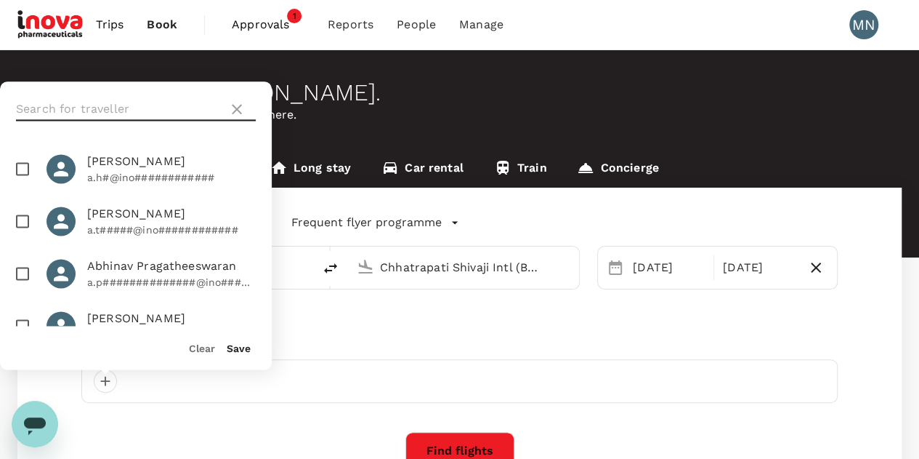
click at [128, 110] on input "text" at bounding box center [119, 108] width 206 height 23
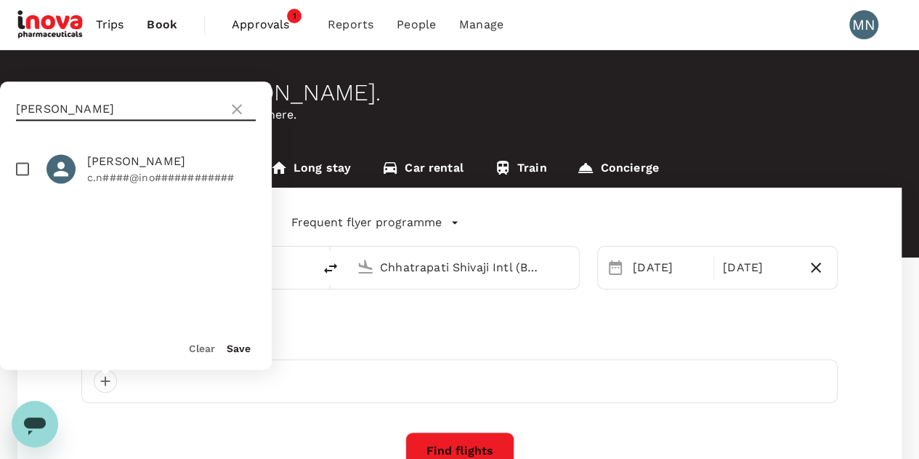
type input "[PERSON_NAME]"
drag, startPoint x: 103, startPoint y: 166, endPoint x: 128, endPoint y: 181, distance: 28.7
click at [105, 166] on span "[PERSON_NAME]" at bounding box center [171, 161] width 169 height 17
checkbox input "true"
click at [245, 352] on button "Save" at bounding box center [239, 348] width 24 height 12
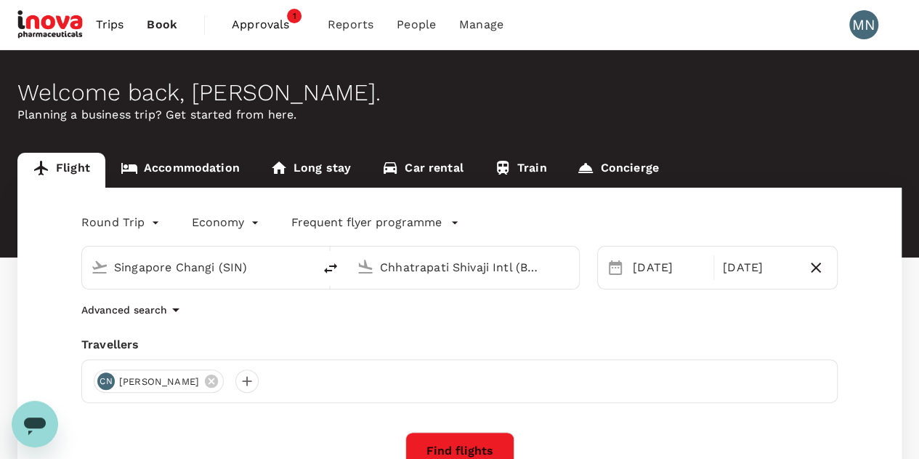
click at [516, 265] on input "Chhatrapati Shivaji Intl (BOM)" at bounding box center [464, 267] width 169 height 23
click at [490, 304] on div "Advanced search" at bounding box center [459, 309] width 757 height 17
click at [488, 441] on button "Find flights" at bounding box center [460, 451] width 109 height 38
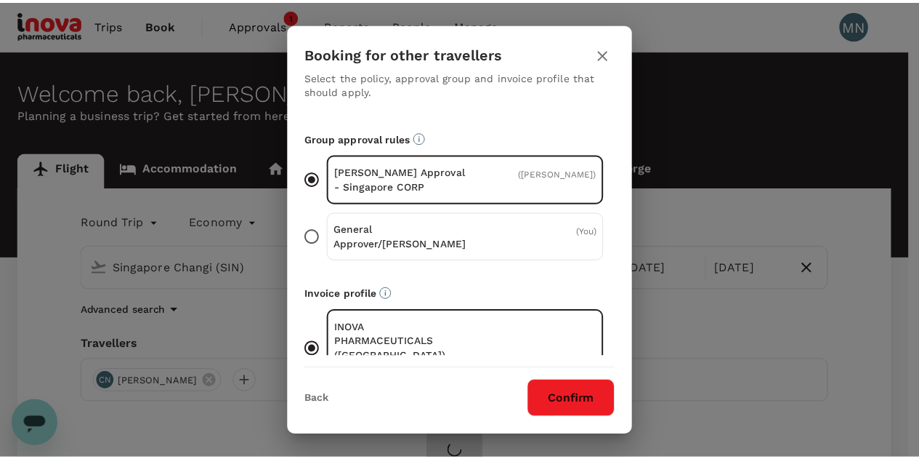
scroll to position [99, 0]
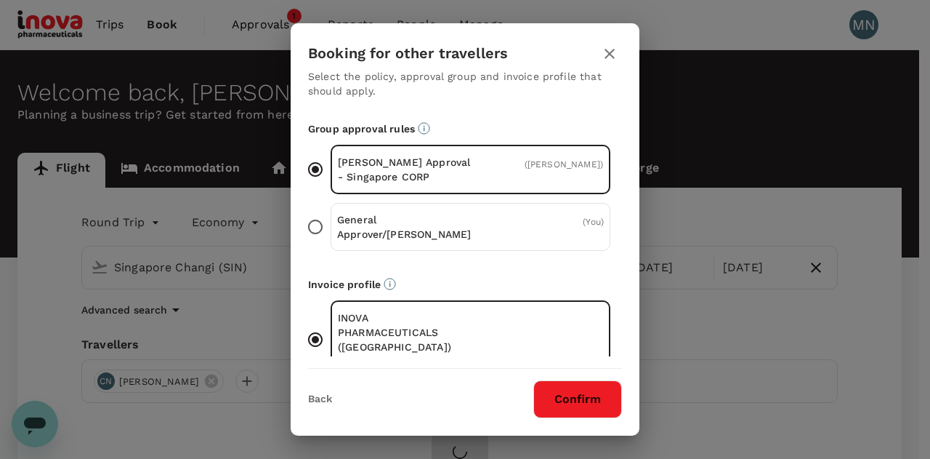
click at [590, 400] on button "Confirm" at bounding box center [577, 399] width 89 height 38
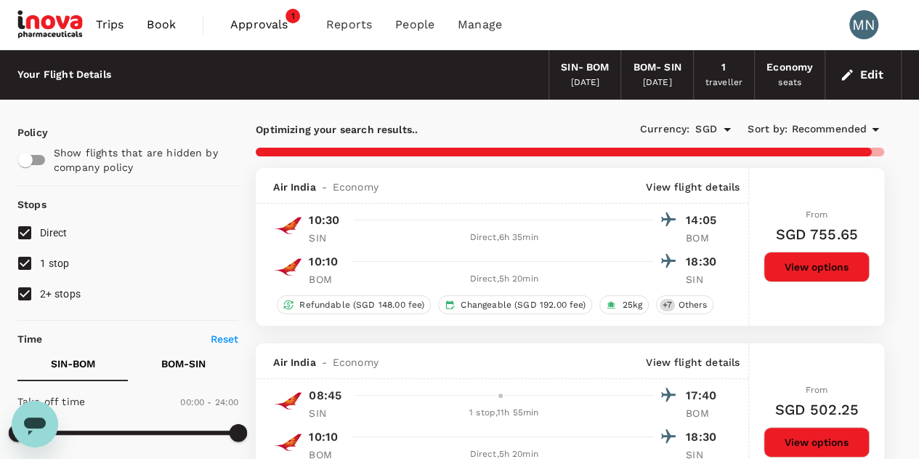
type input "2040"
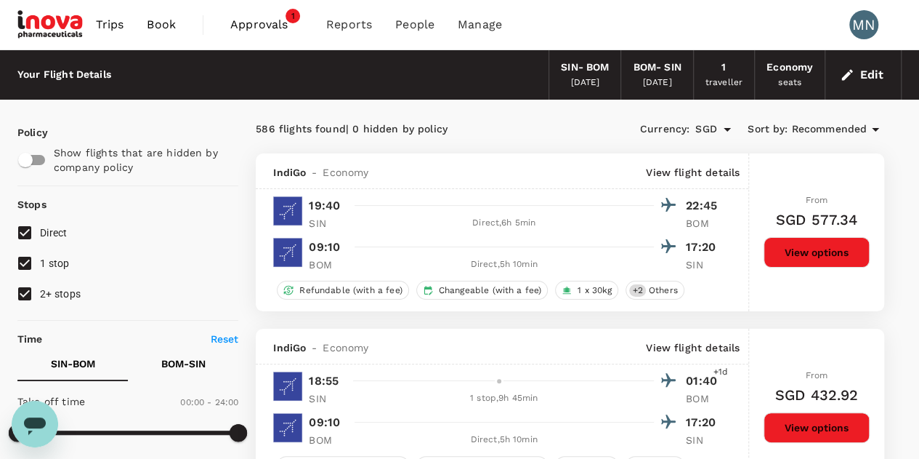
click at [29, 262] on input "1 stop" at bounding box center [24, 263] width 31 height 31
checkbox input "false"
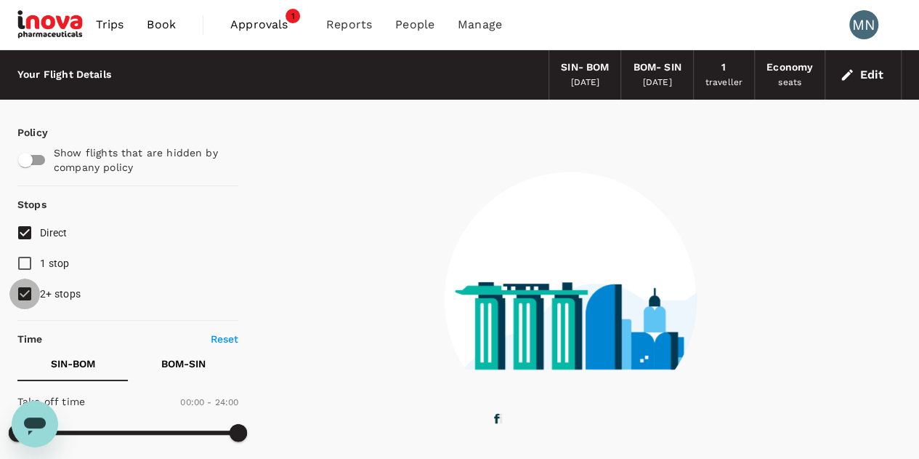
click at [18, 296] on input "2+ stops" at bounding box center [24, 293] width 31 height 31
checkbox input "false"
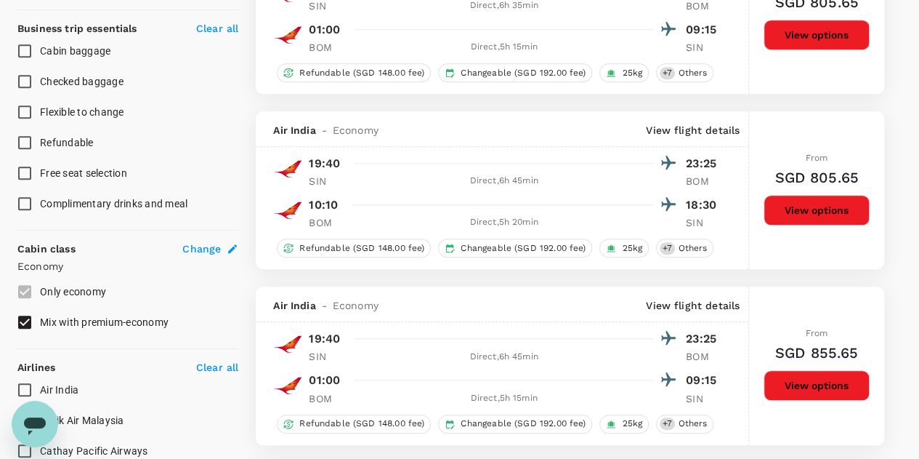
scroll to position [581, 0]
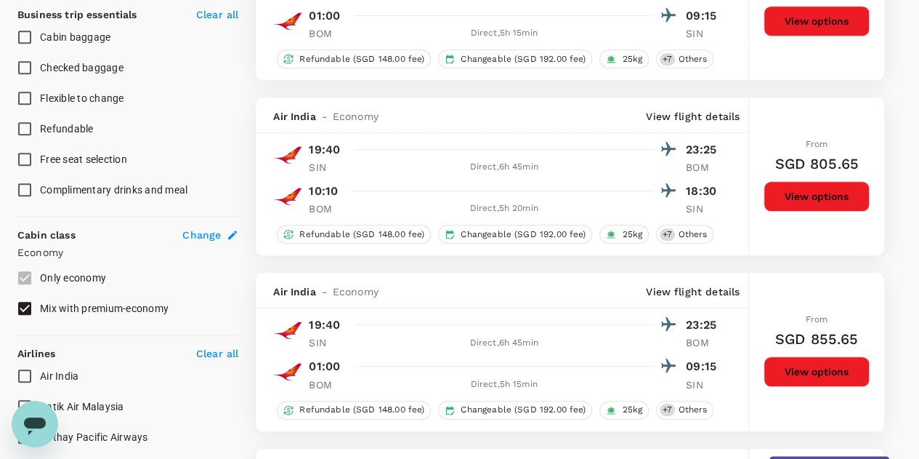
click at [29, 305] on input "Mix with premium-economy" at bounding box center [24, 308] width 31 height 31
checkbox input "false"
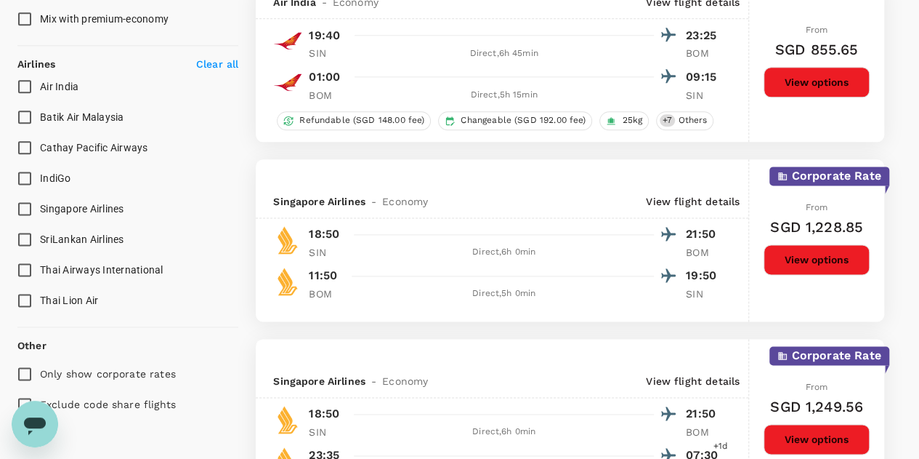
scroll to position [872, 0]
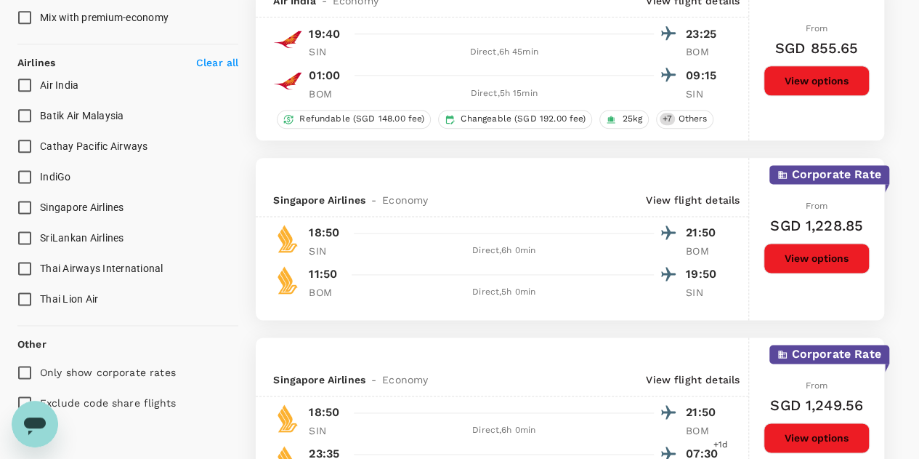
click at [100, 204] on span "Singapore Airlines" at bounding box center [82, 207] width 84 height 12
click at [40, 204] on input "Singapore Airlines" at bounding box center [24, 207] width 31 height 31
checkbox input "true"
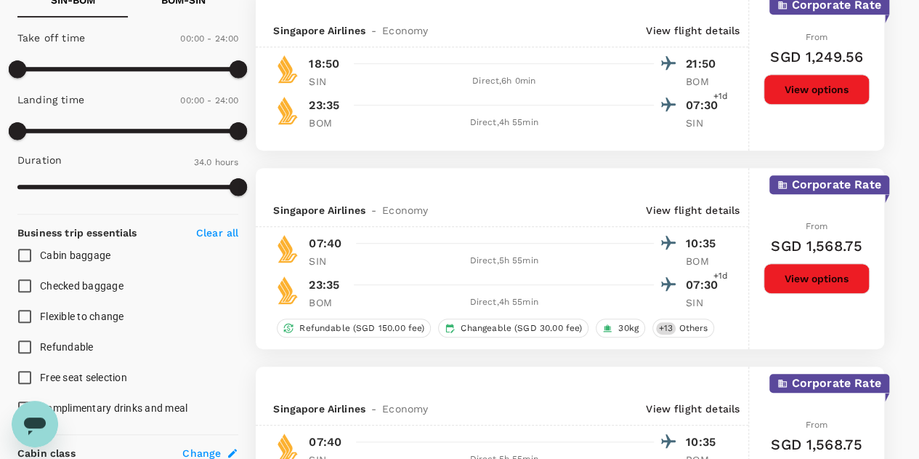
scroll to position [291, 0]
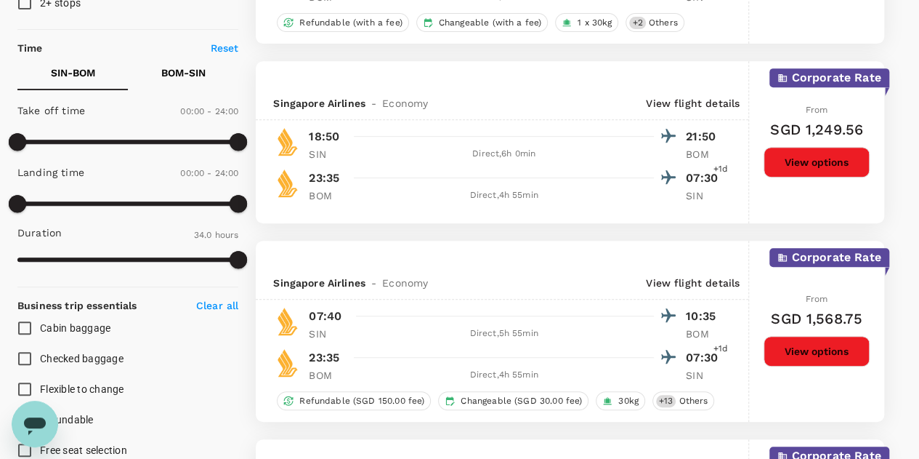
click at [830, 157] on button "View options" at bounding box center [817, 162] width 106 height 31
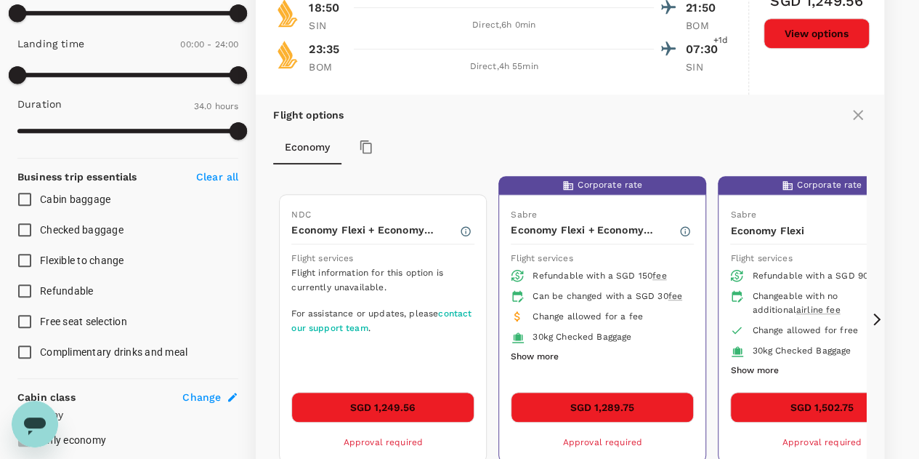
scroll to position [496, 0]
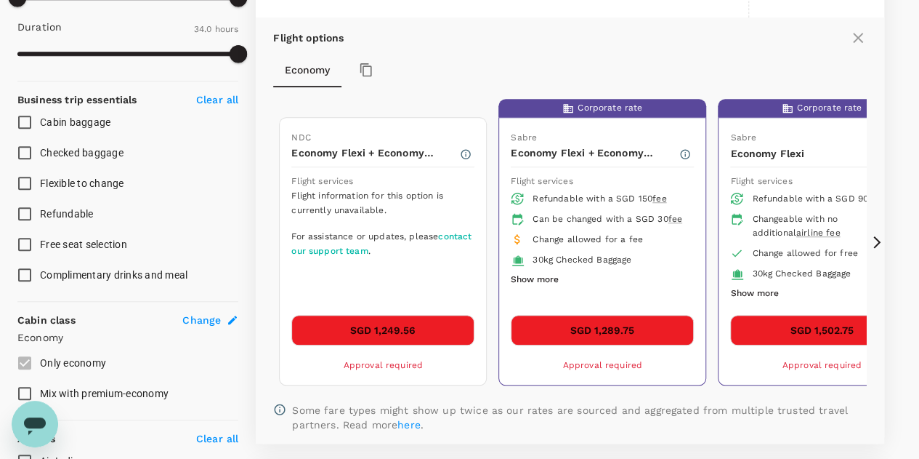
click at [356, 331] on button "SGD 1,249.56" at bounding box center [382, 330] width 183 height 31
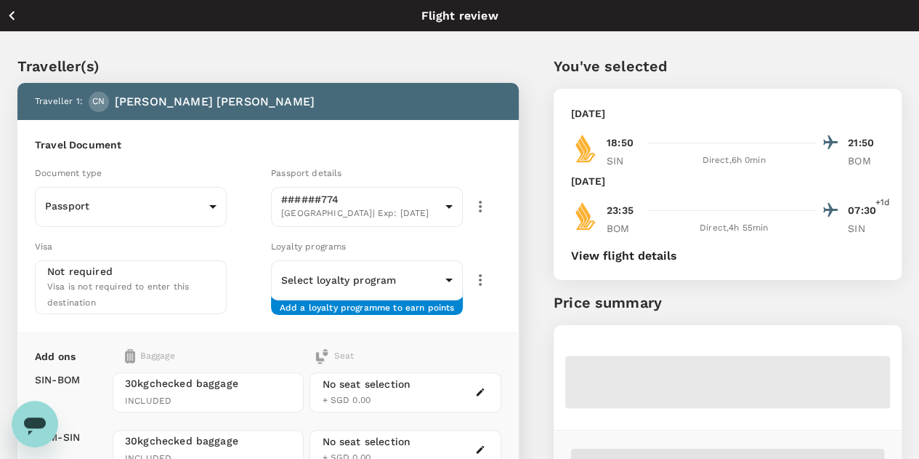
click at [18, 12] on icon "button" at bounding box center [12, 16] width 18 height 18
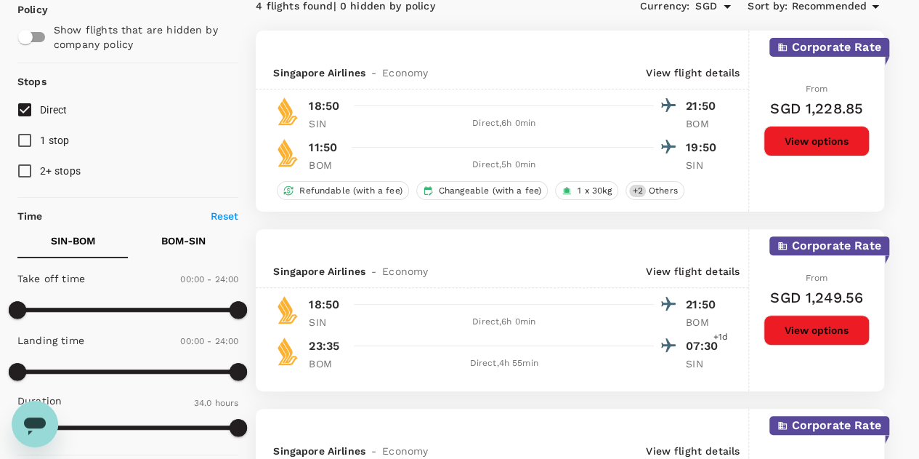
scroll to position [145, 0]
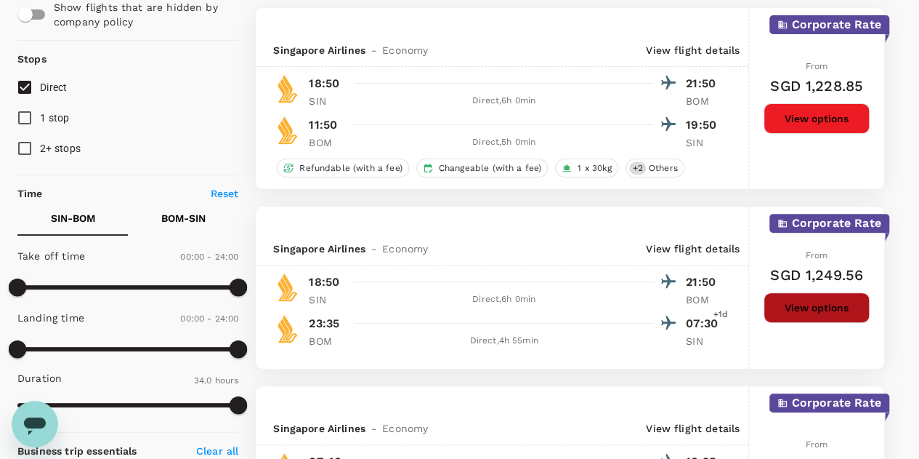
click at [785, 310] on button "View options" at bounding box center [817, 307] width 106 height 31
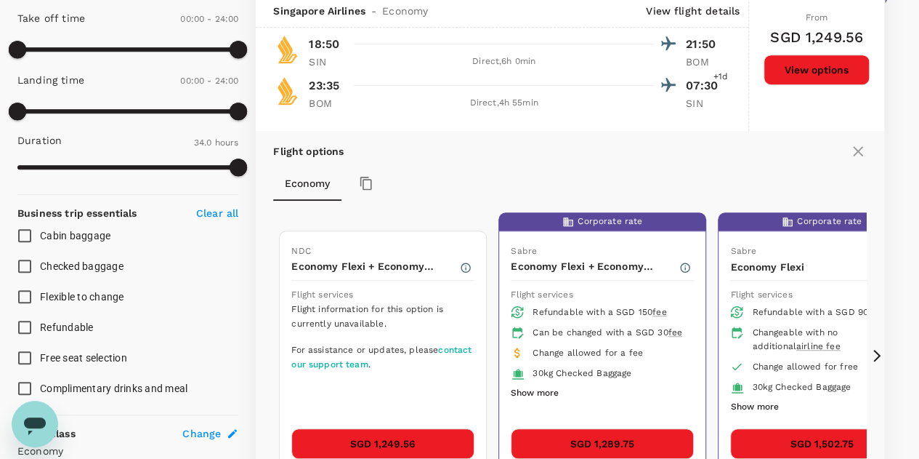
scroll to position [424, 0]
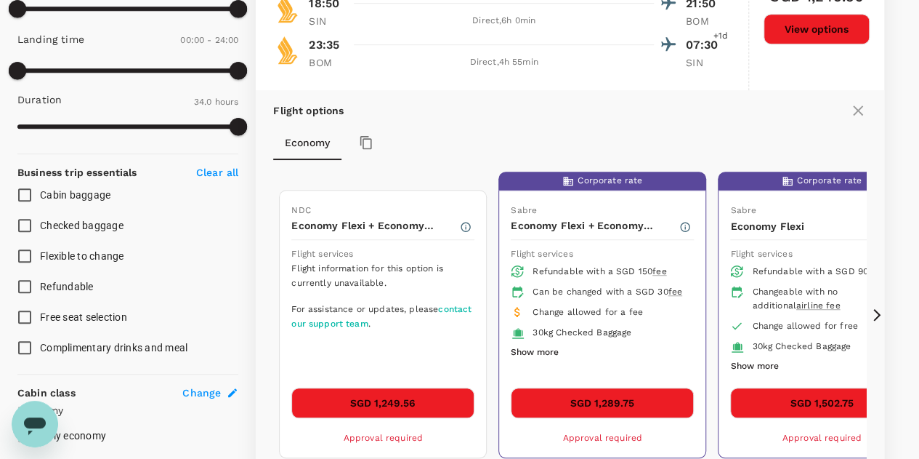
click at [588, 399] on button "SGD 1,289.75" at bounding box center [602, 402] width 183 height 31
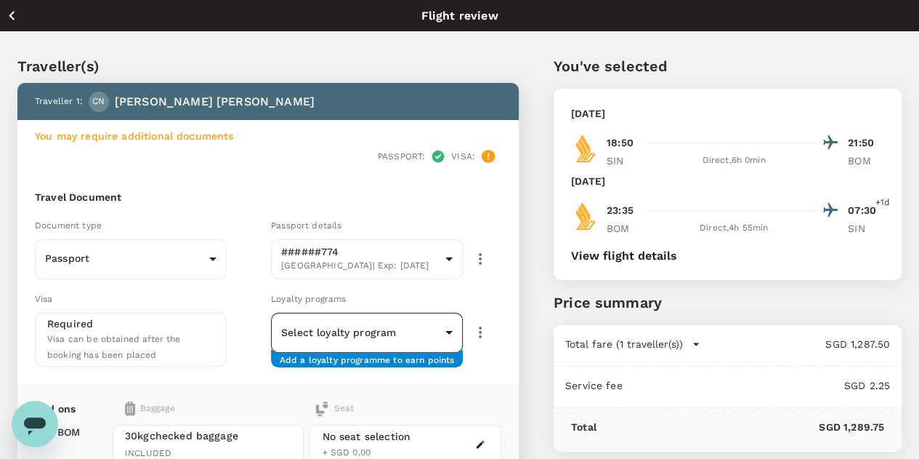
click at [396, 310] on body "Back to flight results Flight review Traveller(s) Traveller 1 : CN Cecile Niess…" at bounding box center [459, 374] width 919 height 749
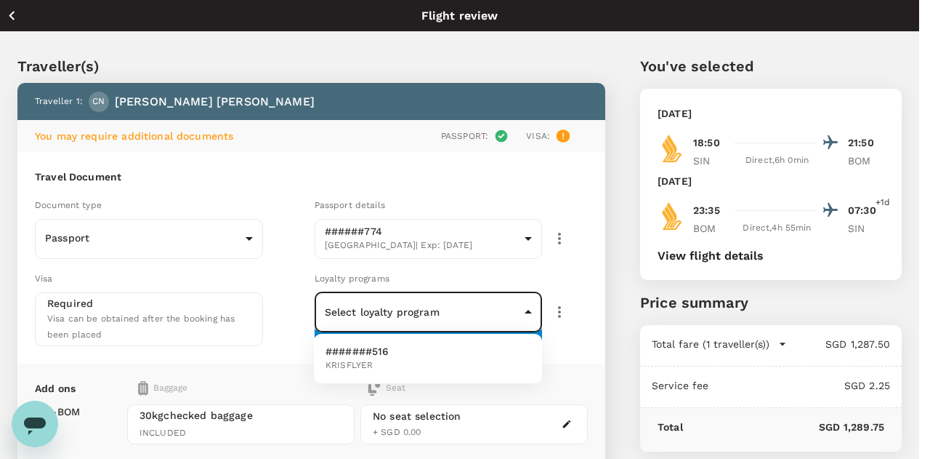
click at [391, 355] on li "#######516 KRISFLYER" at bounding box center [428, 358] width 228 height 38
type input "aee69b5d-dda3-4d18-a83a-c9e68ef30f7f"
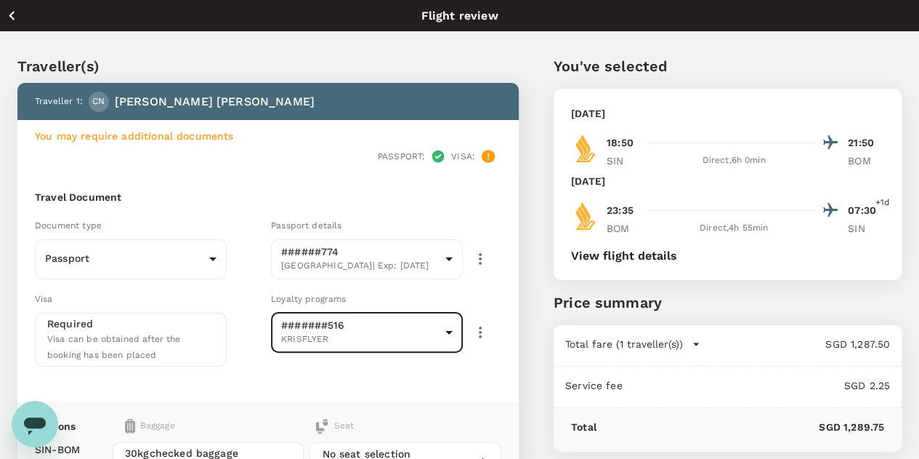
click at [501, 312] on div "#######516 KRISFLYER aee69b5d-dda3-4d18-a83a-c9e68ef30f7f ​" at bounding box center [386, 332] width 230 height 40
click at [615, 149] on div "You've selected Sunday, 26 Oct 2025 18:50 21:50 SIN Direct , 6h 0min BOM Thursd…" at bounding box center [710, 373] width 383 height 706
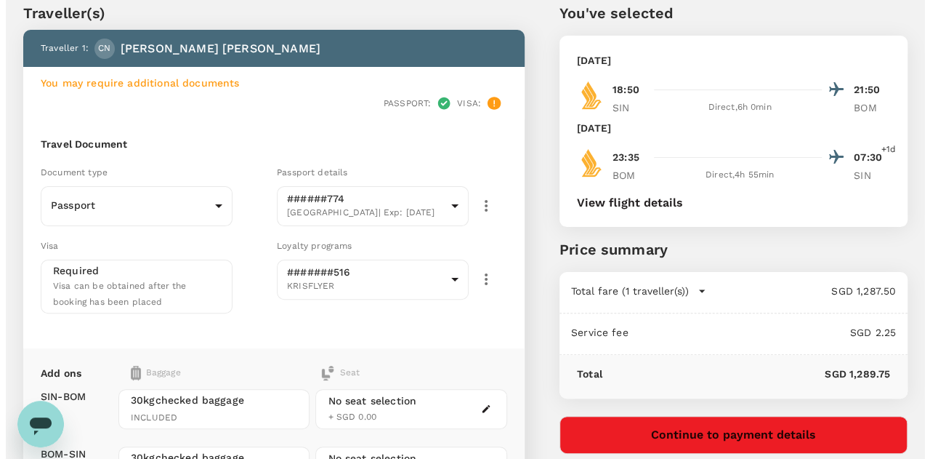
scroll to position [73, 0]
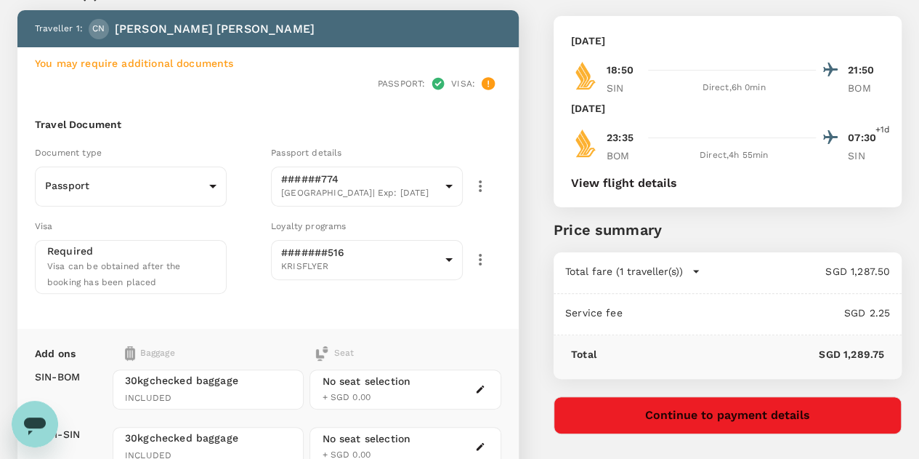
click at [677, 178] on button "View flight details" at bounding box center [624, 183] width 106 height 13
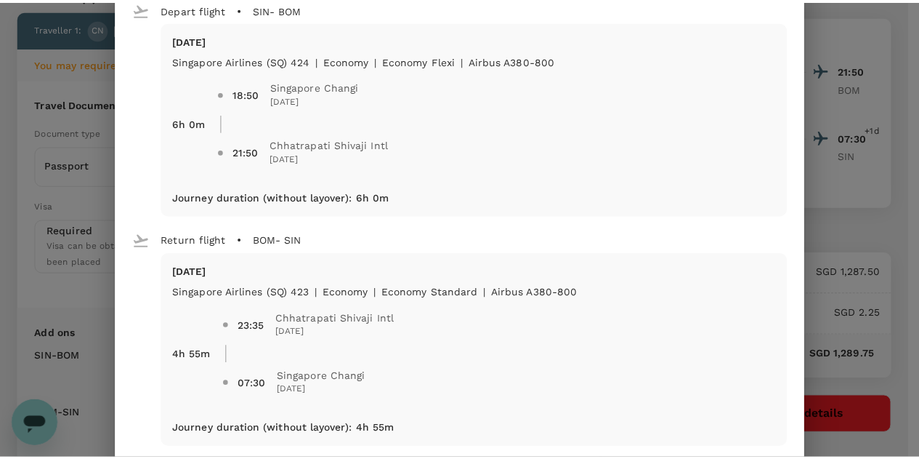
scroll to position [0, 0]
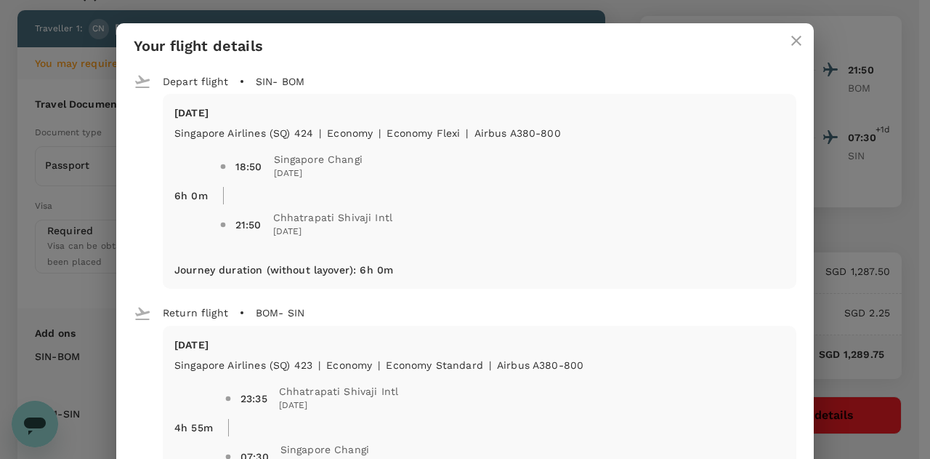
click at [792, 39] on icon "close" at bounding box center [796, 41] width 10 height 10
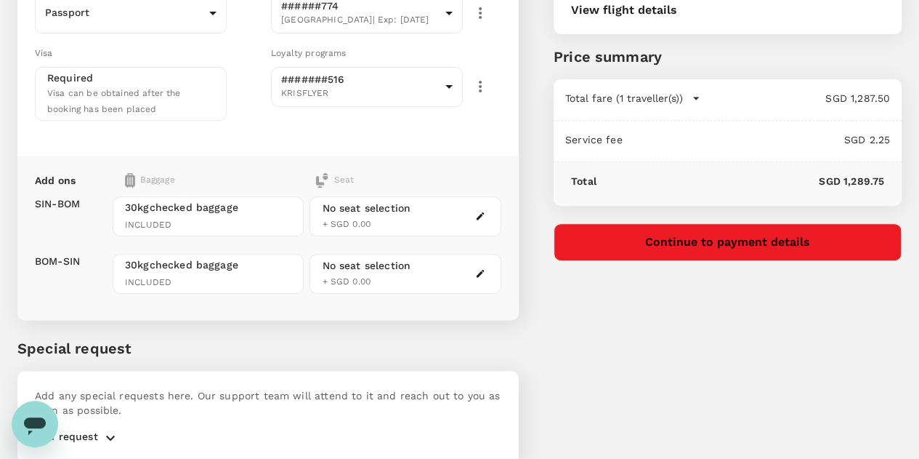
scroll to position [266, 0]
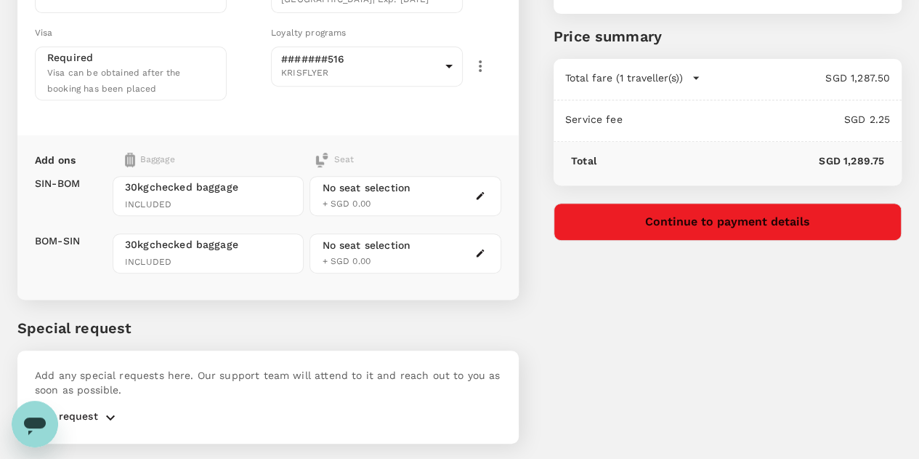
click at [92, 408] on p "Add request" at bounding box center [66, 416] width 63 height 17
click at [102, 408] on button "button" at bounding box center [110, 416] width 25 height 17
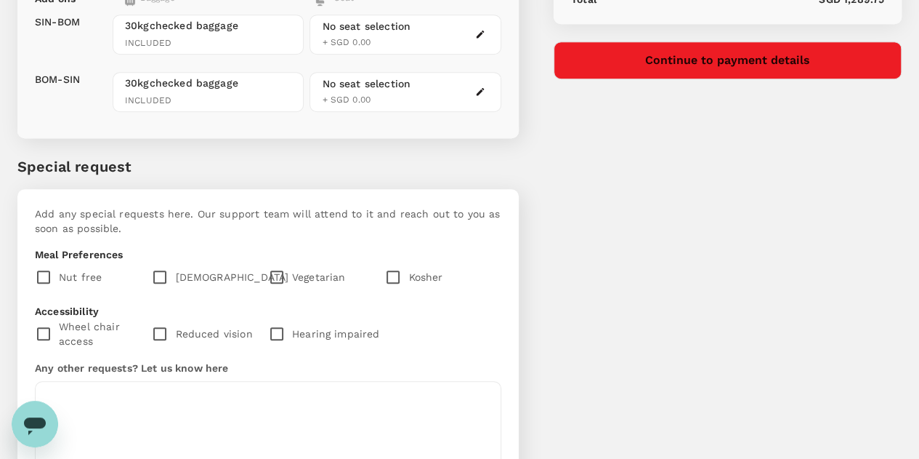
scroll to position [498, 0]
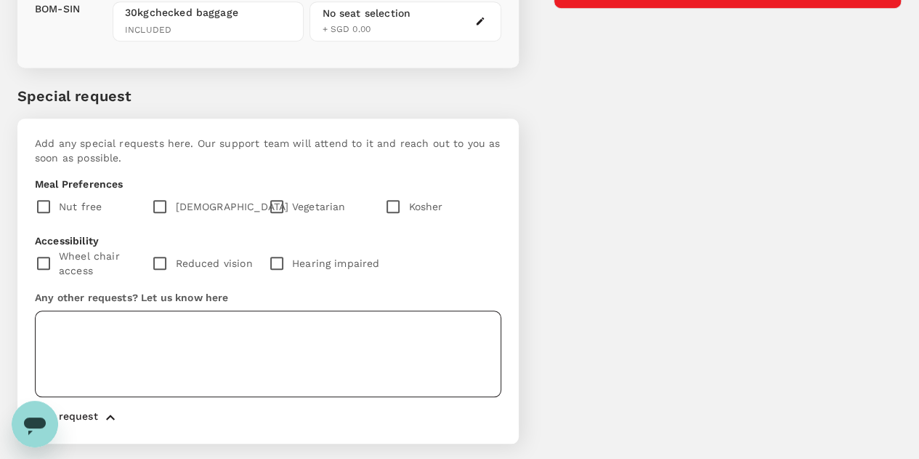
click at [153, 310] on textarea at bounding box center [268, 353] width 467 height 86
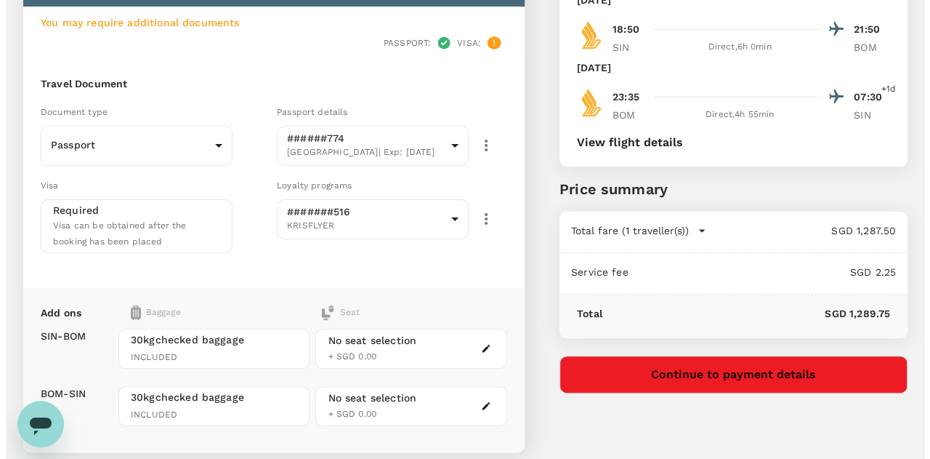
scroll to position [134, 0]
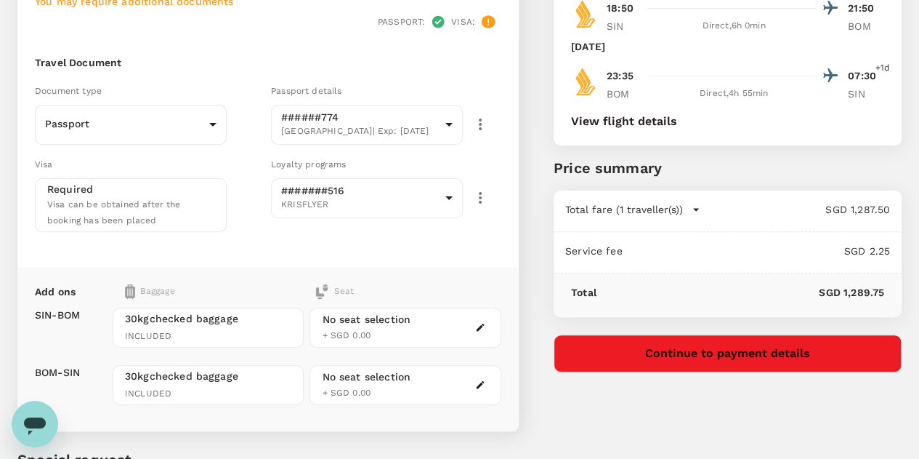
type textarea "Please select an aisle or window seat. Thank you."
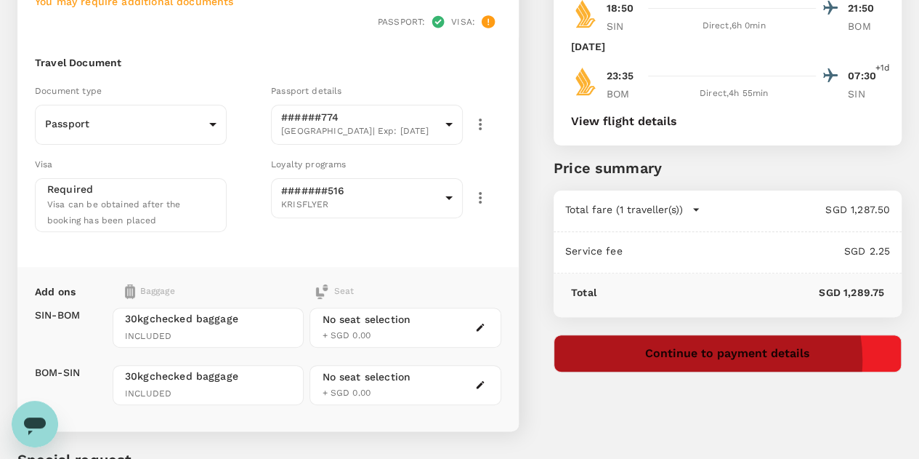
click at [793, 358] on button "Continue to payment details" at bounding box center [728, 353] width 348 height 38
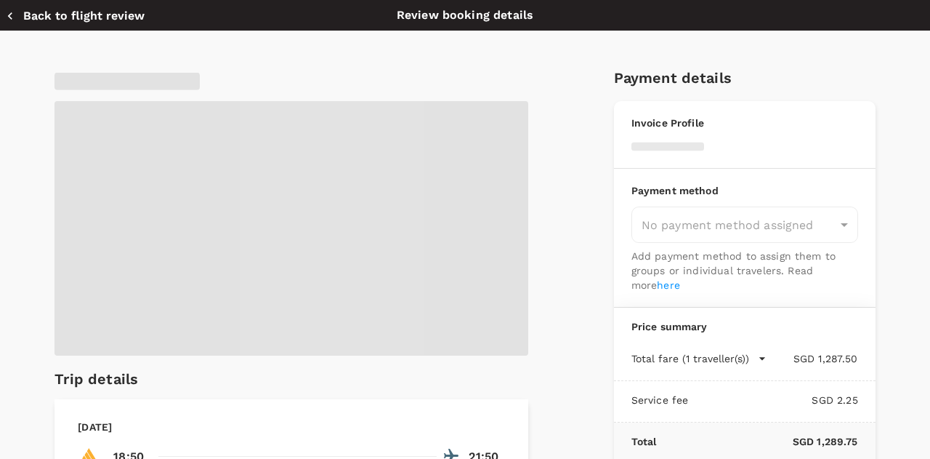
type input "9e677c2c-1b51-4fb9-8b8e-e61d94c42ce6"
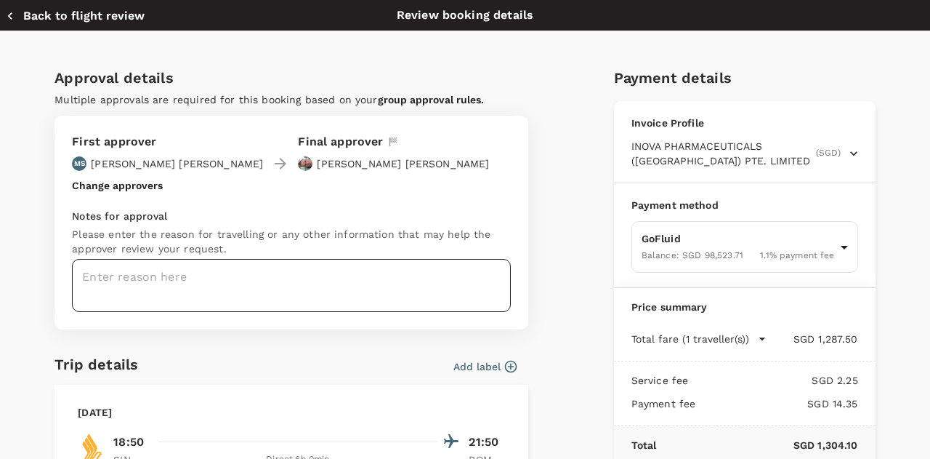
scroll to position [73, 0]
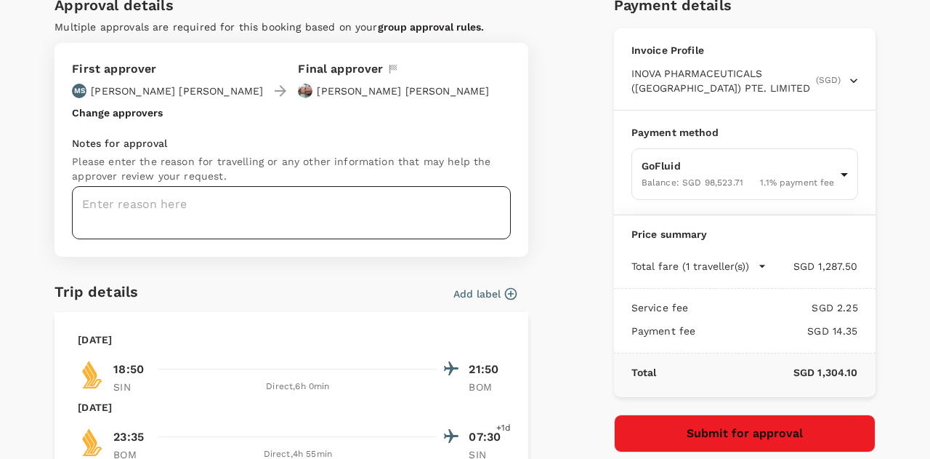
click at [177, 209] on textarea at bounding box center [291, 212] width 439 height 53
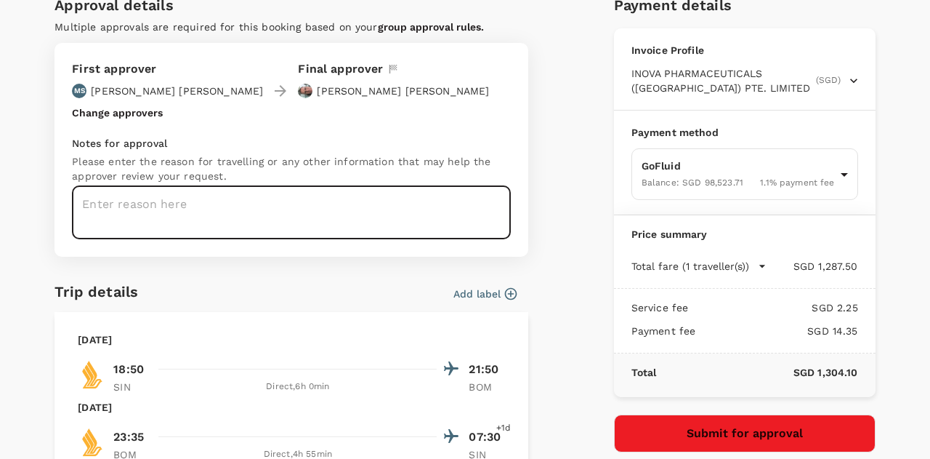
paste textarea "India Business Travel Booking - Cecile"
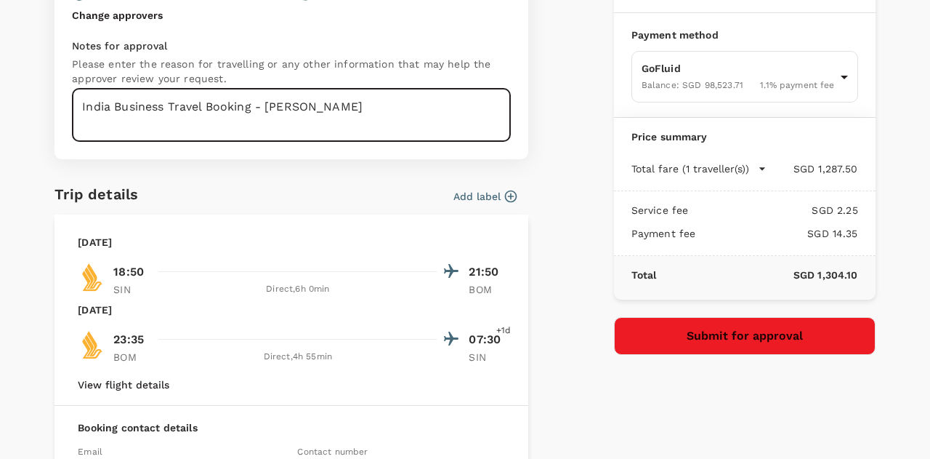
scroll to position [218, 0]
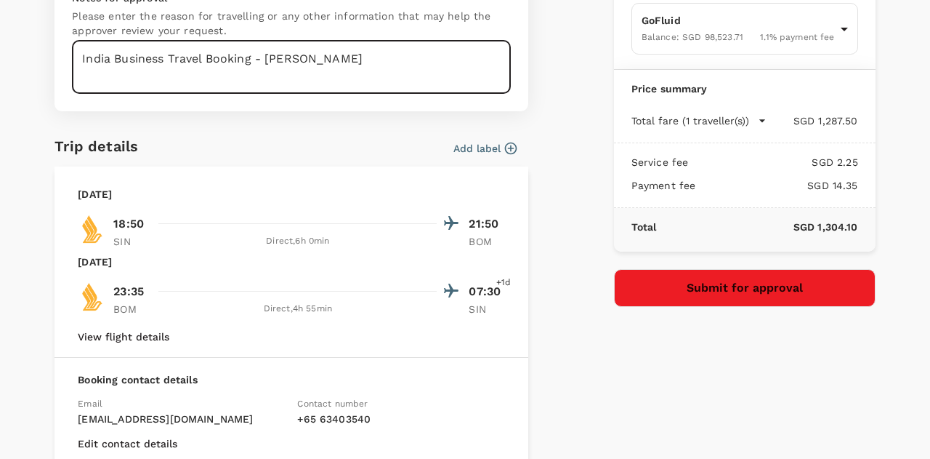
type textarea "India Business Travel Booking - Cecile Niess"
click at [780, 290] on button "Submit for approval" at bounding box center [745, 288] width 262 height 38
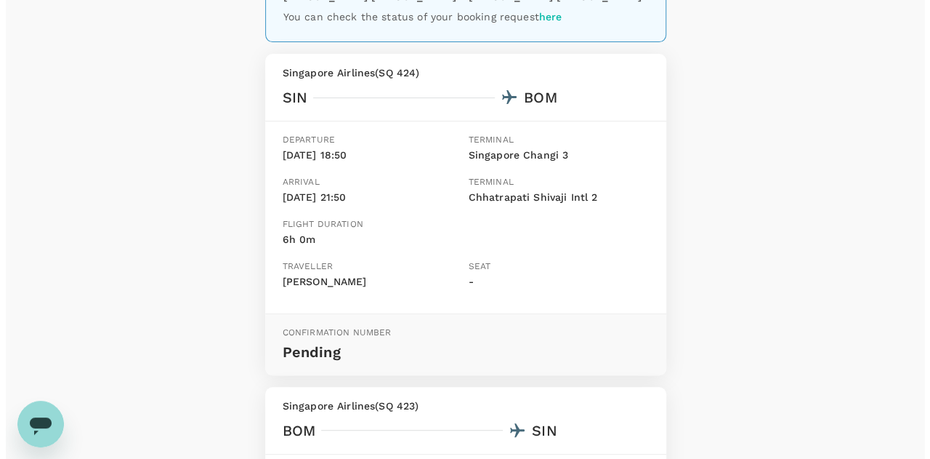
scroll to position [218, 0]
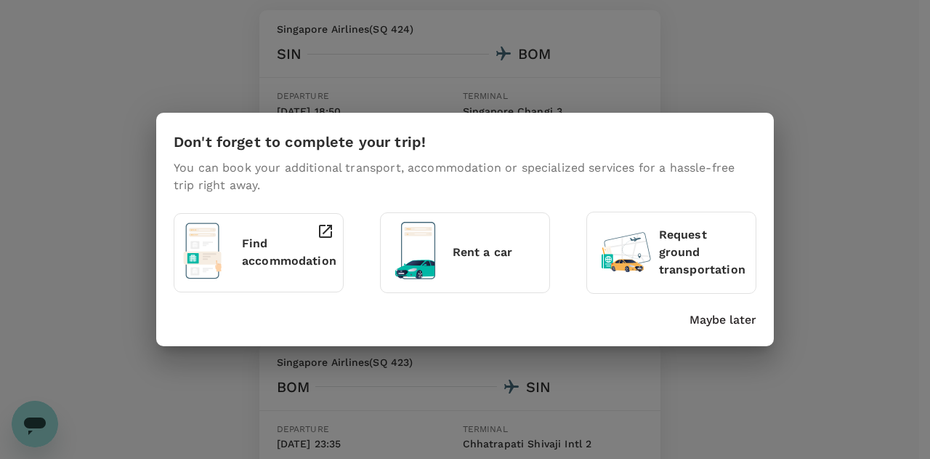
click at [301, 264] on p "Find accommodation" at bounding box center [289, 252] width 94 height 35
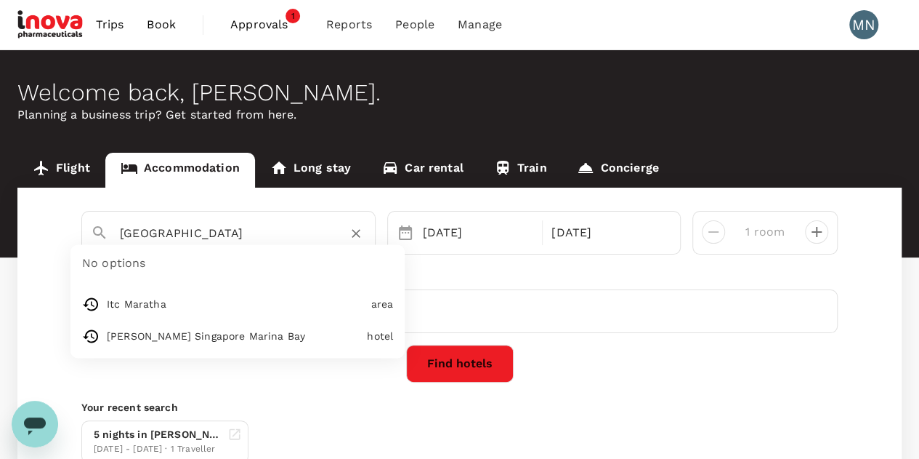
click at [223, 234] on input "[GEOGRAPHIC_DATA]" at bounding box center [223, 233] width 206 height 23
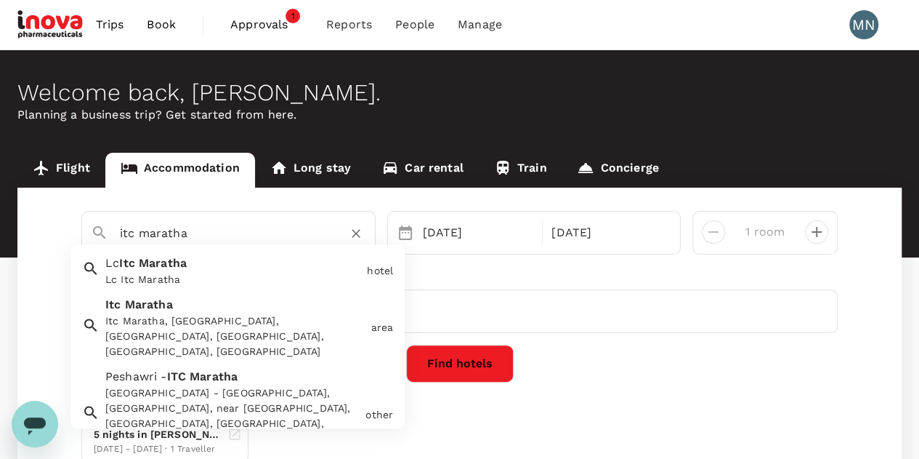
click at [228, 314] on div "Itc Maratha, [GEOGRAPHIC_DATA], [GEOGRAPHIC_DATA], [GEOGRAPHIC_DATA], [GEOGRAPH…" at bounding box center [234, 337] width 259 height 46
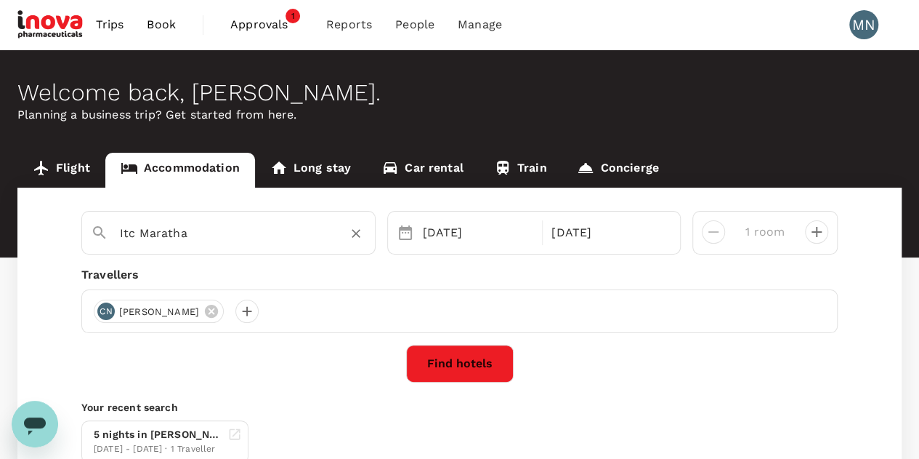
type input "Itc Maratha"
click at [455, 360] on button "Find hotels" at bounding box center [460, 363] width 108 height 38
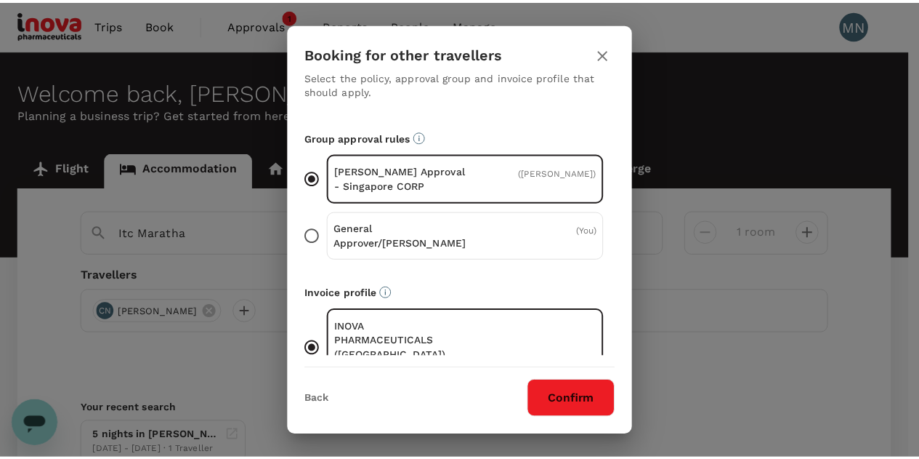
scroll to position [99, 0]
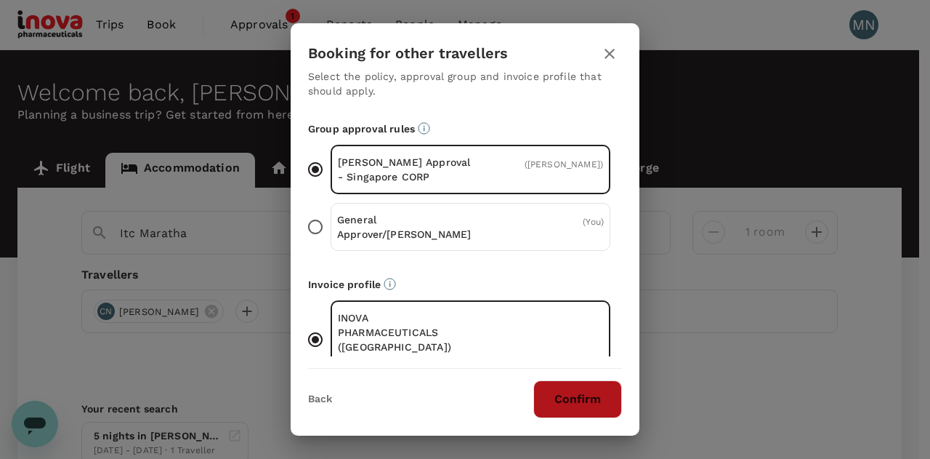
click at [598, 390] on button "Confirm" at bounding box center [577, 399] width 89 height 38
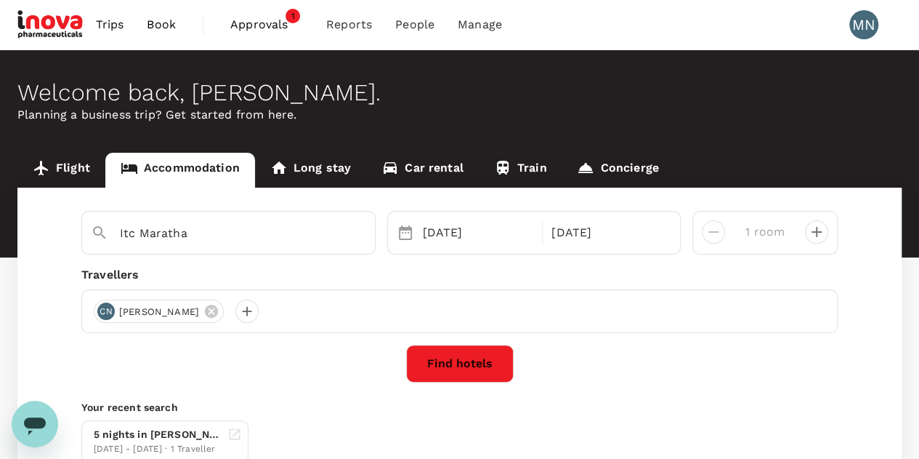
click at [446, 367] on button "Find hotels" at bounding box center [460, 363] width 108 height 38
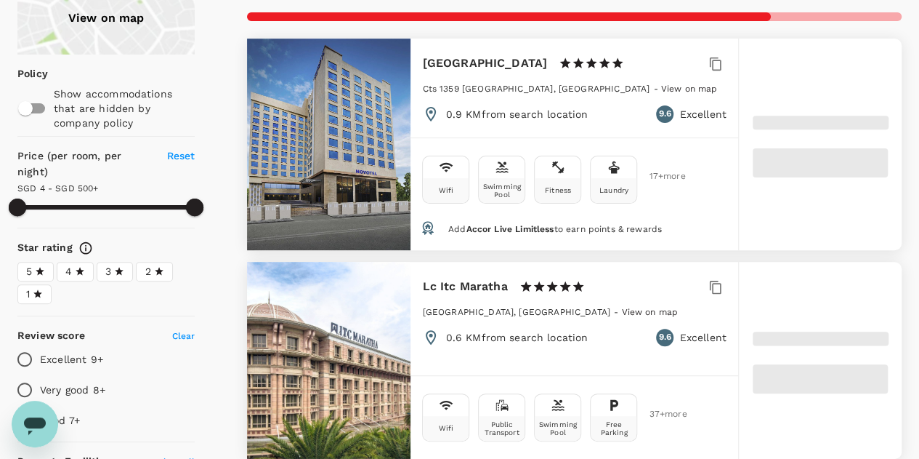
scroll to position [145, 0]
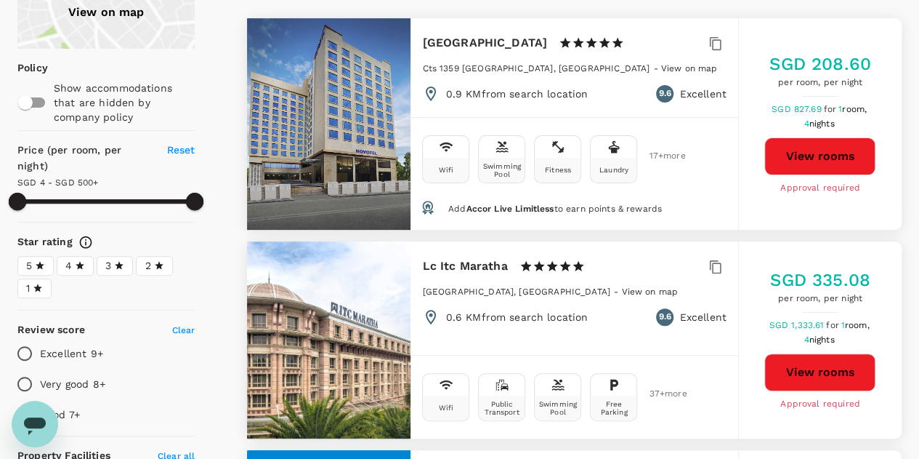
click at [798, 366] on button "View rooms" at bounding box center [820, 372] width 111 height 38
type input "499.32"
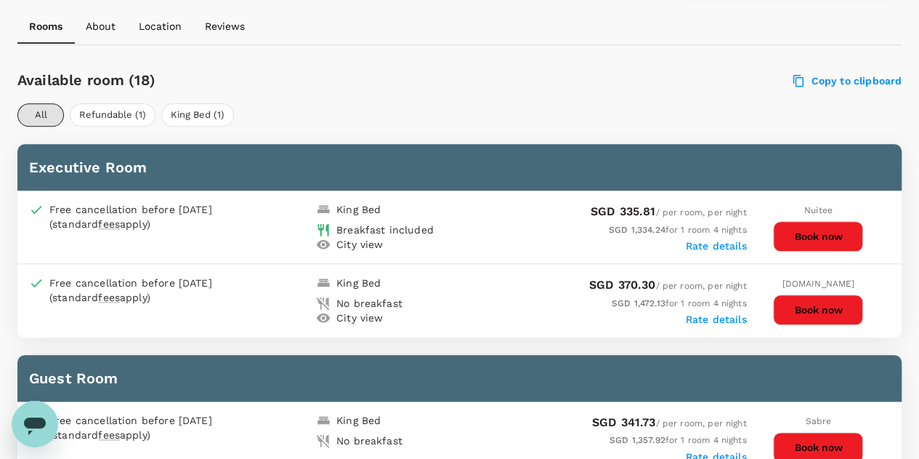
scroll to position [654, 0]
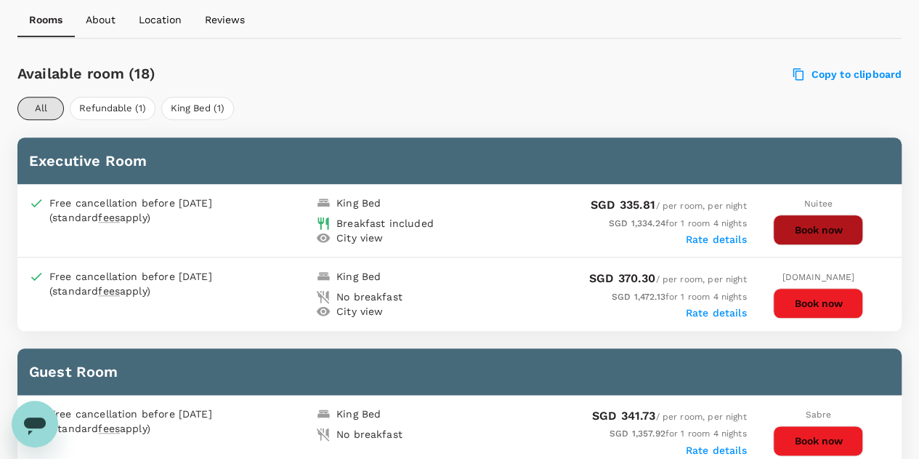
click at [820, 228] on button "Book now" at bounding box center [818, 229] width 90 height 31
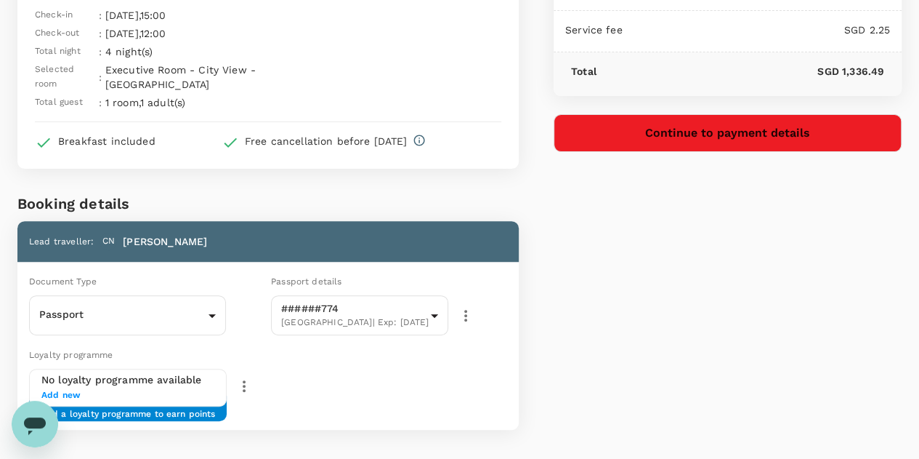
scroll to position [145, 0]
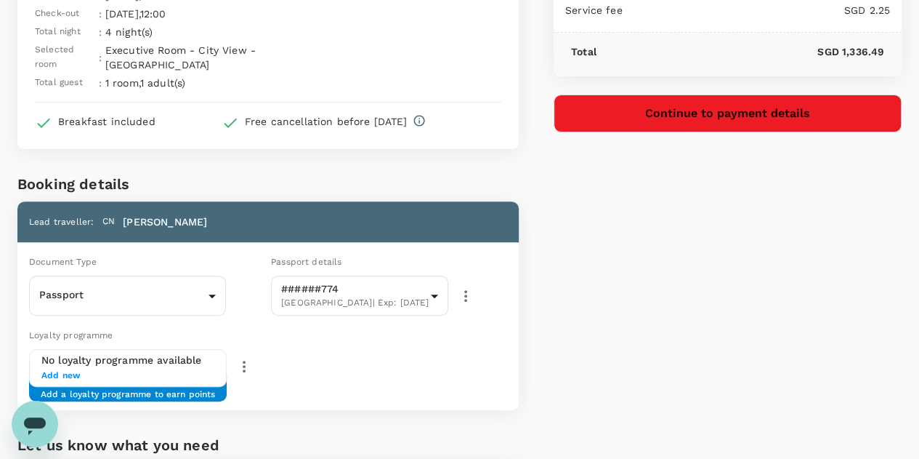
click at [407, 352] on div "Loyalty programme No loyalty programme available Add new Add a loyalty programm…" at bounding box center [265, 365] width 507 height 89
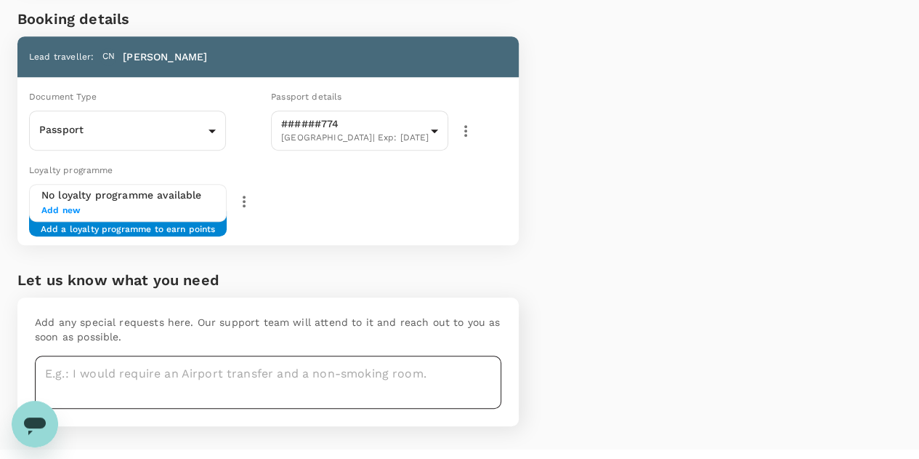
scroll to position [321, 0]
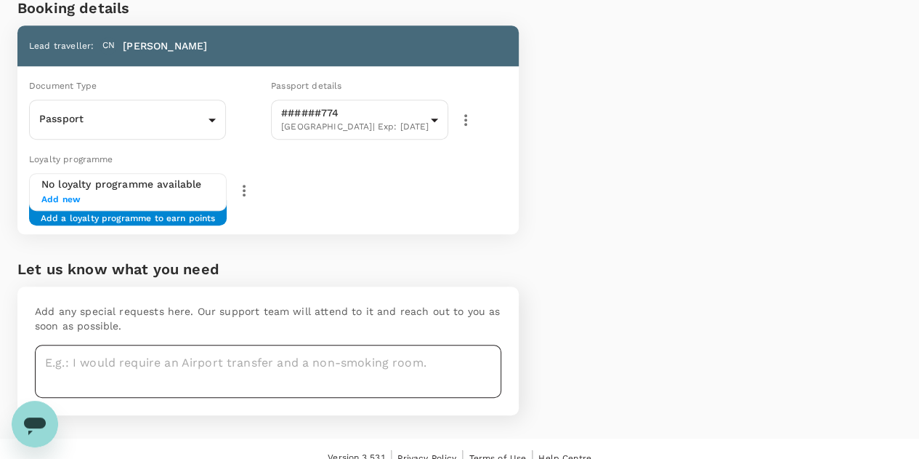
click at [191, 347] on textarea at bounding box center [268, 370] width 467 height 53
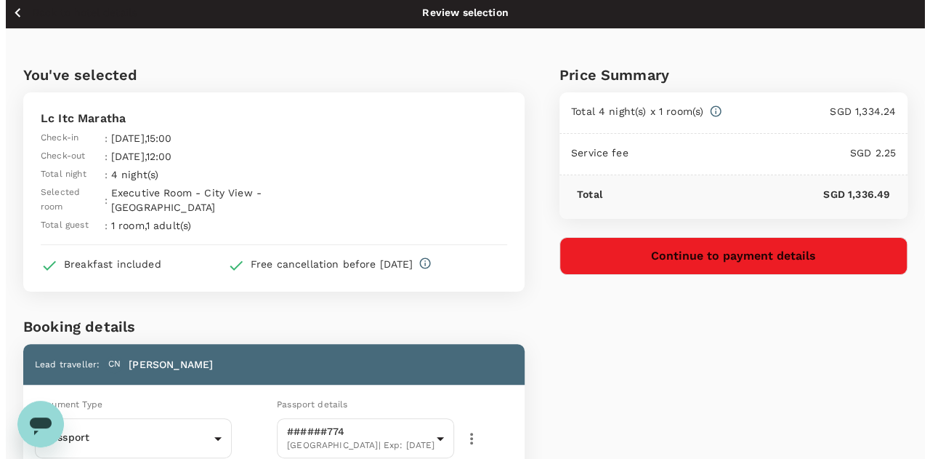
scroll to position [0, 0]
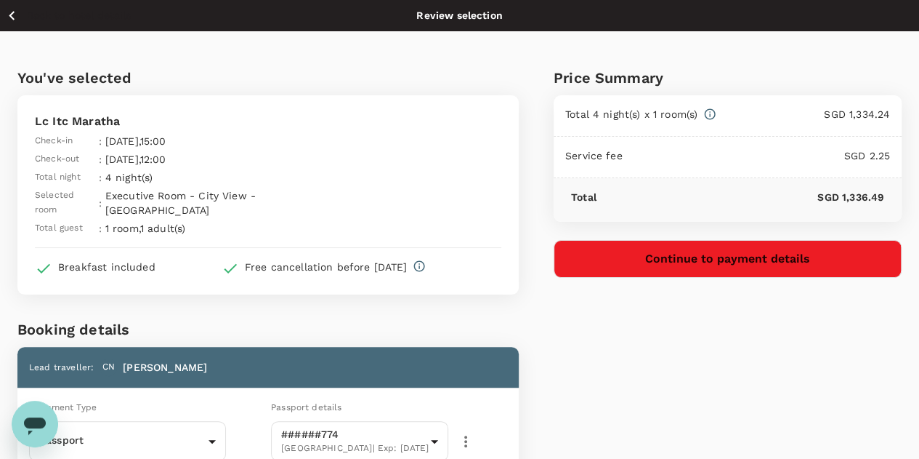
type textarea "I would need a one way airport transfer from [GEOGRAPHIC_DATA] to [GEOGRAPHIC_D…"
click at [777, 267] on button "Continue to payment details" at bounding box center [728, 259] width 348 height 38
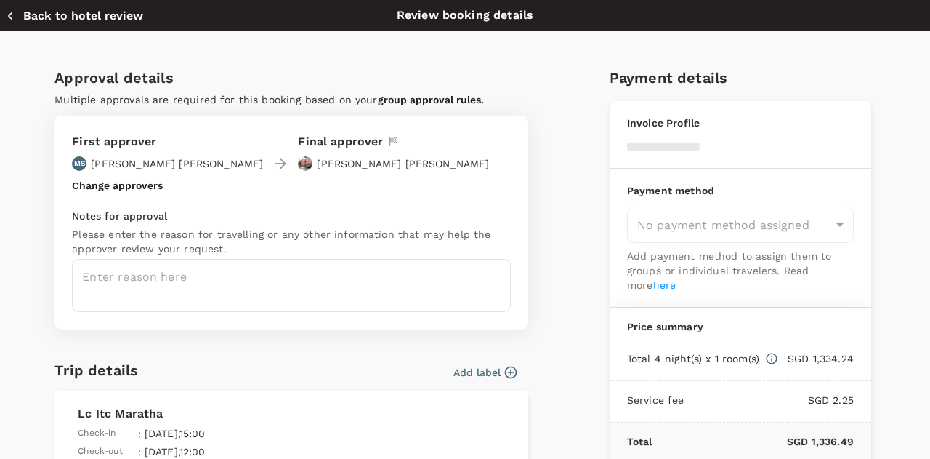
type input "9e677c2c-1b51-4fb9-8b8e-e61d94c42ce6"
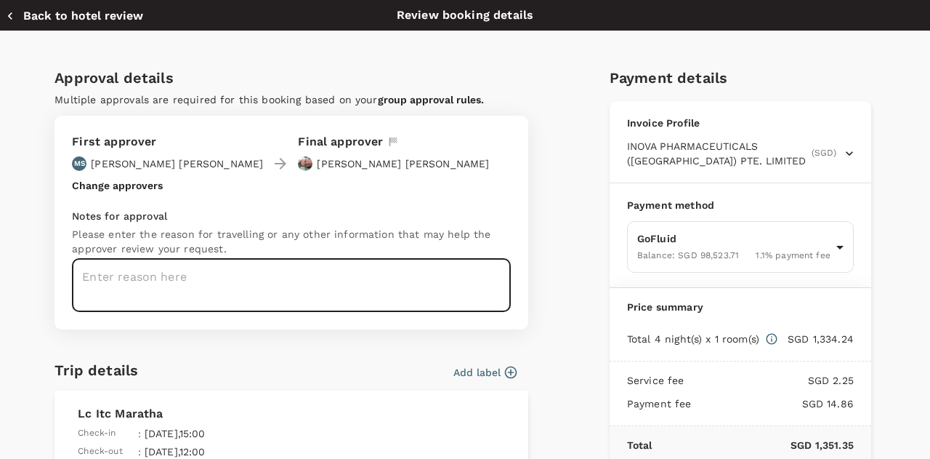
click at [430, 263] on textarea at bounding box center [291, 285] width 439 height 53
click at [560, 249] on div "Approval details Multiple approvals are required for this booking based on your…" at bounding box center [459, 424] width 832 height 739
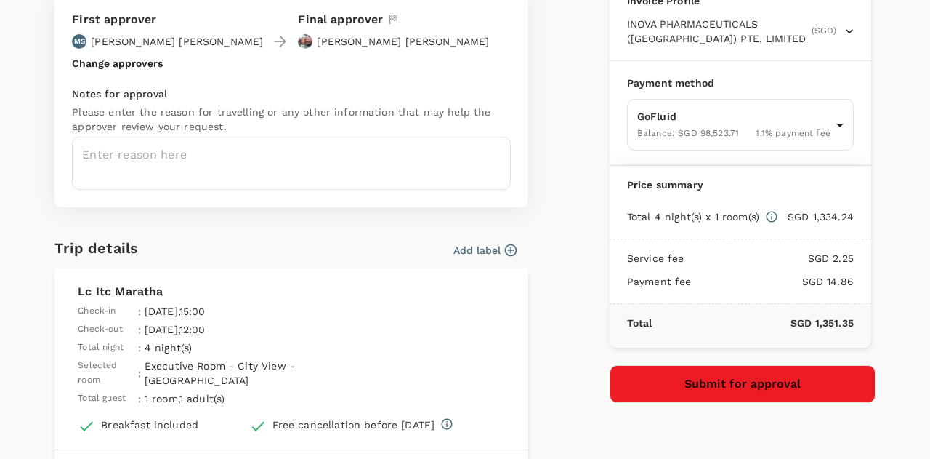
scroll to position [145, 0]
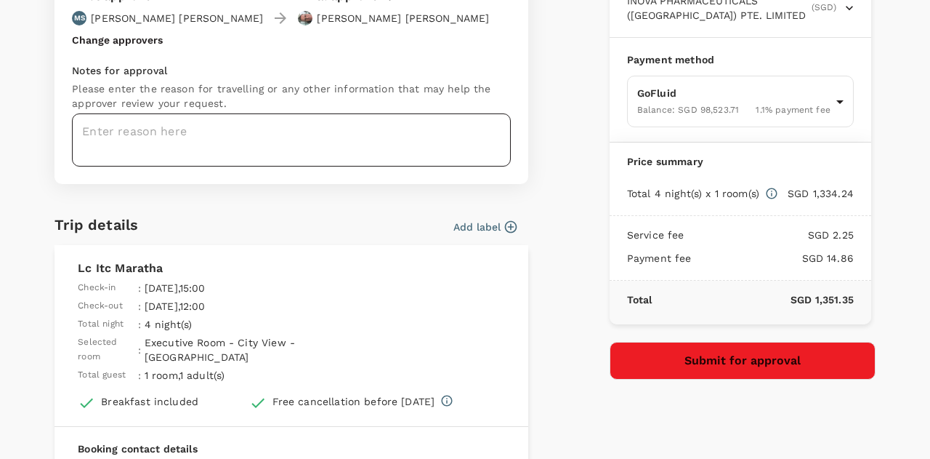
click at [177, 133] on textarea at bounding box center [291, 139] width 439 height 53
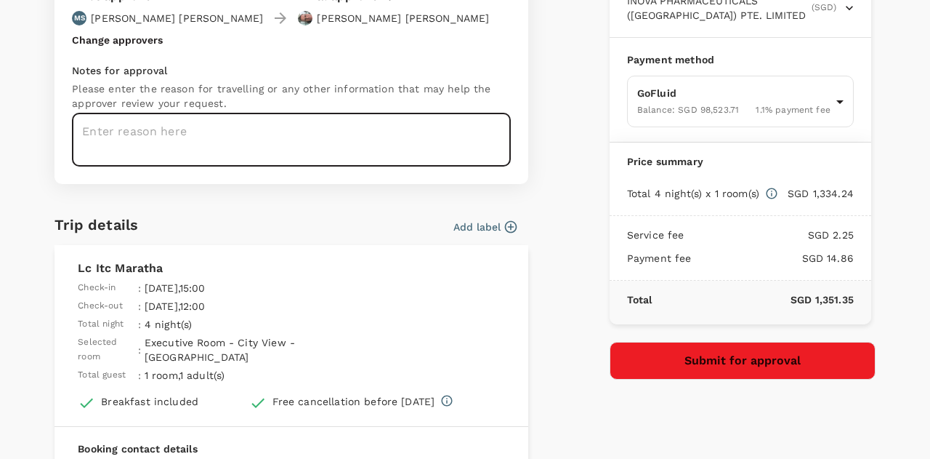
paste textarea "India Business Travel Booking"
type textarea "India Business Travel Booking - [PERSON_NAME]"
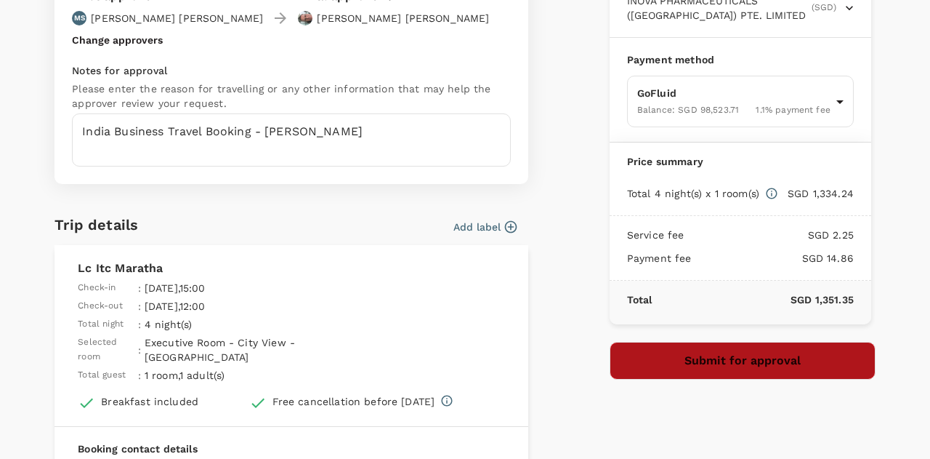
click at [799, 366] on button "Submit for approval" at bounding box center [743, 361] width 266 height 38
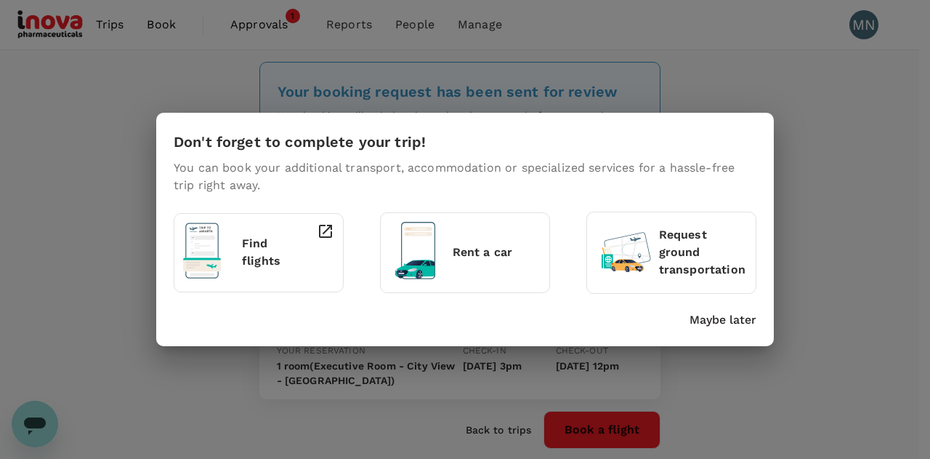
click at [726, 312] on p "Maybe later" at bounding box center [723, 319] width 67 height 17
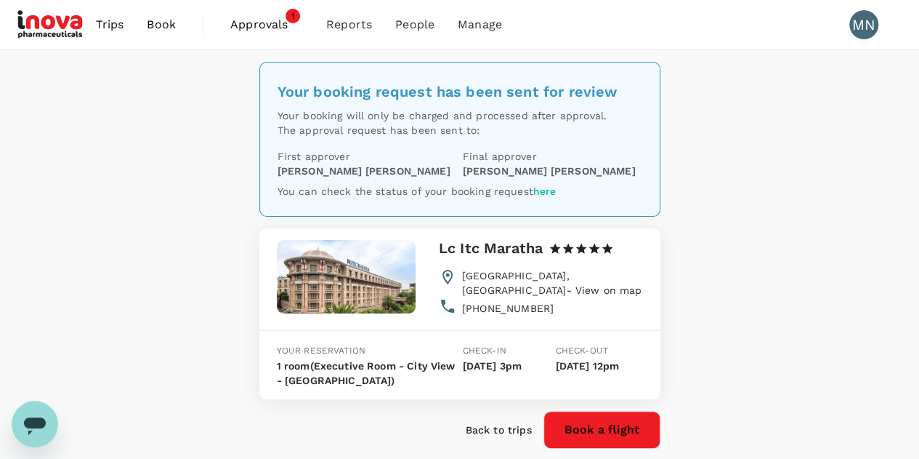
click at [57, 16] on img at bounding box center [50, 25] width 67 height 32
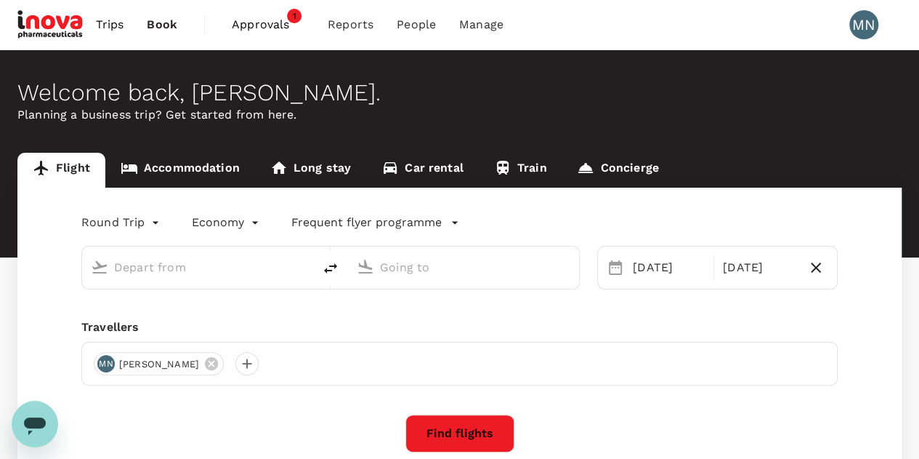
type input "Singapore Changi (SIN)"
type input "Chhatrapati Shivaji Intl (BOM)"
type input "Singapore Changi (SIN)"
type input "Chhatrapati Shivaji Intl (BOM)"
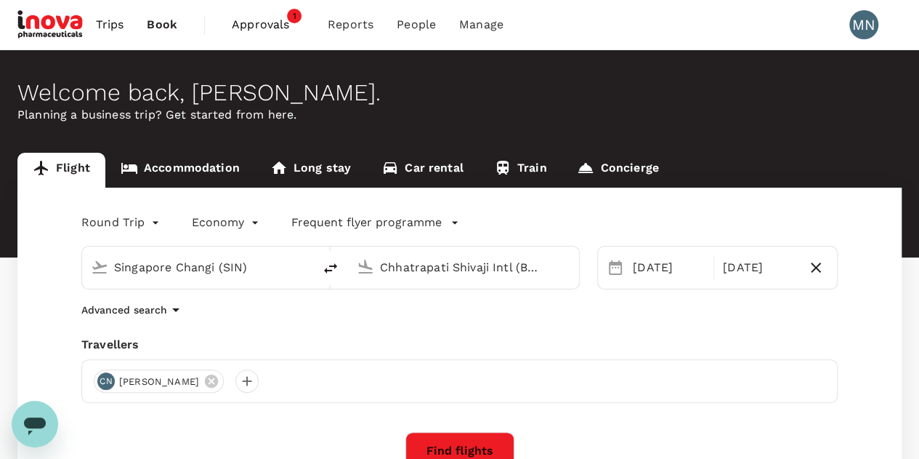
click at [182, 167] on link "Accommodation" at bounding box center [180, 170] width 150 height 35
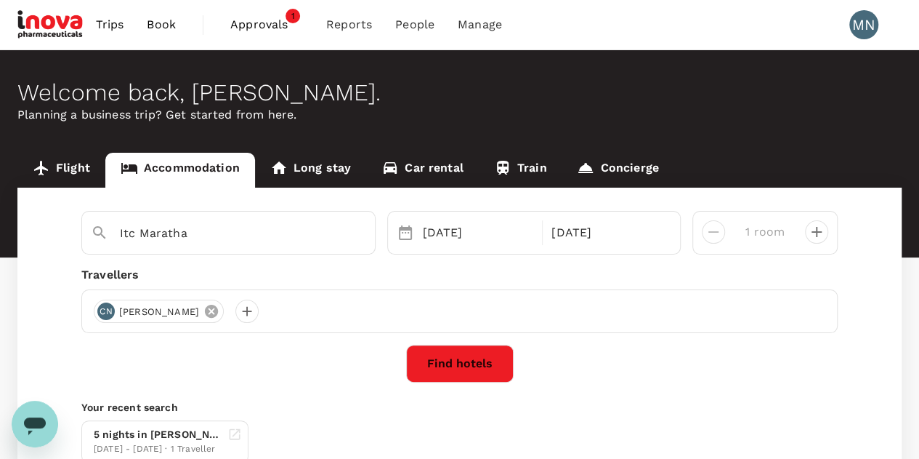
click at [205, 308] on icon at bounding box center [211, 311] width 13 height 13
click at [106, 310] on div at bounding box center [105, 310] width 23 height 23
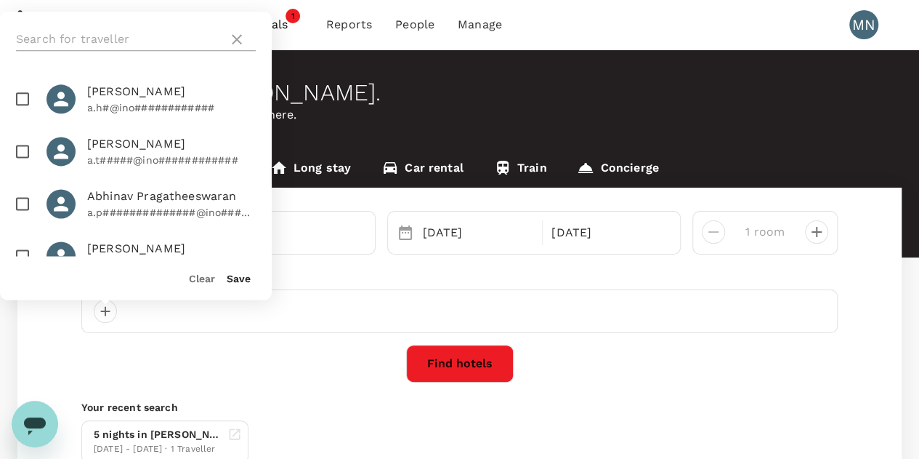
click at [53, 36] on input "text" at bounding box center [119, 39] width 206 height 23
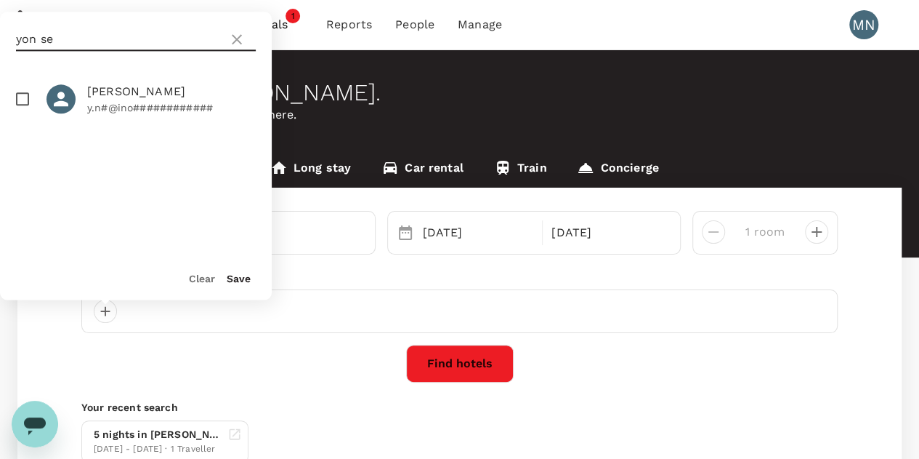
type input "yon se"
click at [23, 108] on input "checkbox" at bounding box center [22, 99] width 31 height 31
checkbox input "true"
click at [233, 278] on button "Save" at bounding box center [239, 279] width 24 height 12
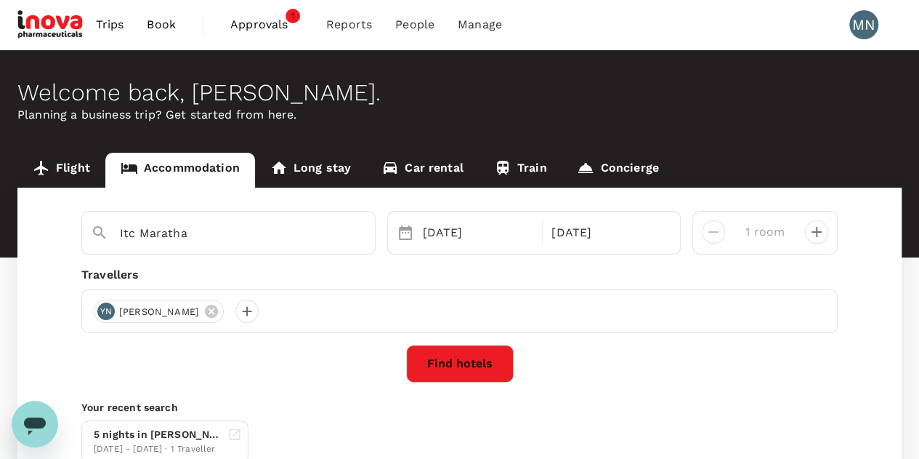
click at [475, 360] on button "Find hotels" at bounding box center [460, 363] width 108 height 38
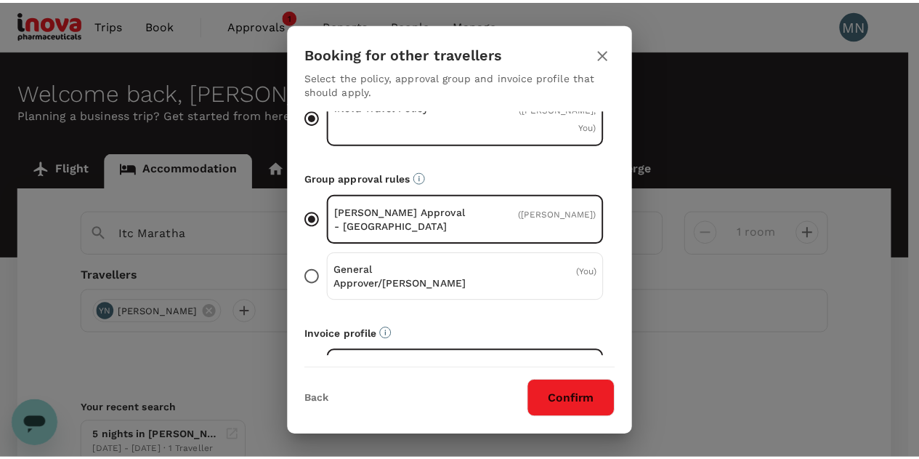
scroll to position [99, 0]
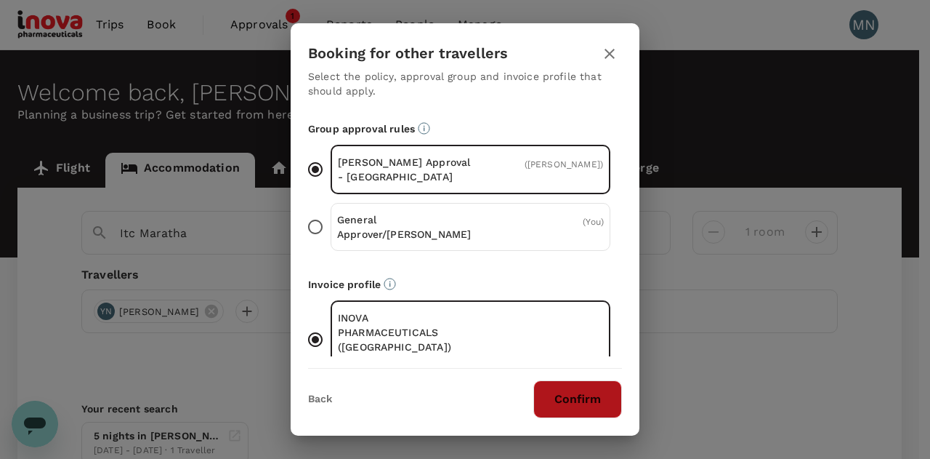
click at [602, 403] on button "Confirm" at bounding box center [577, 399] width 89 height 38
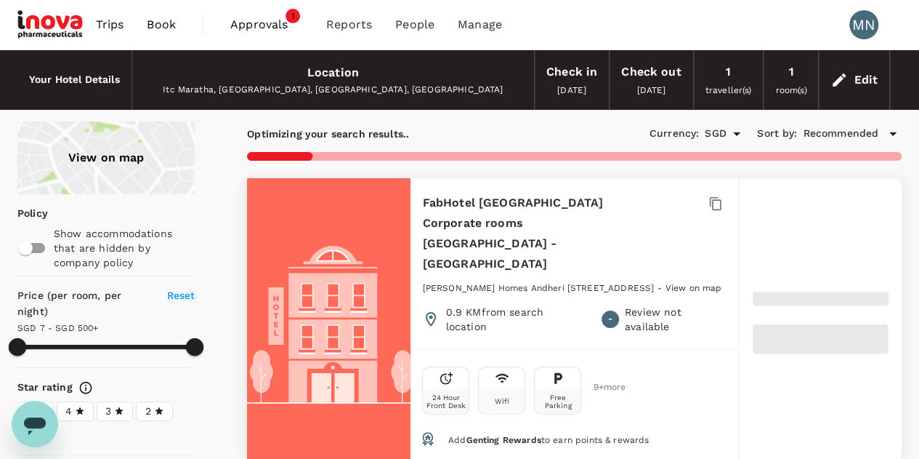
type input "499.32"
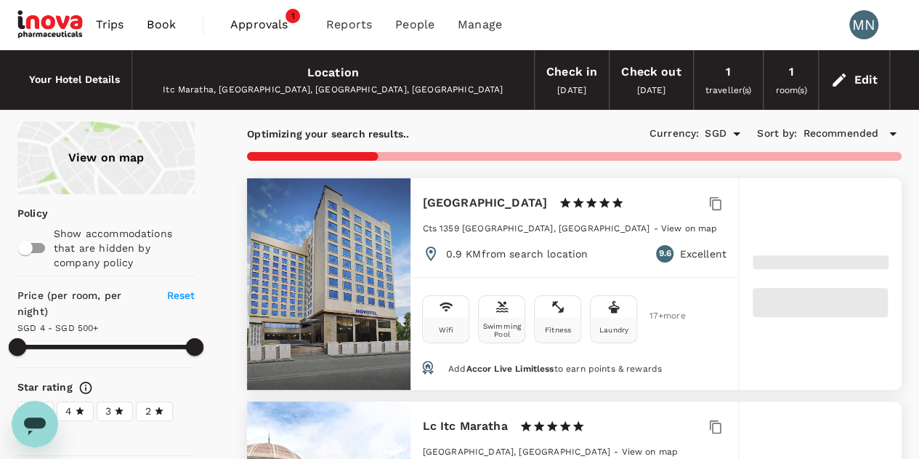
type input "4.32"
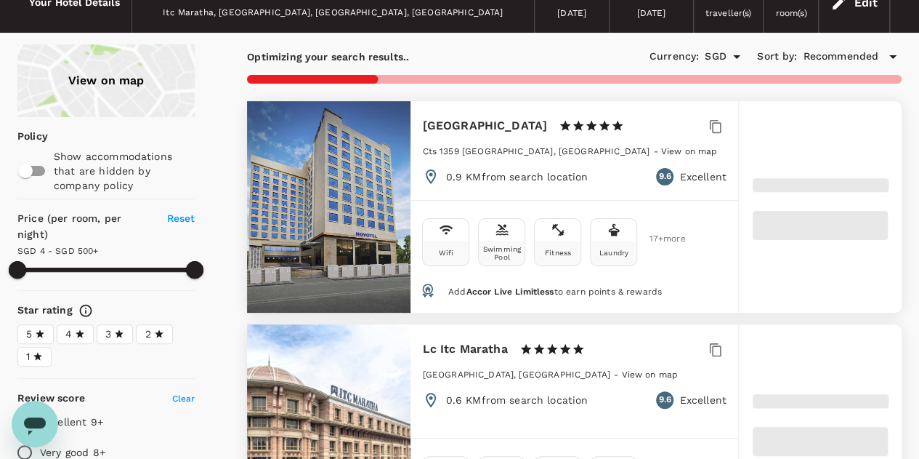
scroll to position [145, 0]
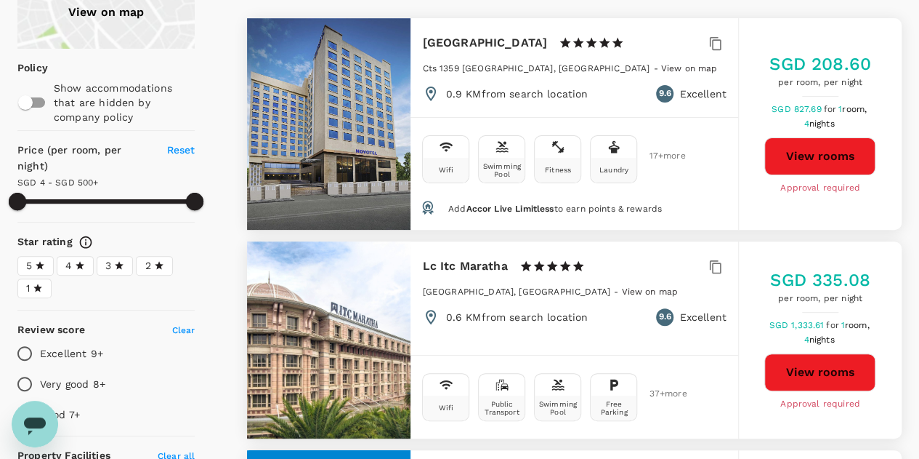
click at [843, 375] on button "View rooms" at bounding box center [820, 372] width 111 height 38
type input "499.32"
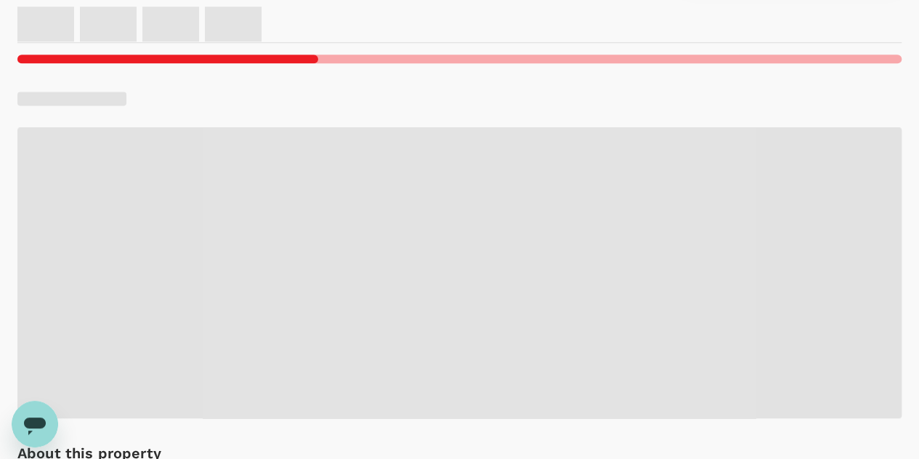
scroll to position [648, 0]
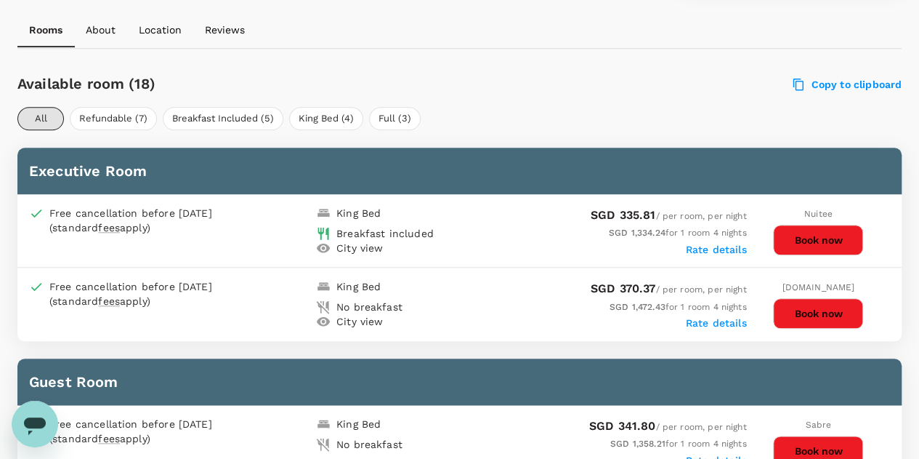
click at [792, 229] on button "Book now" at bounding box center [818, 240] width 90 height 31
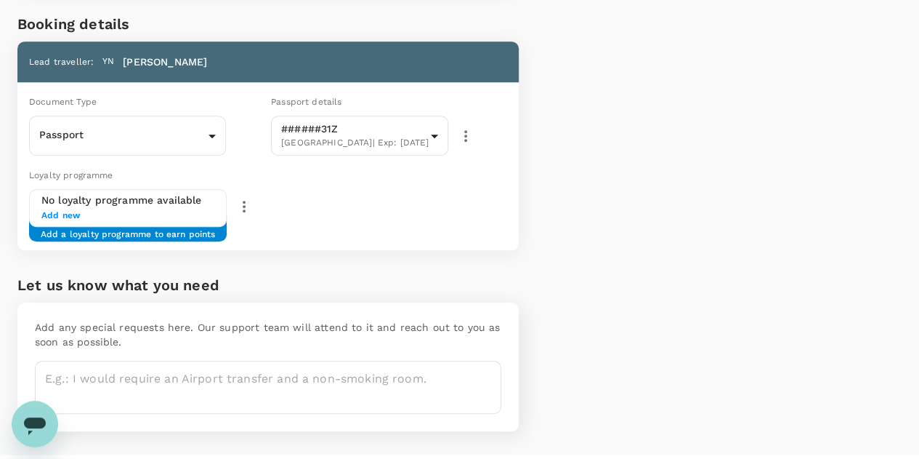
scroll to position [321, 0]
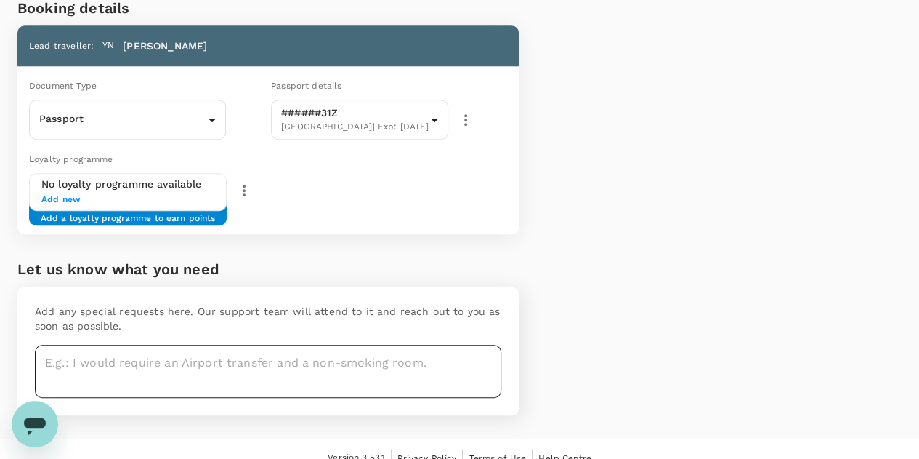
click at [291, 344] on textarea at bounding box center [268, 370] width 467 height 53
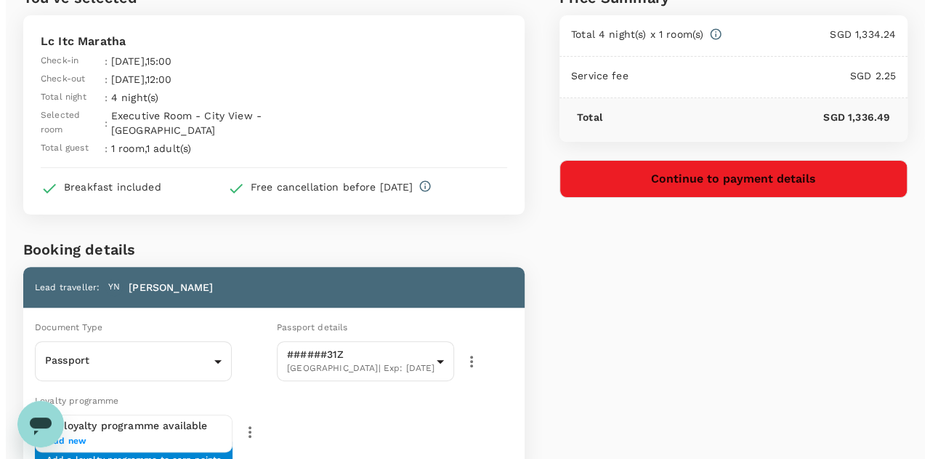
scroll to position [31, 0]
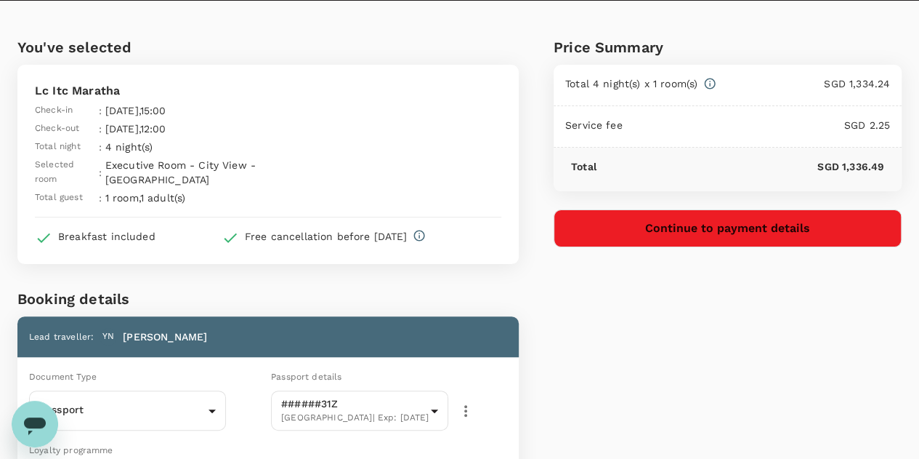
type textarea "I need a one way airport transfer from Mumbai International Airport to ITC Mara…"
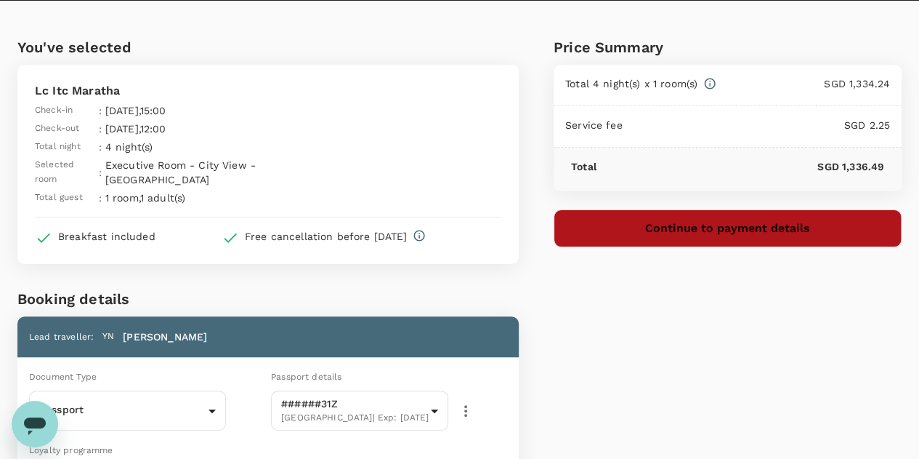
click at [853, 228] on button "Continue to payment details" at bounding box center [728, 228] width 348 height 38
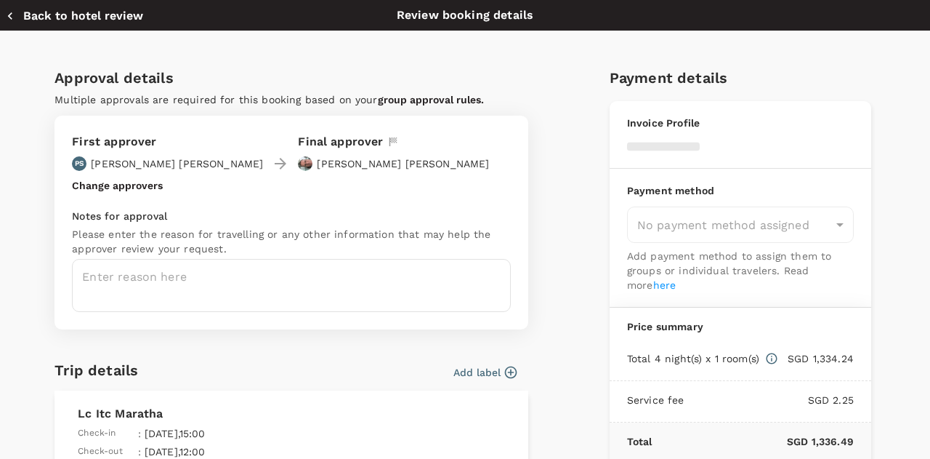
type input "9e677c2c-1b51-4fb9-8b8e-e61d94c42ce6"
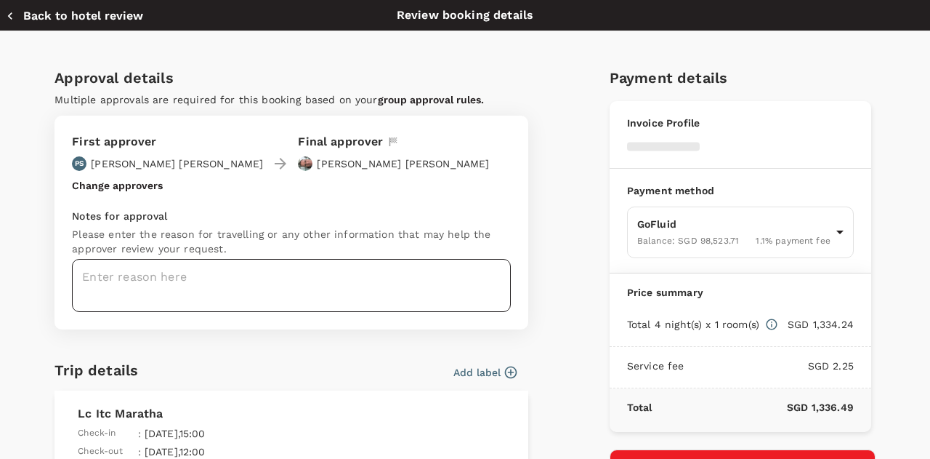
click at [277, 280] on textarea at bounding box center [291, 285] width 439 height 53
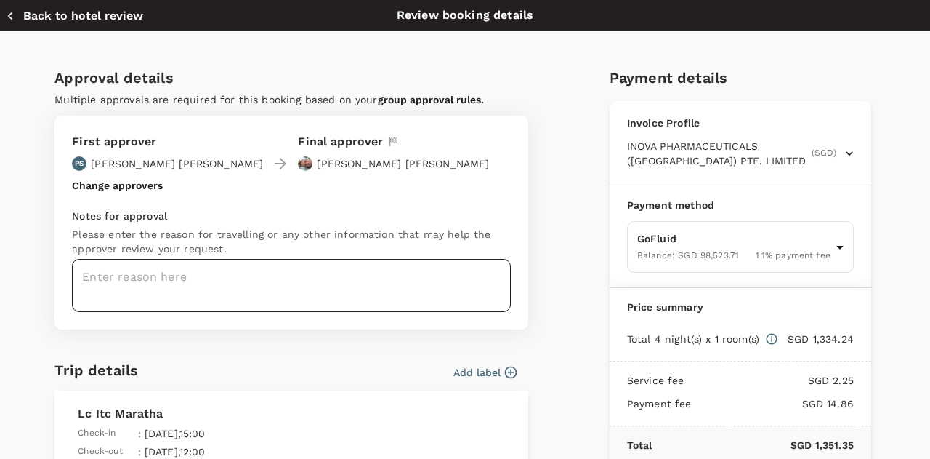
click at [235, 273] on textarea at bounding box center [291, 285] width 439 height 53
paste textarea "India Business Travel Booking"
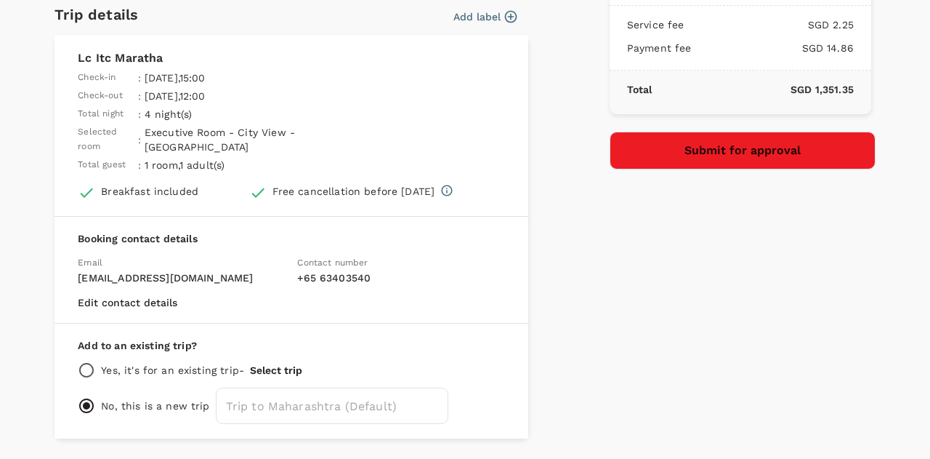
scroll to position [363, 0]
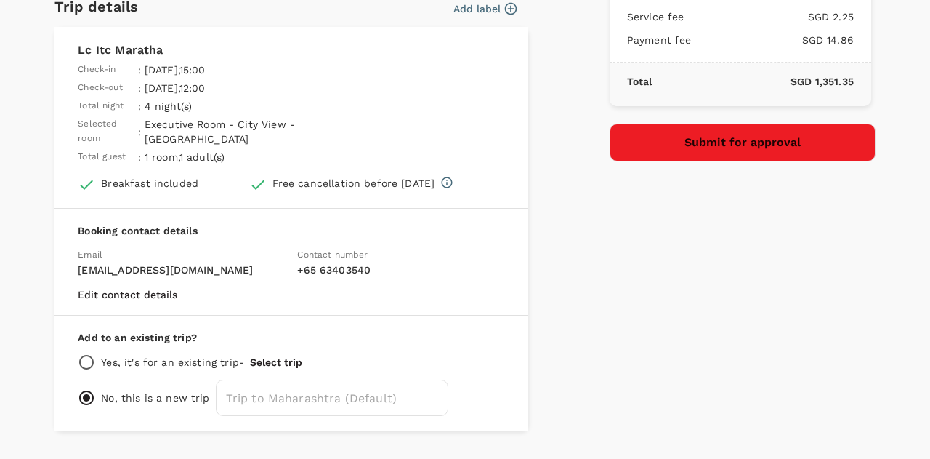
type textarea "India Business Travel Booking - Ng Yon Sen"
click at [735, 155] on button "Submit for approval" at bounding box center [743, 143] width 266 height 38
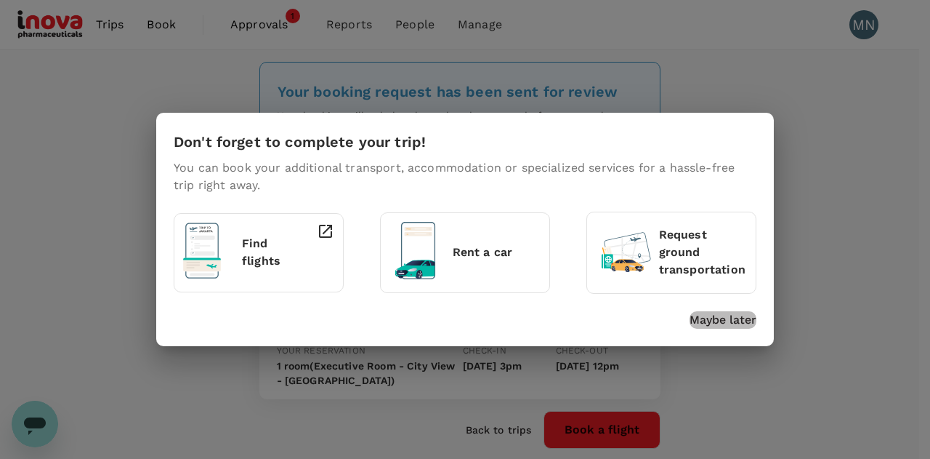
click at [731, 317] on p "Maybe later" at bounding box center [723, 319] width 67 height 17
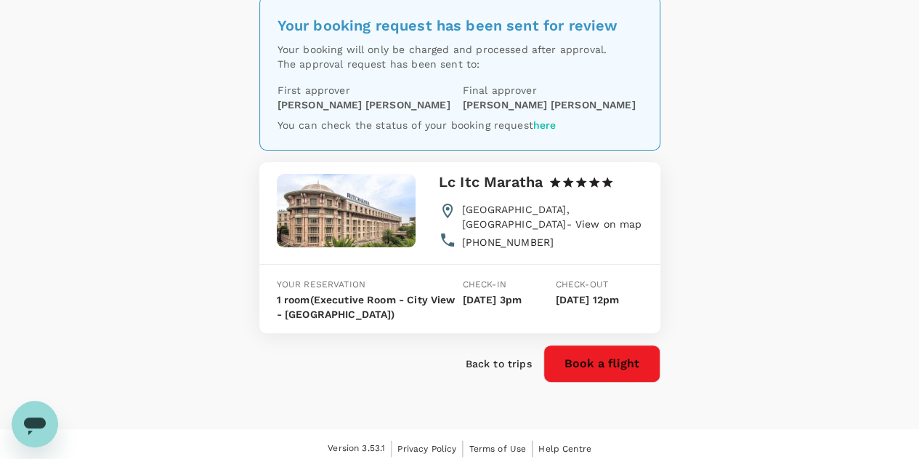
scroll to position [86, 0]
